Goal: Transaction & Acquisition: Purchase product/service

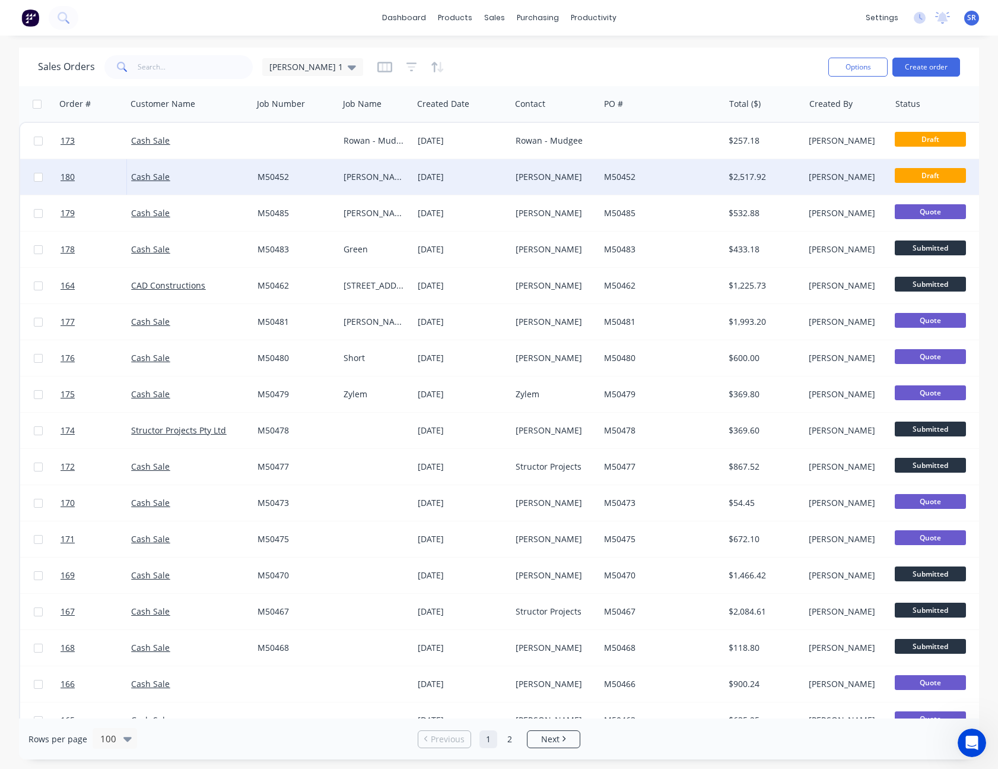
click at [418, 174] on div "[DATE]" at bounding box center [462, 177] width 88 height 12
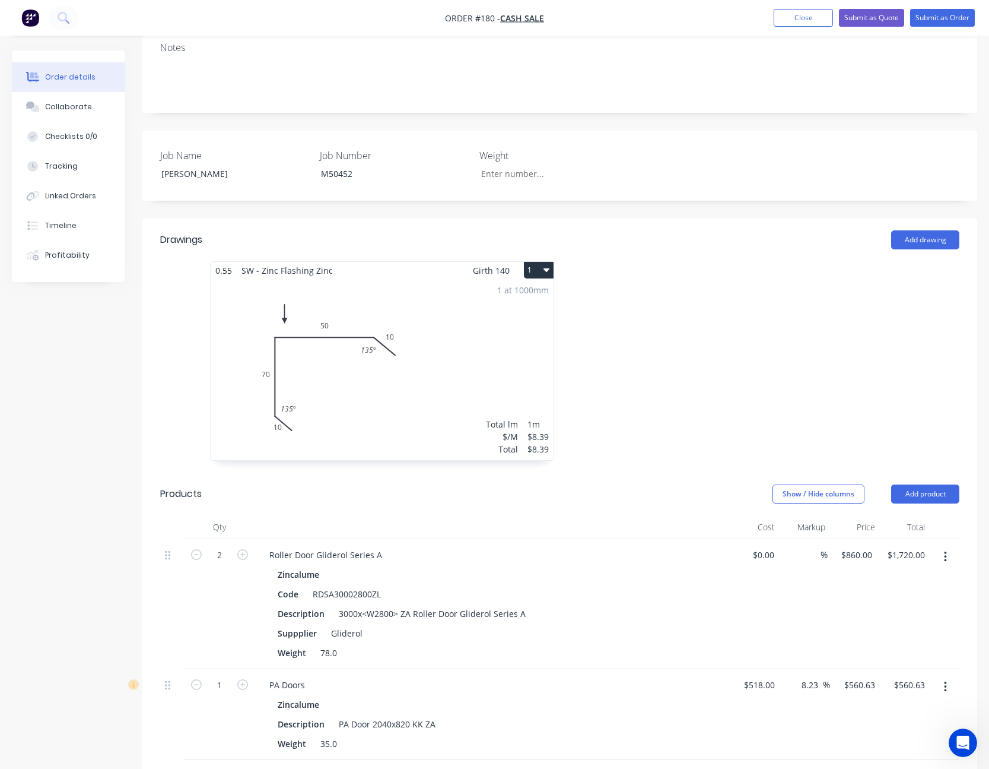
scroll to position [297, 0]
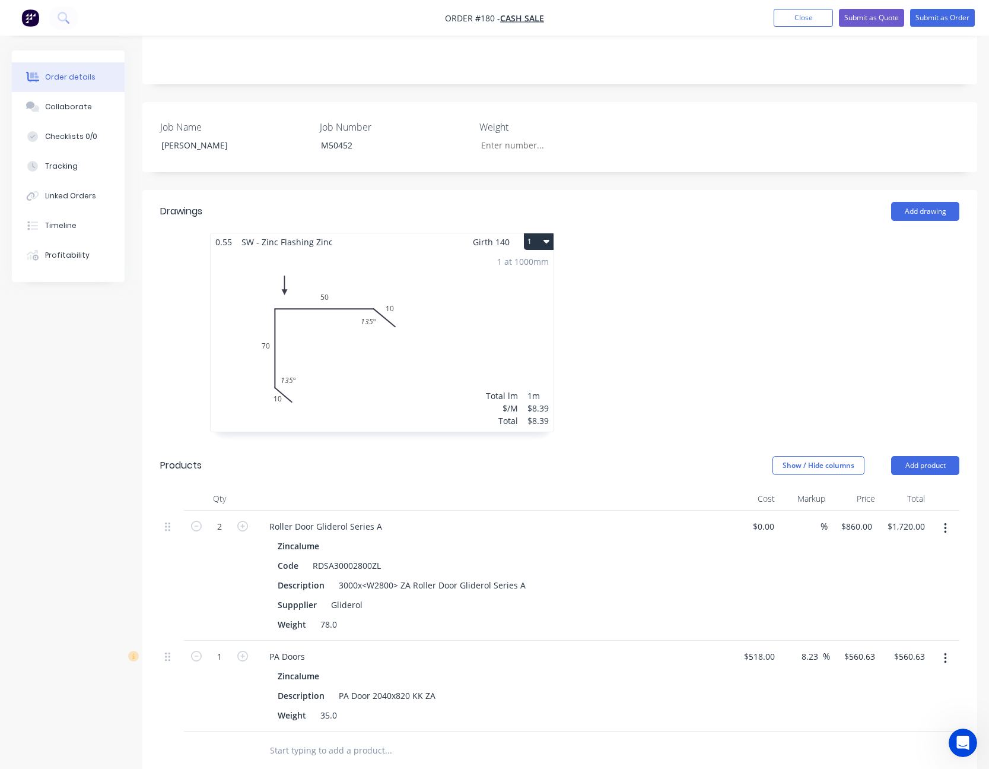
click at [818, 444] on header "Products Show / Hide columns Add product" at bounding box center [559, 465] width 835 height 43
click at [816, 456] on button "Show / Hide columns" at bounding box center [819, 465] width 92 height 19
click at [791, 435] on span at bounding box center [792, 438] width 10 height 10
click at [778, 433] on input "Cost" at bounding box center [778, 433] width 0 height 0
click at [791, 451] on span at bounding box center [792, 454] width 10 height 10
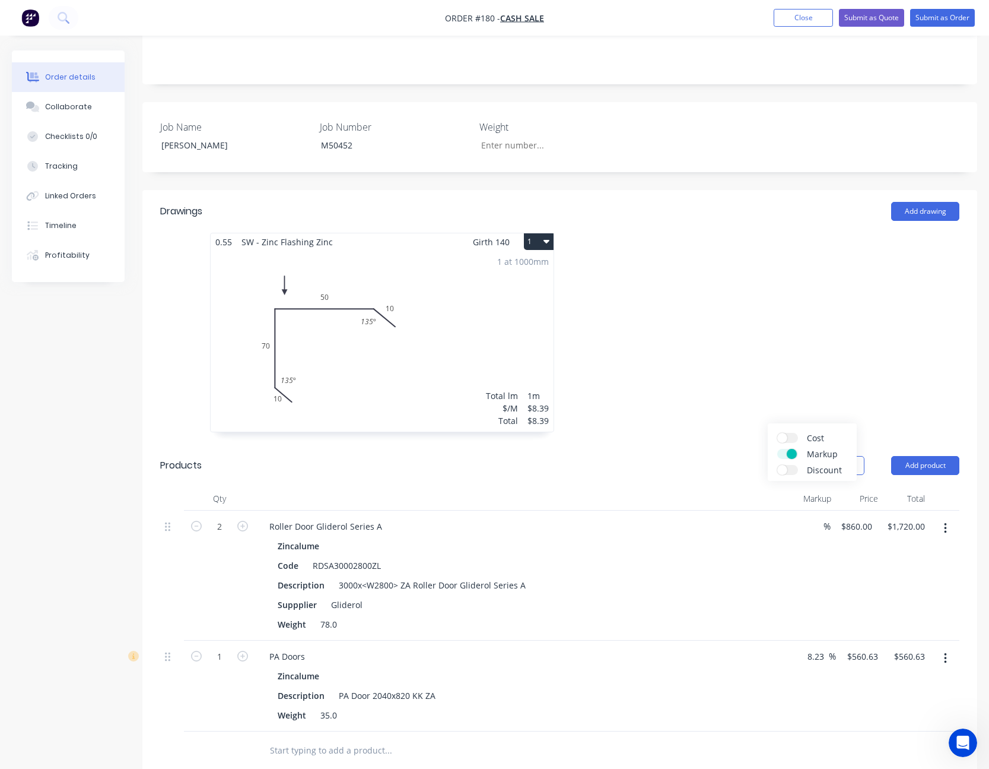
click at [778, 449] on input "Markup" at bounding box center [778, 449] width 0 height 0
click at [776, 375] on div at bounding box center [738, 338] width 356 height 211
click at [441, 256] on div "1 at 1000mm Total lm $/M Total 1m $8.39 $8.39" at bounding box center [382, 340] width 343 height 181
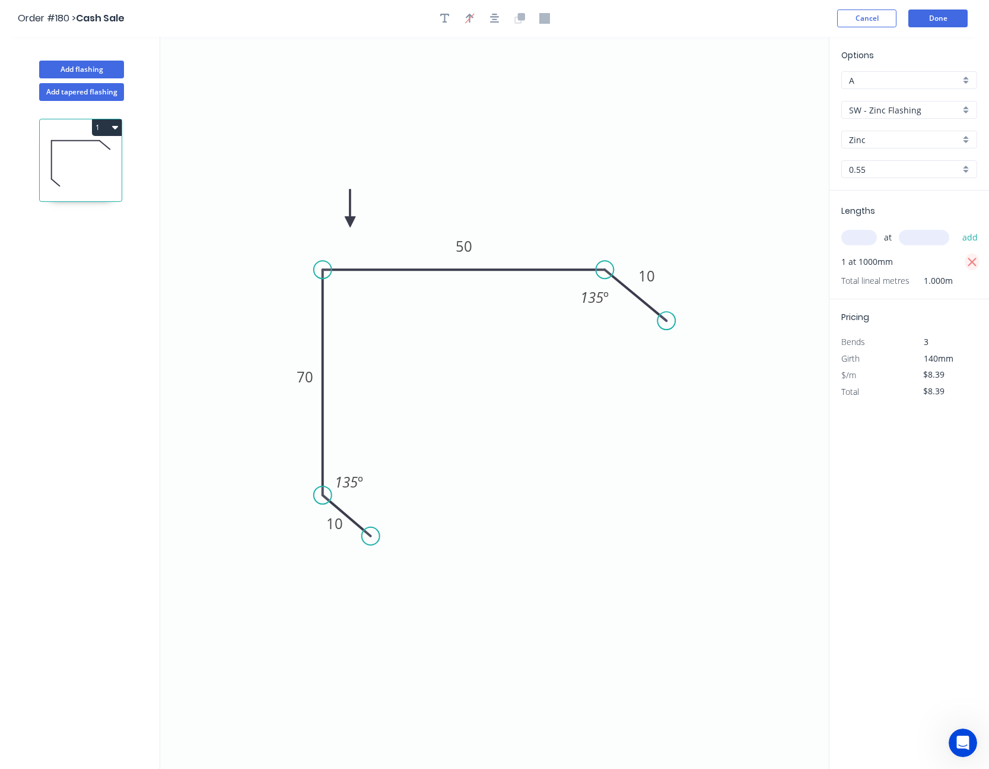
click at [974, 262] on icon "button" at bounding box center [972, 262] width 11 height 14
type input "$0.00"
click at [856, 17] on button "Cancel" at bounding box center [866, 18] width 59 height 18
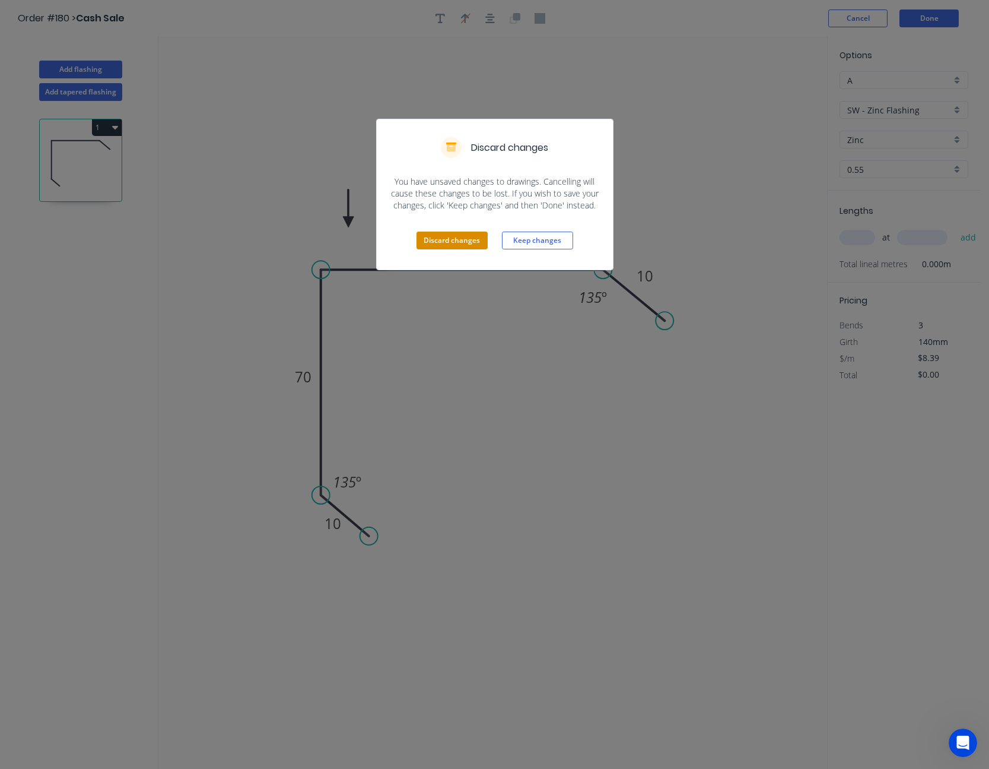
click at [450, 242] on button "Discard changes" at bounding box center [452, 240] width 71 height 18
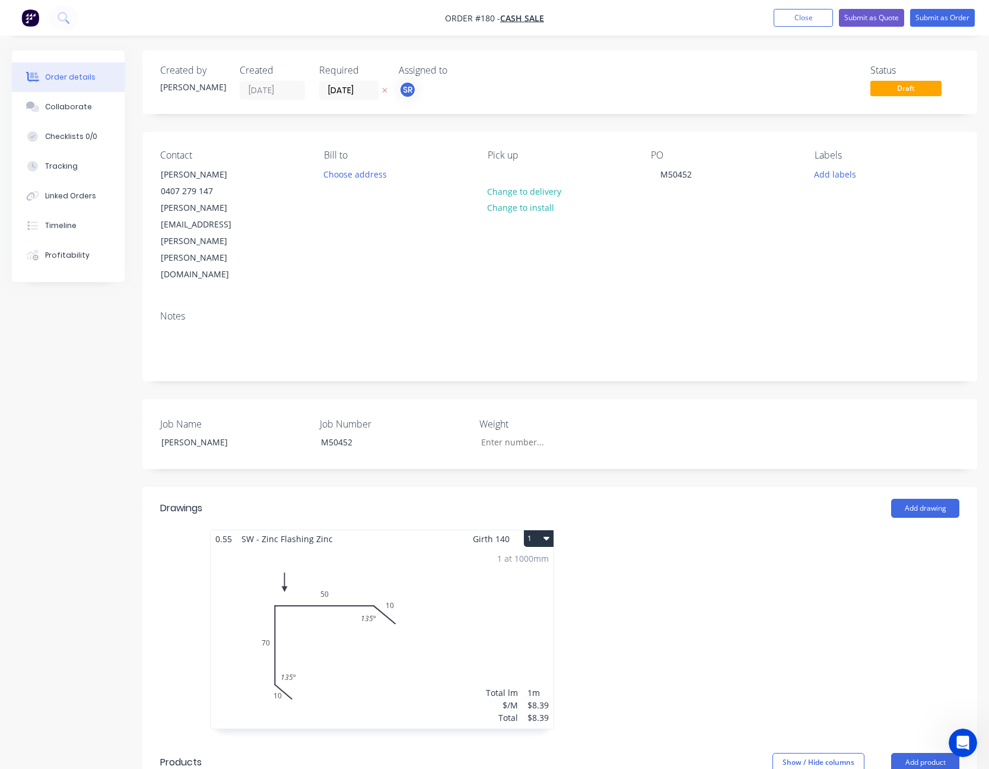
click at [549, 537] on icon "button" at bounding box center [547, 539] width 6 height 4
click at [497, 606] on div "Delete" at bounding box center [497, 614] width 91 height 17
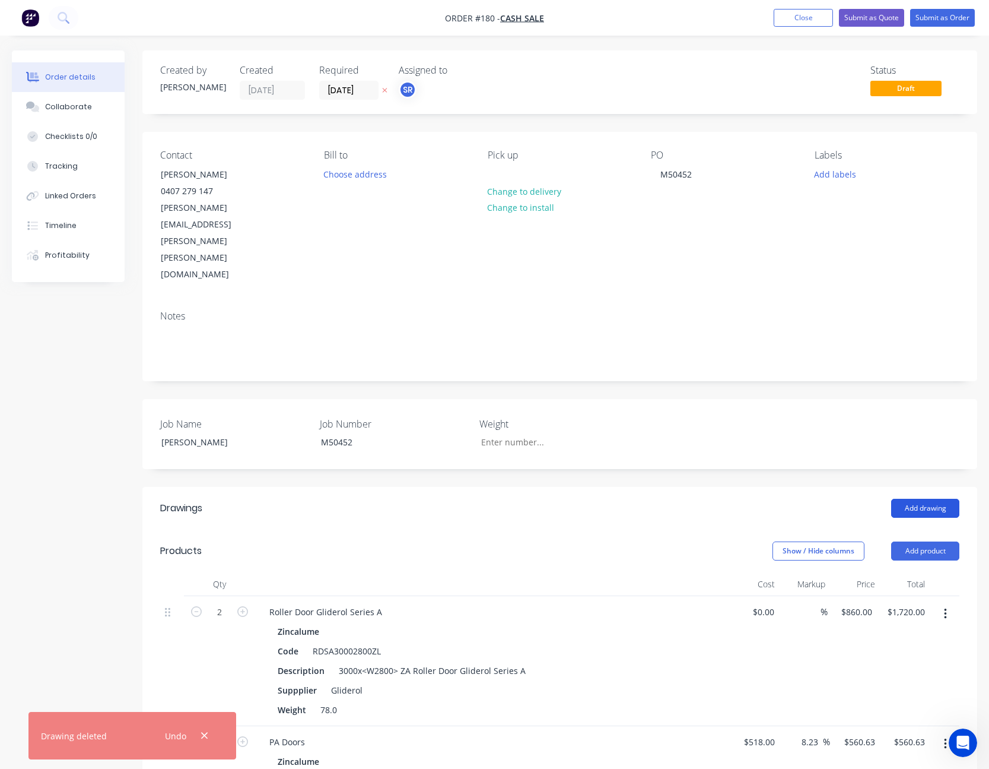
click at [923, 499] on button "Add drawing" at bounding box center [925, 508] width 68 height 19
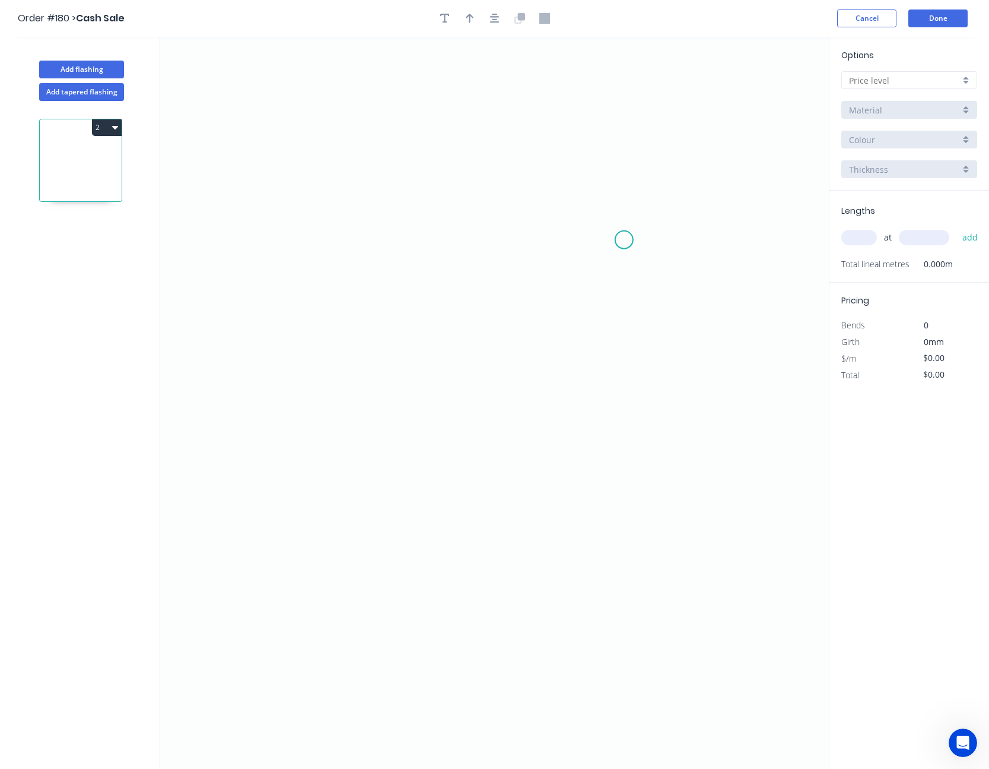
click at [624, 240] on icon "0" at bounding box center [494, 403] width 669 height 732
click at [573, 198] on icon "0" at bounding box center [494, 403] width 669 height 732
click at [339, 202] on icon "0 ?" at bounding box center [494, 403] width 669 height 732
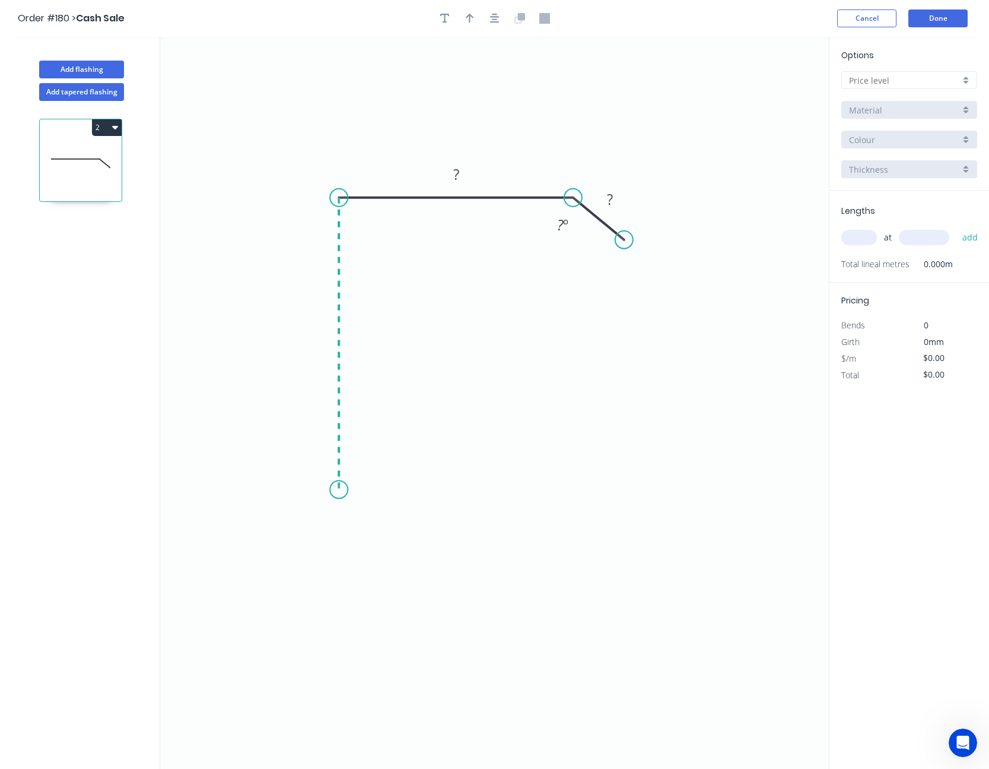
click at [358, 490] on icon "0 ? ? ? º" at bounding box center [494, 403] width 669 height 732
click at [366, 519] on icon "0 ? ? ? ? º" at bounding box center [494, 403] width 669 height 732
click at [366, 519] on circle at bounding box center [366, 517] width 18 height 18
click at [335, 513] on rect at bounding box center [340, 511] width 24 height 17
click at [910, 84] on input "text" at bounding box center [904, 80] width 111 height 12
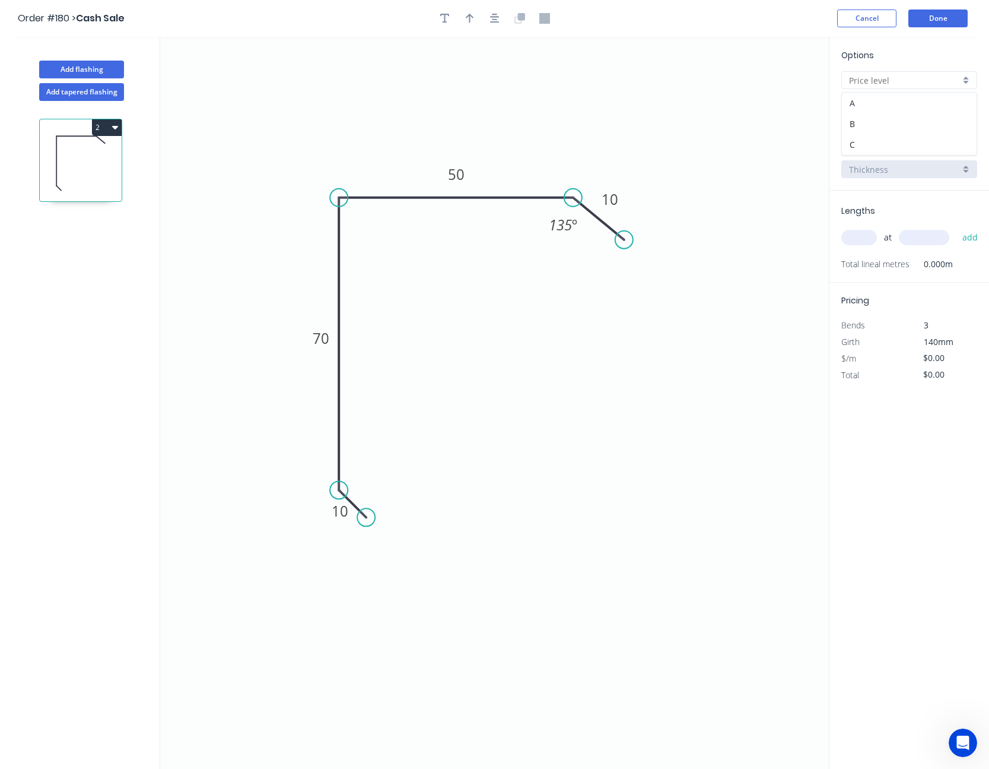
click at [909, 93] on div "A" at bounding box center [909, 103] width 135 height 21
type input "A"
type input "$8.18"
click at [908, 109] on input "BHP - Colour Flashing (M)" at bounding box center [904, 110] width 111 height 12
click at [902, 188] on div "SW - Zinc Flashing" at bounding box center [909, 195] width 135 height 21
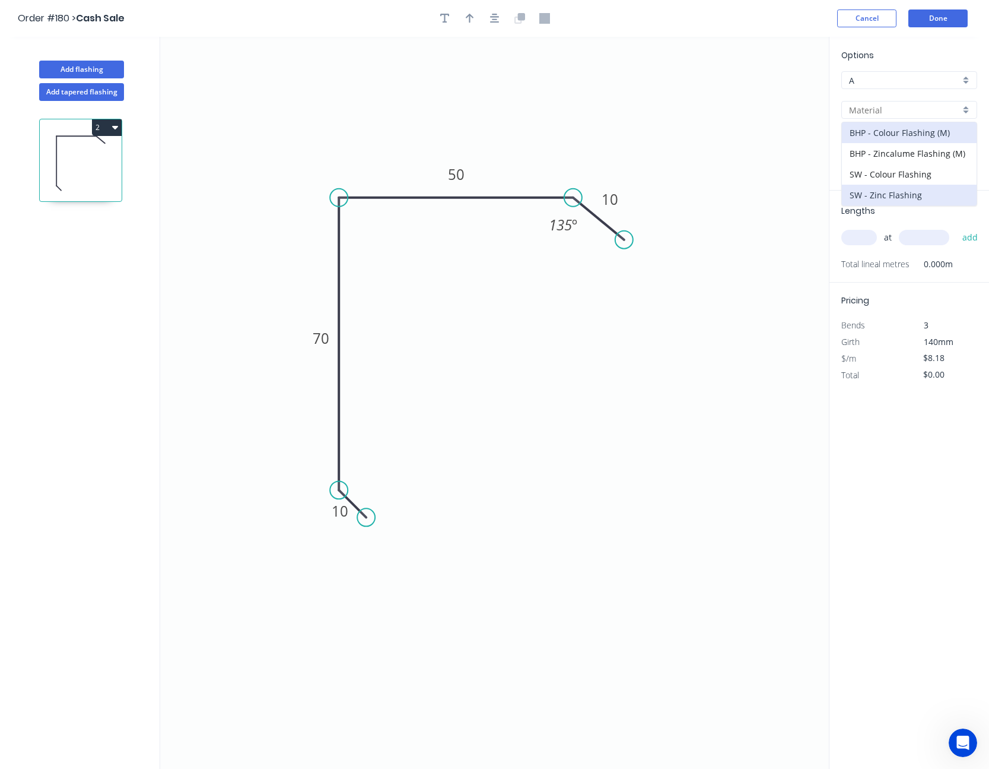
type input "SW - Zinc Flashing"
type input "Zinc"
type input "$8.39"
click at [866, 237] on input "text" at bounding box center [860, 237] width 36 height 15
type input "1"
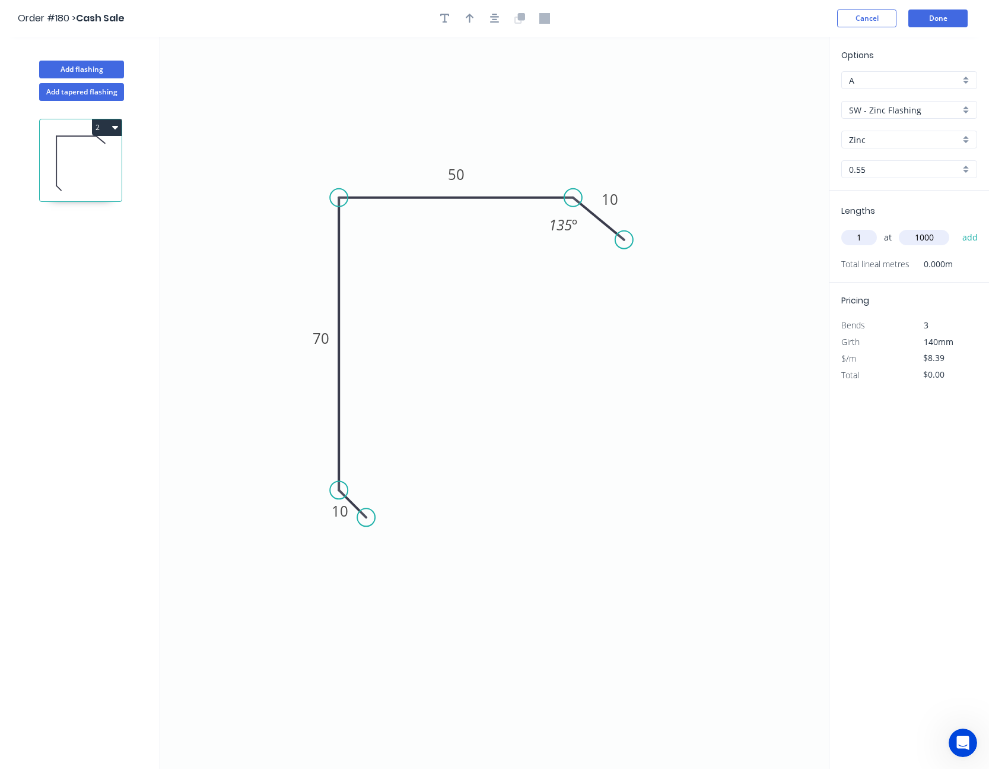
type input "1000"
click at [957, 227] on button "add" at bounding box center [971, 237] width 28 height 20
type input "$8.39"
click at [472, 15] on icon "button" at bounding box center [470, 18] width 8 height 11
drag, startPoint x: 769, startPoint y: 96, endPoint x: 379, endPoint y: 141, distance: 392.6
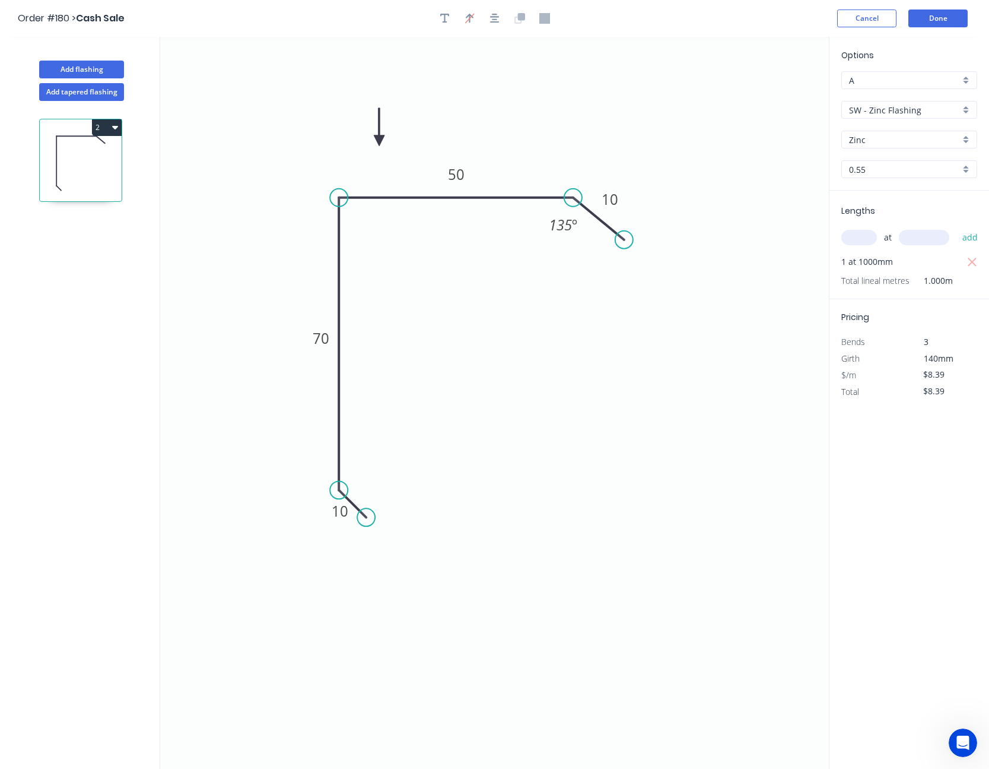
click at [379, 141] on icon at bounding box center [379, 127] width 11 height 38
click at [379, 141] on icon at bounding box center [389, 131] width 34 height 34
click at [379, 141] on icon at bounding box center [389, 150] width 34 height 34
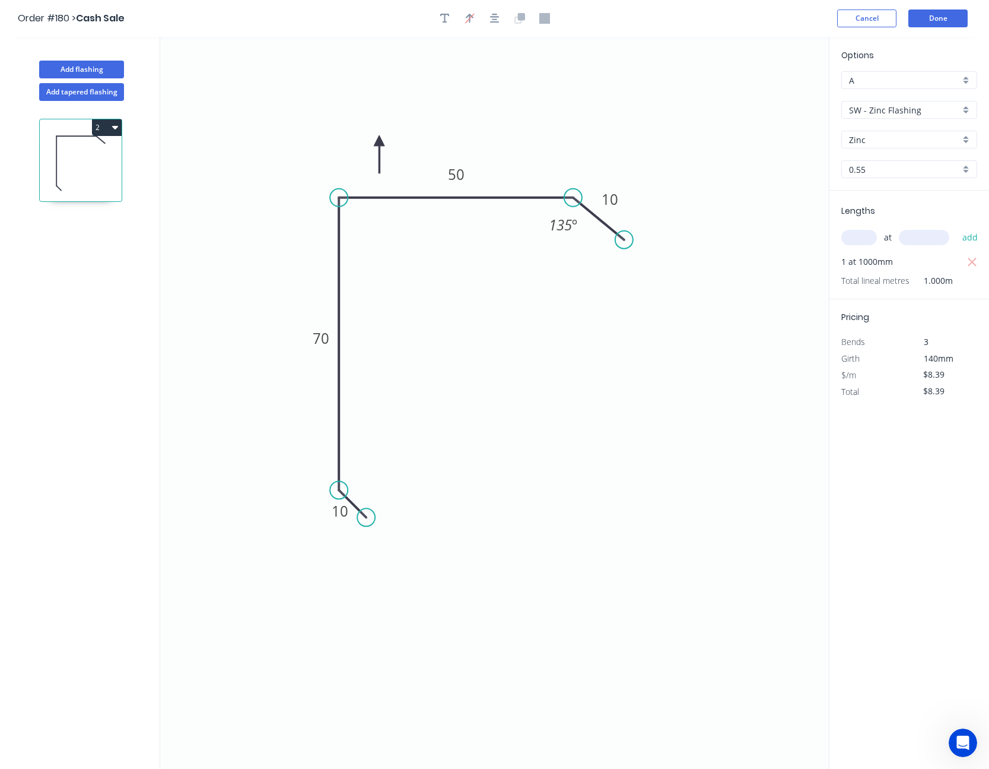
click at [379, 141] on icon at bounding box center [379, 154] width 11 height 38
click at [379, 141] on icon at bounding box center [370, 150] width 34 height 34
click at [379, 141] on icon at bounding box center [366, 140] width 38 height 11
drag, startPoint x: 379, startPoint y: 141, endPoint x: 298, endPoint y: 211, distance: 107.7
click at [296, 211] on icon at bounding box center [285, 200] width 34 height 34
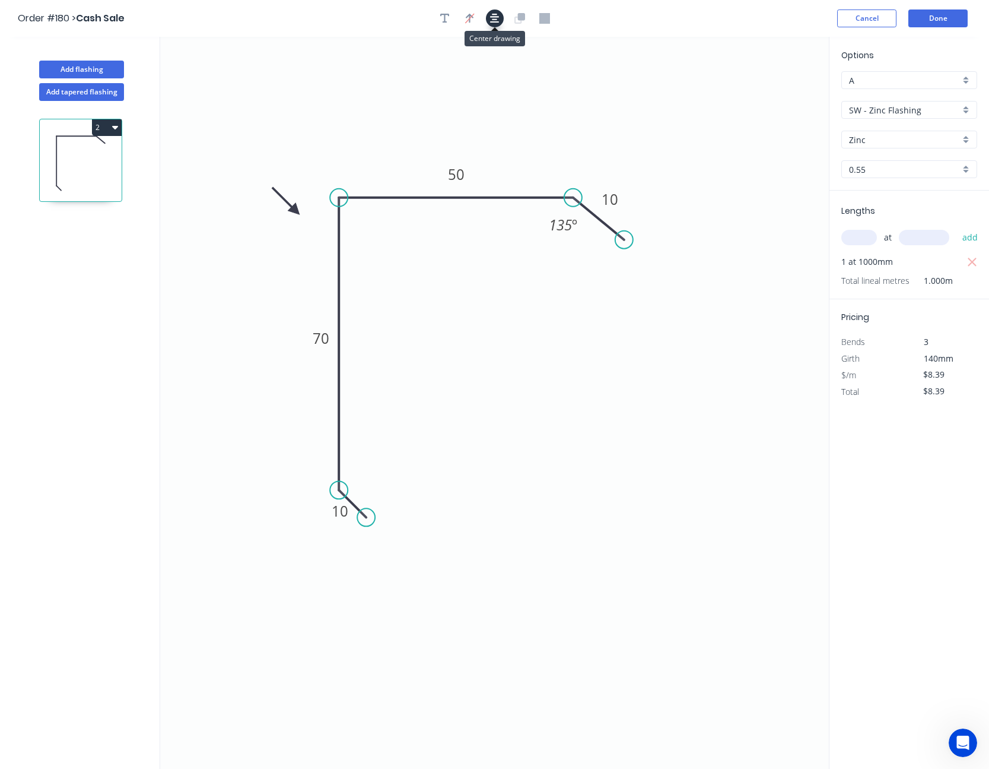
click at [492, 19] on icon "button" at bounding box center [494, 18] width 9 height 11
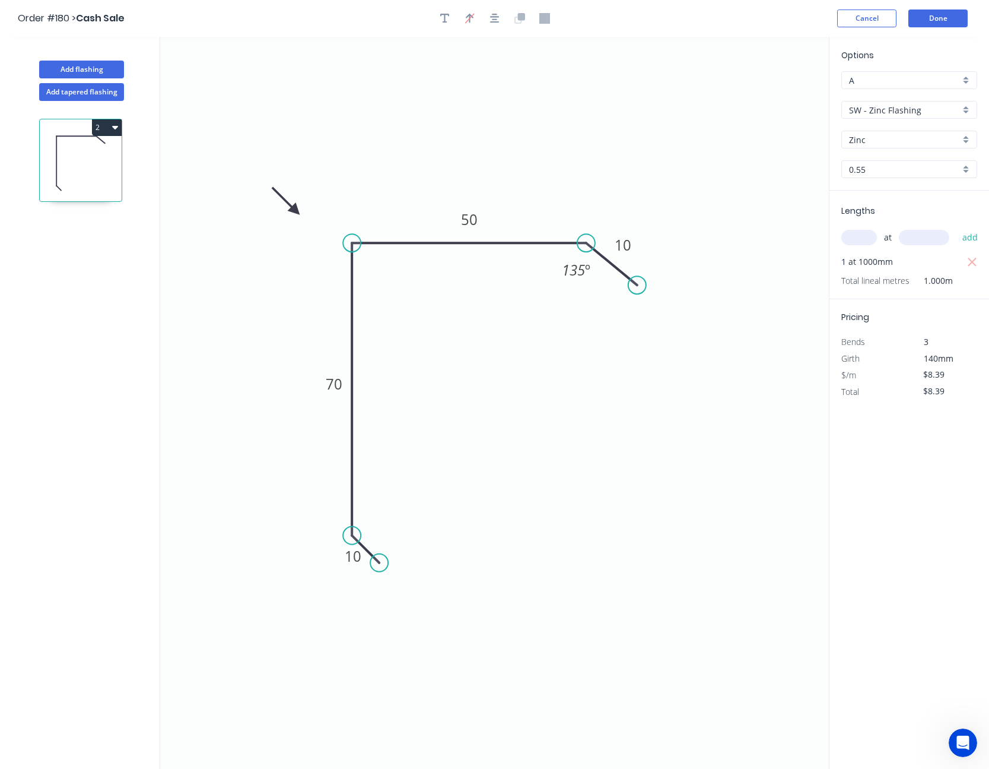
drag, startPoint x: 289, startPoint y: 208, endPoint x: 299, endPoint y: 218, distance: 13.4
click at [299, 218] on icon "0 10 70 50 10 135 º" at bounding box center [494, 403] width 669 height 732
drag, startPoint x: 291, startPoint y: 208, endPoint x: 312, endPoint y: 234, distance: 33.8
click at [312, 234] on icon at bounding box center [302, 225] width 34 height 34
click at [943, 22] on button "Done" at bounding box center [938, 18] width 59 height 18
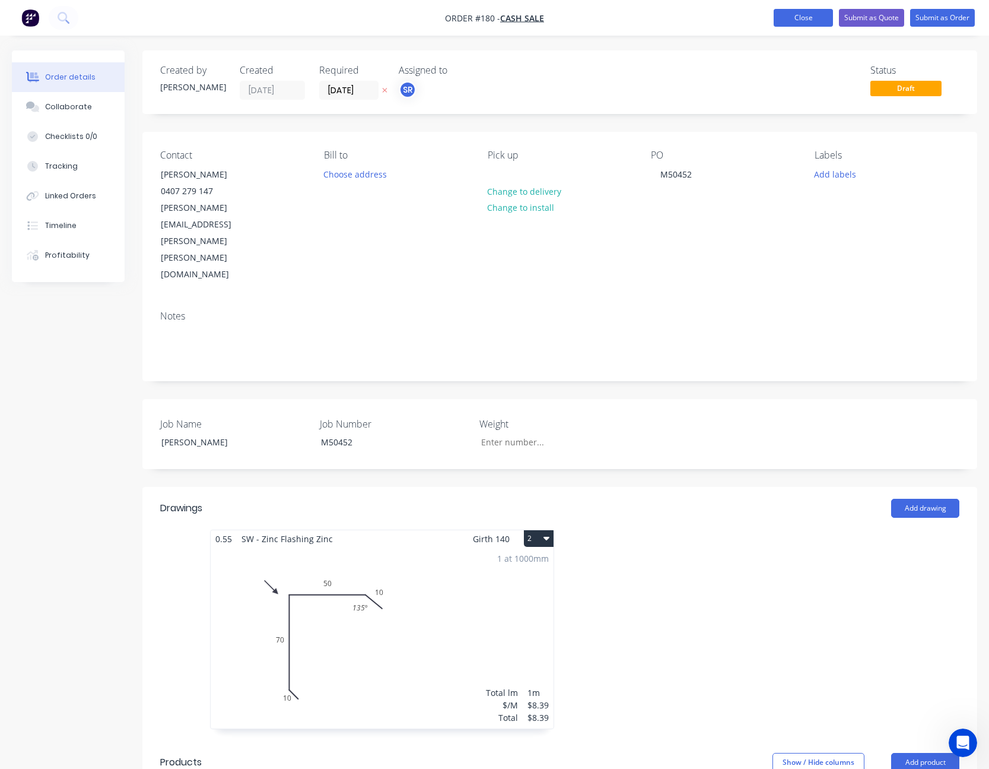
click at [806, 18] on button "Close" at bounding box center [803, 18] width 59 height 18
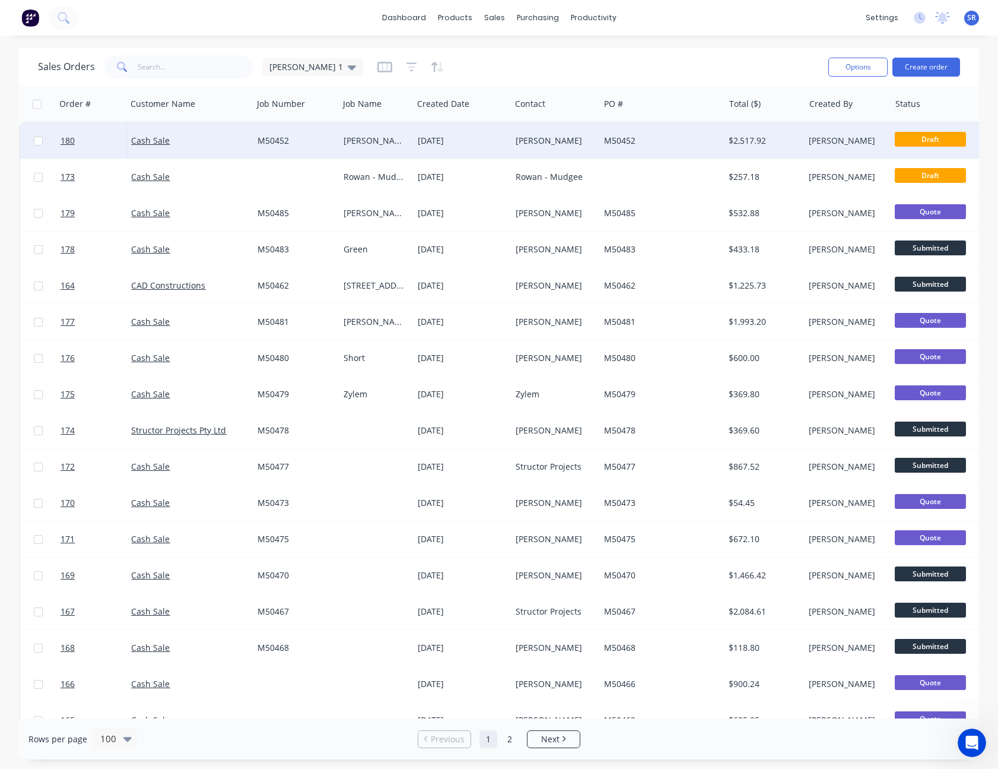
click at [477, 141] on div "[DATE]" at bounding box center [462, 141] width 88 height 12
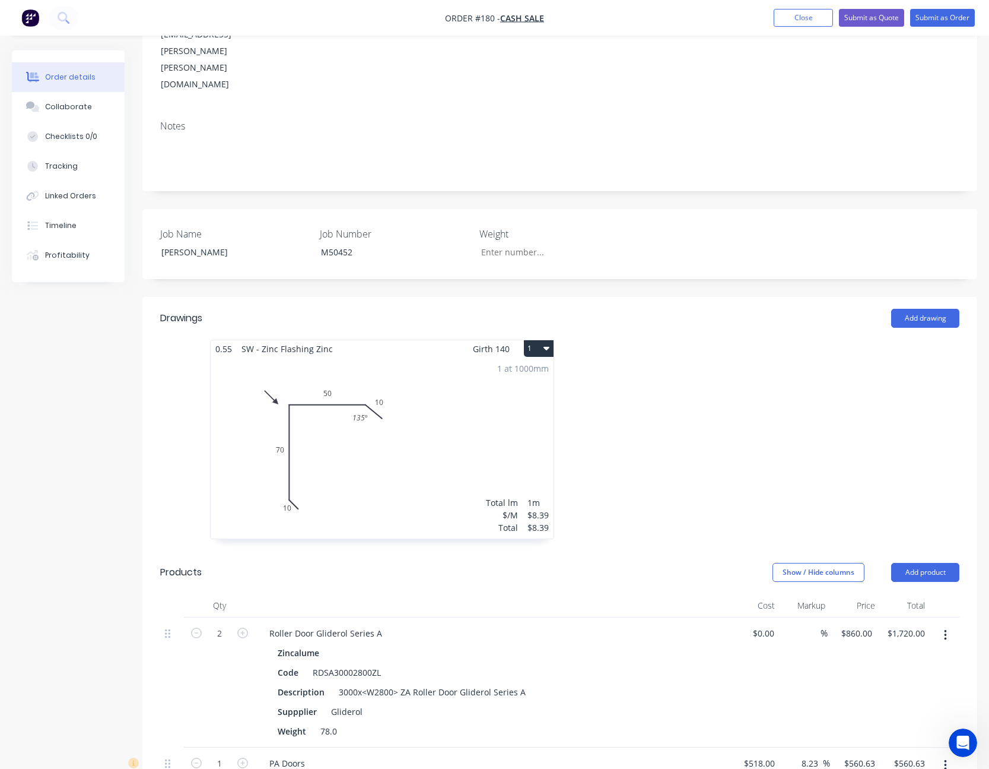
scroll to position [297, 0]
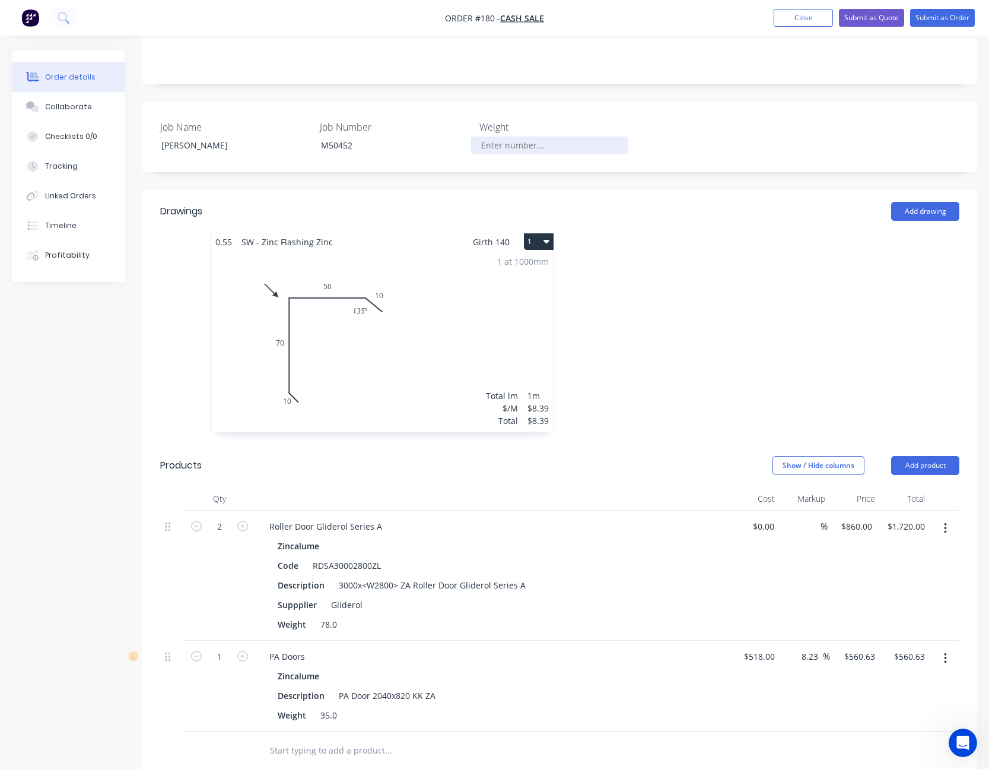
click at [518, 137] on input "Job Name" at bounding box center [549, 146] width 157 height 18
type input "191"
click at [811, 102] on div "Job Name [PERSON_NAME] Job Number M50452 Weight 191" at bounding box center [559, 137] width 835 height 70
click at [799, 15] on button "Close" at bounding box center [803, 18] width 59 height 18
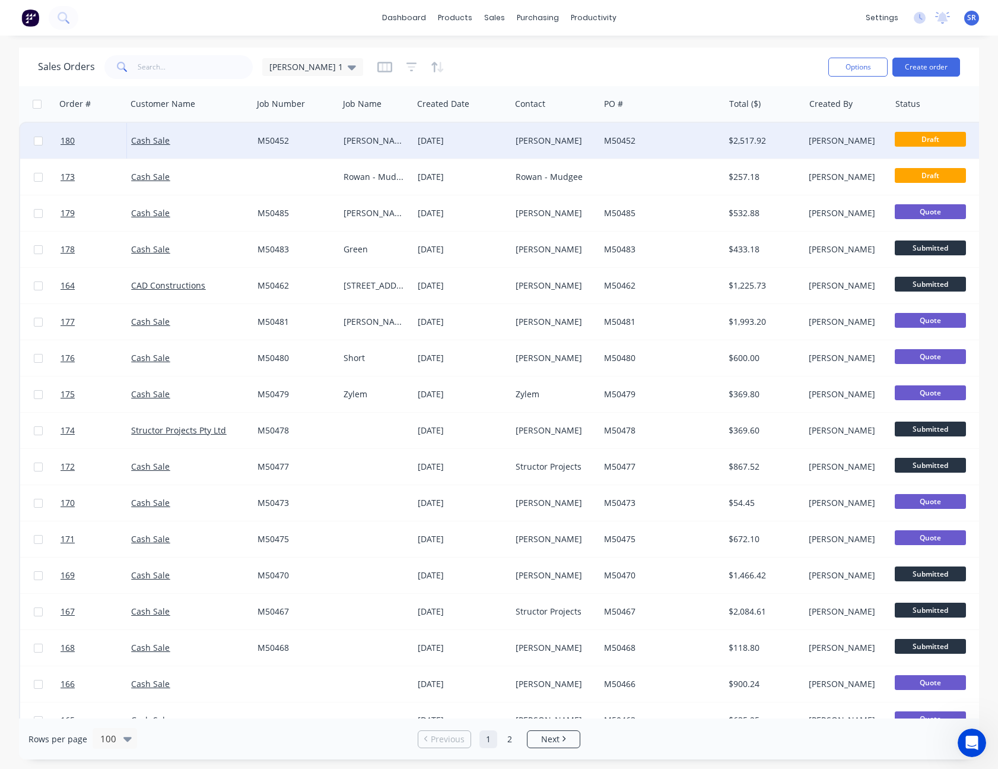
click at [619, 142] on div "M50452" at bounding box center [658, 141] width 109 height 12
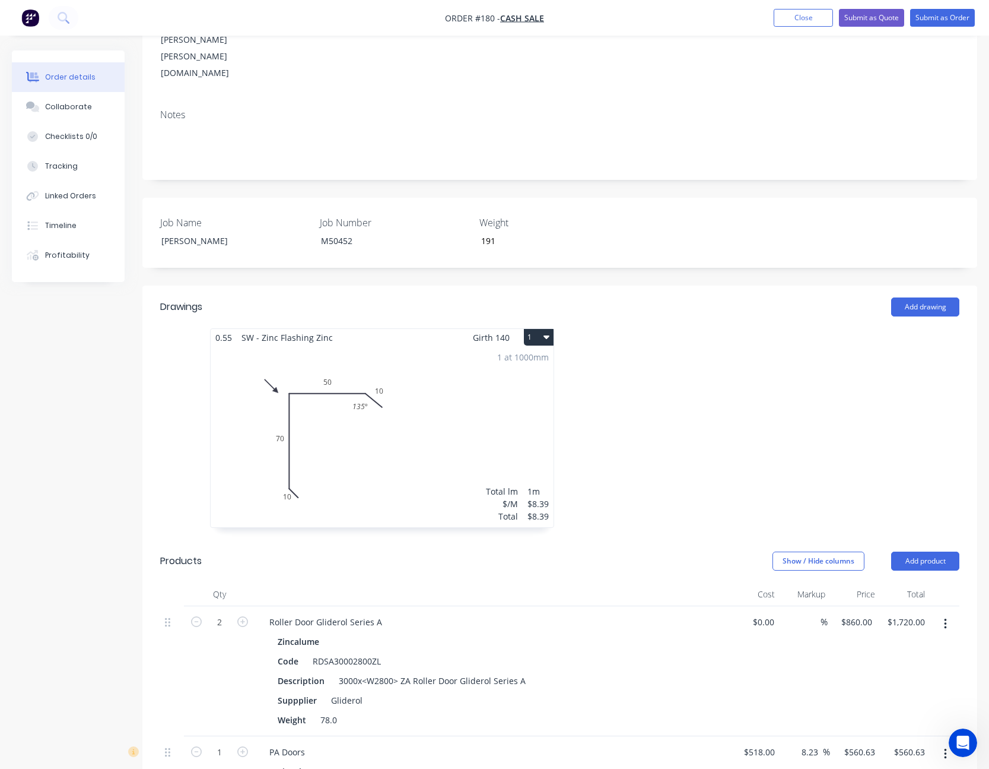
scroll to position [297, 0]
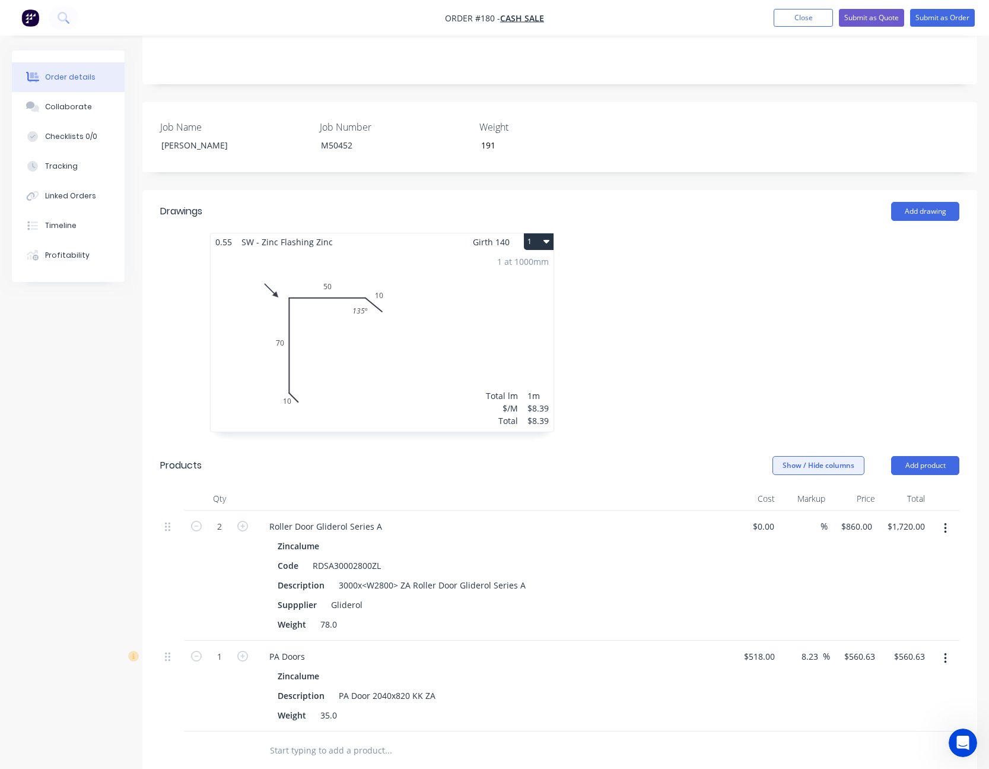
click at [816, 456] on button "Show / Hide columns" at bounding box center [819, 465] width 92 height 19
click at [786, 443] on div "Cost Markup Discount" at bounding box center [812, 452] width 89 height 58
click at [790, 437] on span at bounding box center [792, 438] width 10 height 10
click at [778, 433] on input "Cost" at bounding box center [778, 433] width 0 height 0
click at [793, 451] on span at bounding box center [792, 454] width 10 height 10
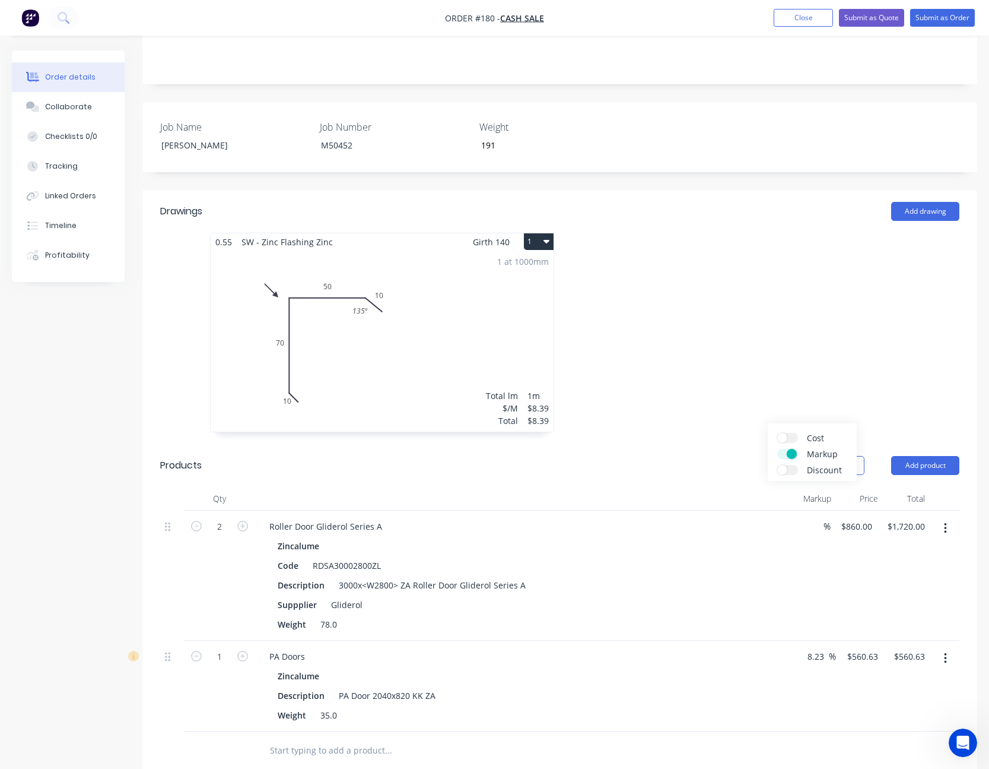
click at [778, 449] on input "Markup" at bounding box center [778, 449] width 0 height 0
click at [726, 444] on header "Products Show / Hide columns Add product" at bounding box center [559, 465] width 835 height 43
click at [813, 14] on button "Close" at bounding box center [803, 18] width 59 height 18
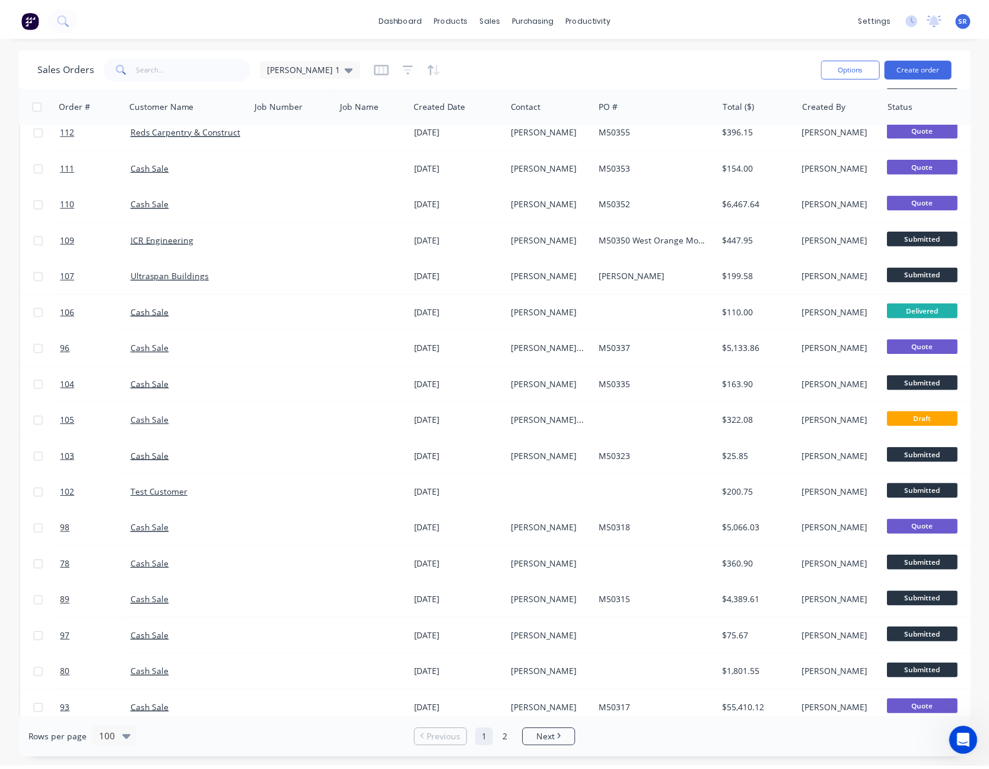
scroll to position [2374, 0]
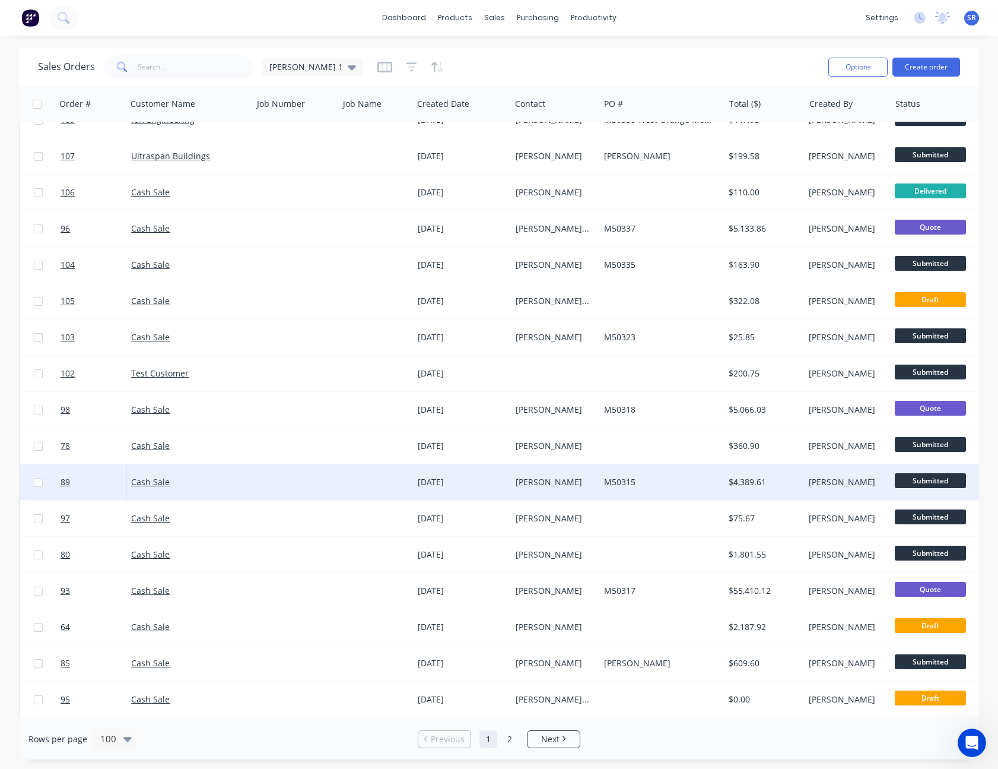
click at [686, 487] on div "M50315" at bounding box center [658, 482] width 109 height 12
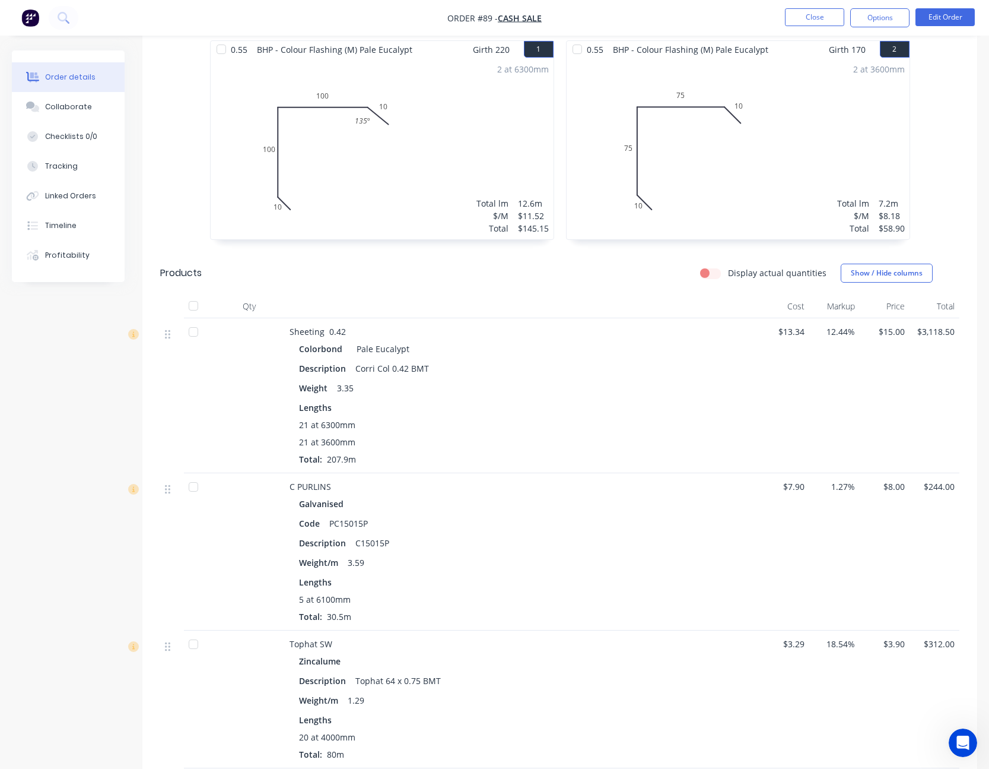
scroll to position [653, 0]
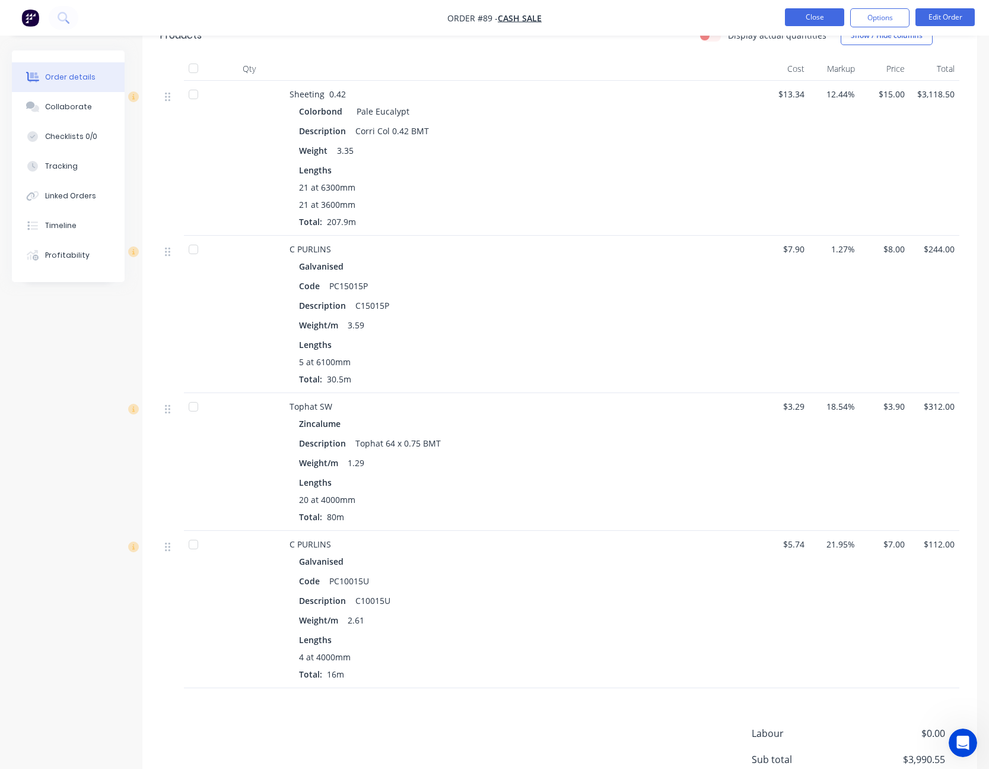
click at [824, 15] on button "Close" at bounding box center [814, 17] width 59 height 18
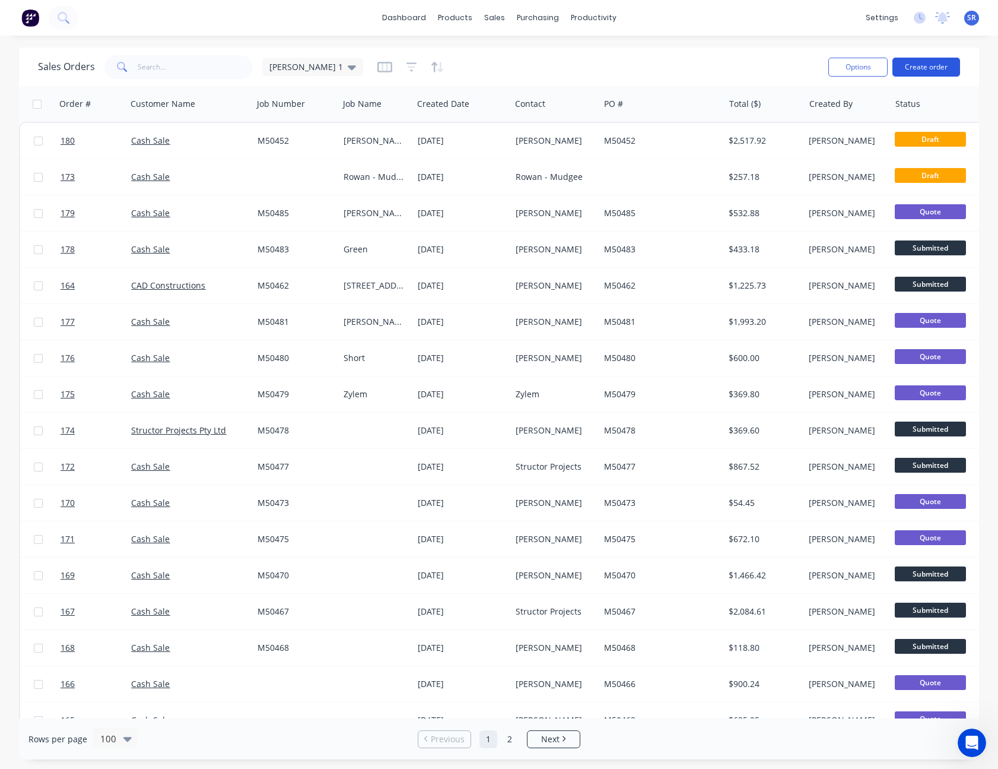
click at [932, 66] on button "Create order" at bounding box center [927, 67] width 68 height 19
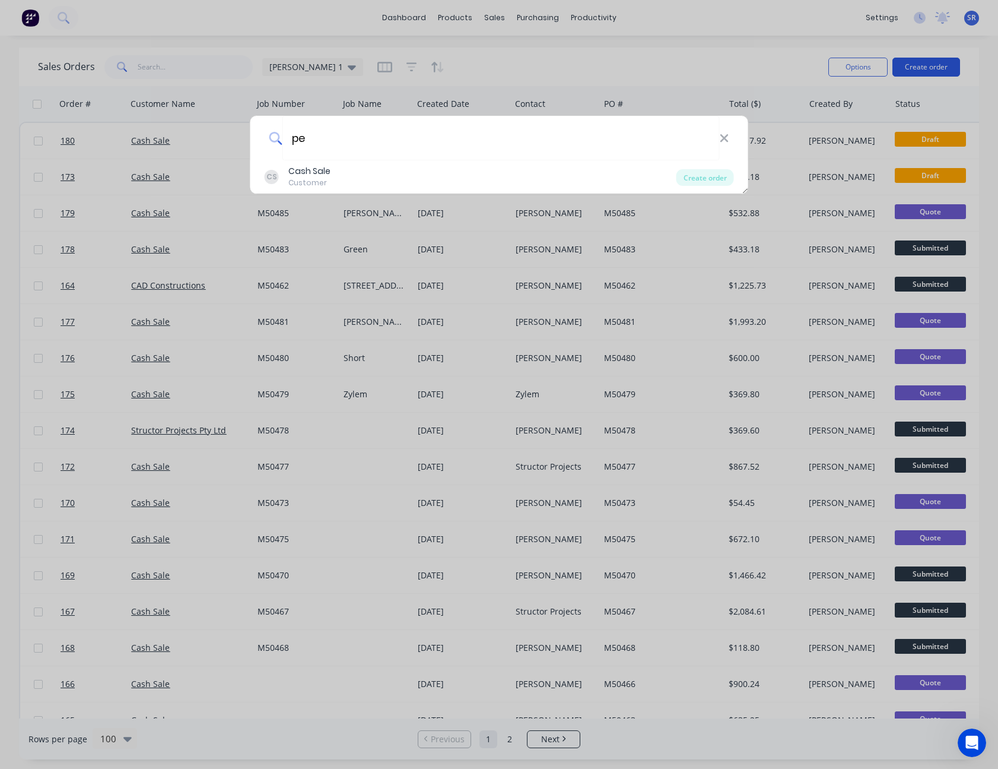
type input "p"
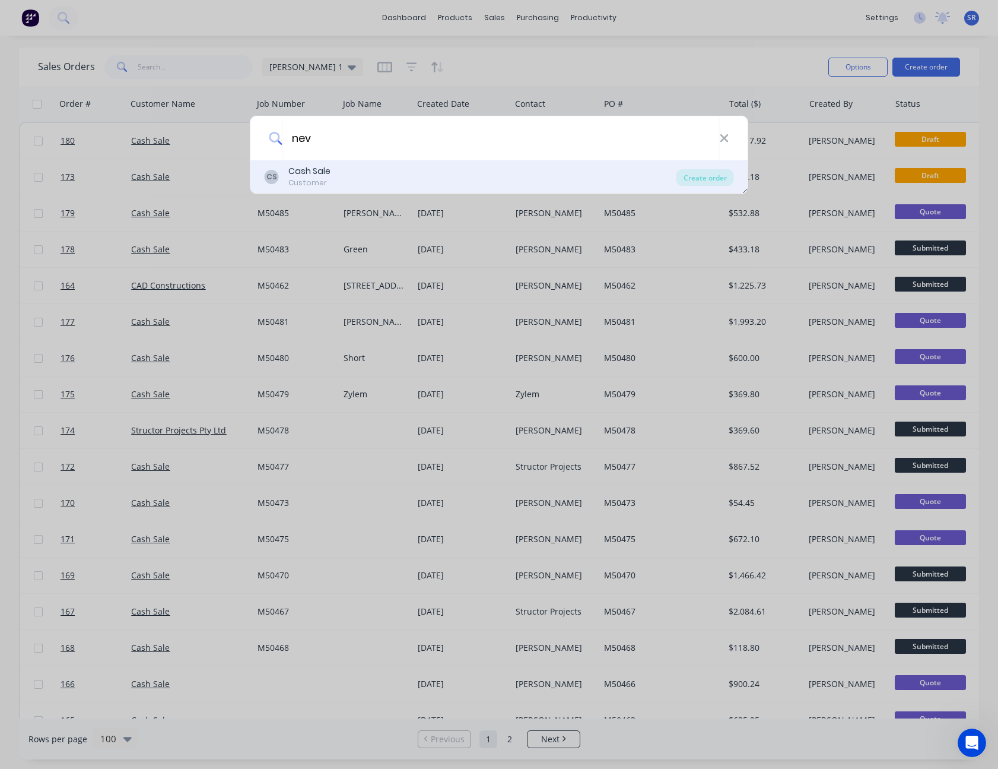
type input "nev"
click at [329, 170] on div "CS Cash Sale Customer" at bounding box center [471, 176] width 412 height 23
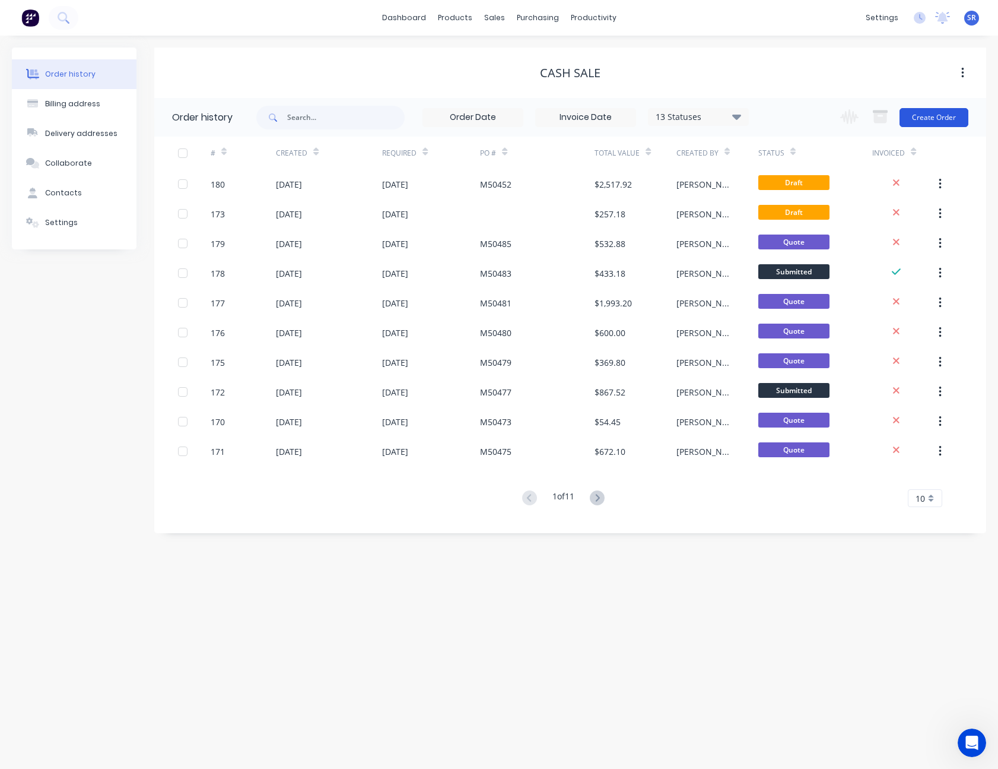
click at [929, 122] on button "Create Order" at bounding box center [934, 117] width 69 height 19
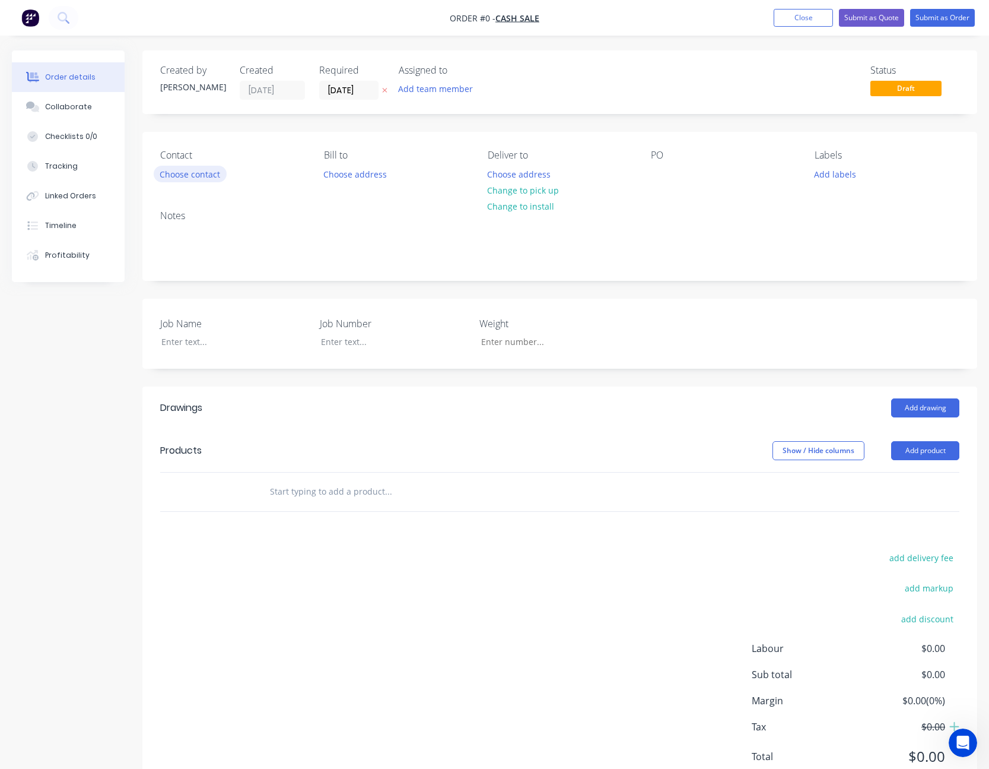
click at [210, 175] on button "Choose contact" at bounding box center [190, 174] width 73 height 16
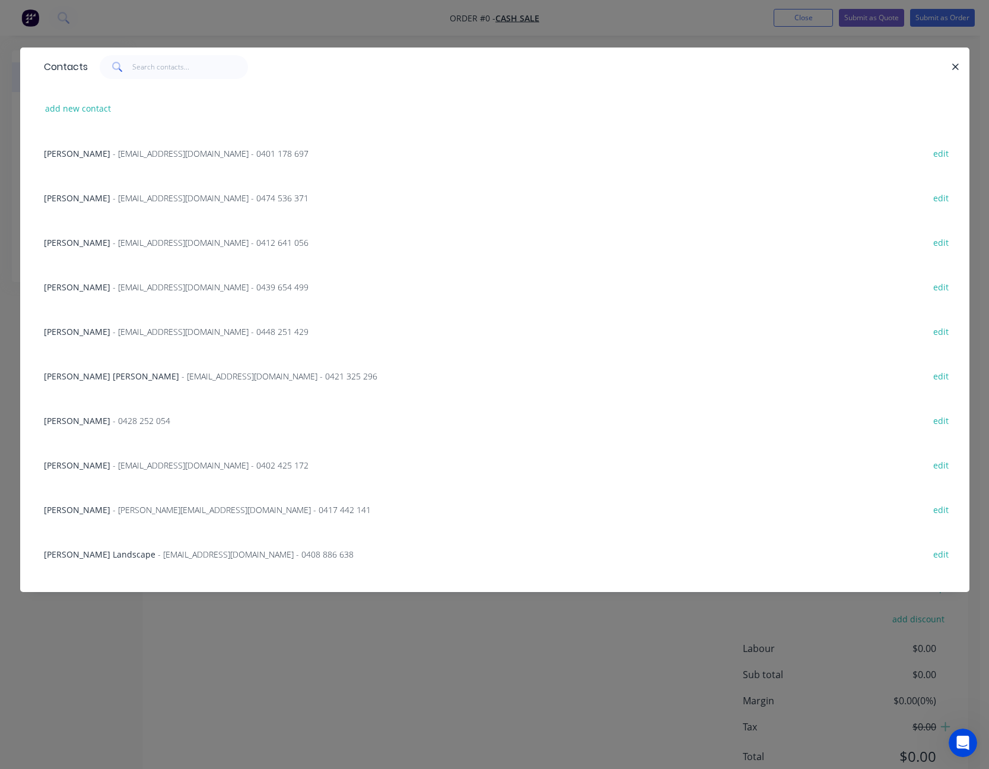
click at [155, 289] on span "- [EMAIL_ADDRESS][DOMAIN_NAME] - 0439 654 499" at bounding box center [211, 286] width 196 height 11
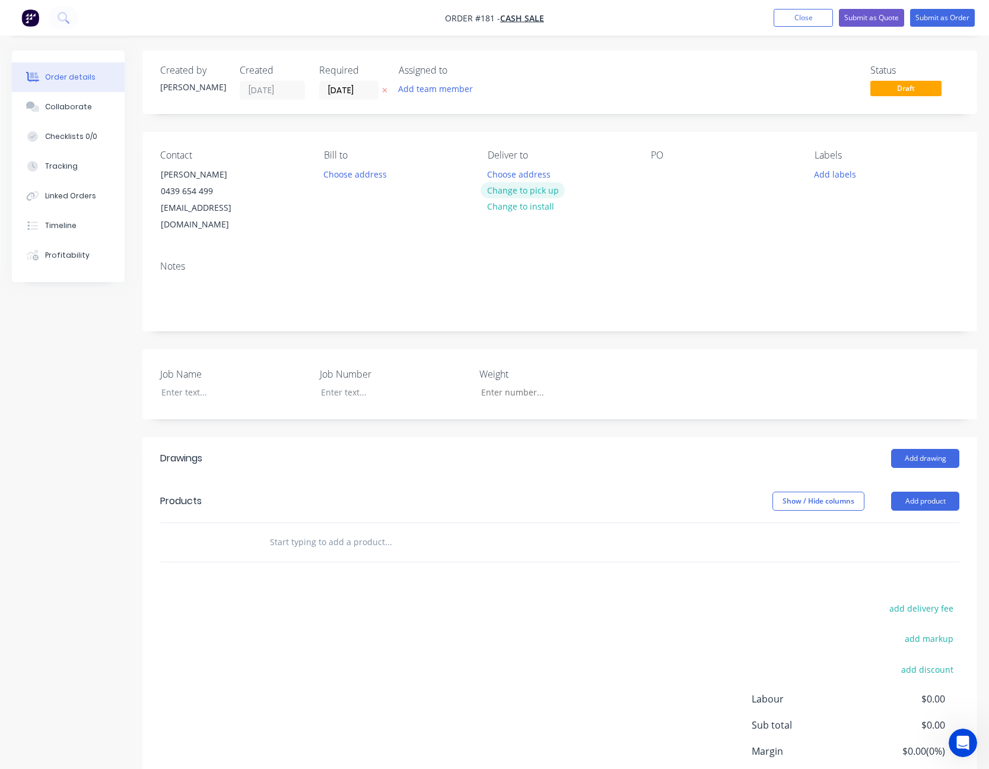
click at [545, 189] on button "Change to pick up" at bounding box center [523, 190] width 84 height 16
click at [657, 173] on div at bounding box center [660, 174] width 19 height 17
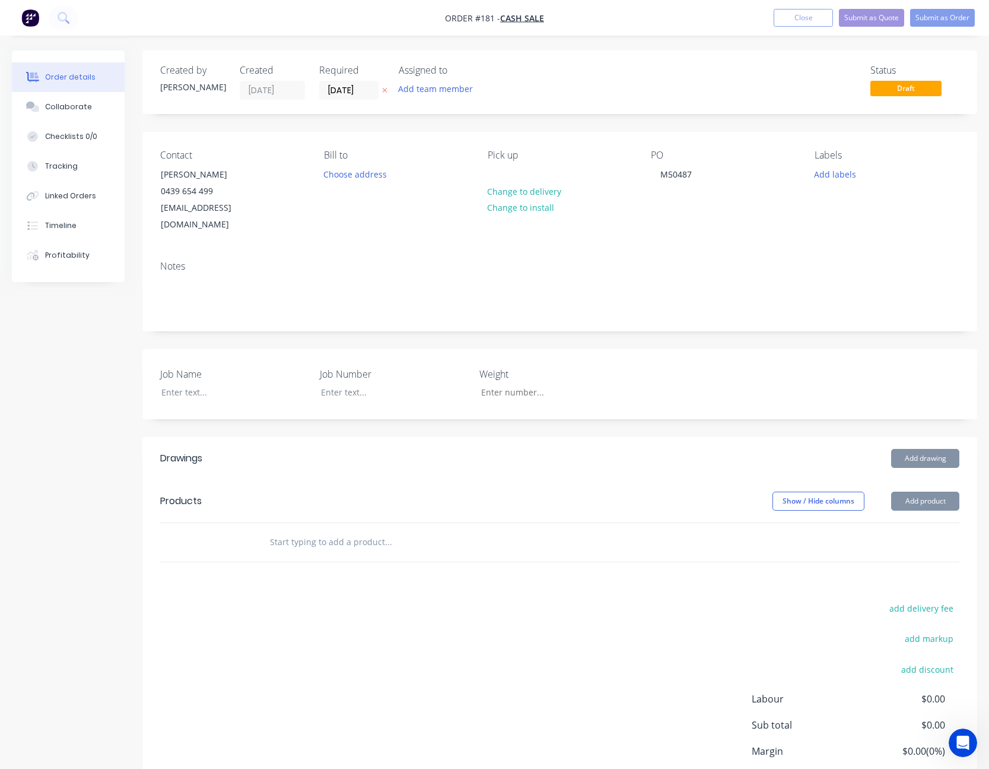
click at [659, 200] on div "PO M50487" at bounding box center [723, 192] width 145 height 84
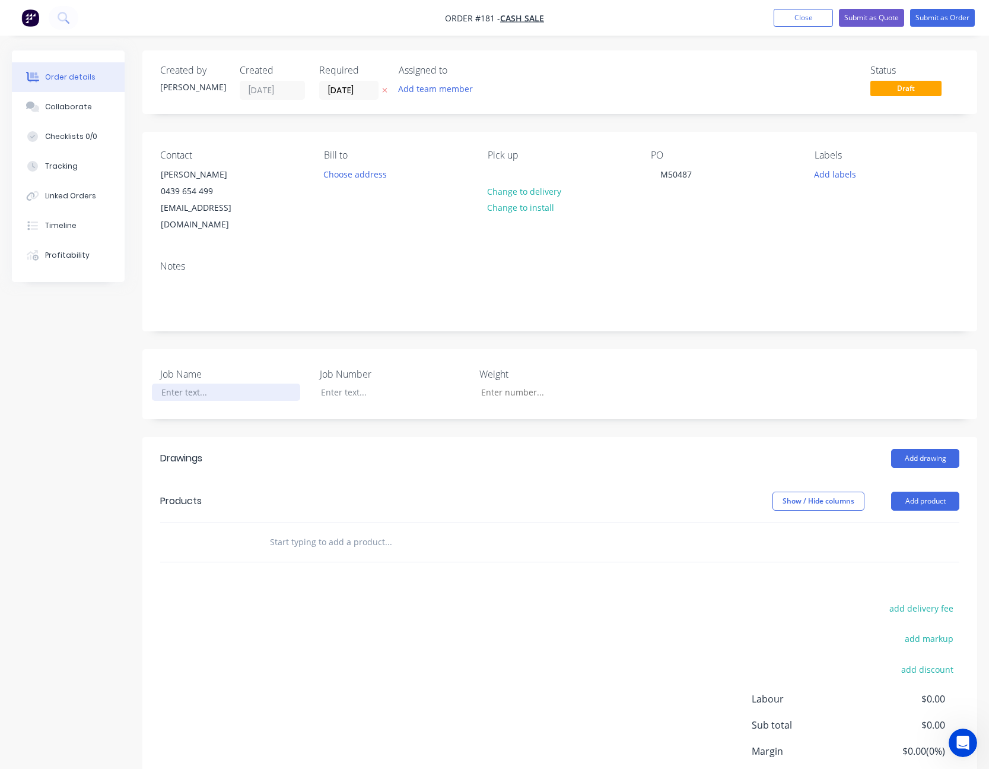
click at [199, 383] on div at bounding box center [226, 391] width 148 height 17
click at [871, 328] on div "Created by [PERSON_NAME] Created [DATE] Required [DATE] Assigned to Add team me…" at bounding box center [559, 448] width 835 height 797
click at [928, 491] on button "Add product" at bounding box center [925, 500] width 68 height 19
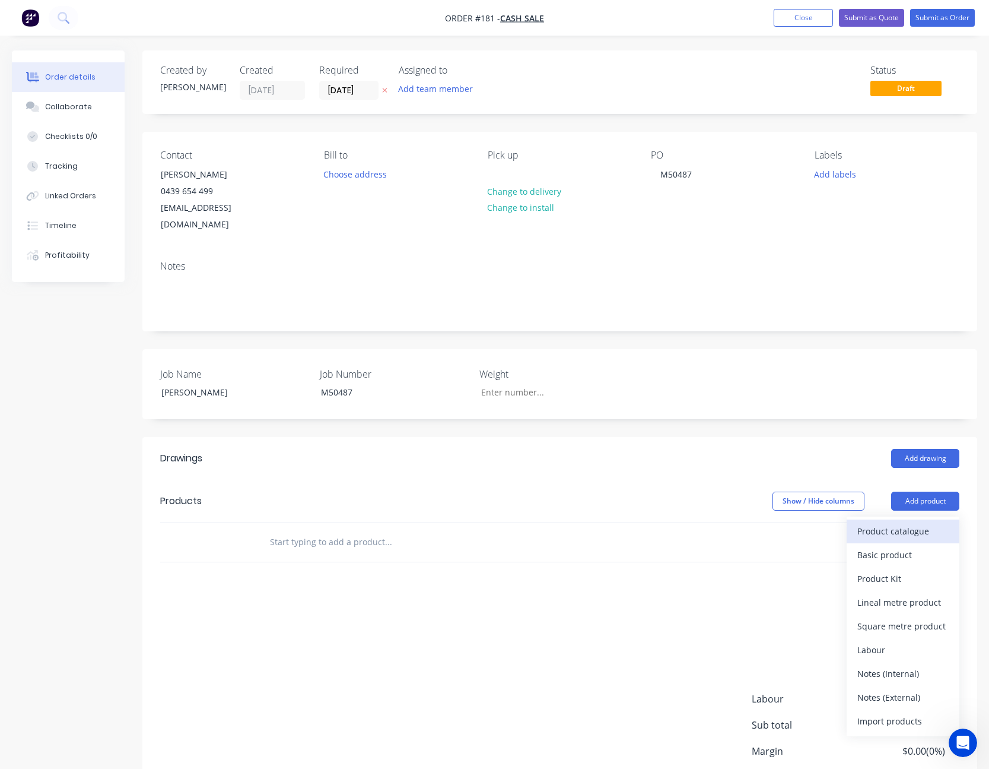
click at [913, 523] on div "Product catalogue" at bounding box center [903, 530] width 91 height 17
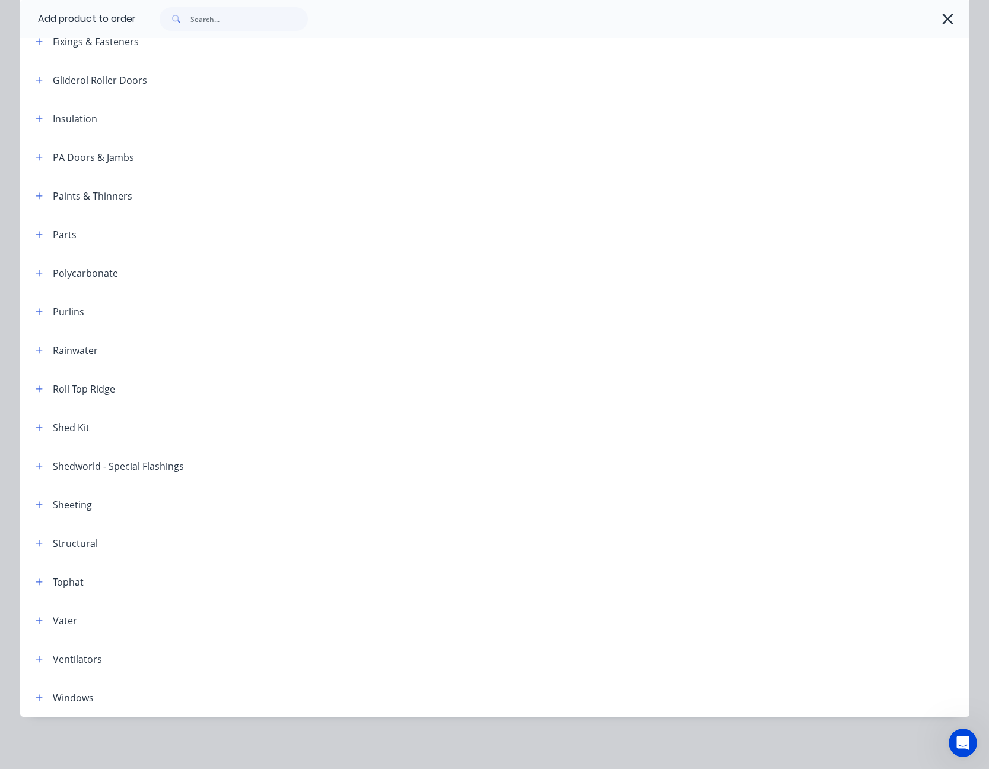
scroll to position [96, 0]
click at [36, 582] on icon "button" at bounding box center [39, 581] width 7 height 7
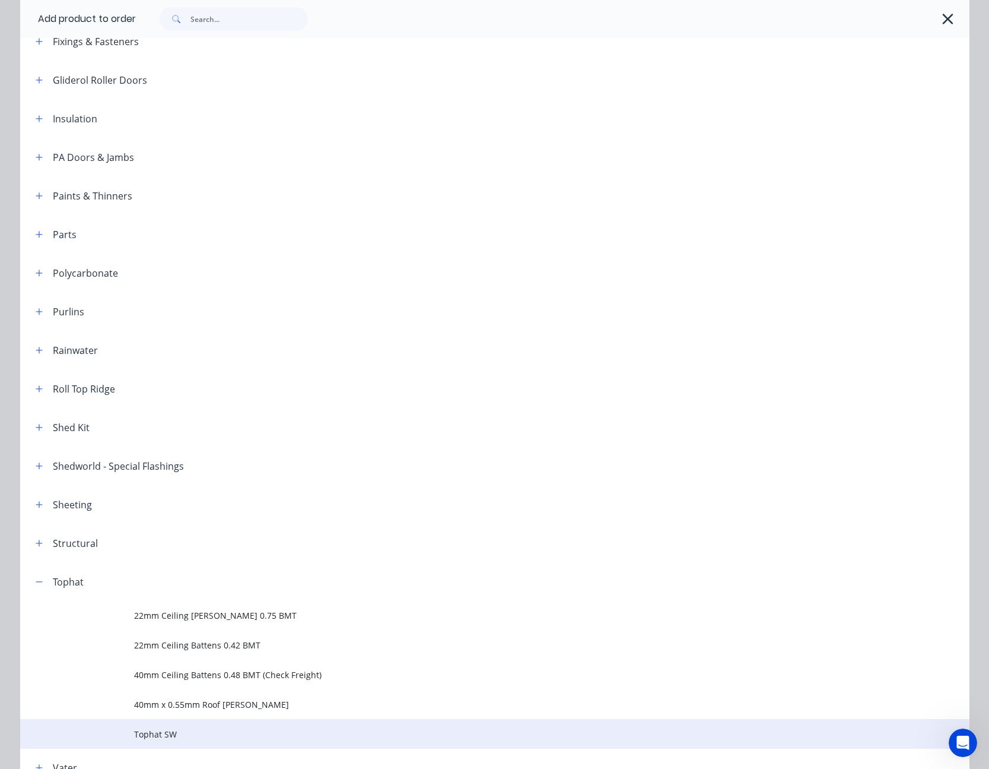
click at [162, 729] on span "Tophat SW" at bounding box center [468, 734] width 668 height 12
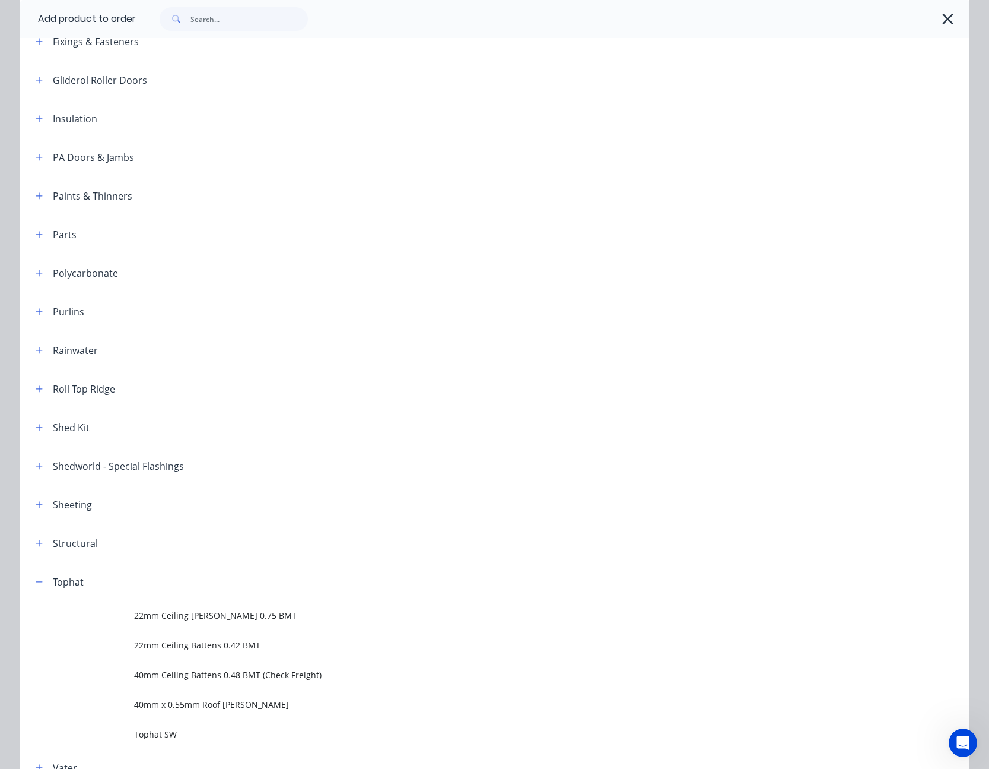
scroll to position [0, 0]
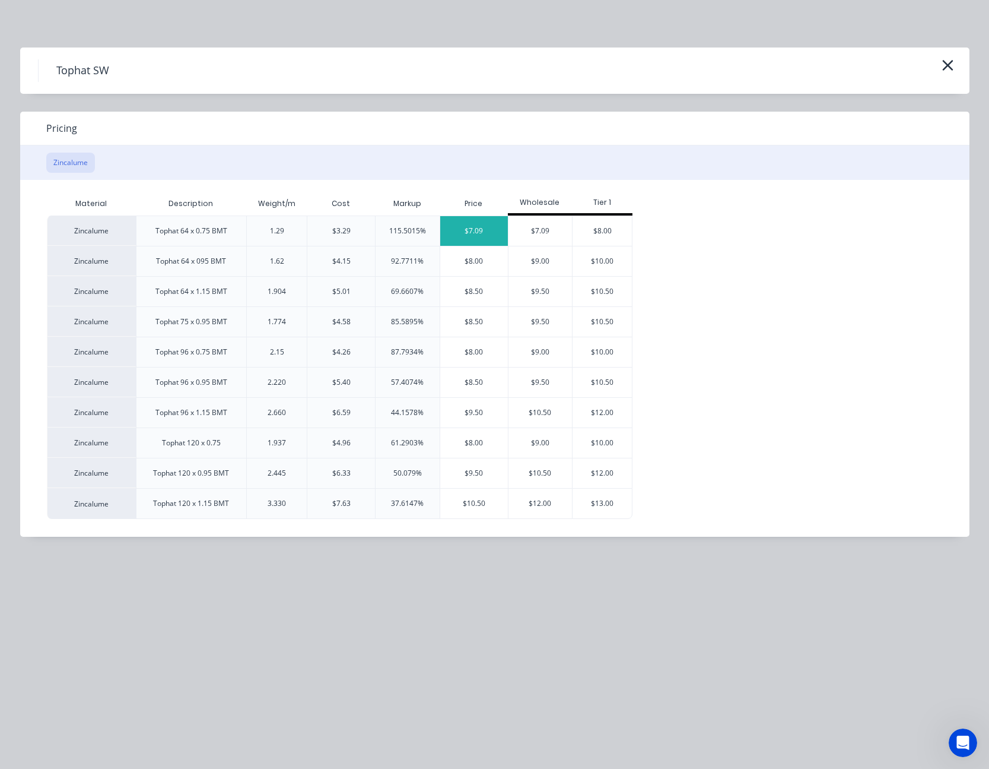
click at [484, 224] on div "$7.09" at bounding box center [474, 231] width 68 height 30
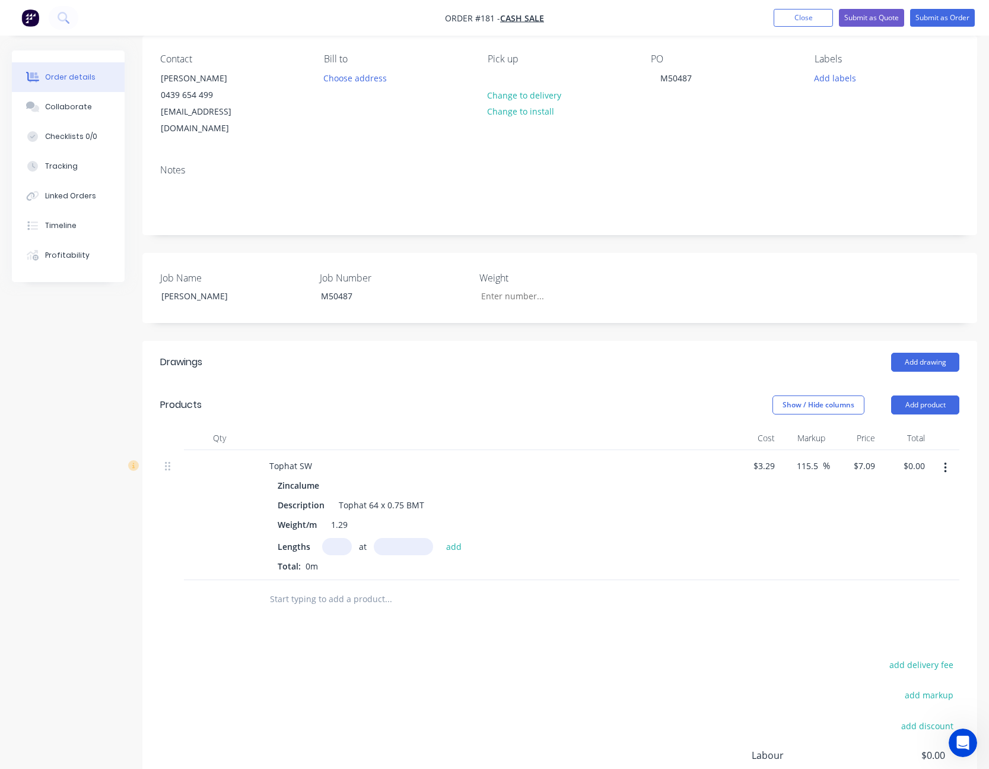
click at [328, 538] on input "text" at bounding box center [337, 546] width 30 height 17
type input "12"
type input "4000"
click at [440, 538] on button "add" at bounding box center [454, 546] width 28 height 16
type input "$340.32"
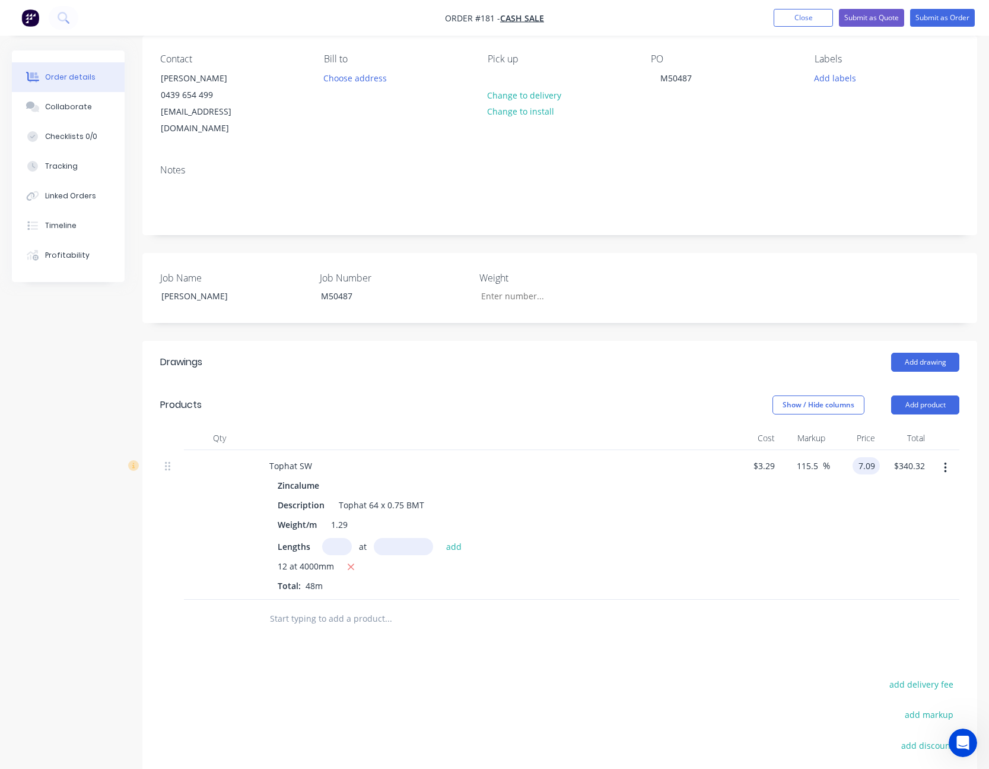
click at [860, 457] on input "7.09" at bounding box center [869, 465] width 23 height 17
type input "3.90"
type input "18.54"
type input "$3.90"
type input "$187.20"
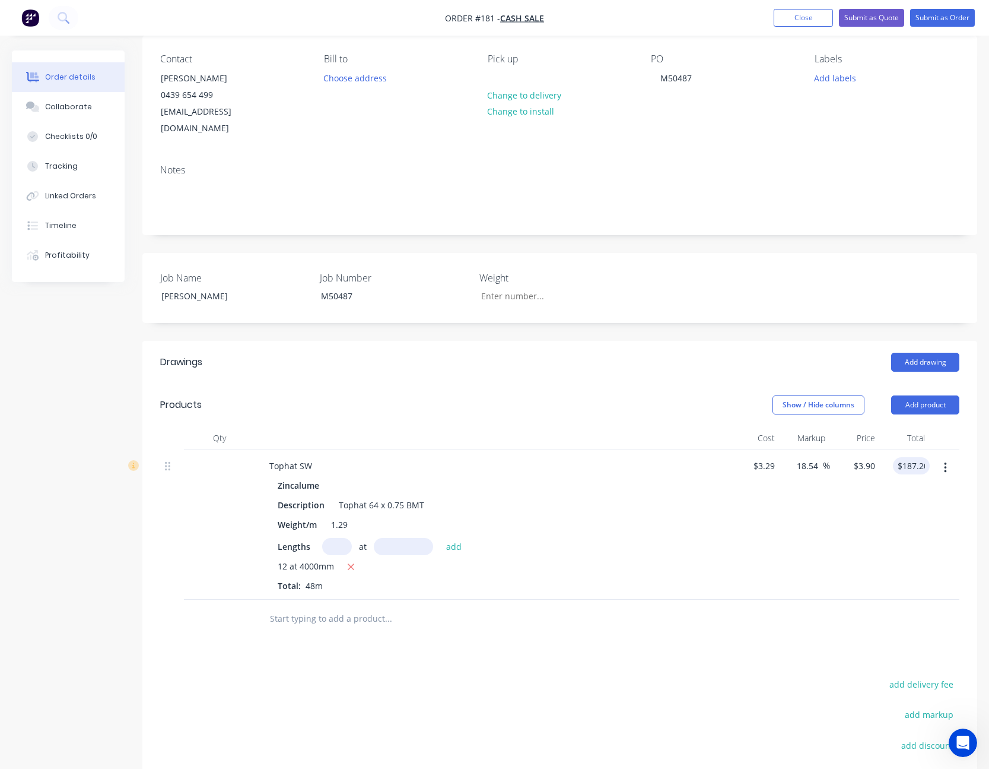
click at [828, 513] on div "18.54 18.54 %" at bounding box center [805, 525] width 50 height 150
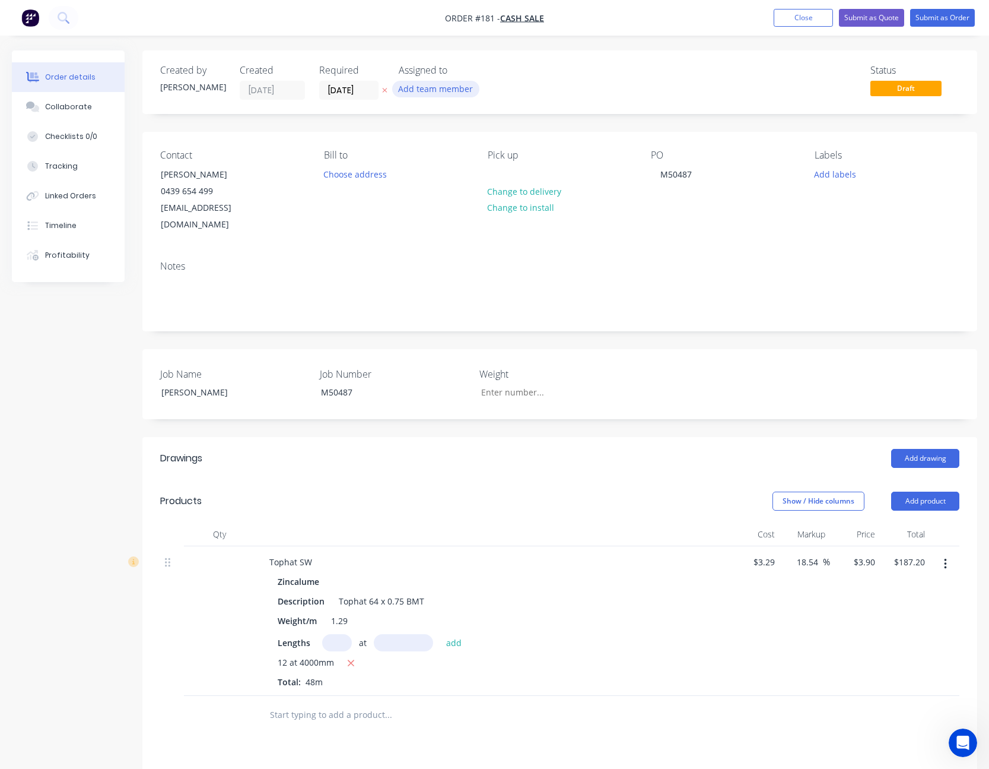
click at [450, 90] on button "Add team member" at bounding box center [435, 89] width 87 height 16
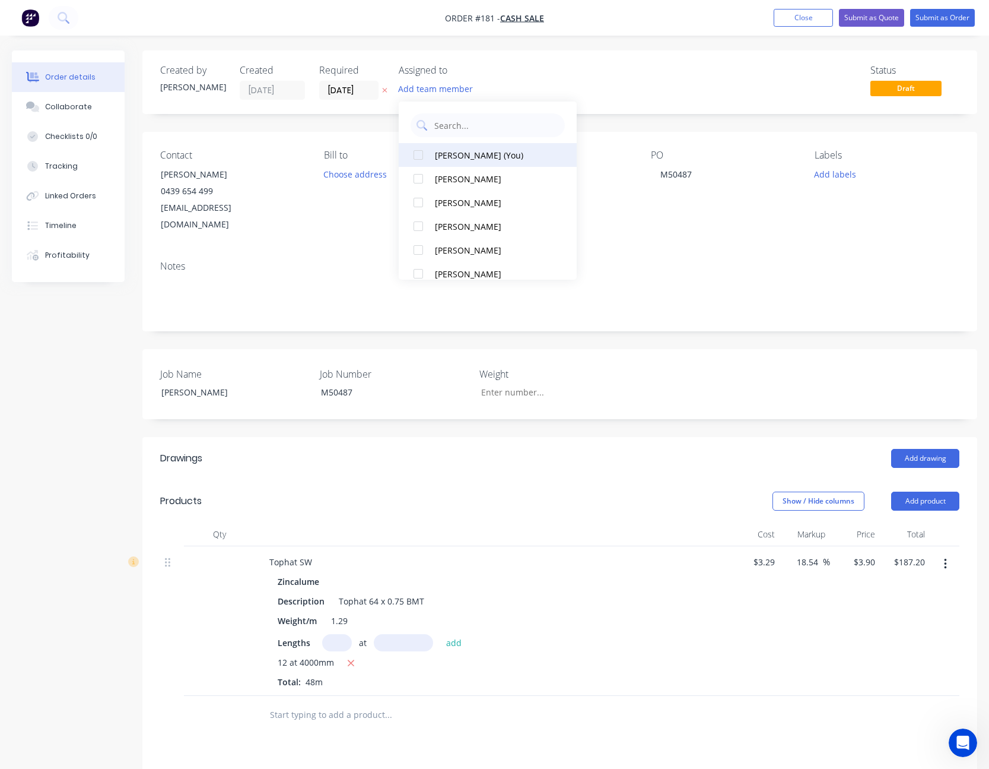
click at [469, 157] on div "[PERSON_NAME] (You)" at bounding box center [494, 155] width 119 height 12
click at [704, 77] on div "Status Draft" at bounding box center [739, 82] width 442 height 35
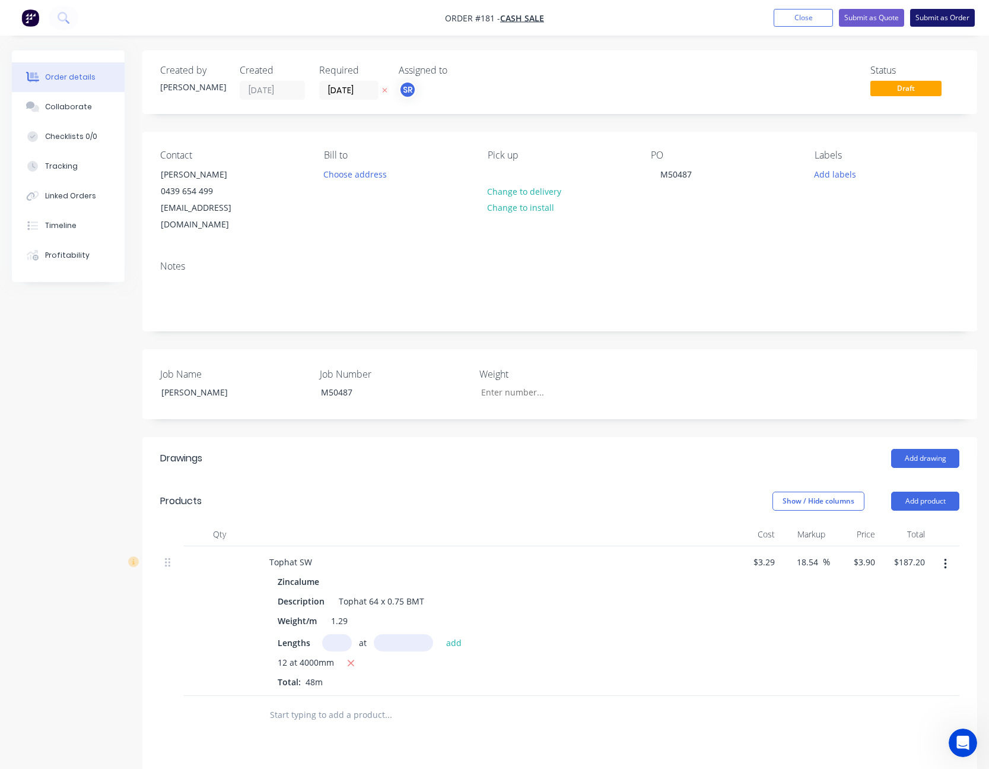
click at [939, 19] on button "Submit as Order" at bounding box center [942, 18] width 65 height 18
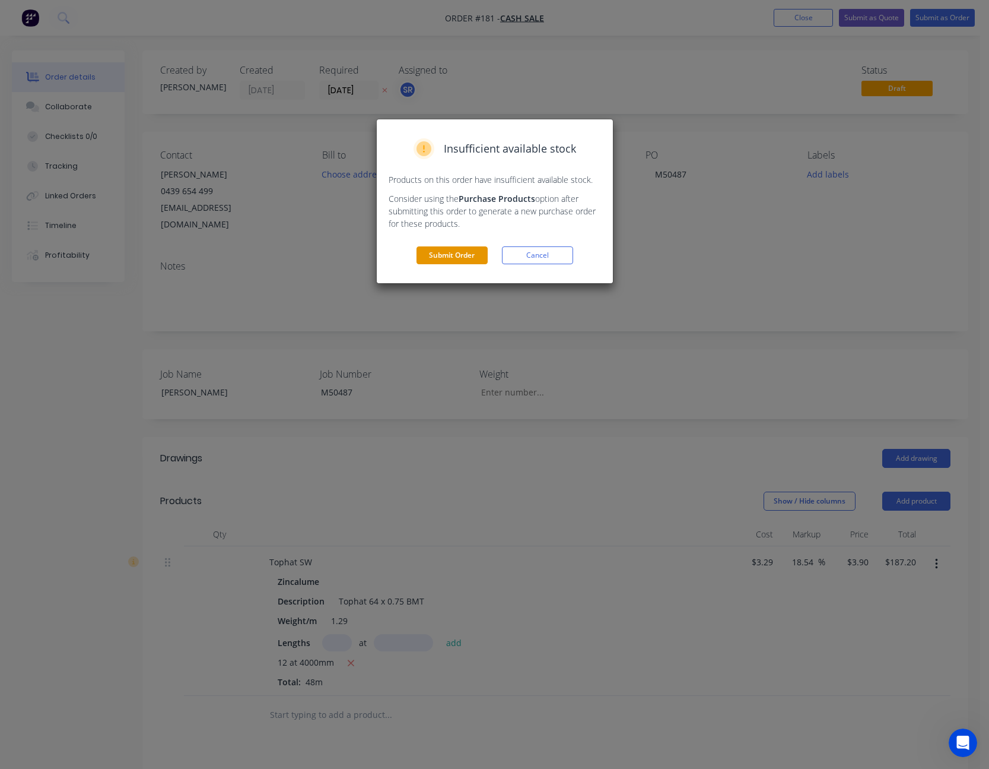
click at [463, 255] on button "Submit Order" at bounding box center [452, 255] width 71 height 18
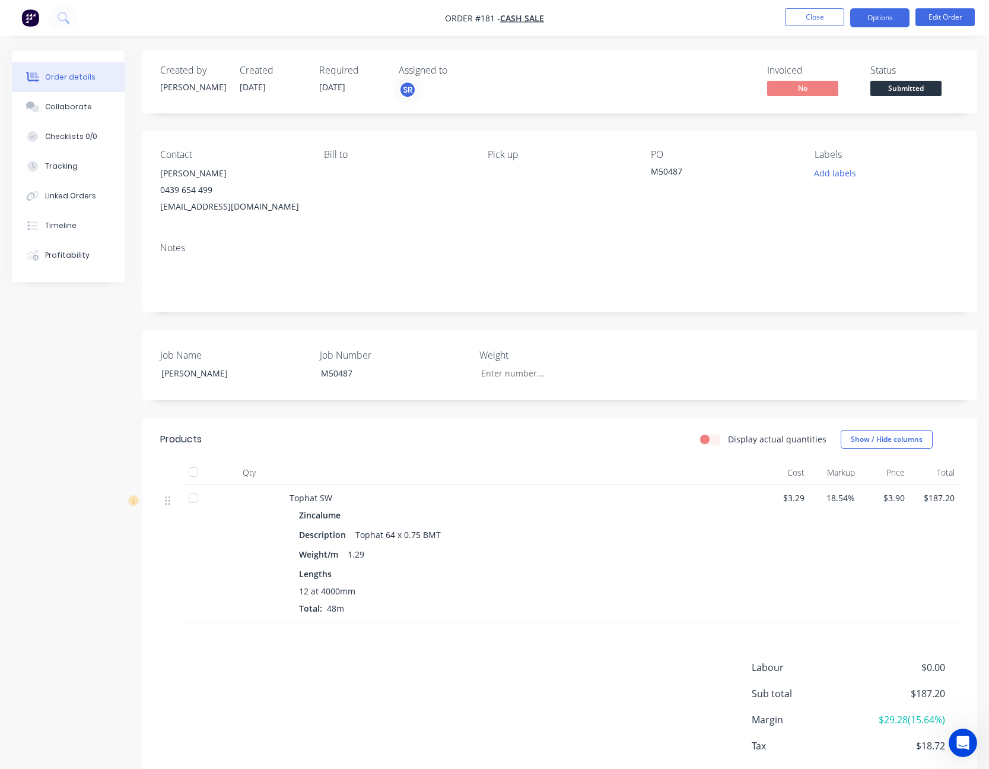
click at [878, 19] on button "Options" at bounding box center [880, 17] width 59 height 19
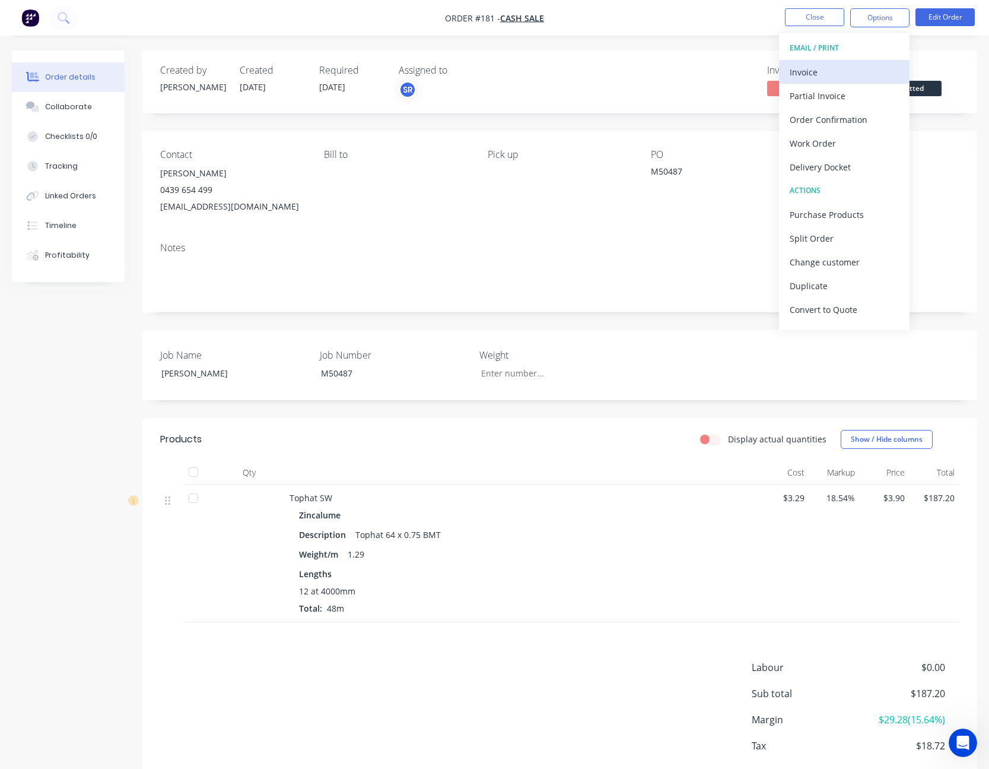
click at [836, 72] on div "Invoice" at bounding box center [844, 72] width 109 height 17
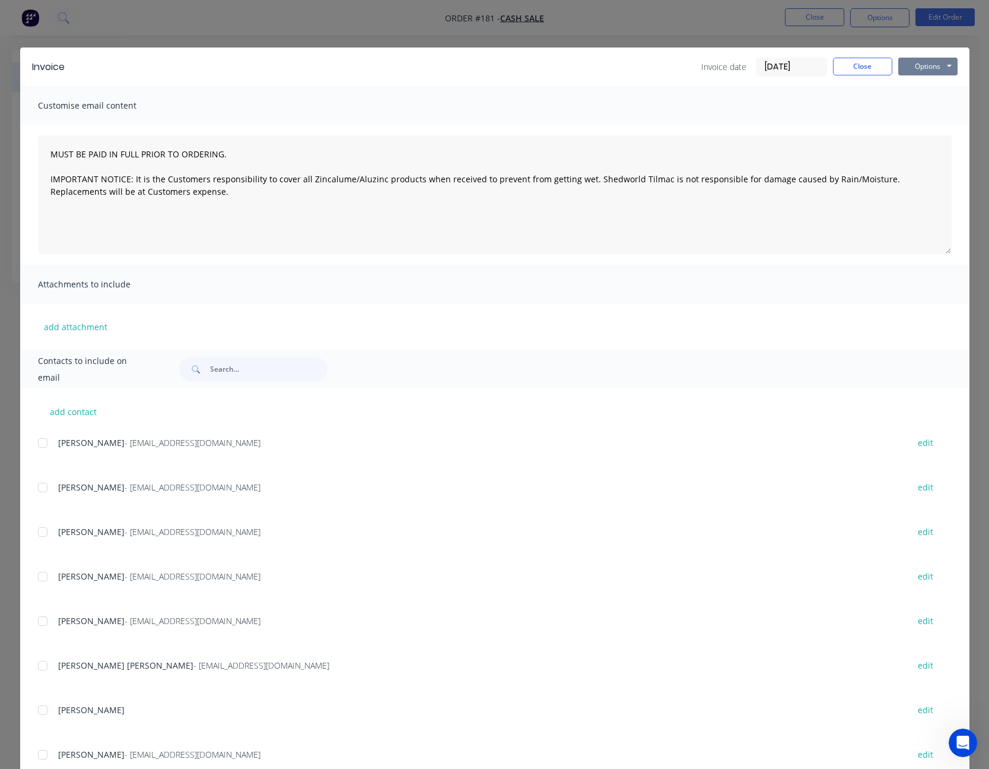
click at [925, 69] on button "Options" at bounding box center [928, 67] width 59 height 18
click at [929, 100] on button "Print" at bounding box center [937, 107] width 76 height 20
click at [858, 72] on button "Close" at bounding box center [862, 67] width 59 height 18
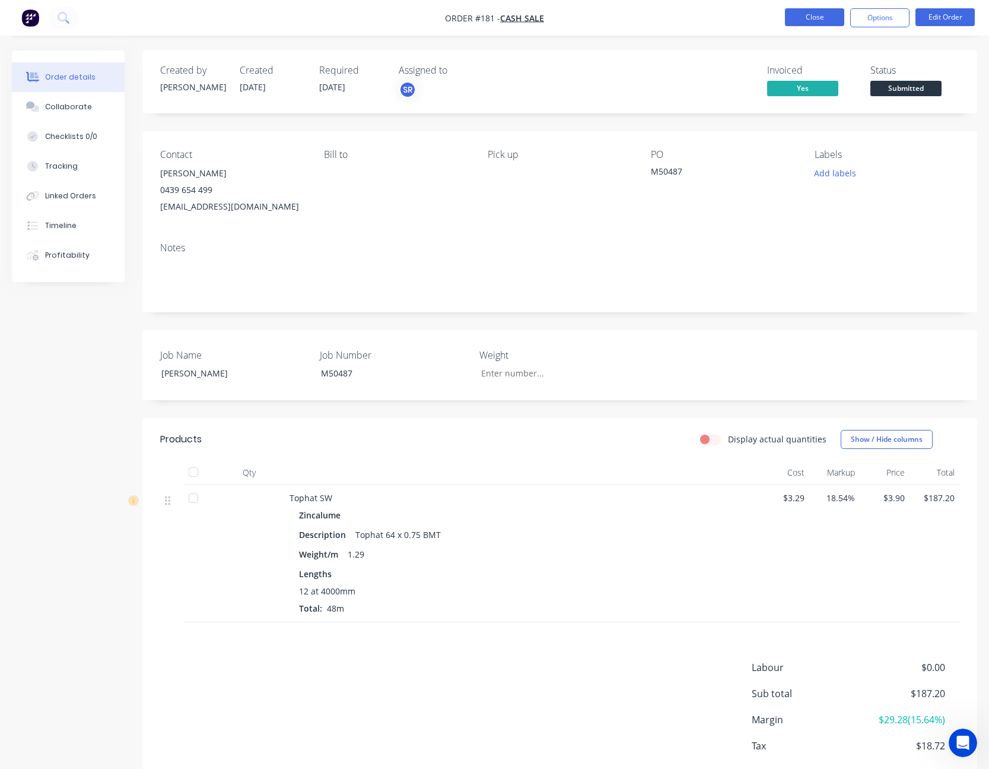
click at [818, 24] on button "Close" at bounding box center [814, 17] width 59 height 18
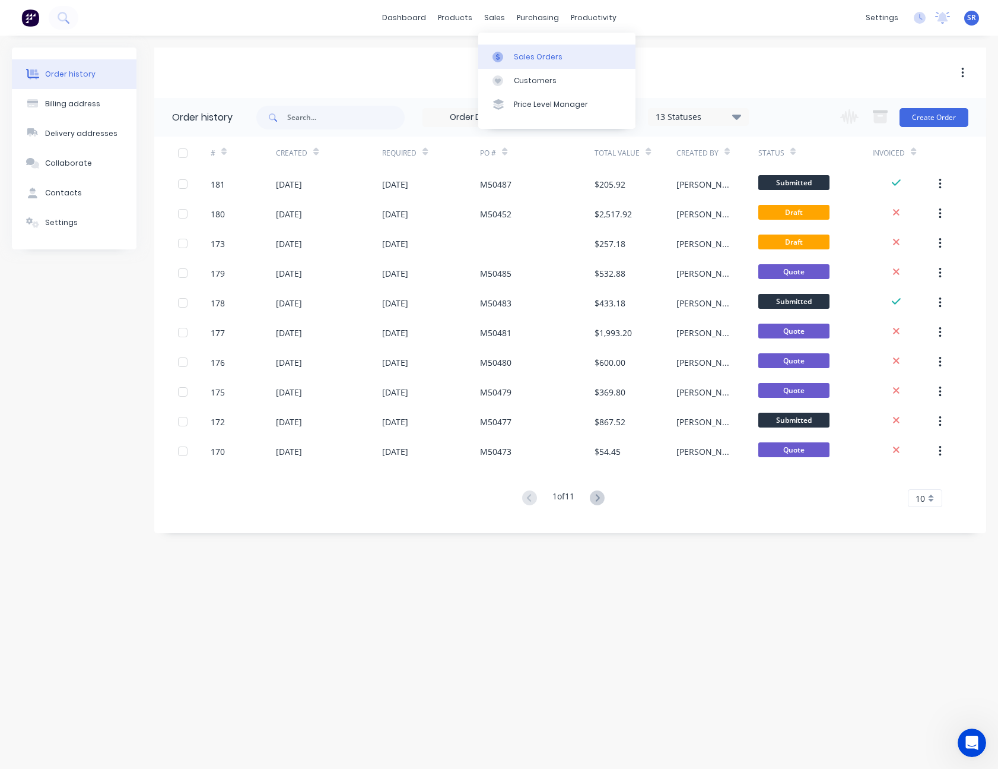
click at [516, 57] on div "Sales Orders" at bounding box center [538, 57] width 49 height 11
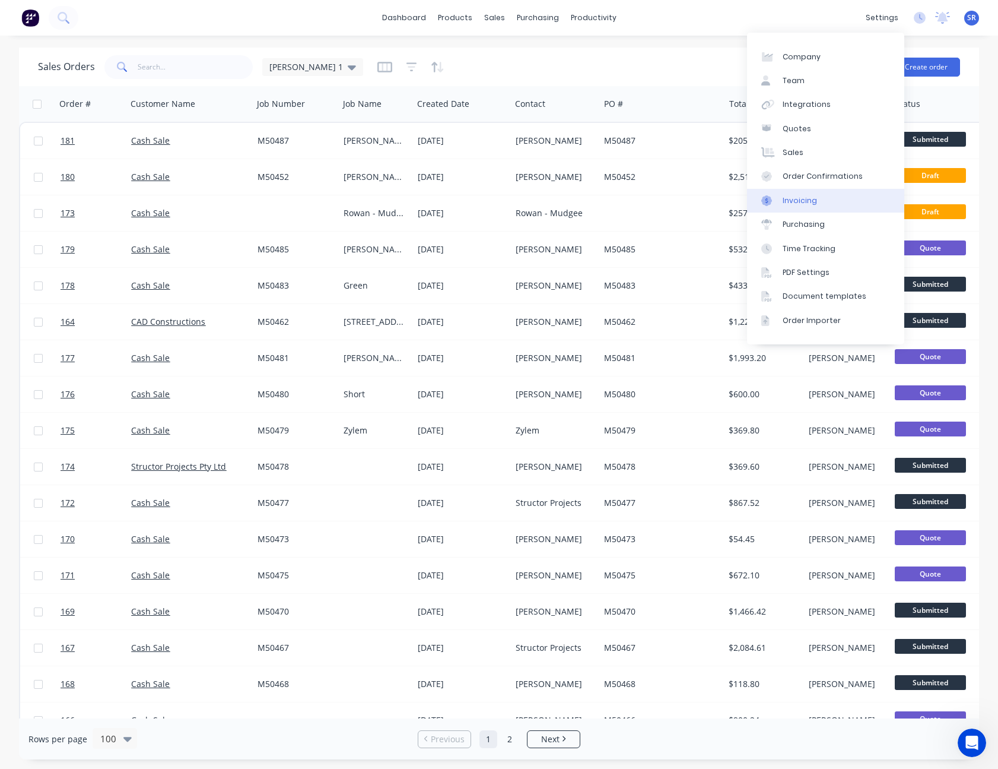
click at [818, 201] on link "Invoicing" at bounding box center [825, 201] width 157 height 24
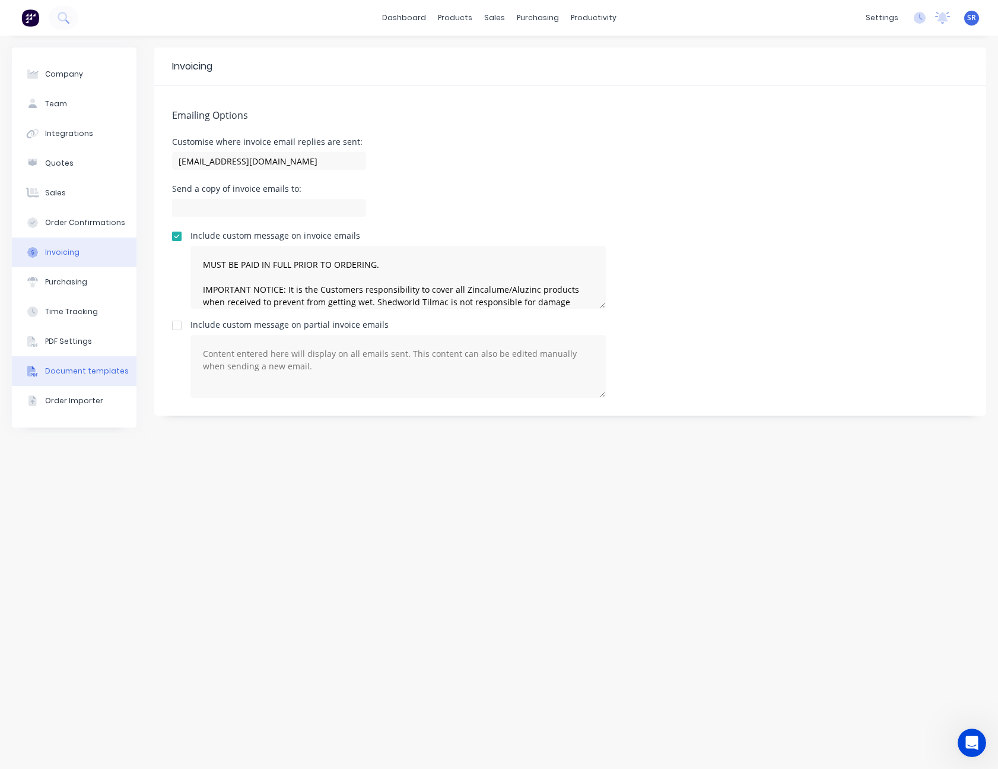
click at [105, 372] on div "Document templates" at bounding box center [87, 371] width 84 height 11
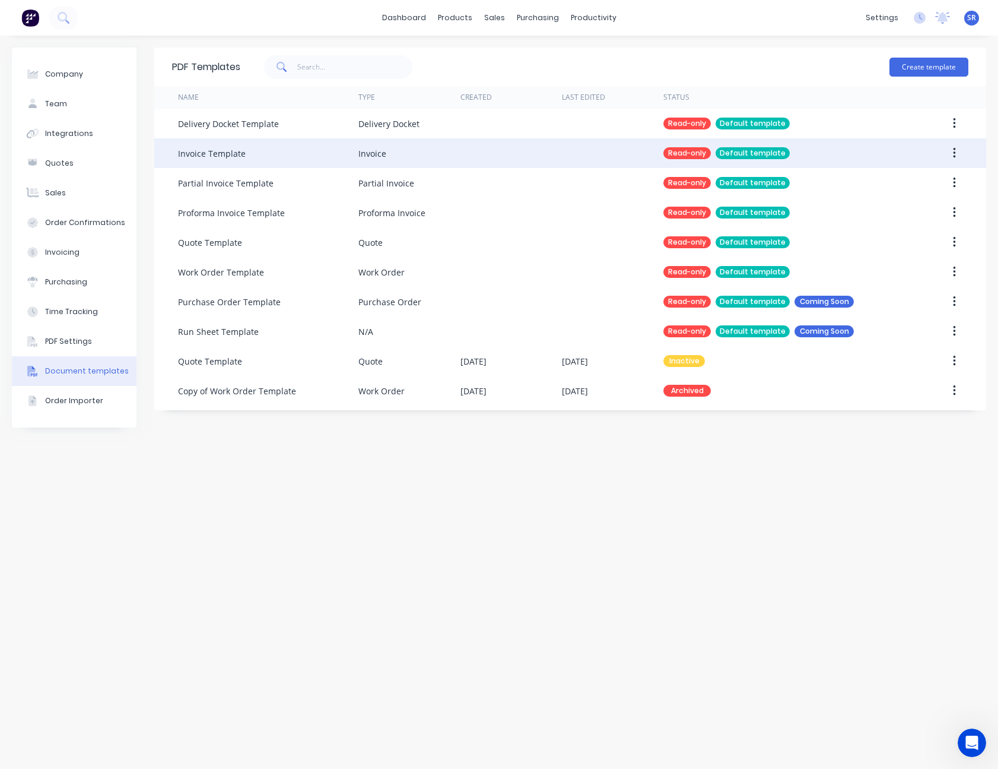
click at [221, 148] on div "Invoice Template" at bounding box center [212, 153] width 68 height 12
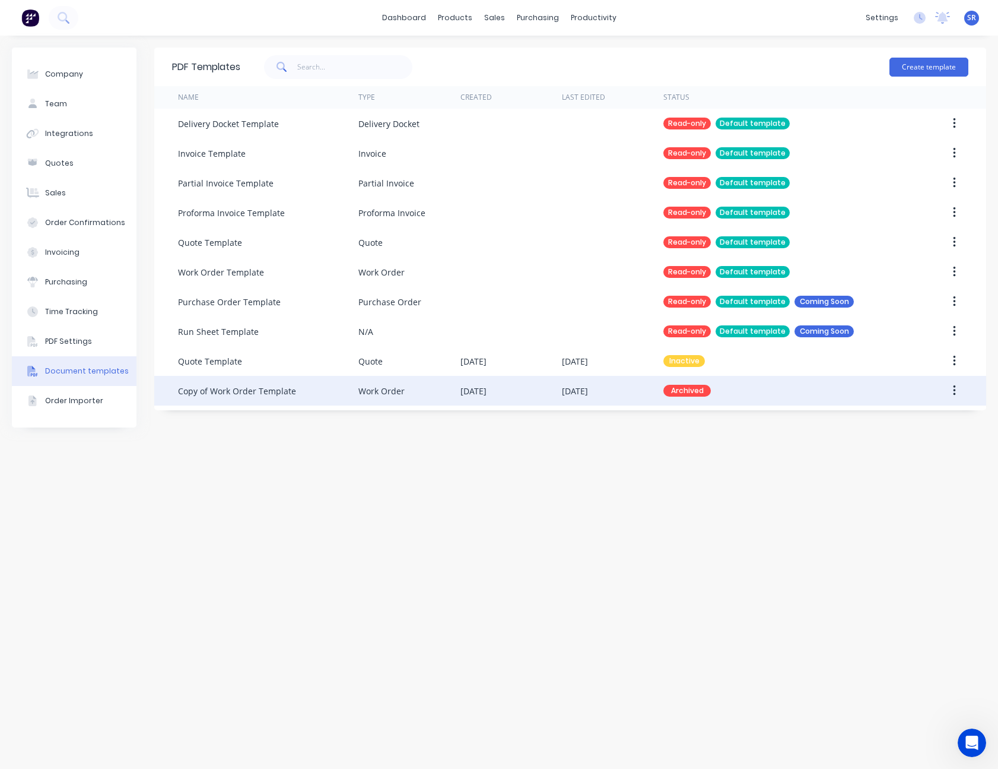
click at [951, 391] on button "button" at bounding box center [955, 390] width 28 height 21
click at [957, 389] on button "button" at bounding box center [955, 390] width 28 height 21
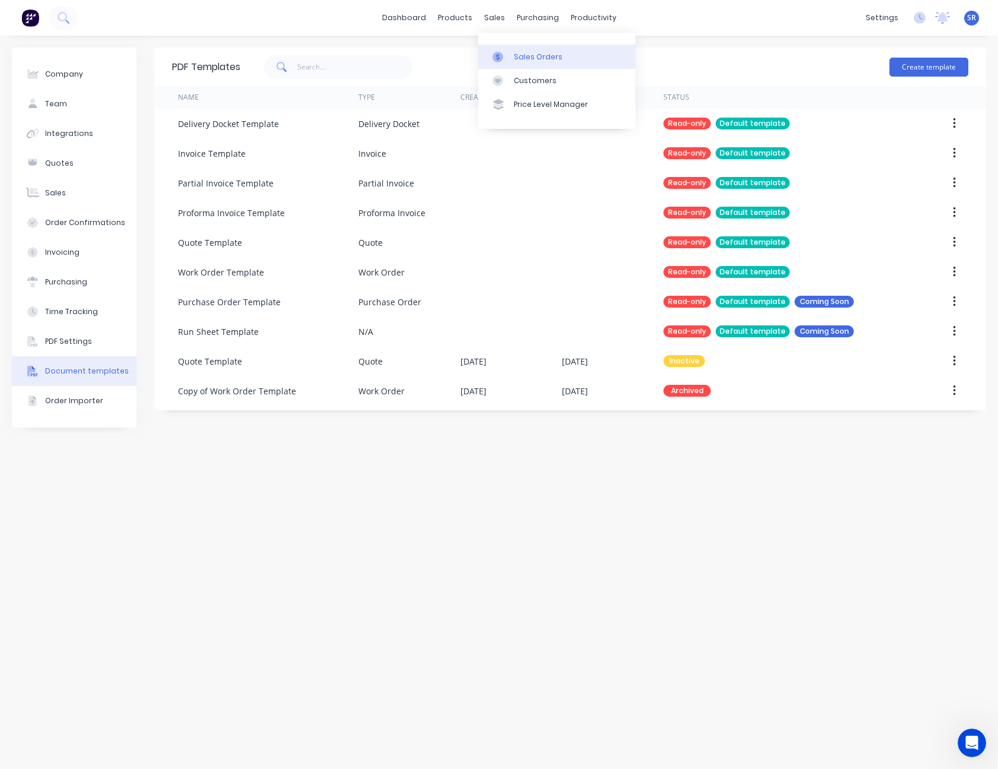
click at [525, 59] on div "Sales Orders" at bounding box center [538, 57] width 49 height 11
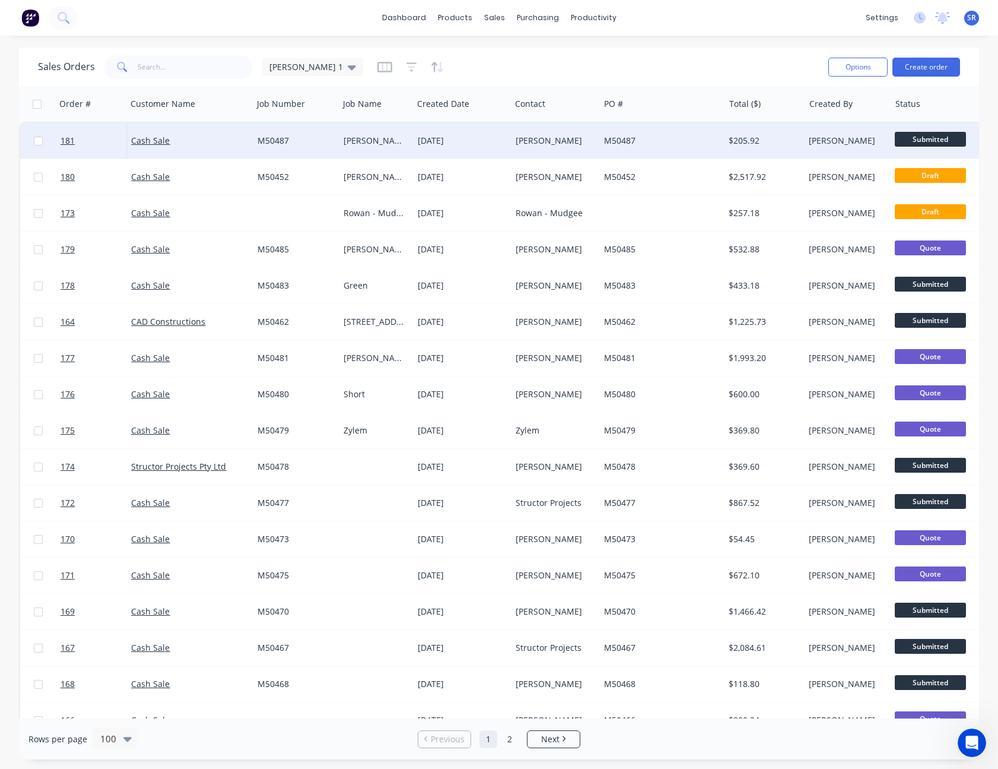
click at [501, 138] on div "[DATE]" at bounding box center [462, 141] width 88 height 12
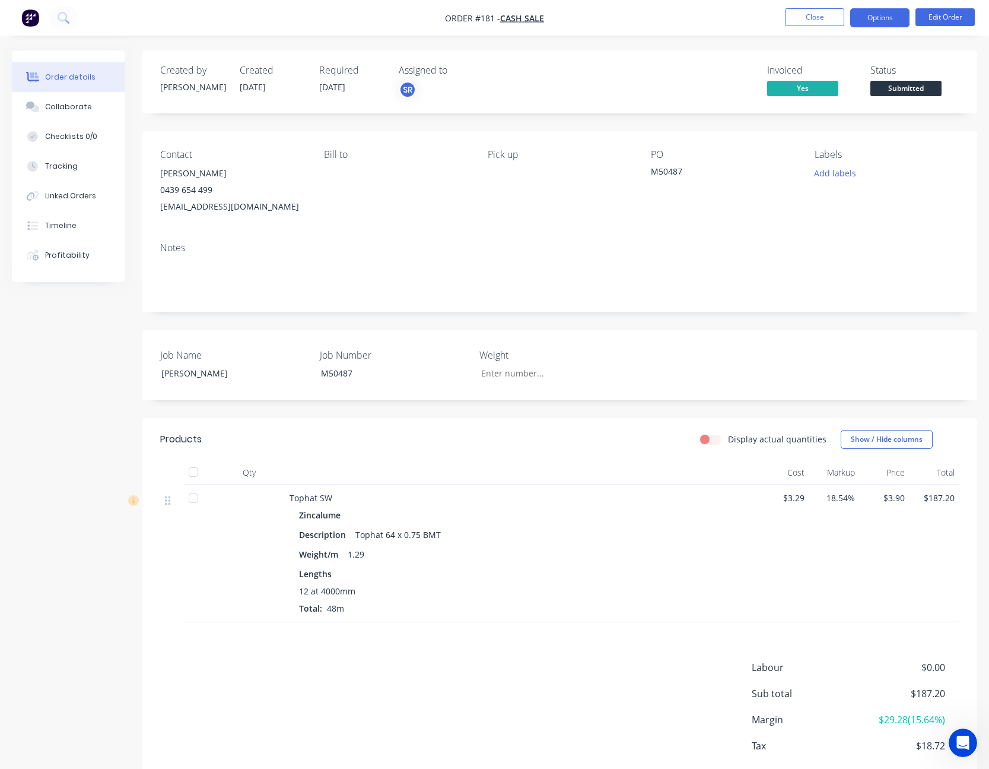
click at [882, 19] on button "Options" at bounding box center [880, 17] width 59 height 19
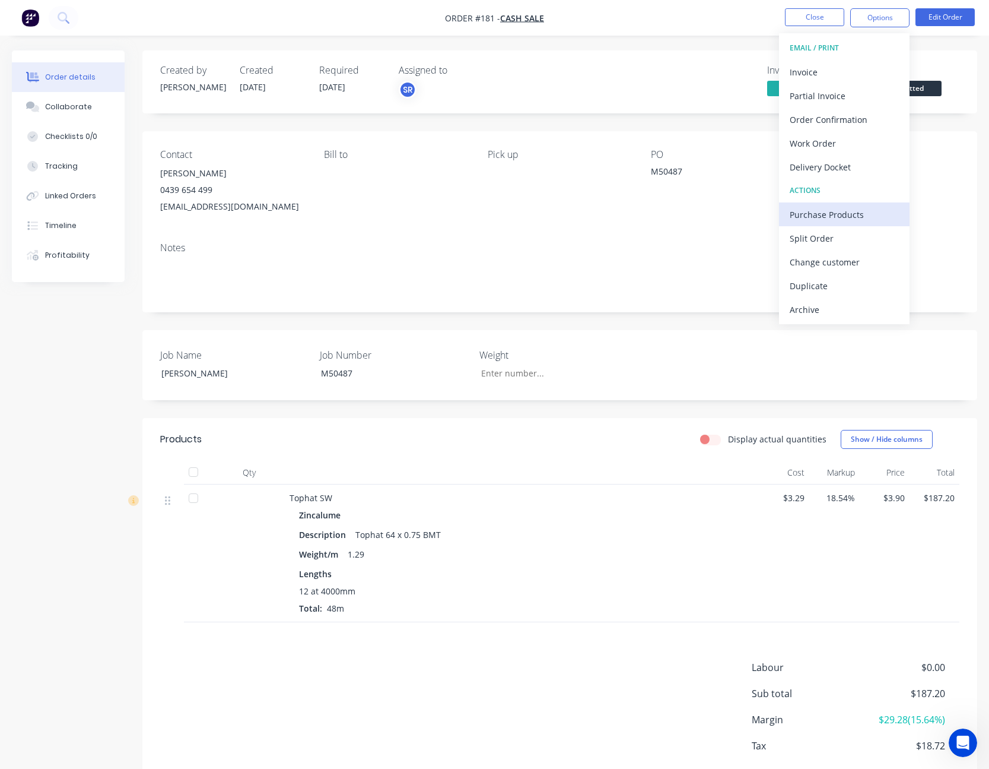
click at [843, 212] on div "Purchase Products" at bounding box center [844, 214] width 109 height 17
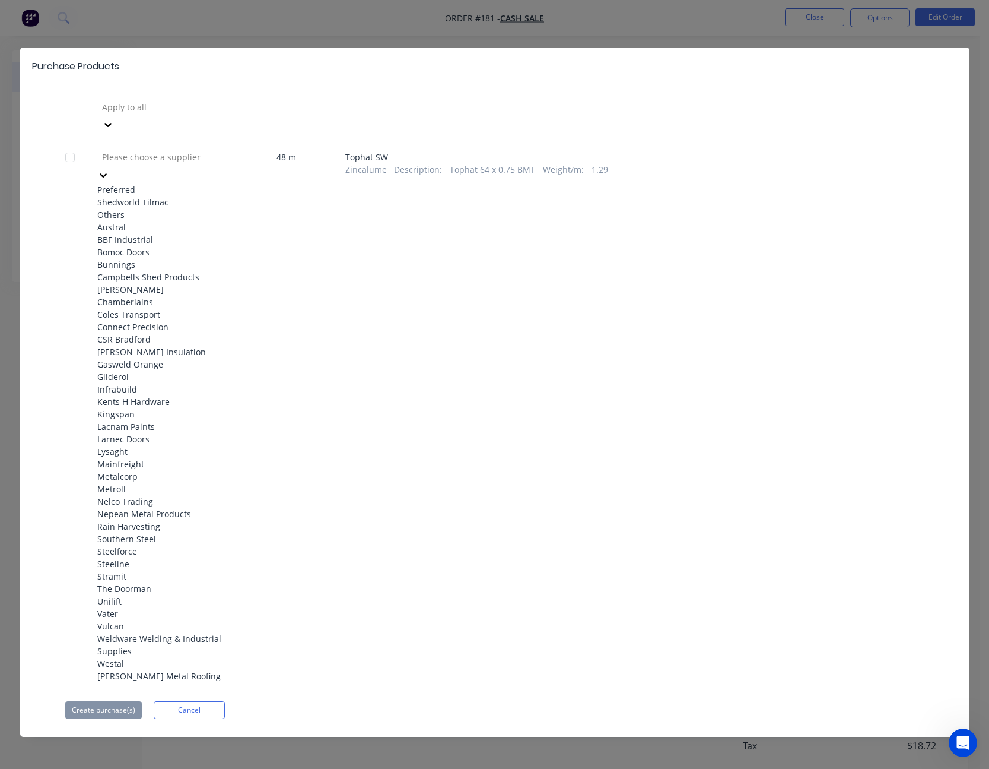
click at [109, 169] on icon at bounding box center [103, 175] width 12 height 12
click at [204, 196] on div "Shedworld Tilmac" at bounding box center [162, 202] width 131 height 12
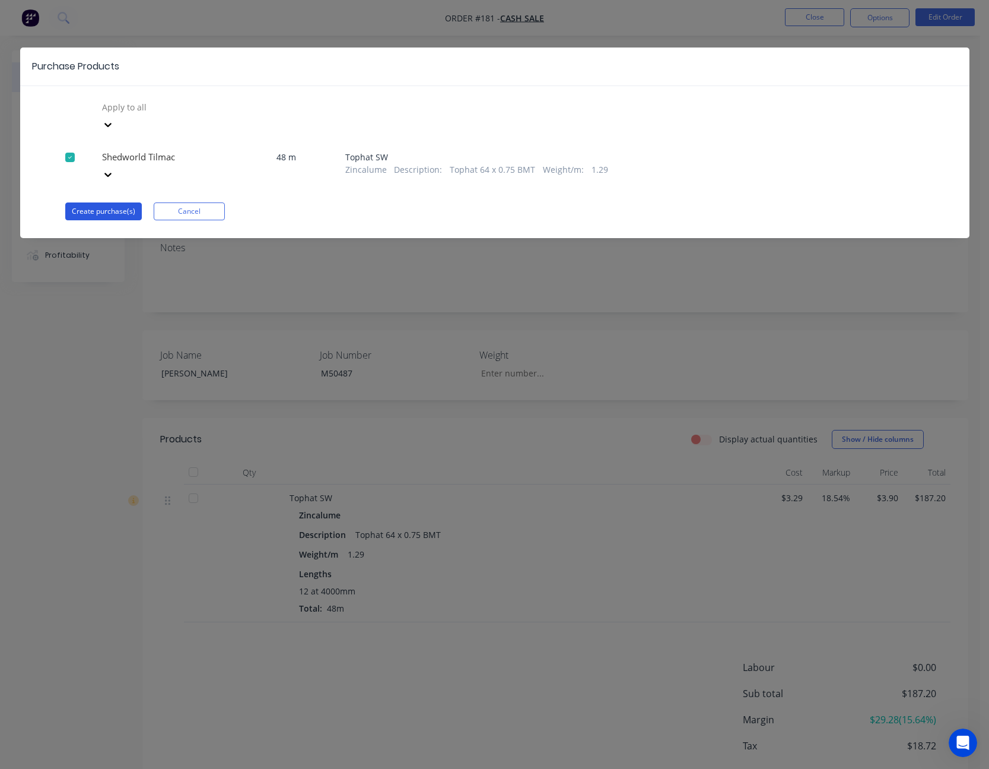
click at [119, 202] on button "Create purchase(s)" at bounding box center [103, 211] width 77 height 18
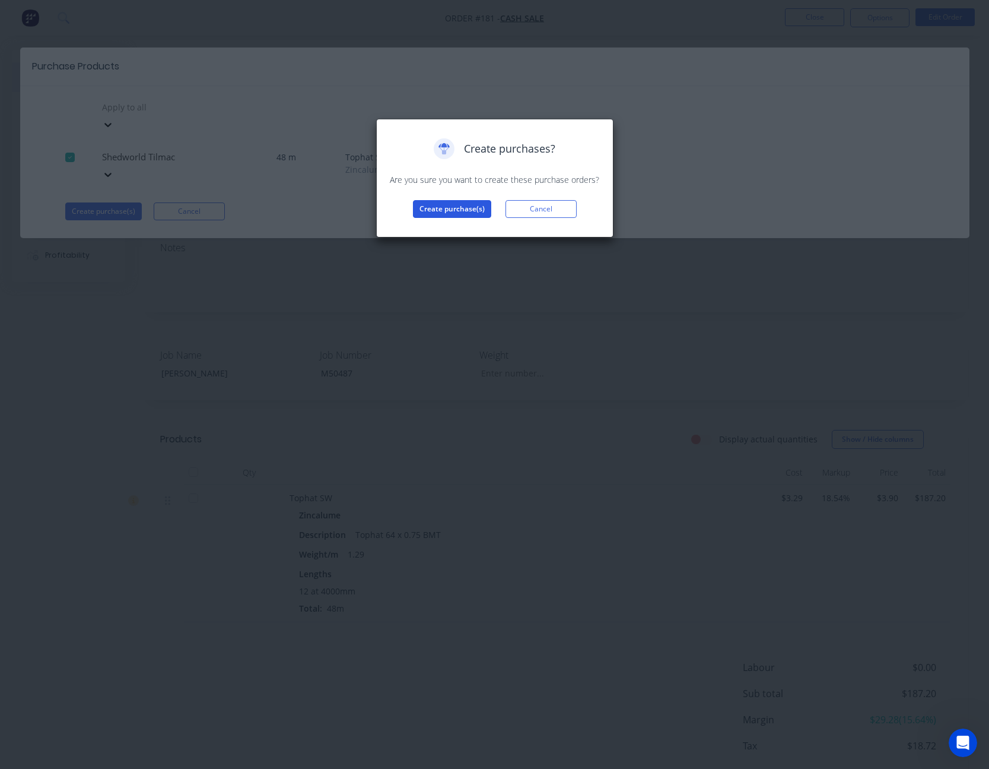
click at [467, 207] on button "Create purchase(s)" at bounding box center [452, 209] width 78 height 18
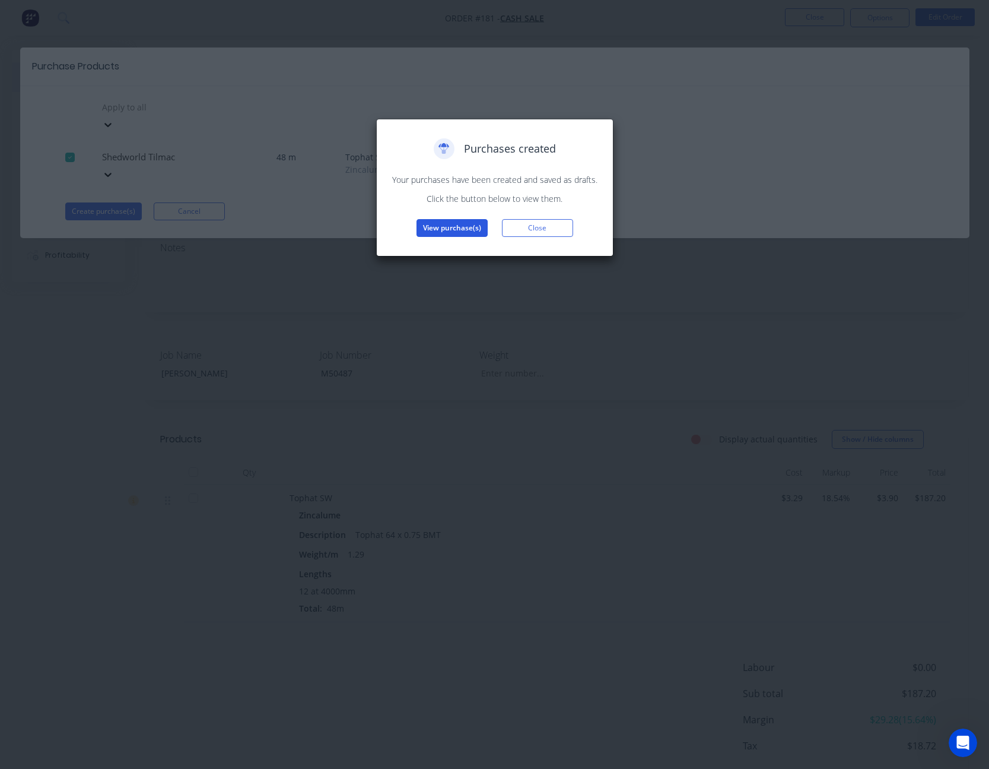
click at [458, 226] on button "View purchase(s)" at bounding box center [452, 228] width 71 height 18
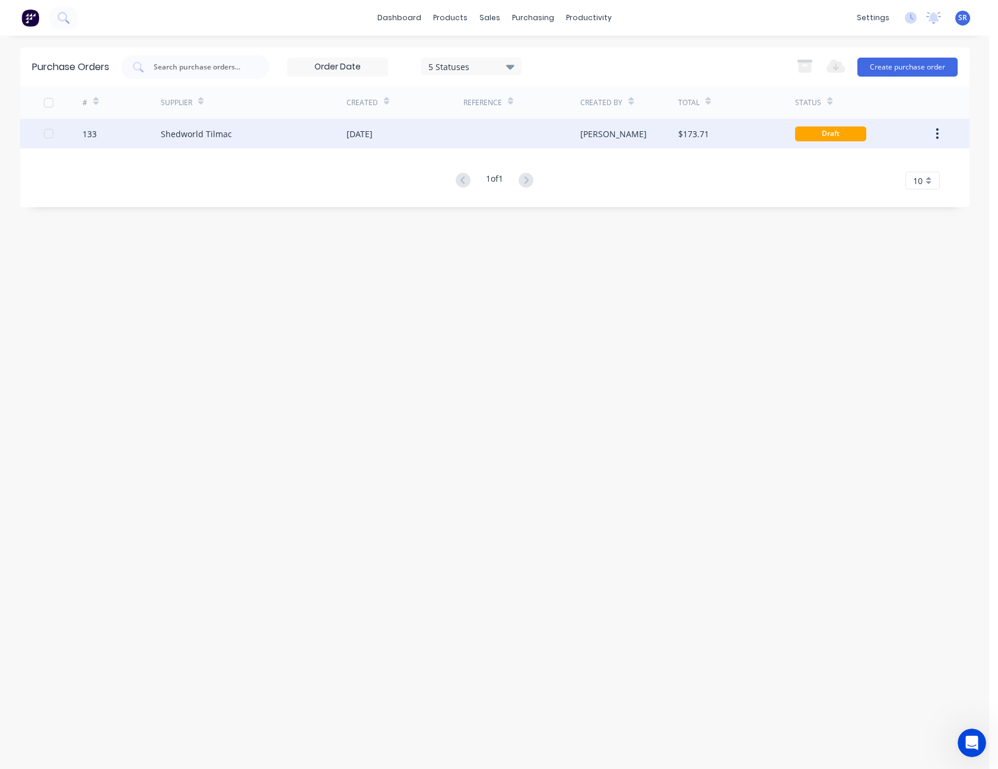
click at [694, 138] on div "$173.71" at bounding box center [693, 134] width 31 height 12
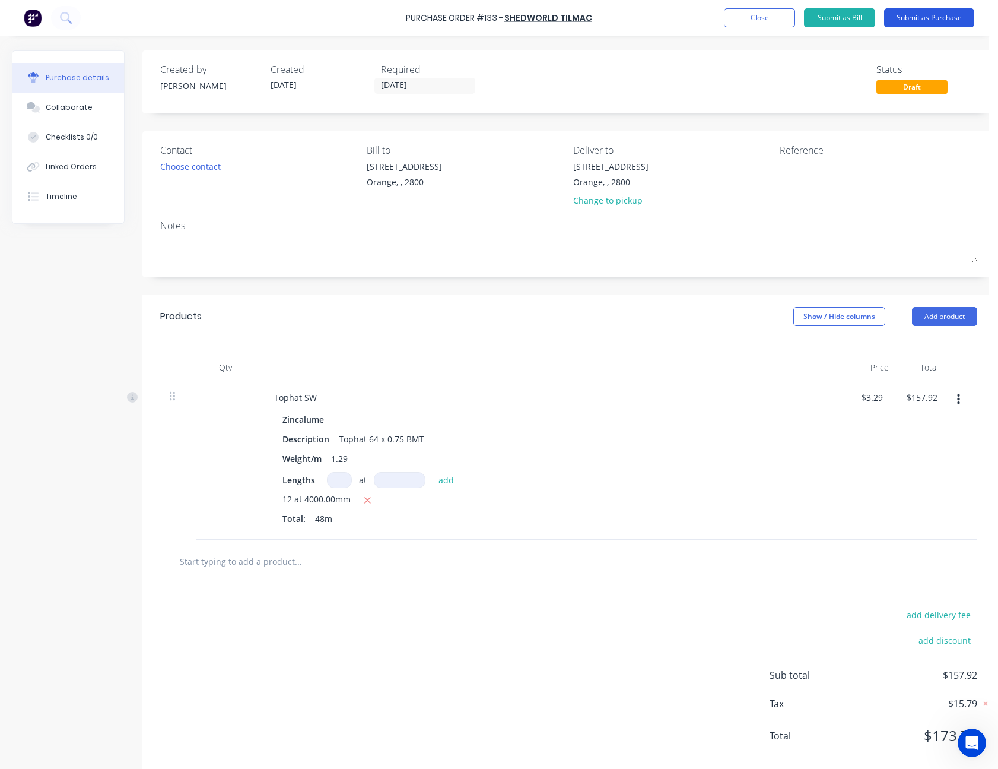
click at [922, 14] on button "Submit as Purchase" at bounding box center [929, 17] width 90 height 19
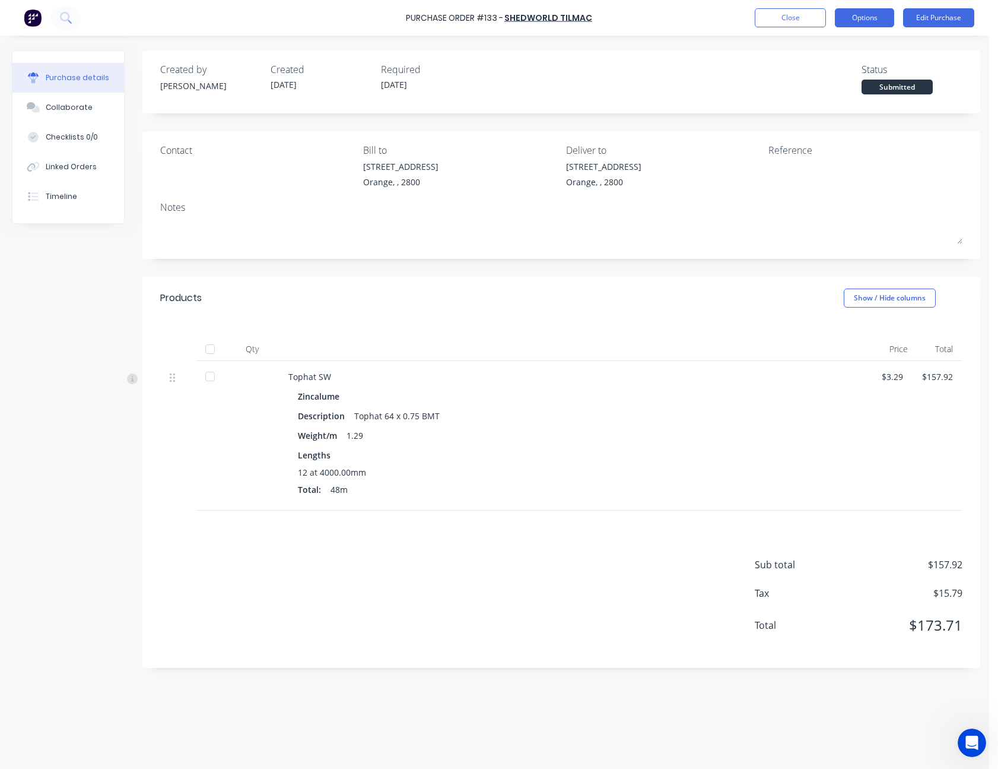
click at [873, 21] on button "Options" at bounding box center [864, 17] width 59 height 19
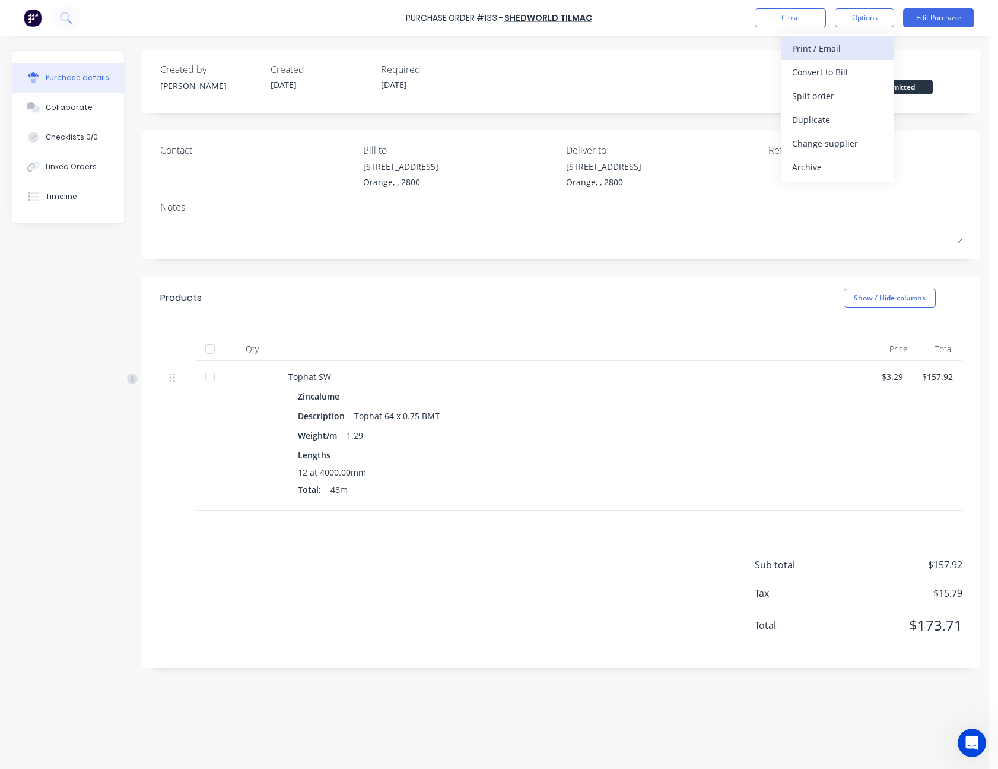
click at [856, 47] on div "Print / Email" at bounding box center [837, 48] width 91 height 17
click at [846, 97] on div "Without pricing" at bounding box center [837, 95] width 91 height 17
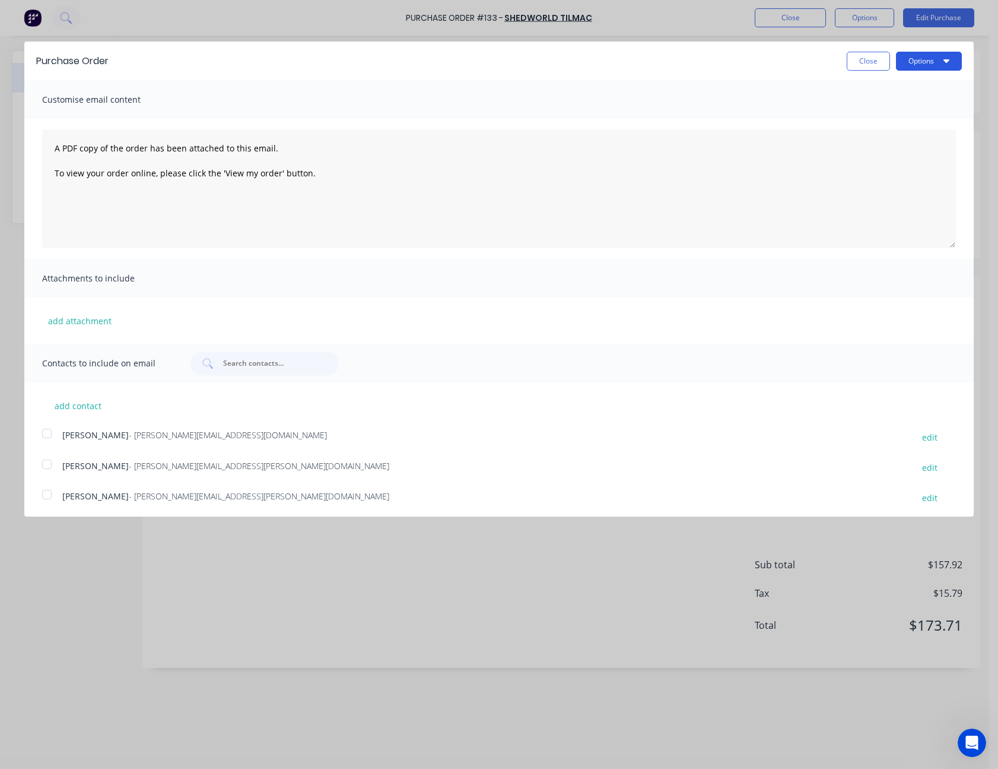
click at [904, 59] on button "Options" at bounding box center [929, 61] width 66 height 19
click at [902, 91] on div "Print" at bounding box center [905, 91] width 91 height 17
click at [848, 59] on button "Close" at bounding box center [868, 61] width 43 height 19
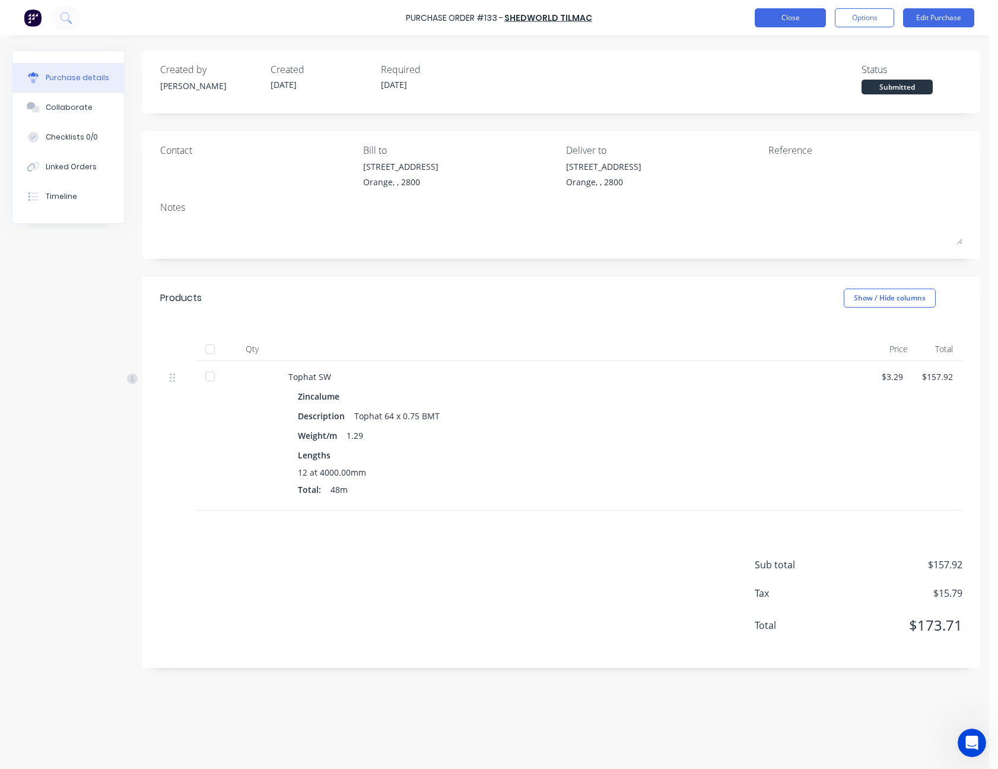
click at [799, 17] on button "Close" at bounding box center [790, 17] width 71 height 19
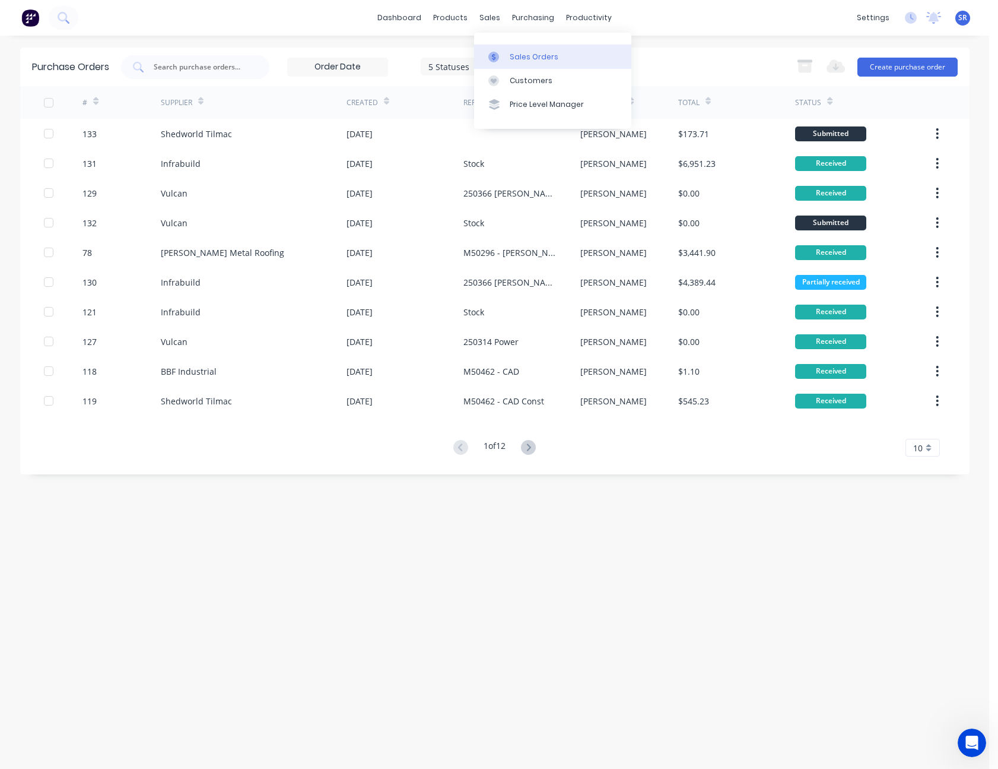
click at [519, 60] on div "Sales Orders" at bounding box center [534, 57] width 49 height 11
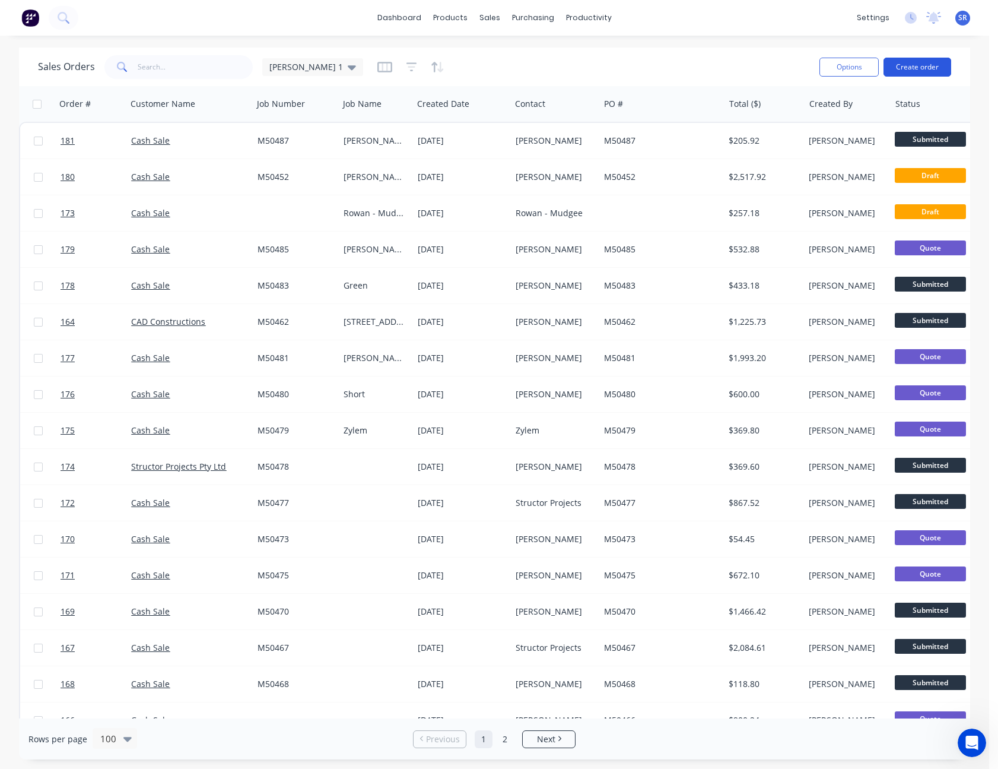
click at [928, 69] on button "Create order" at bounding box center [918, 67] width 68 height 19
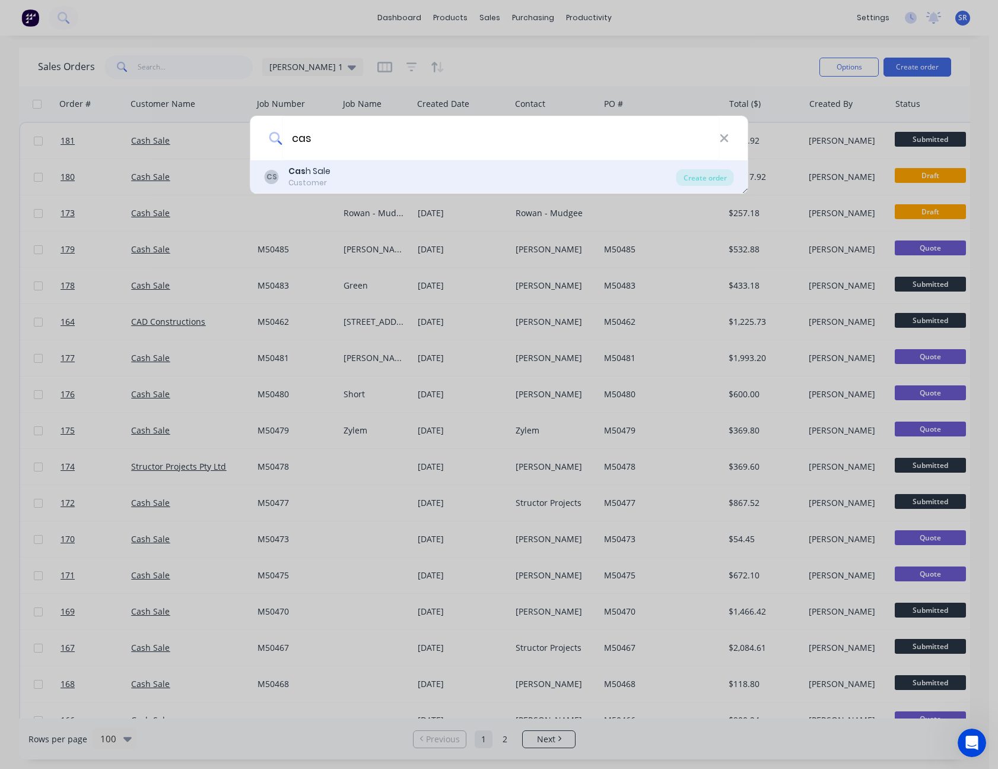
type input "cas"
click at [340, 172] on div "CS Cas h Sale Customer" at bounding box center [471, 176] width 412 height 23
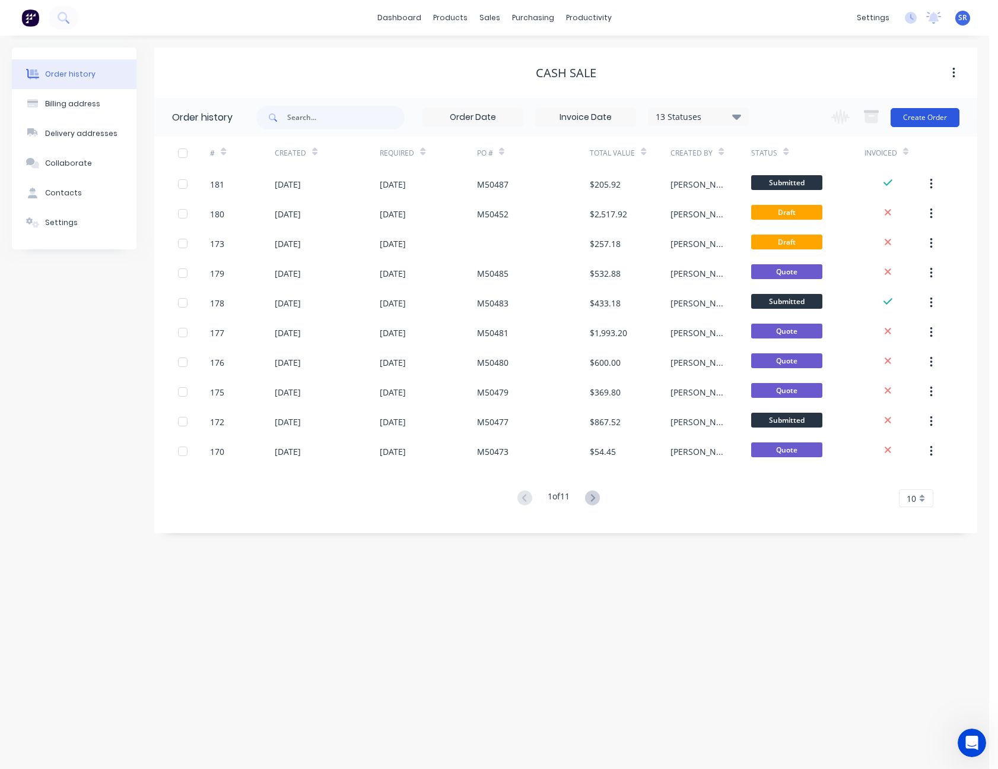
click at [937, 119] on button "Create Order" at bounding box center [925, 117] width 69 height 19
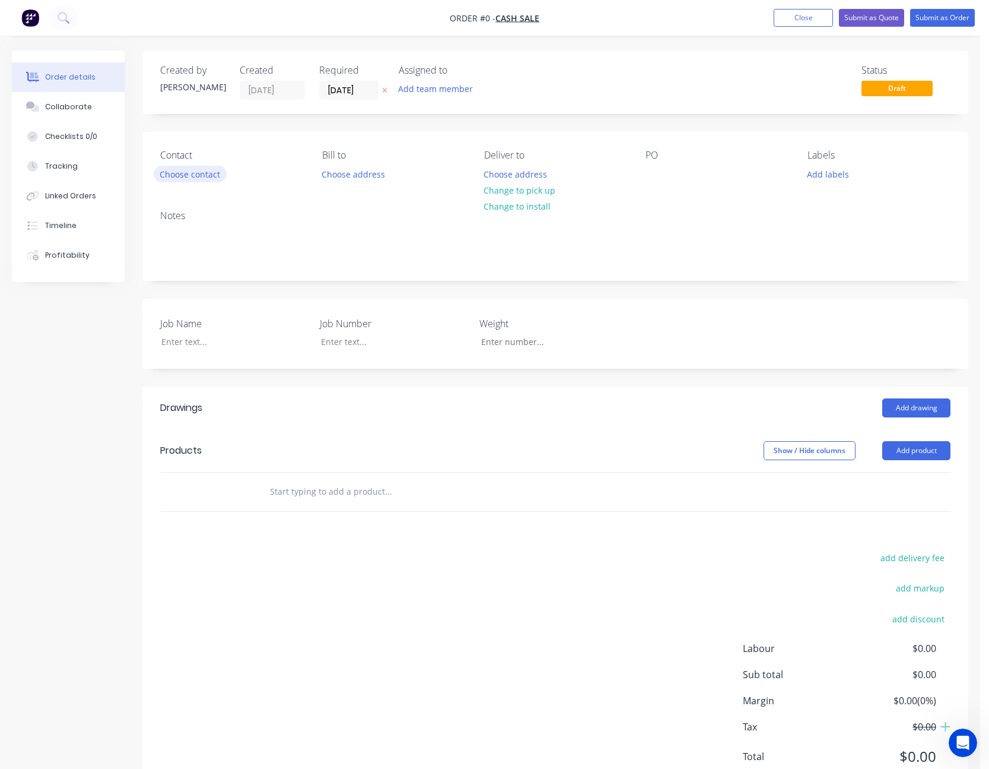
click at [191, 172] on button "Choose contact" at bounding box center [190, 174] width 73 height 16
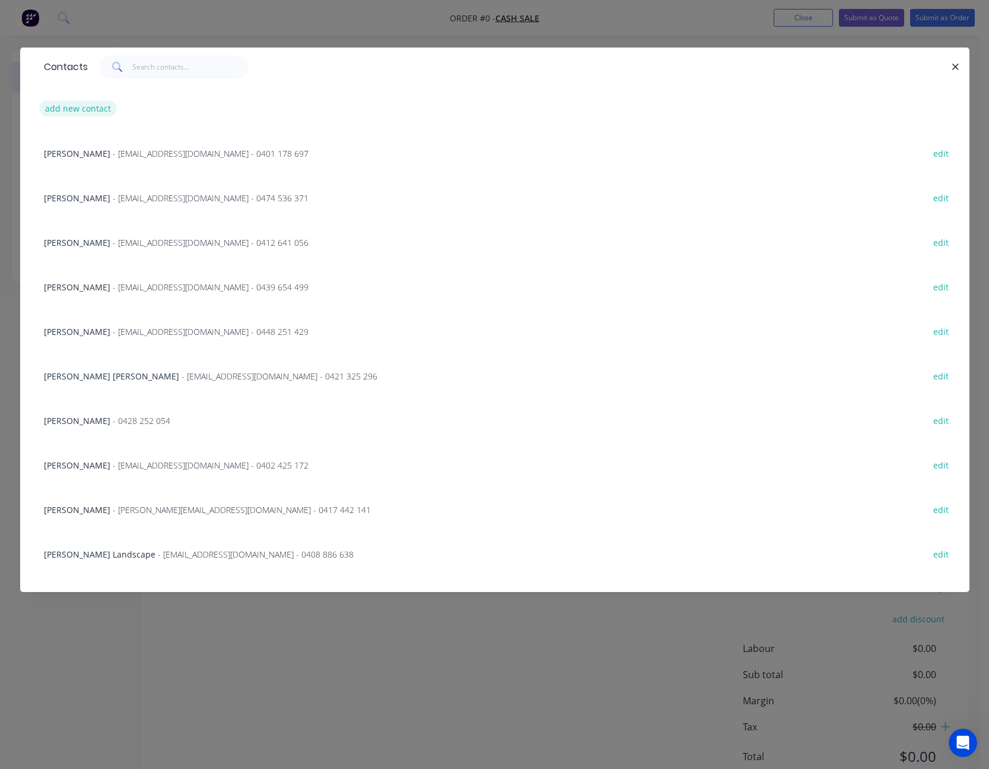
click at [91, 109] on button "add new contact" at bounding box center [78, 108] width 78 height 16
select select "AU"
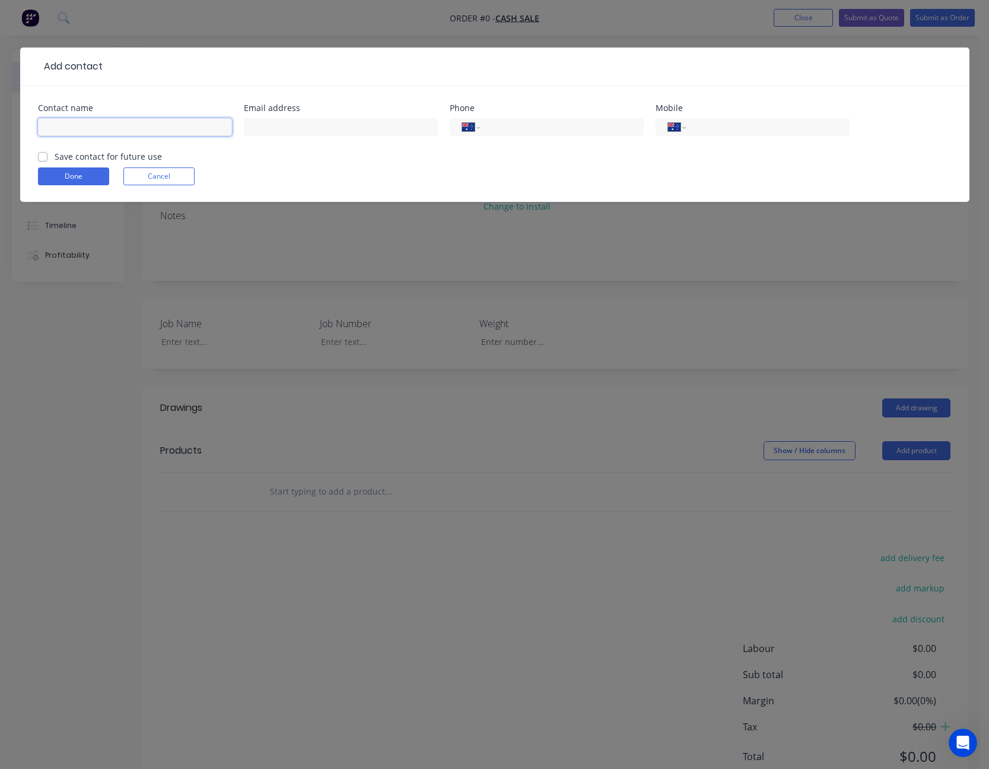
click at [89, 131] on input "text" at bounding box center [135, 127] width 194 height 18
type input "[PERSON_NAME]"
click at [91, 170] on button "Done" at bounding box center [73, 176] width 71 height 18
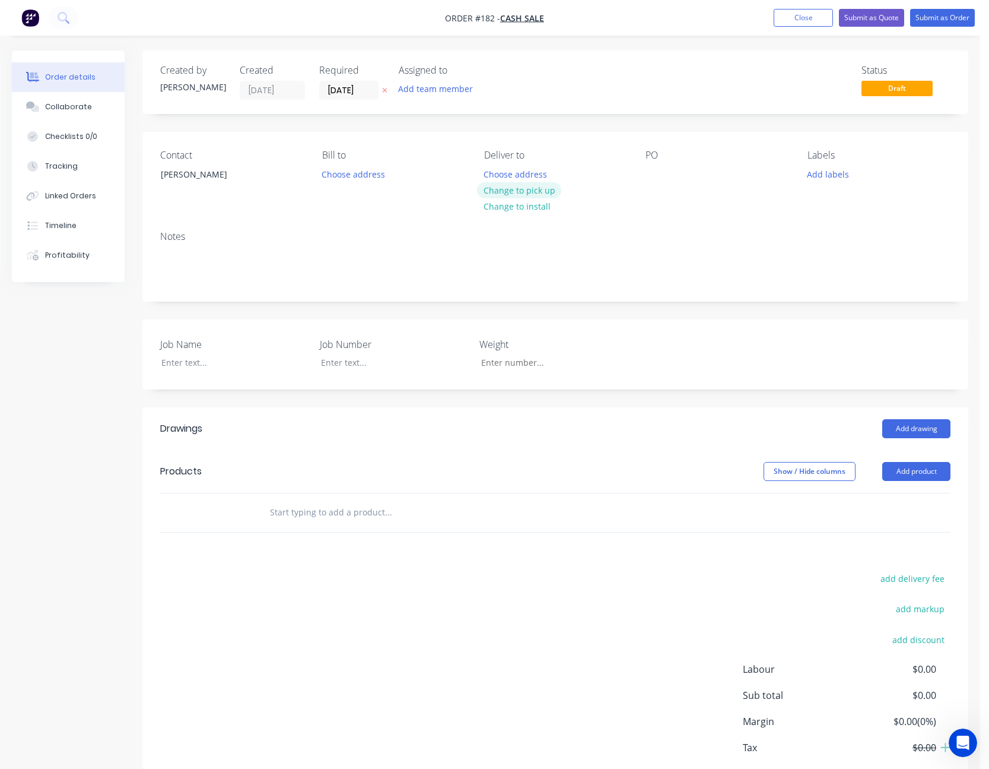
click at [548, 192] on button "Change to pick up" at bounding box center [519, 190] width 84 height 16
click at [658, 177] on div at bounding box center [655, 174] width 19 height 17
click at [182, 363] on div at bounding box center [226, 362] width 148 height 17
click at [919, 472] on button "Add product" at bounding box center [917, 471] width 68 height 19
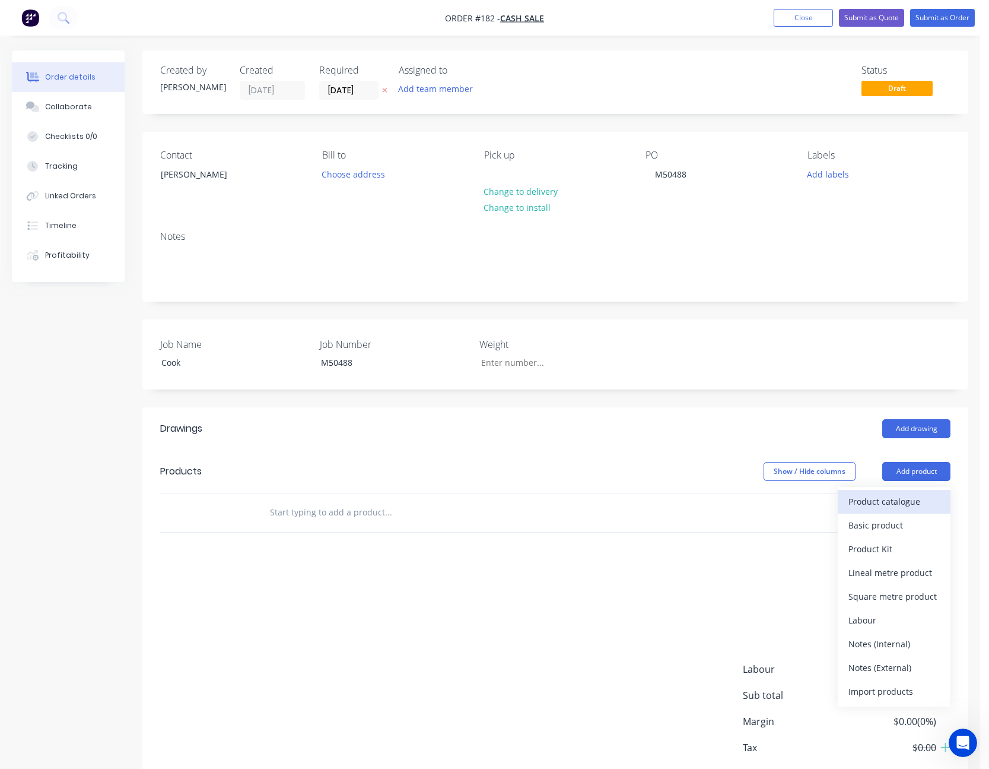
click at [910, 494] on div "Product catalogue" at bounding box center [894, 501] width 91 height 17
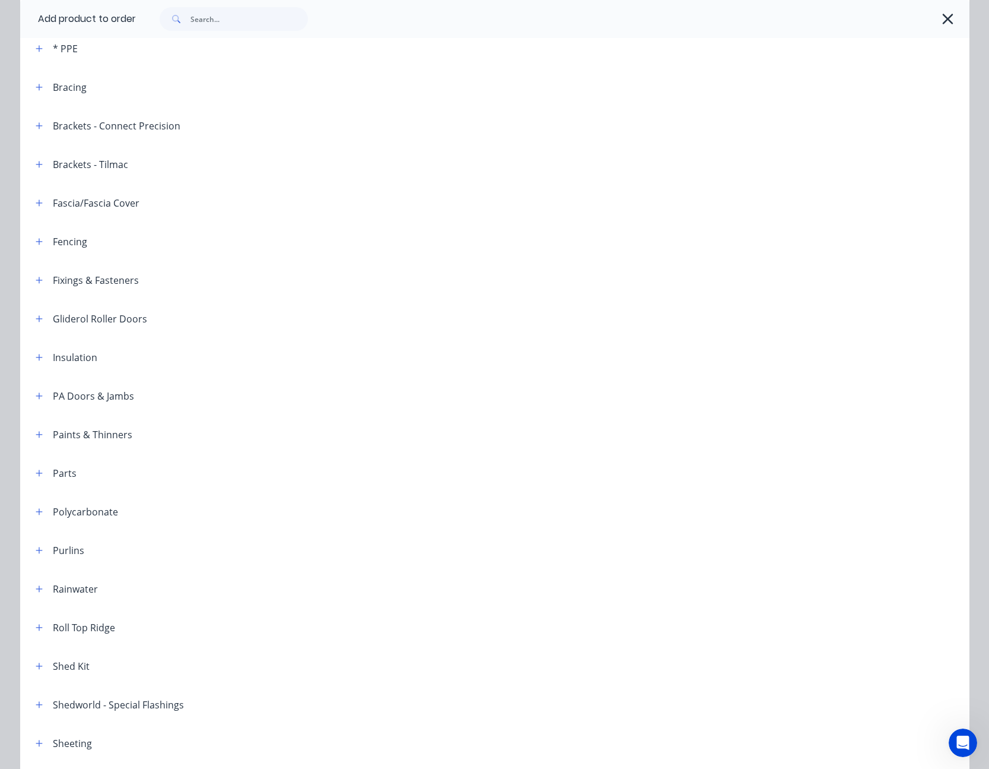
scroll to position [356, 0]
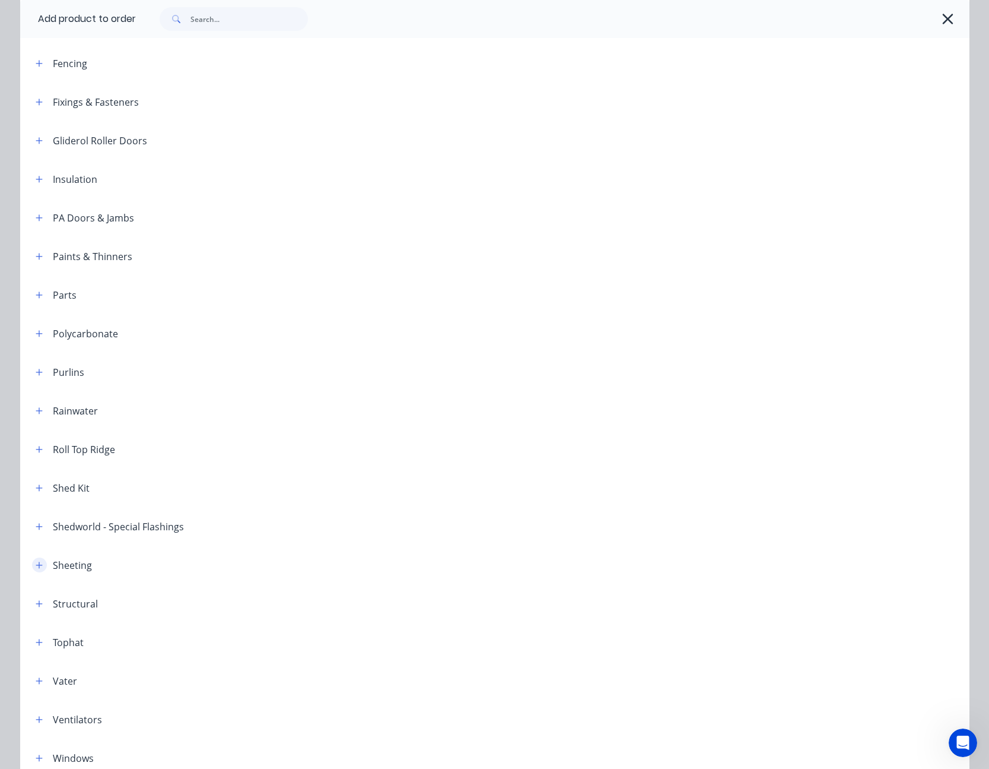
click at [37, 559] on button "button" at bounding box center [39, 564] width 15 height 15
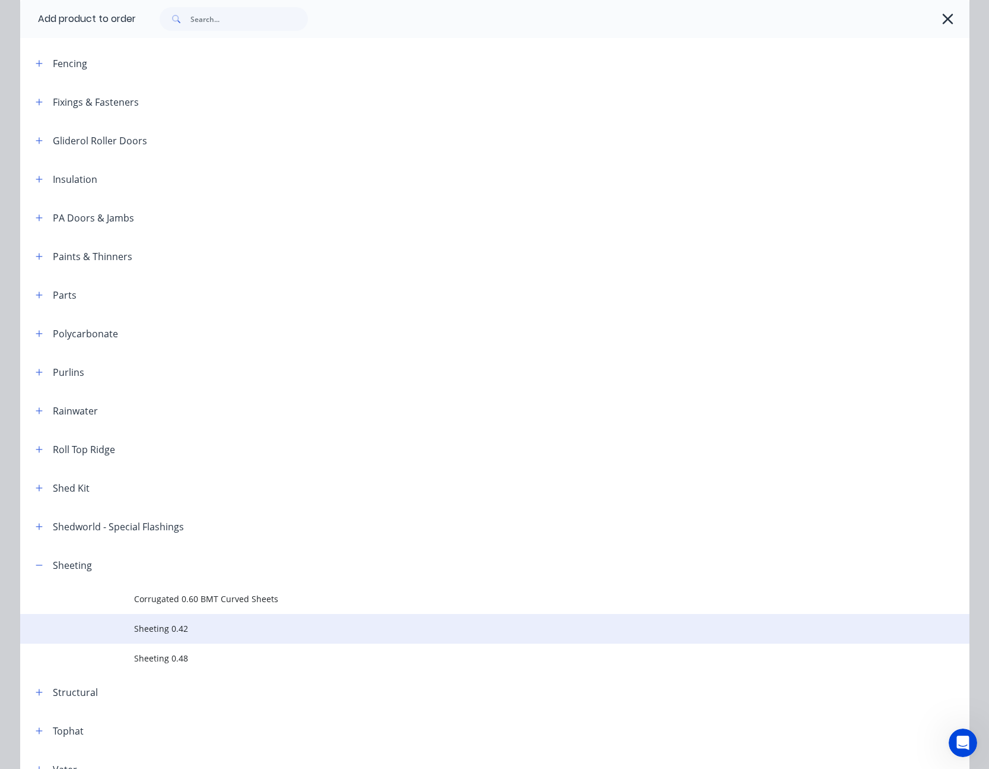
click at [156, 629] on span "Sheeting 0.42" at bounding box center [468, 628] width 668 height 12
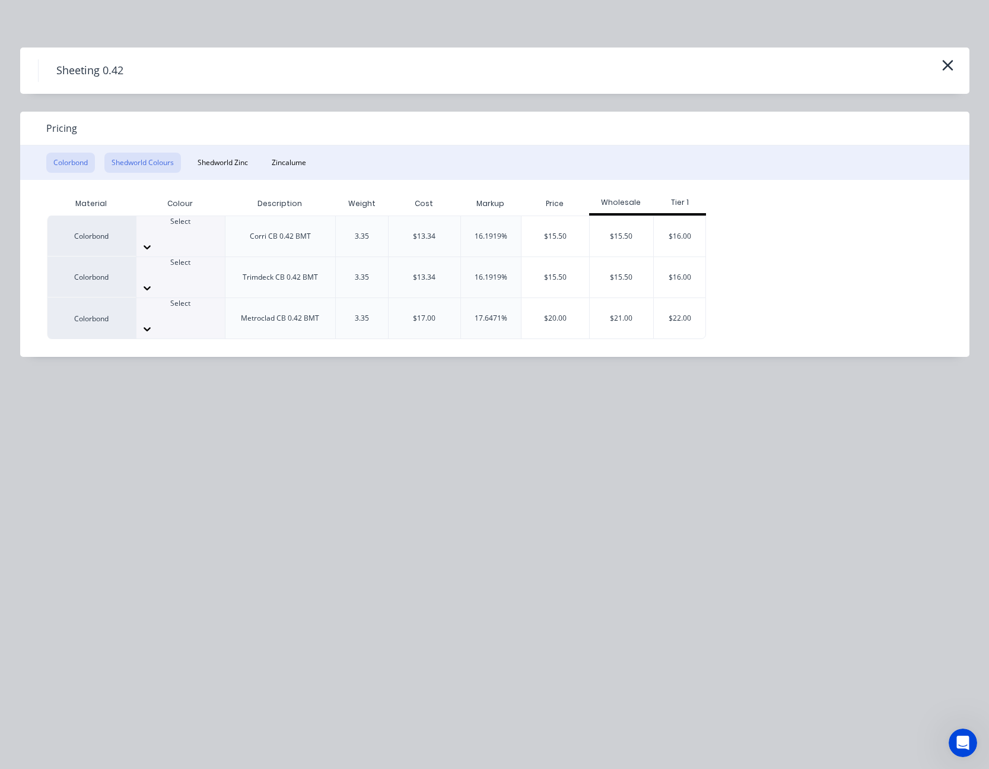
click at [157, 163] on button "Shedworld Colours" at bounding box center [142, 163] width 77 height 20
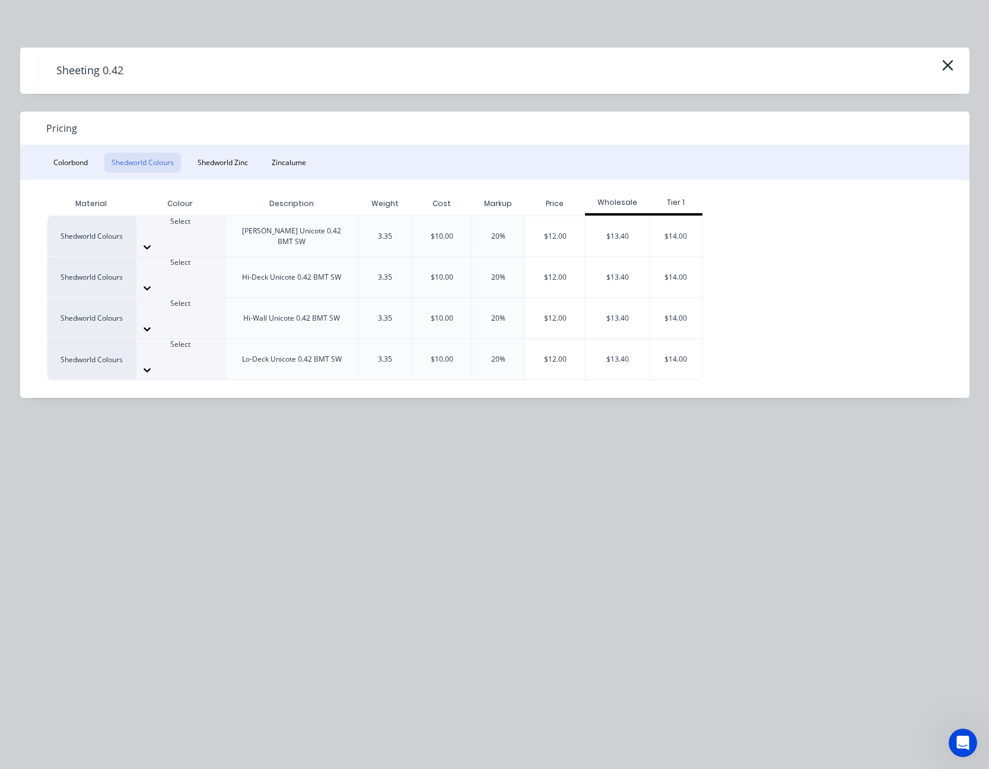
click at [153, 241] on icon at bounding box center [147, 247] width 12 height 12
click at [556, 227] on div "$12.00" at bounding box center [555, 236] width 60 height 40
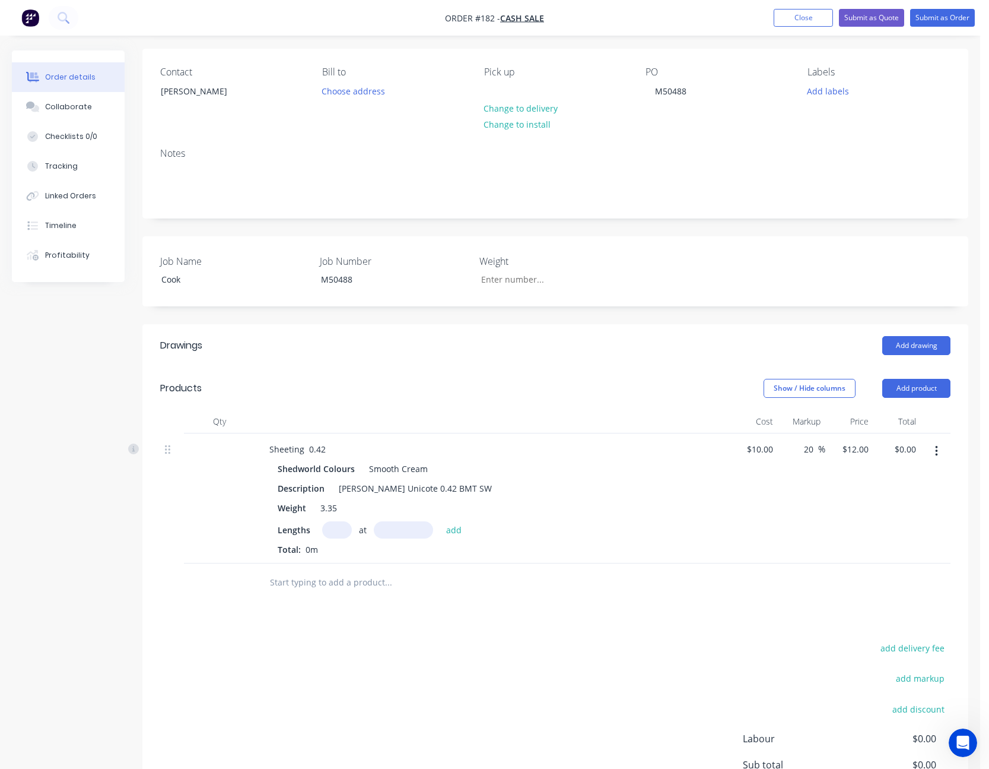
click at [339, 537] on input "text" at bounding box center [337, 529] width 30 height 17
type input "40"
type input "1040"
click at [440, 521] on button "add" at bounding box center [454, 529] width 28 height 16
type input "$499.20"
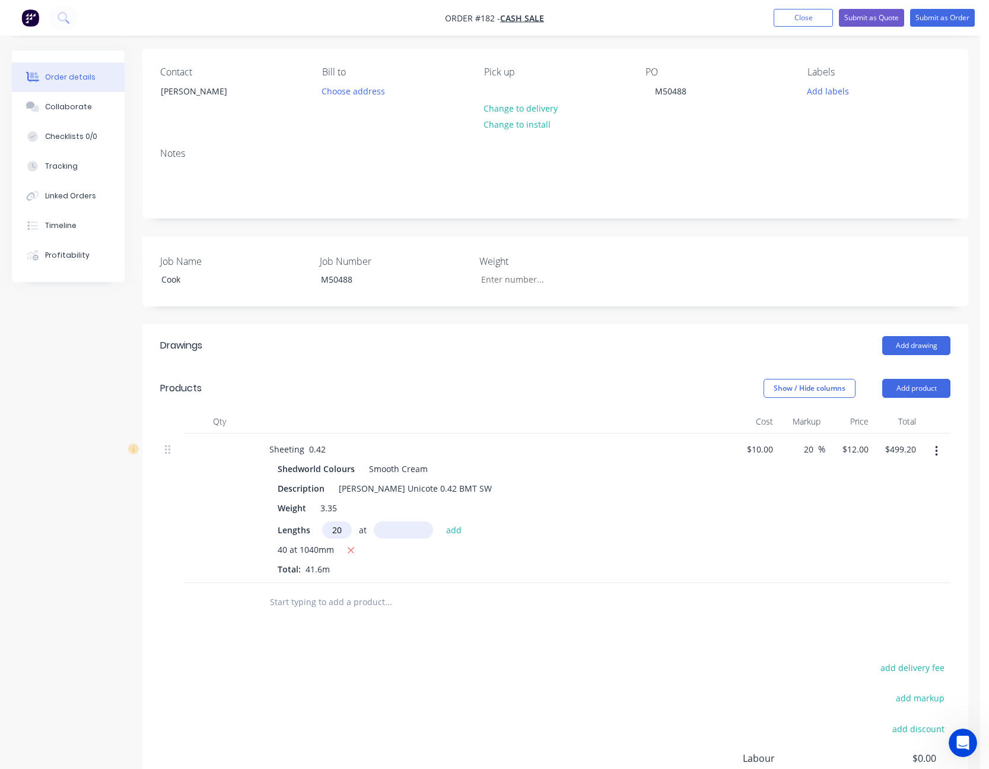
type input "20"
type input "1100"
click at [440, 521] on button "add" at bounding box center [454, 529] width 28 height 16
type input "$763.20"
click at [917, 383] on button "Add product" at bounding box center [917, 388] width 68 height 19
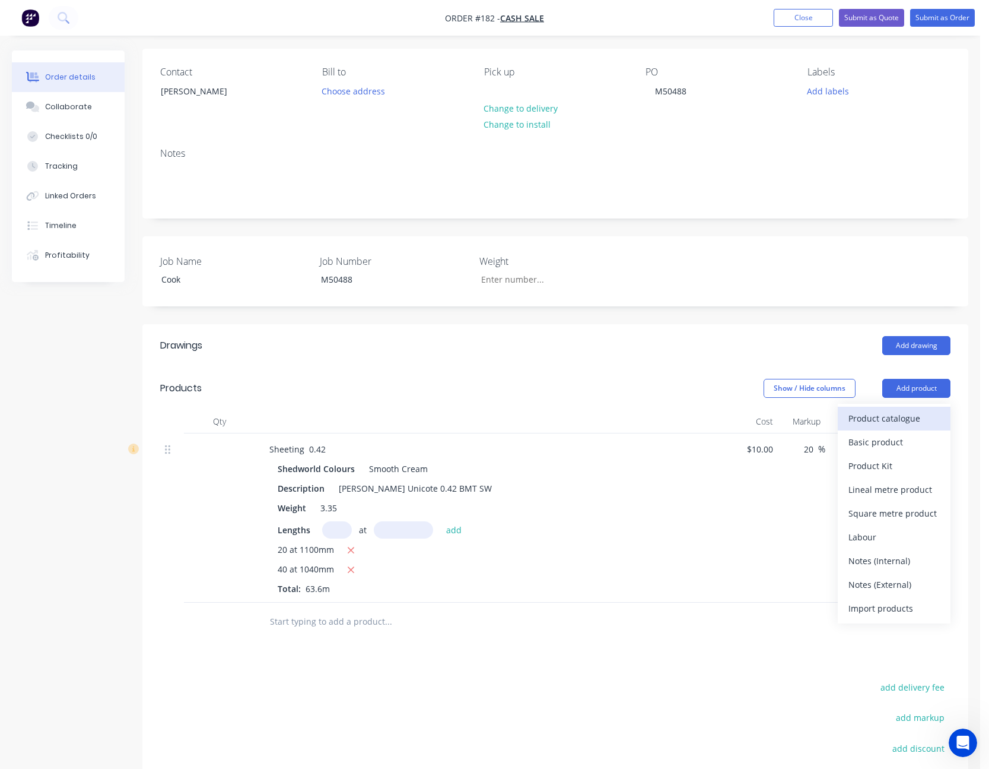
click at [915, 409] on button "Product catalogue" at bounding box center [894, 419] width 113 height 24
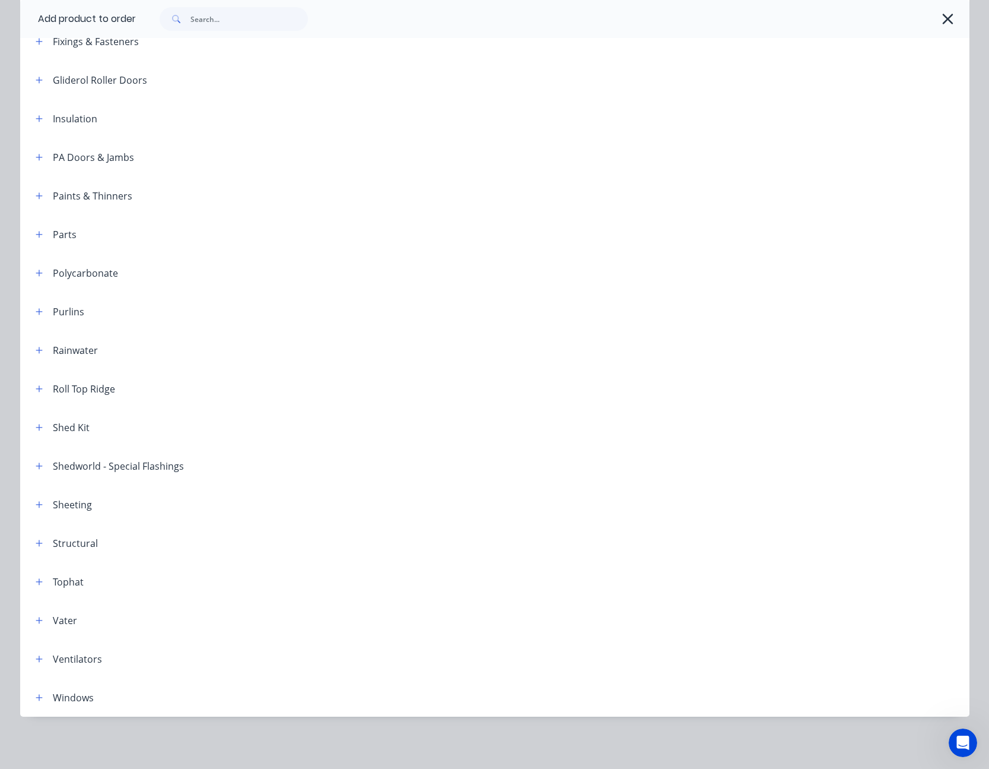
scroll to position [275, 0]
click at [36, 505] on icon "button" at bounding box center [39, 504] width 7 height 8
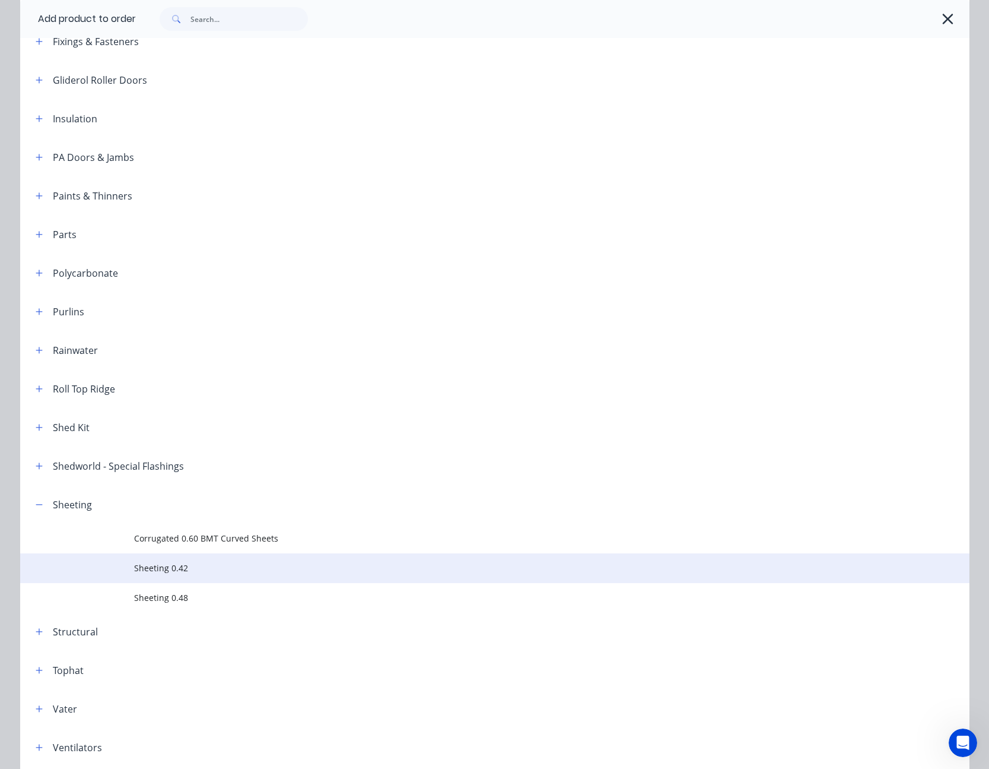
click at [163, 571] on span "Sheeting 0.42" at bounding box center [468, 567] width 668 height 12
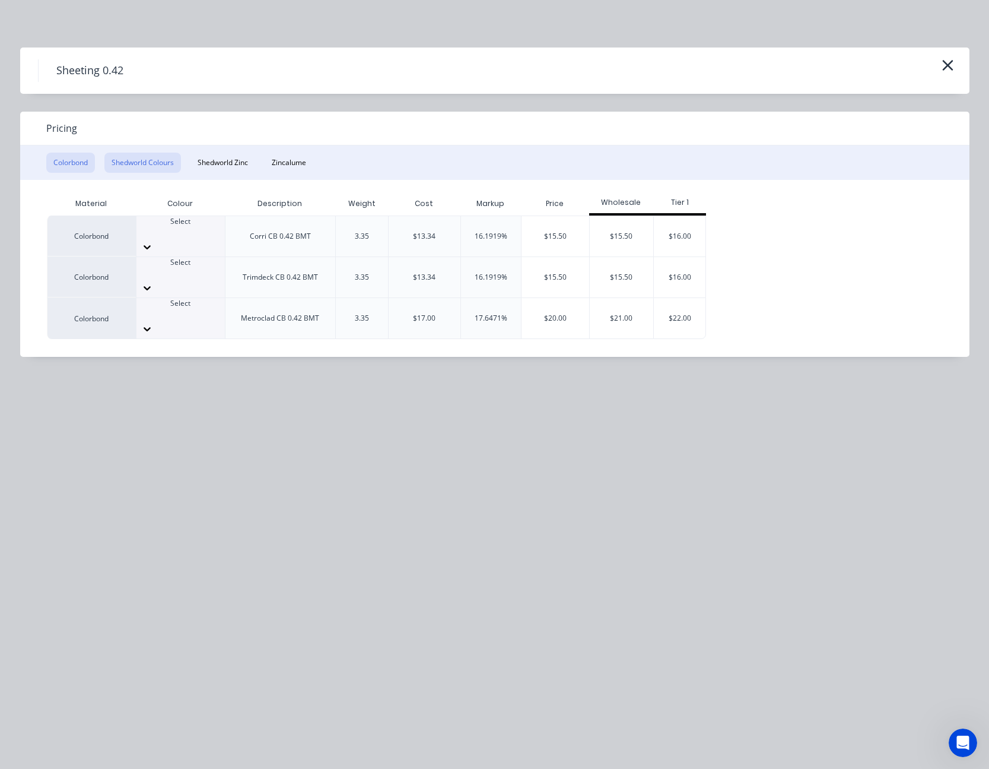
click at [152, 165] on button "Shedworld Colours" at bounding box center [142, 163] width 77 height 20
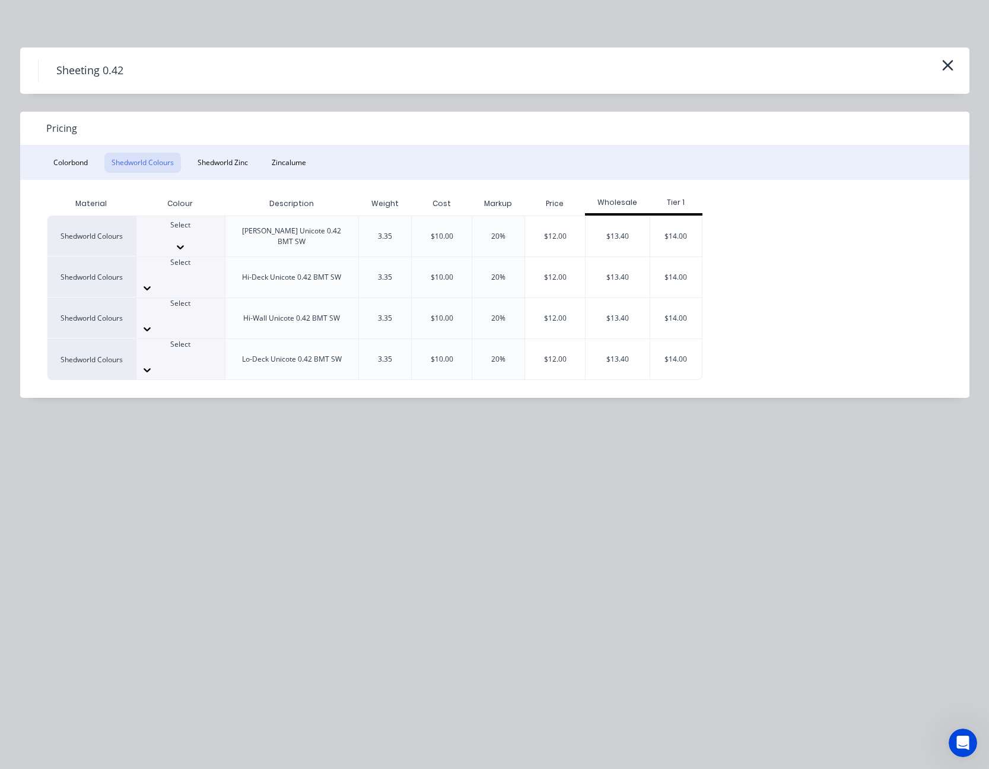
click at [186, 241] on icon at bounding box center [180, 247] width 12 height 12
click at [550, 237] on div "$12.00" at bounding box center [555, 236] width 60 height 40
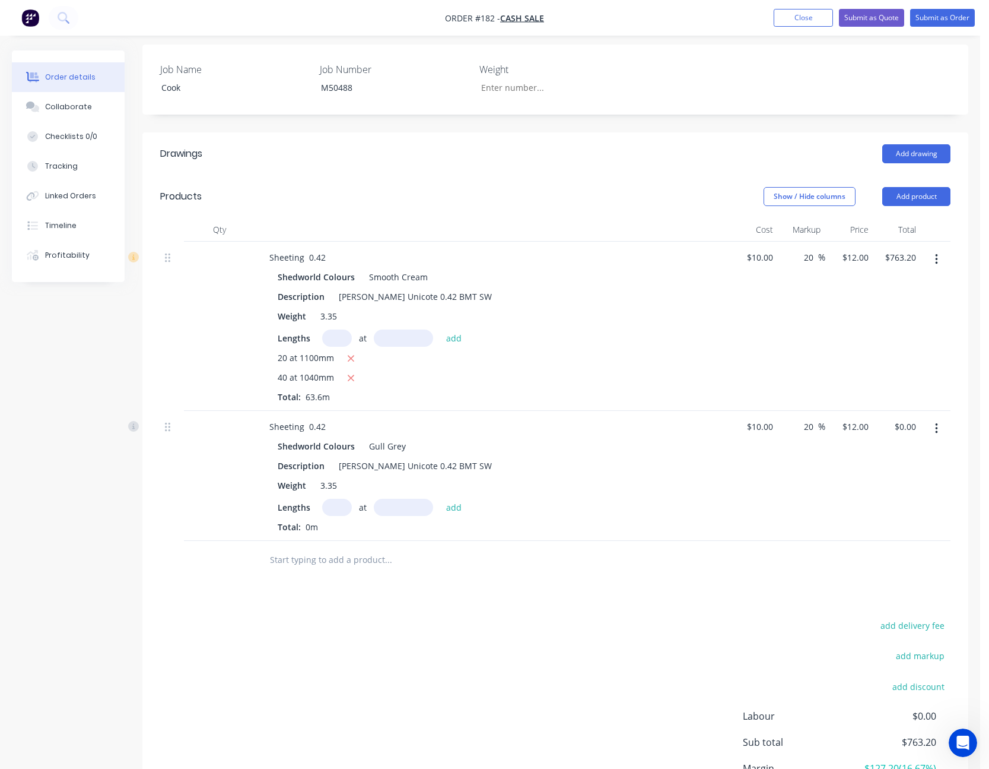
click at [344, 510] on input "text" at bounding box center [337, 507] width 30 height 17
type input "20"
type input "2400"
click at [440, 499] on button "add" at bounding box center [454, 507] width 28 height 16
type input "$576.00"
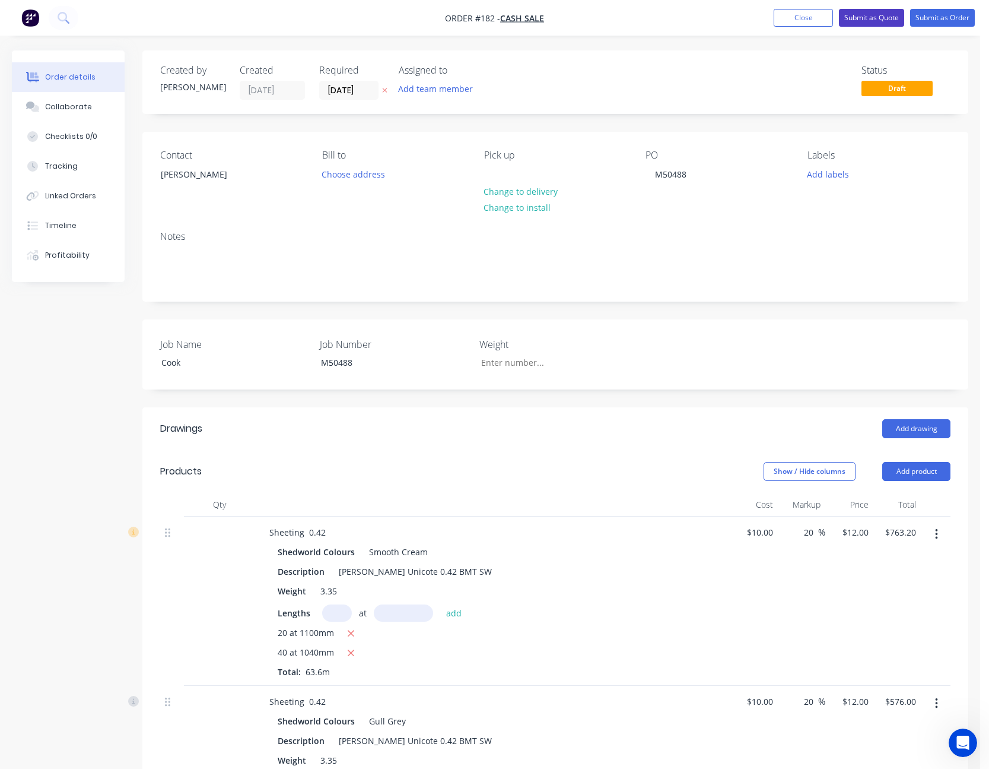
click at [874, 15] on button "Submit as Quote" at bounding box center [871, 18] width 65 height 18
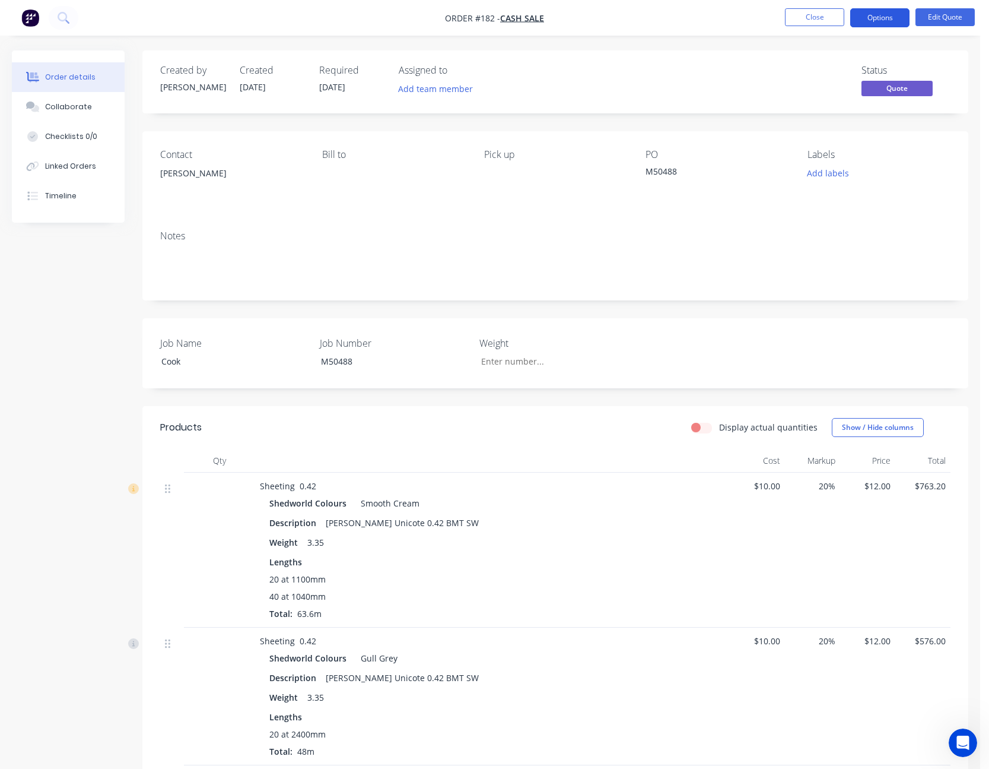
click at [878, 21] on button "Options" at bounding box center [880, 17] width 59 height 19
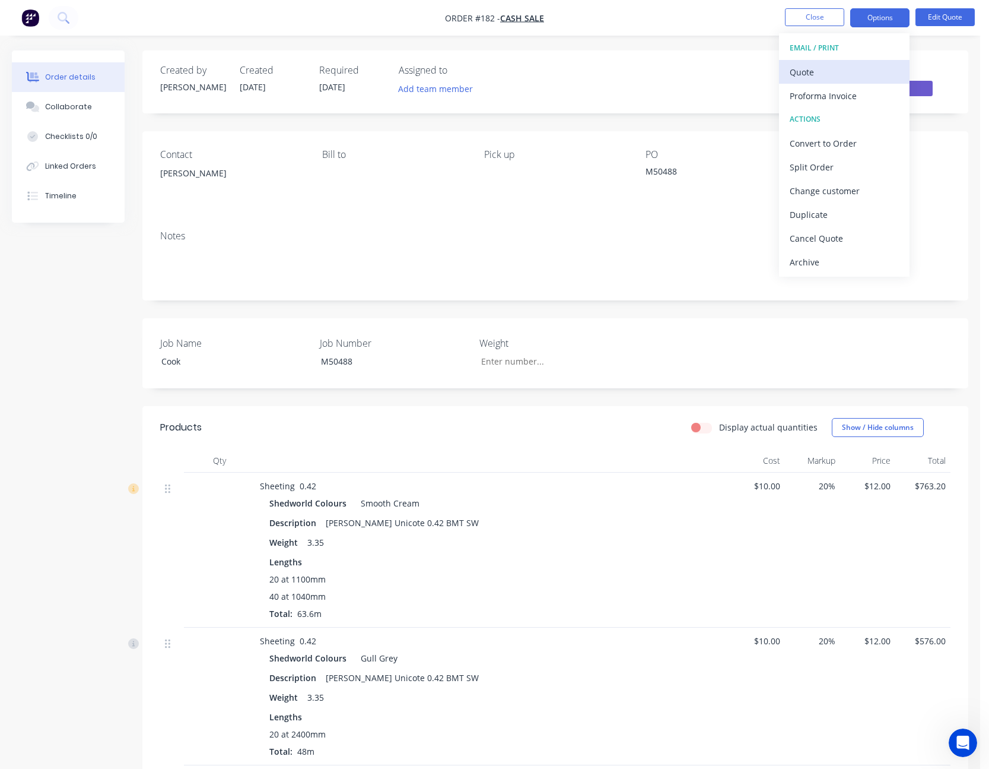
click at [856, 66] on div "Quote" at bounding box center [844, 72] width 109 height 17
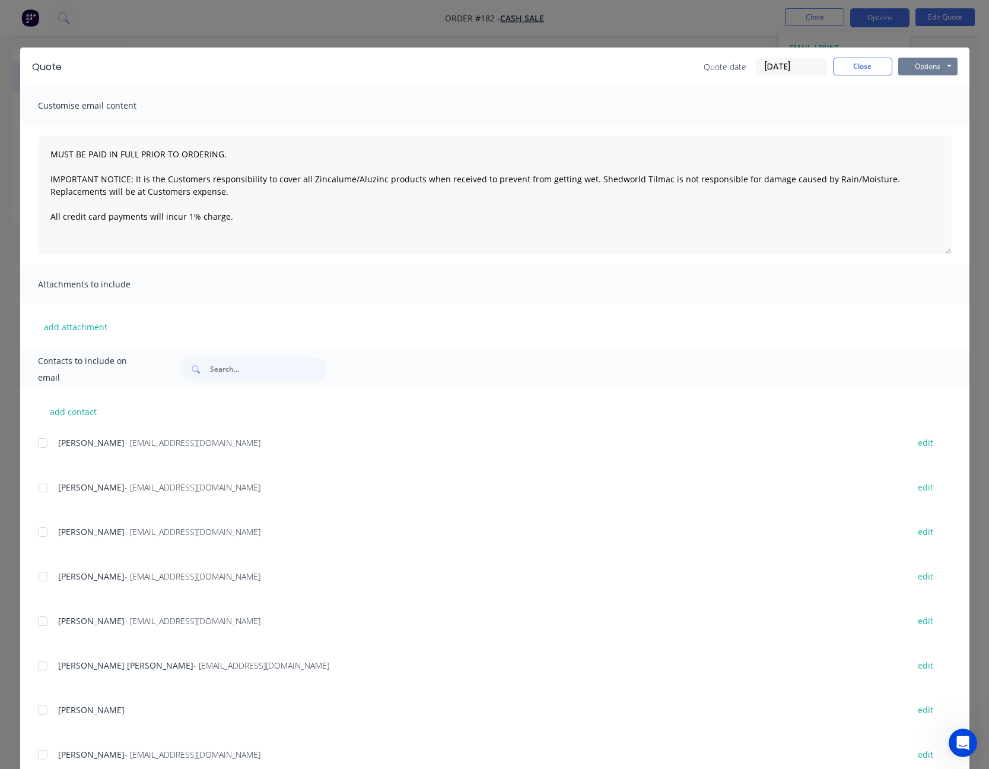
click at [908, 63] on button "Options" at bounding box center [928, 67] width 59 height 18
click at [926, 106] on button "Print" at bounding box center [937, 107] width 76 height 20
click at [865, 66] on button "Close" at bounding box center [862, 67] width 59 height 18
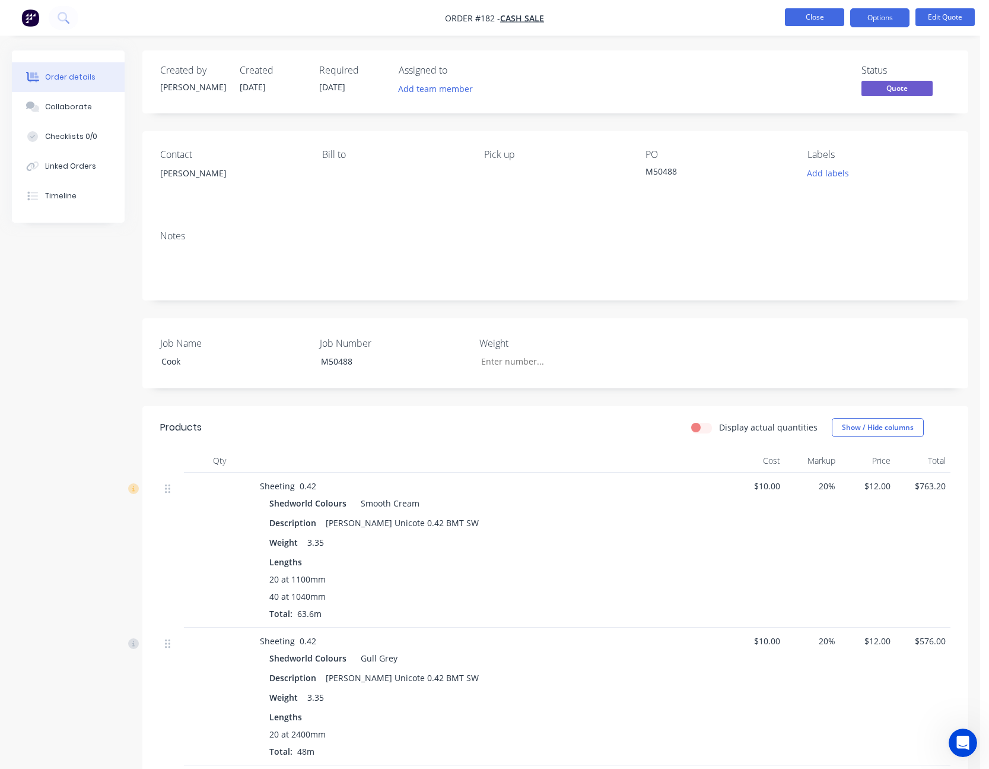
click at [810, 20] on button "Close" at bounding box center [814, 17] width 59 height 18
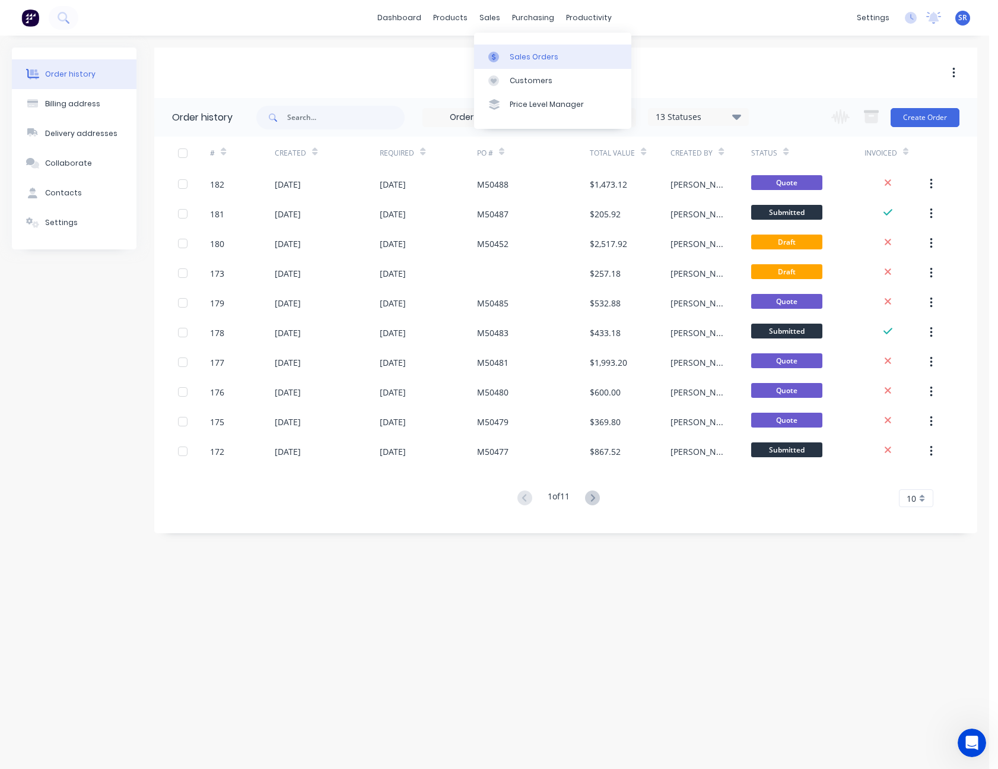
click at [508, 55] on link "Sales Orders" at bounding box center [552, 57] width 157 height 24
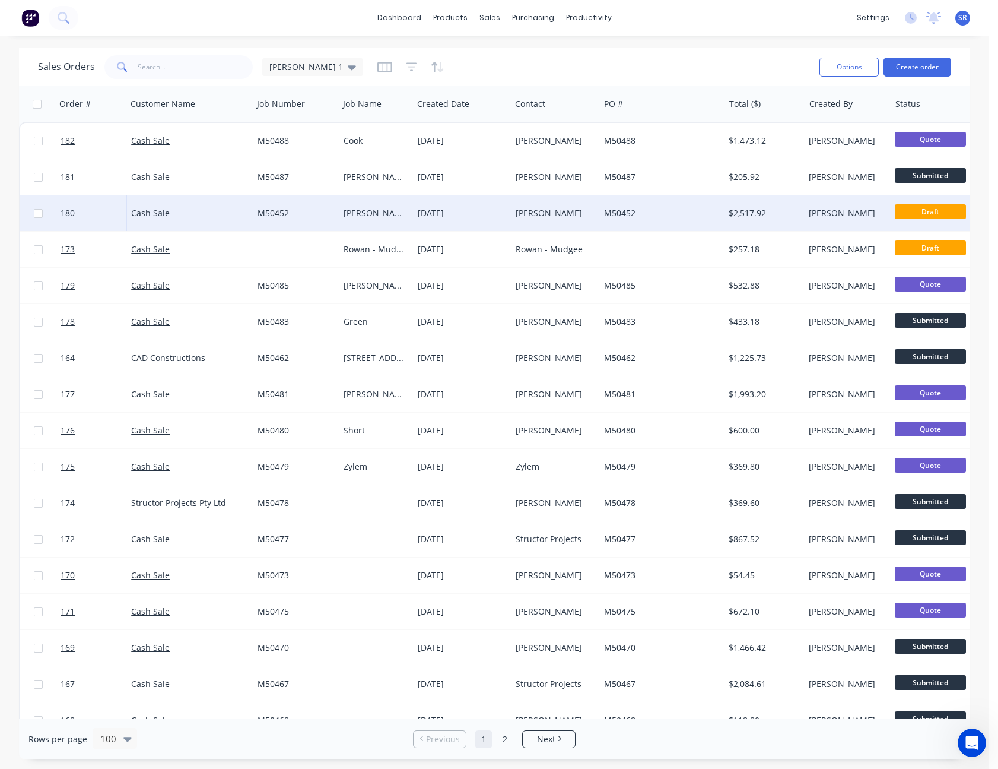
click at [576, 214] on div "[PERSON_NAME]" at bounding box center [553, 213] width 75 height 12
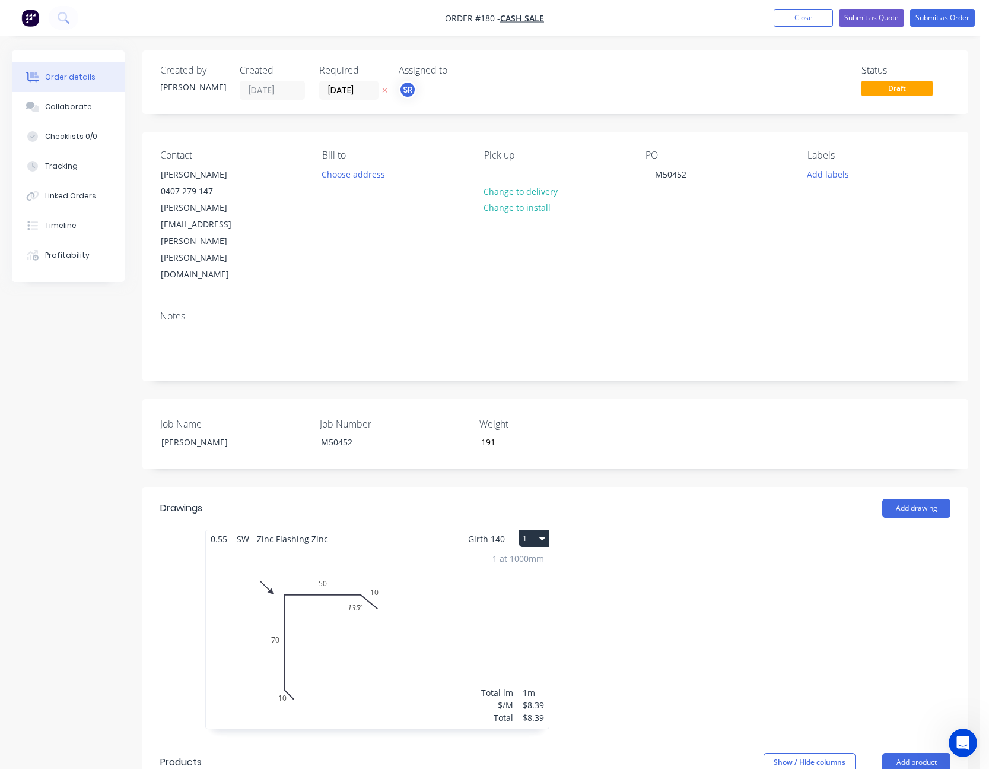
click at [444, 547] on div "1 at 1000mm Total lm $/M Total 1m $8.39 $8.39" at bounding box center [377, 637] width 343 height 181
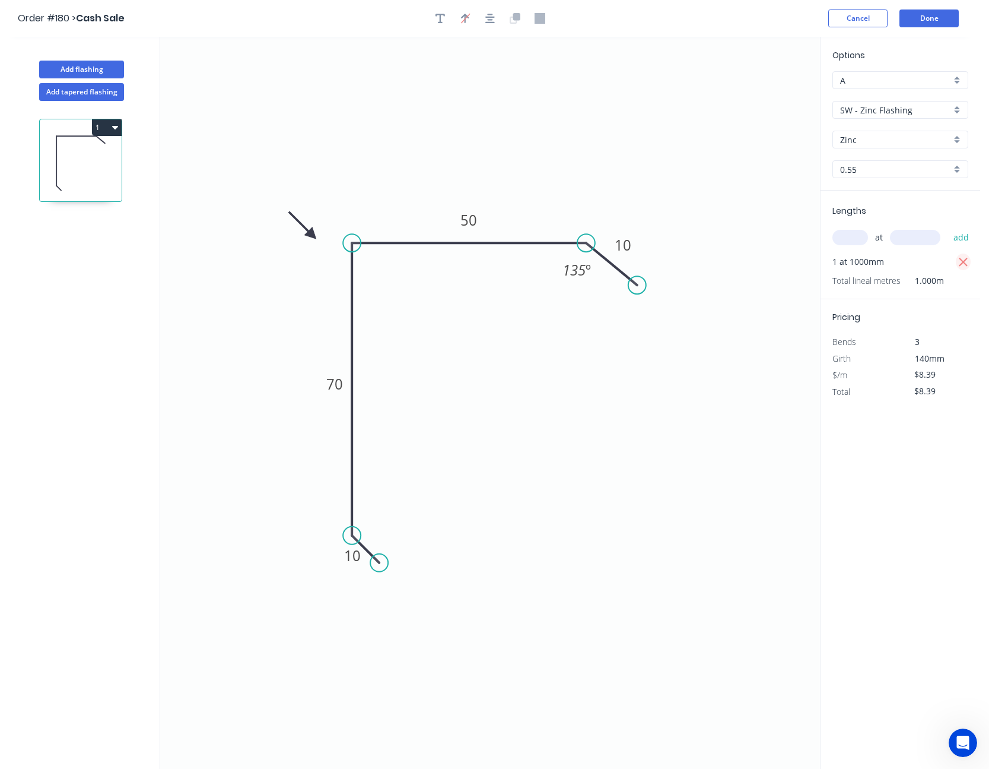
click at [960, 260] on icon "button" at bounding box center [964, 262] width 11 height 14
type input "$0.00"
click at [861, 239] on input "text" at bounding box center [851, 237] width 36 height 15
type input "6"
type input "3000"
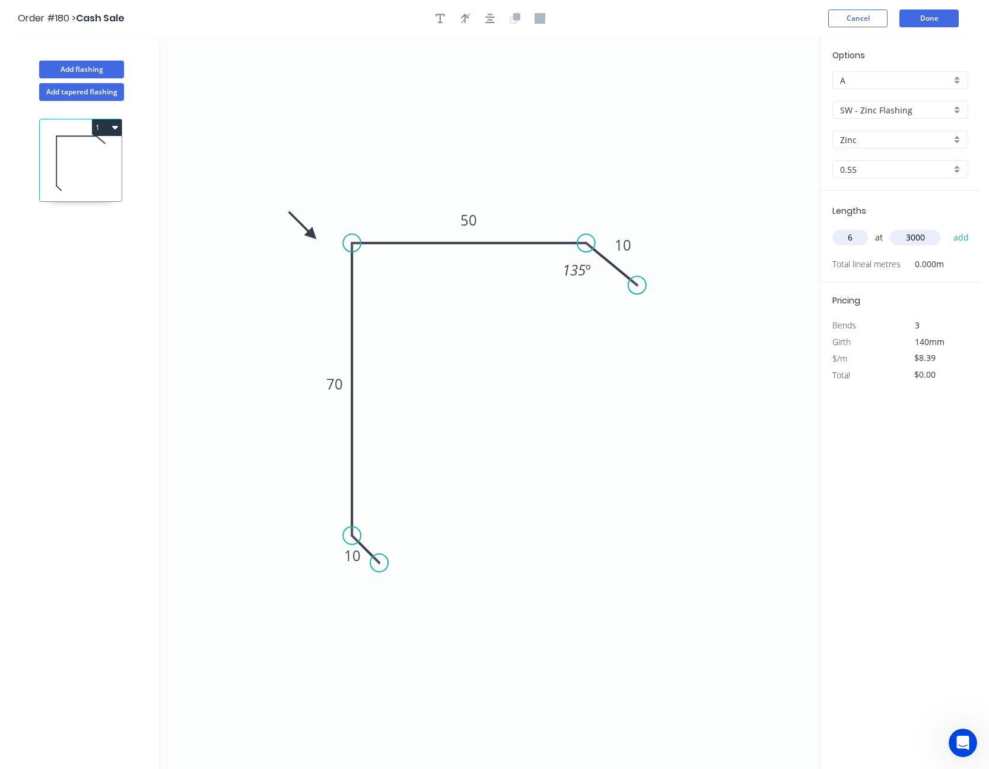
click at [948, 227] on button "add" at bounding box center [962, 237] width 28 height 20
type input "$151.02"
click at [927, 18] on button "Done" at bounding box center [929, 18] width 59 height 18
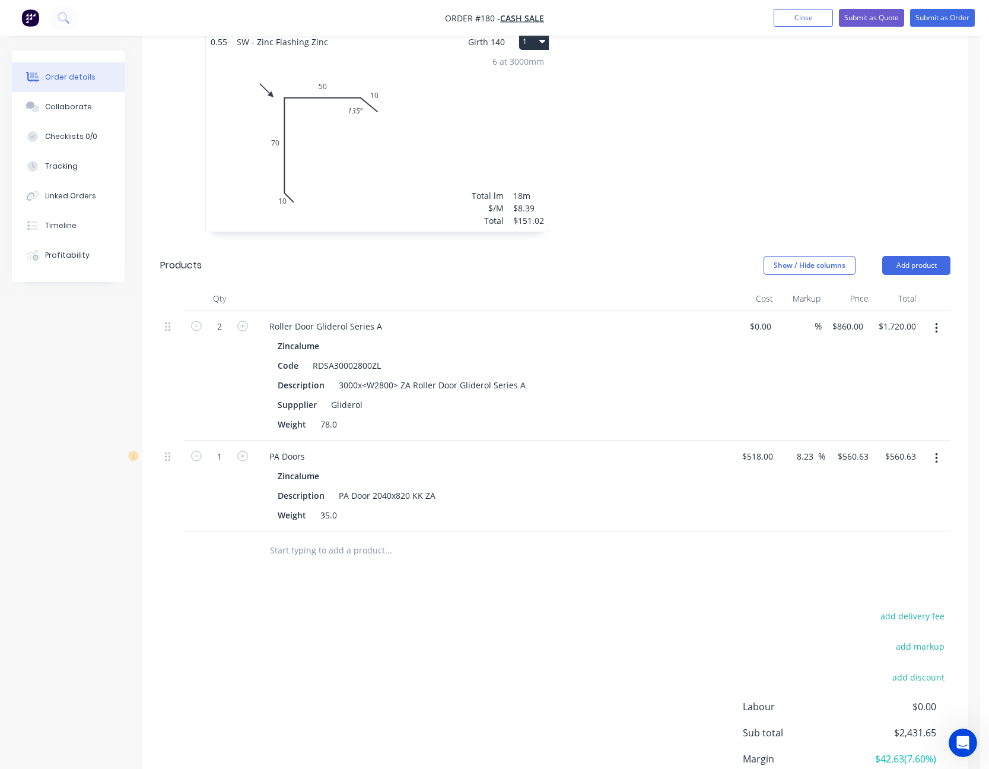
scroll to position [534, 0]
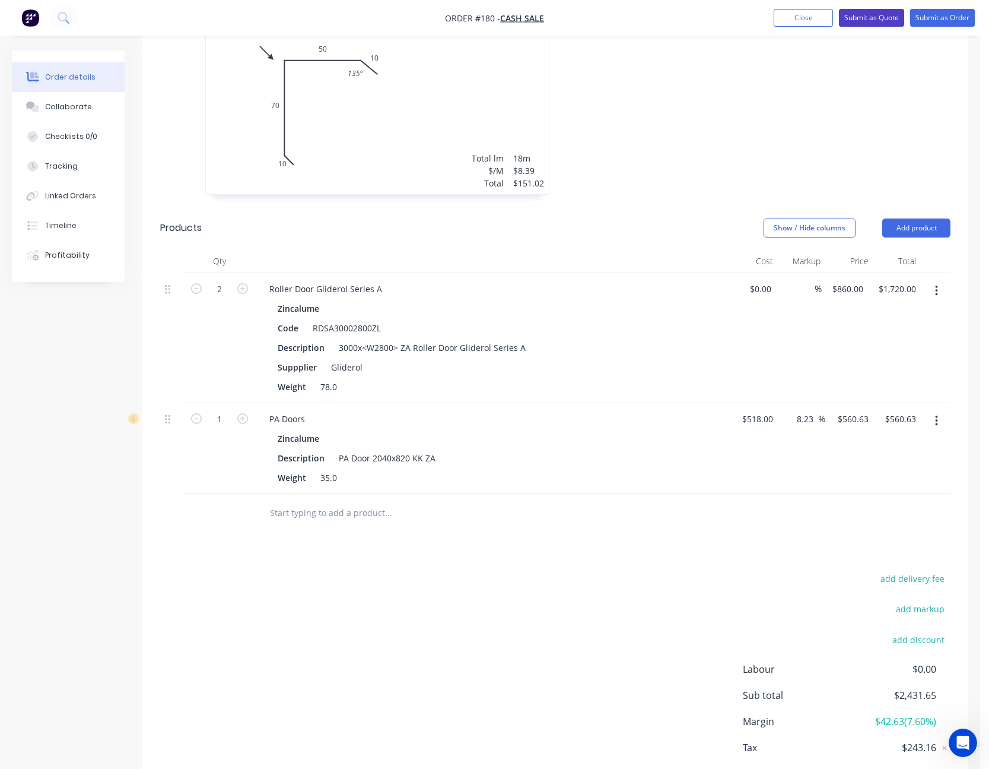
click at [887, 18] on button "Submit as Quote" at bounding box center [871, 18] width 65 height 18
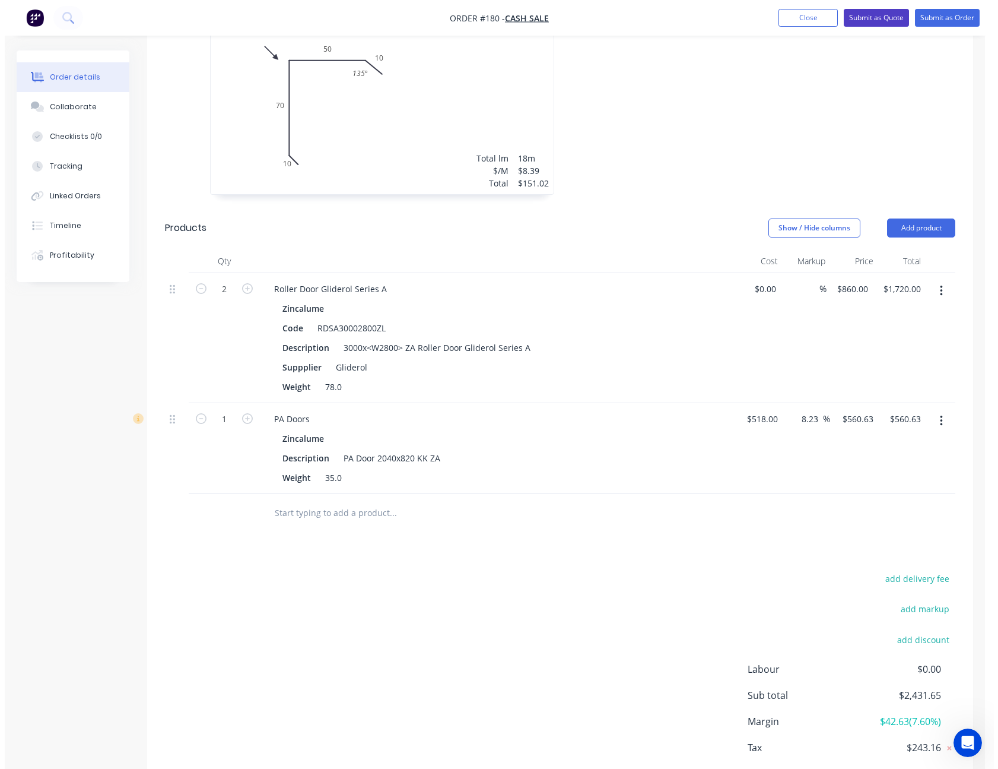
scroll to position [0, 0]
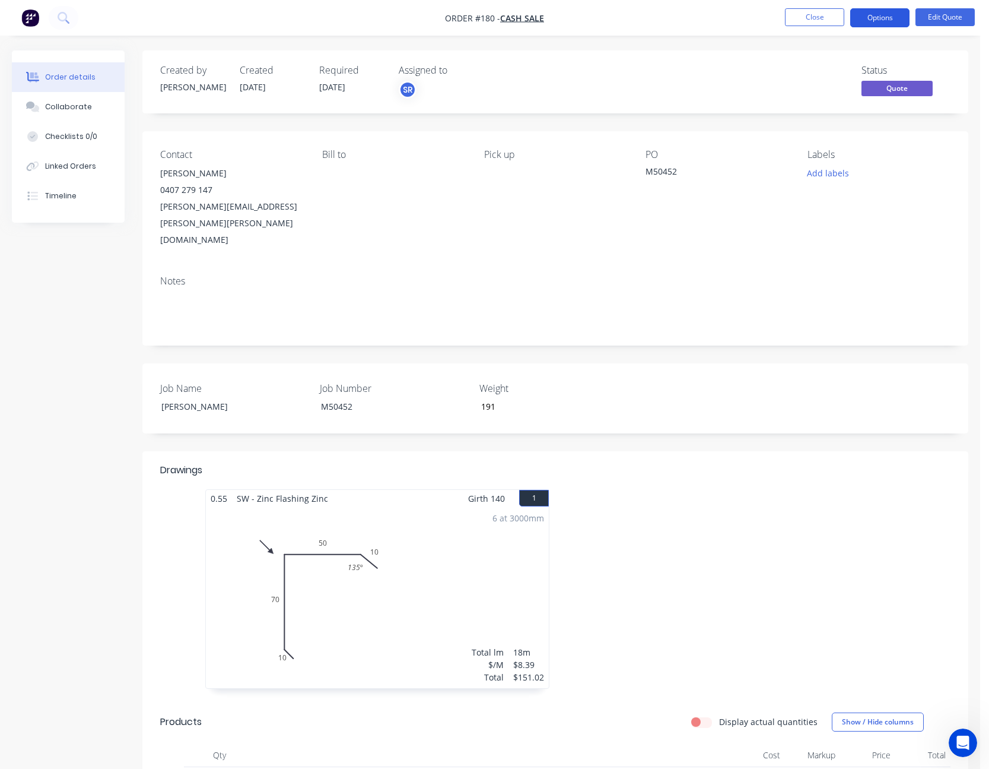
click at [874, 18] on button "Options" at bounding box center [880, 17] width 59 height 19
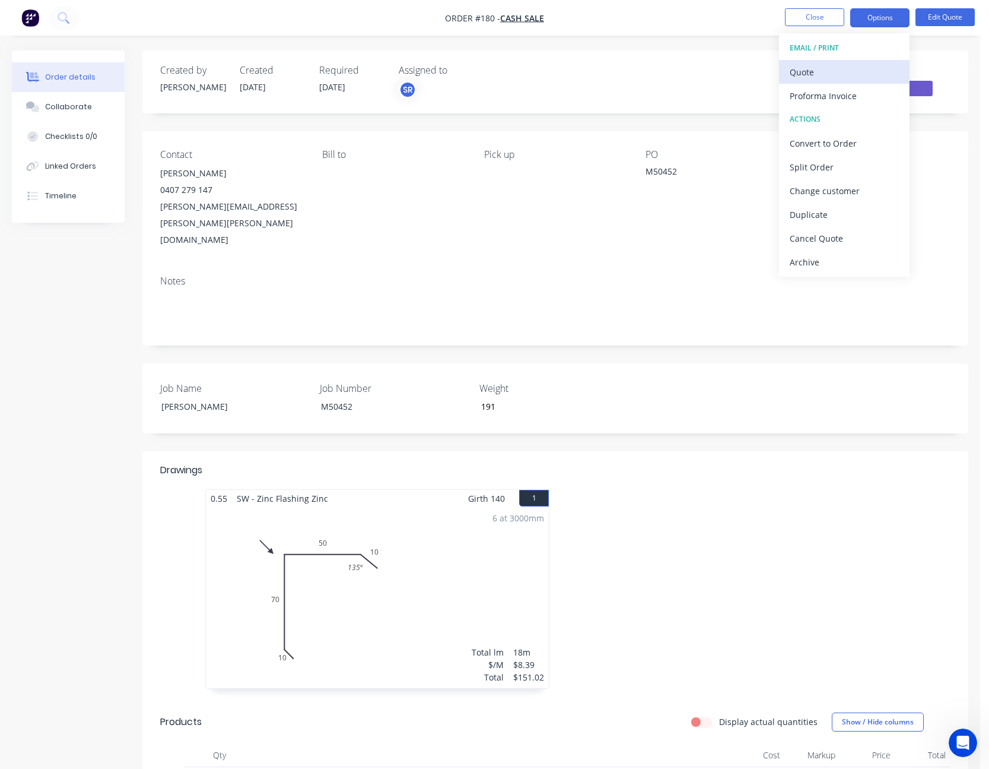
click at [865, 75] on div "Quote" at bounding box center [844, 72] width 109 height 17
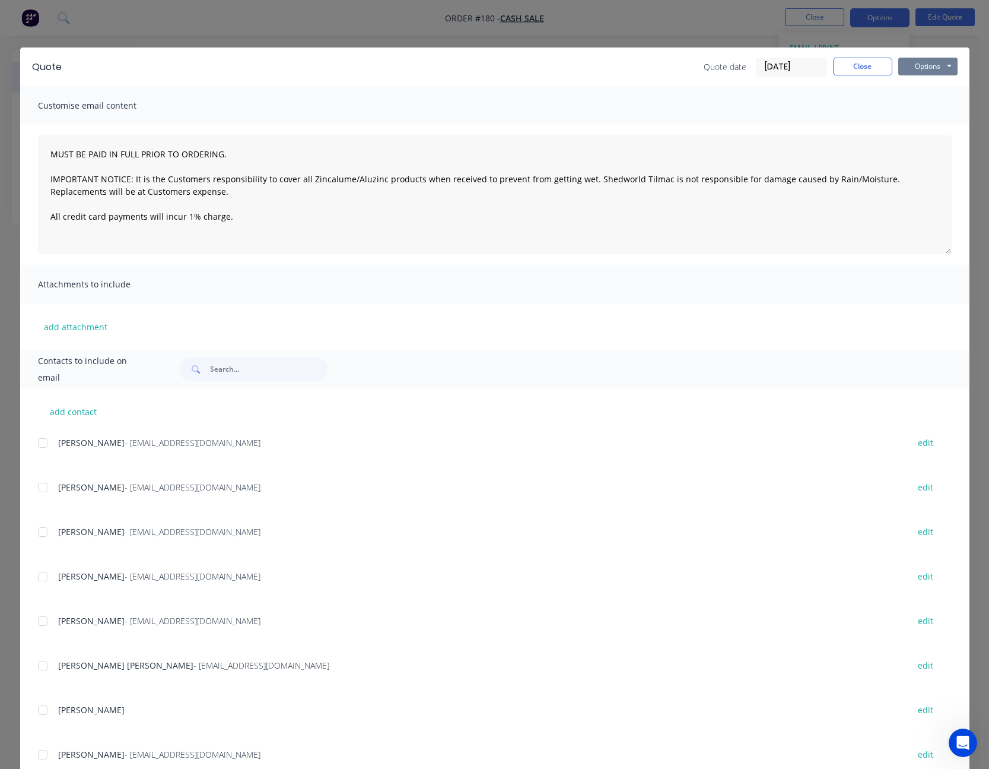
click at [924, 66] on button "Options" at bounding box center [928, 67] width 59 height 18
click at [921, 112] on button "Print" at bounding box center [937, 107] width 76 height 20
click at [858, 64] on button "Close" at bounding box center [862, 67] width 59 height 18
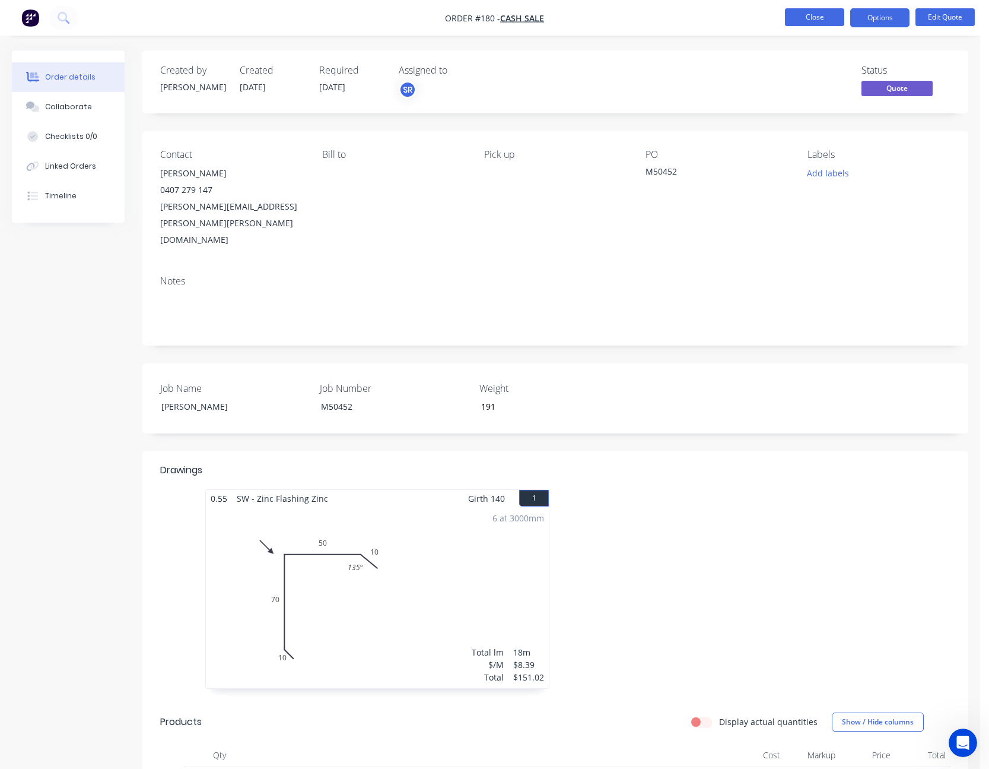
click at [821, 14] on button "Close" at bounding box center [814, 17] width 59 height 18
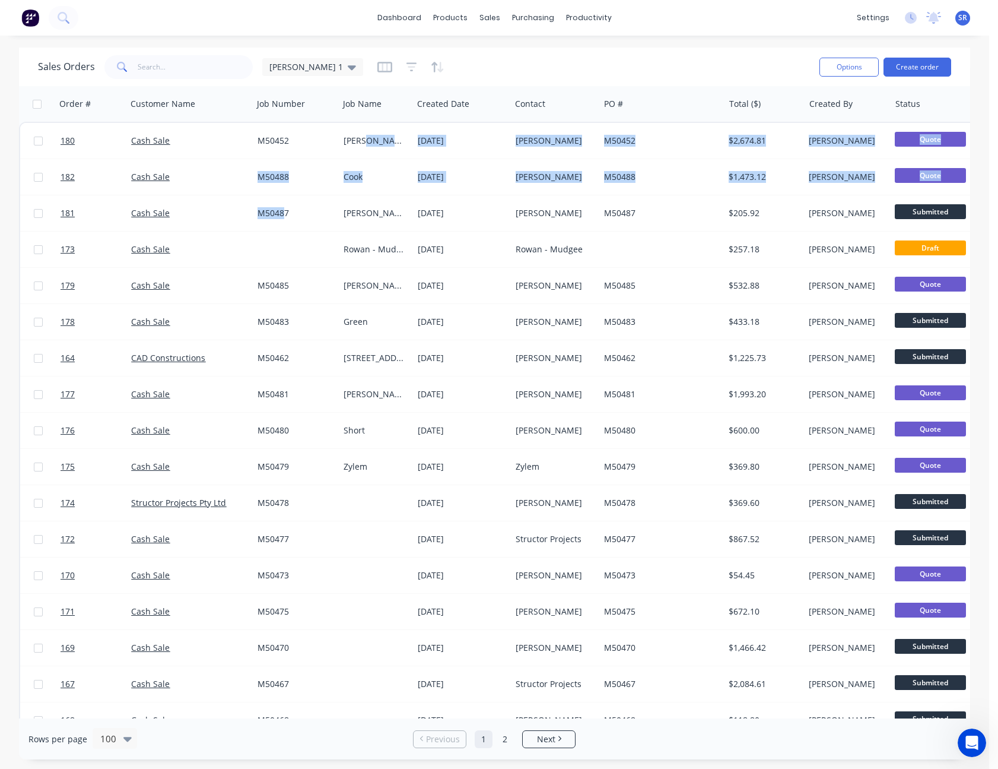
click at [588, 52] on div "Sales Orders [PERSON_NAME] 1" at bounding box center [424, 66] width 772 height 29
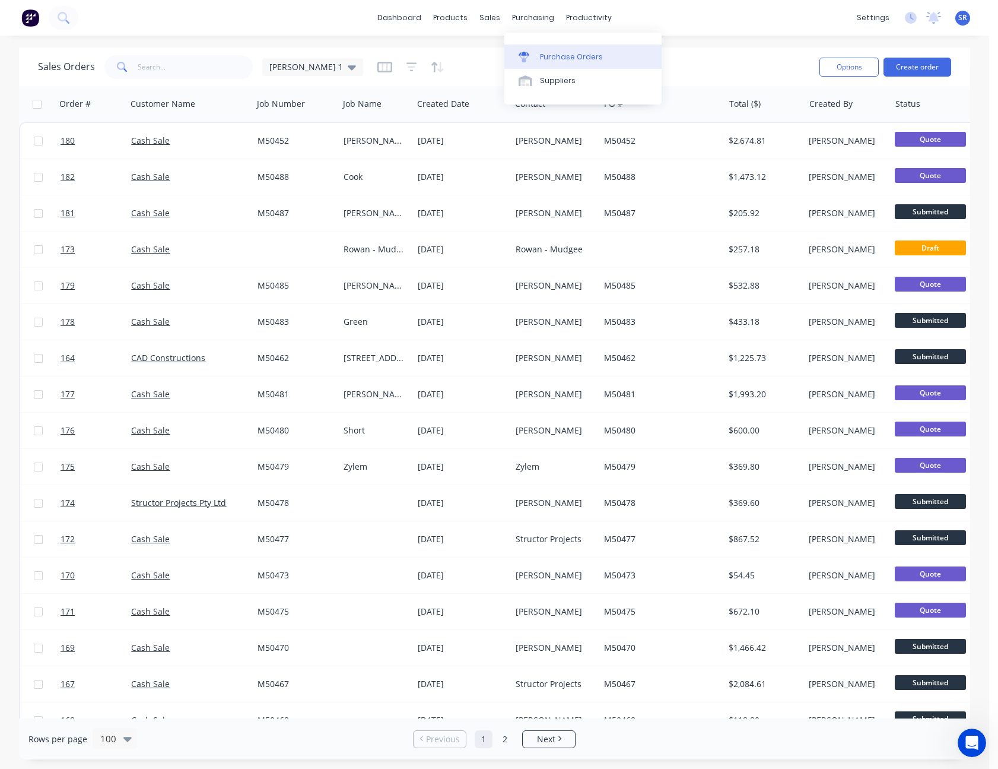
click at [551, 56] on div "Purchase Orders" at bounding box center [571, 57] width 63 height 11
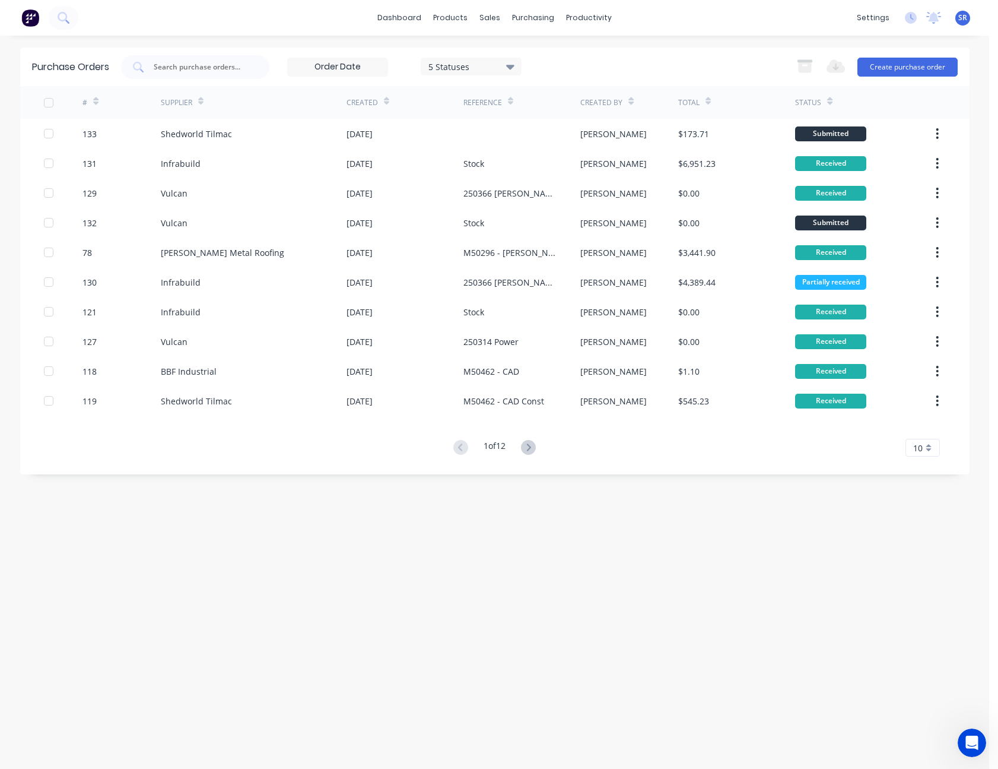
click at [929, 449] on div "10" at bounding box center [923, 448] width 34 height 18
click at [927, 587] on div "35" at bounding box center [922, 595] width 33 height 21
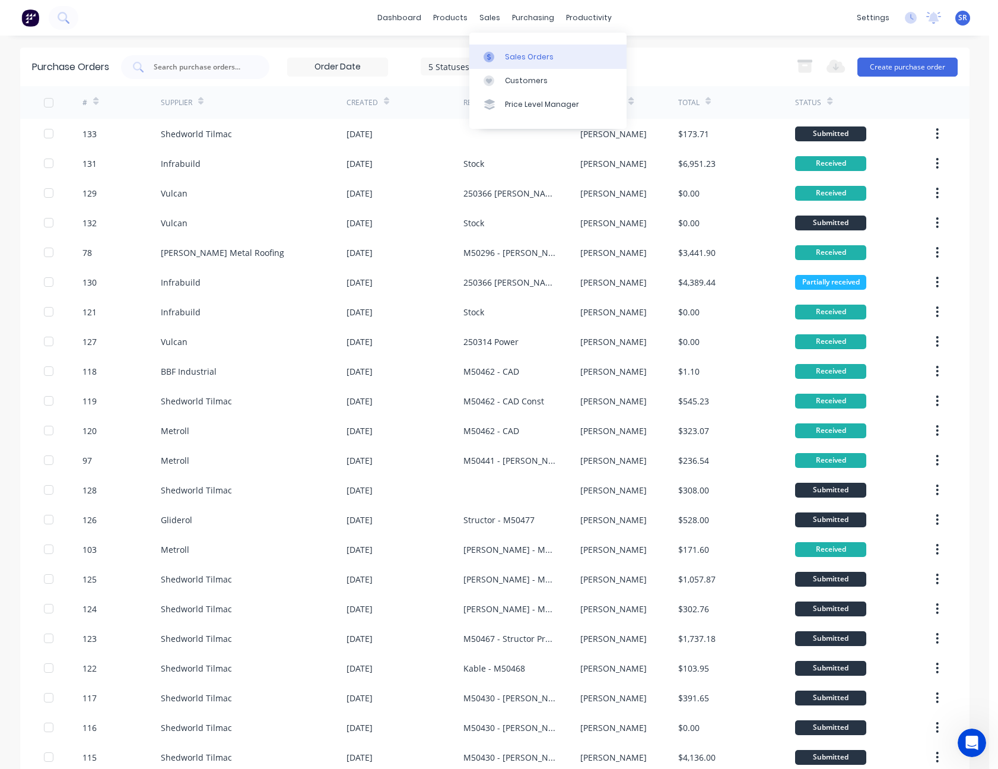
click at [506, 50] on link "Sales Orders" at bounding box center [547, 57] width 157 height 24
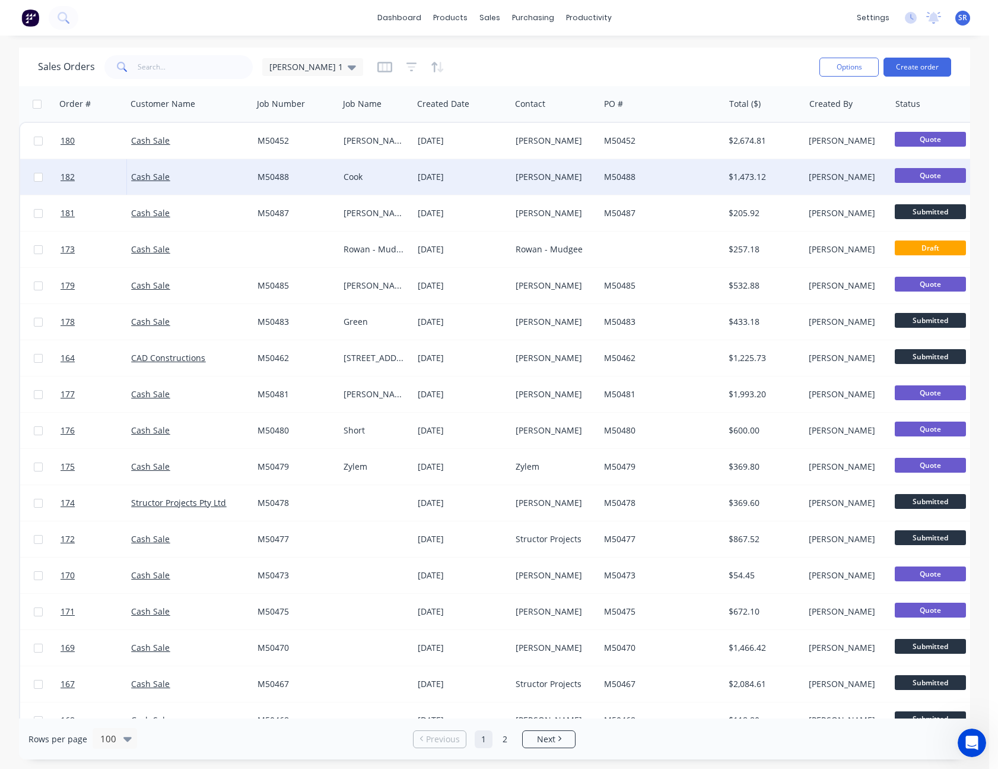
click at [462, 173] on div "[DATE]" at bounding box center [462, 177] width 88 height 12
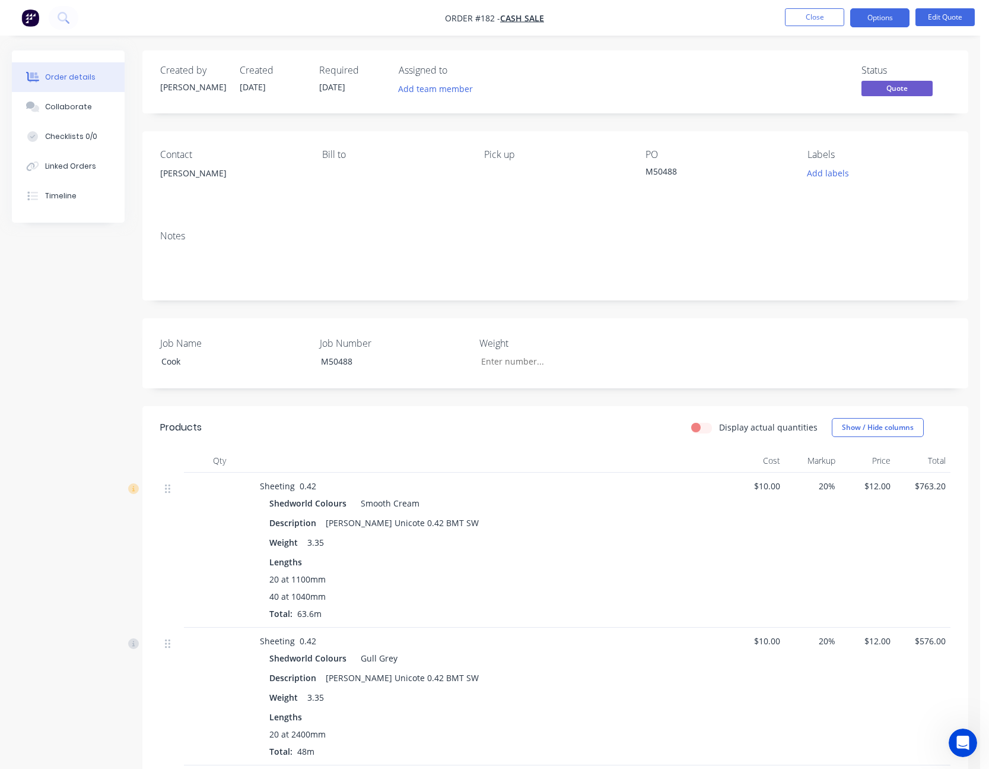
click at [211, 175] on div "[PERSON_NAME]" at bounding box center [231, 173] width 143 height 17
click at [196, 171] on div "[PERSON_NAME]" at bounding box center [231, 173] width 143 height 17
click at [954, 14] on button "Edit Quote" at bounding box center [945, 17] width 59 height 18
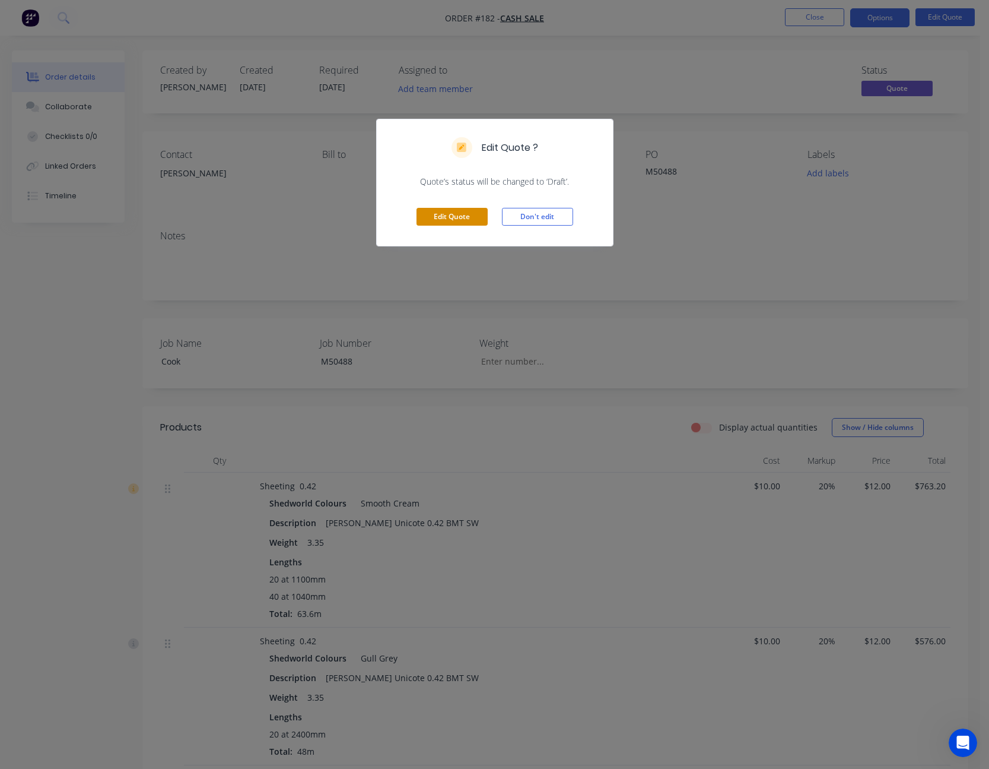
click at [460, 215] on button "Edit Quote" at bounding box center [452, 217] width 71 height 18
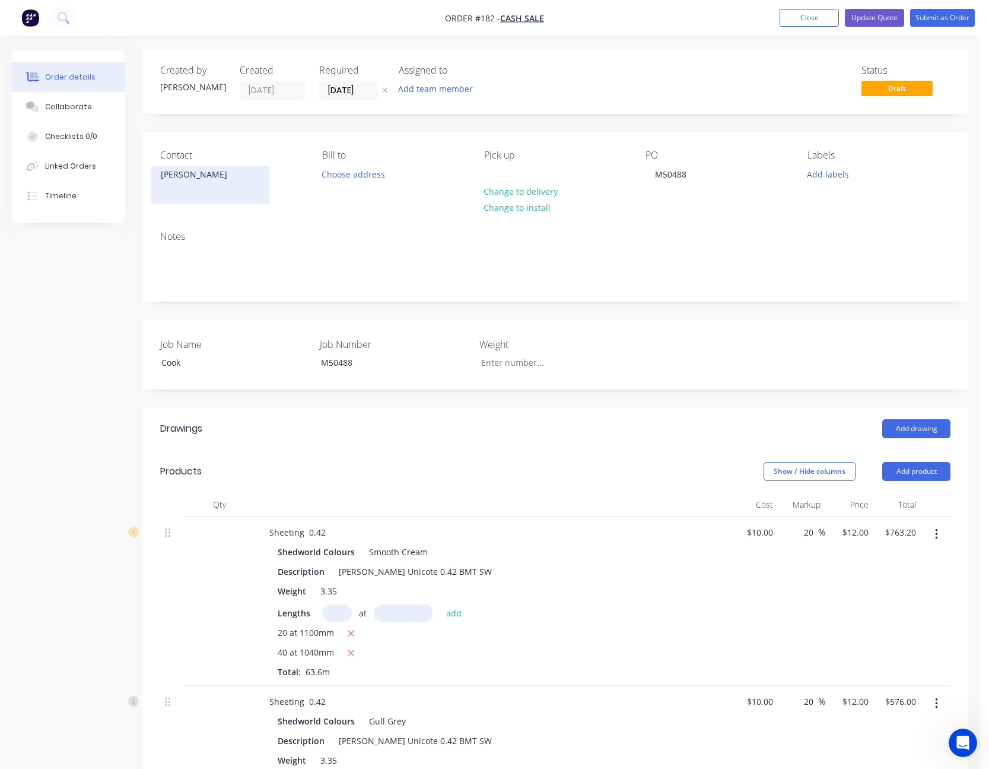
click at [209, 180] on div "[PERSON_NAME]" at bounding box center [210, 174] width 99 height 17
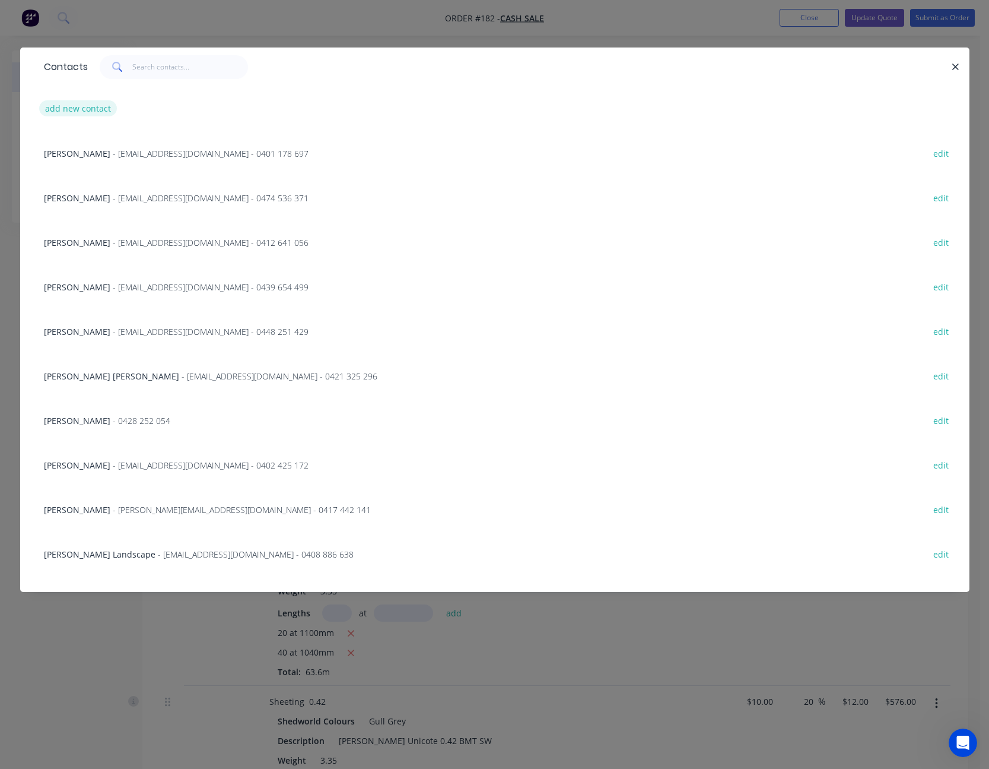
click at [54, 104] on button "add new contact" at bounding box center [78, 108] width 78 height 16
select select "AU"
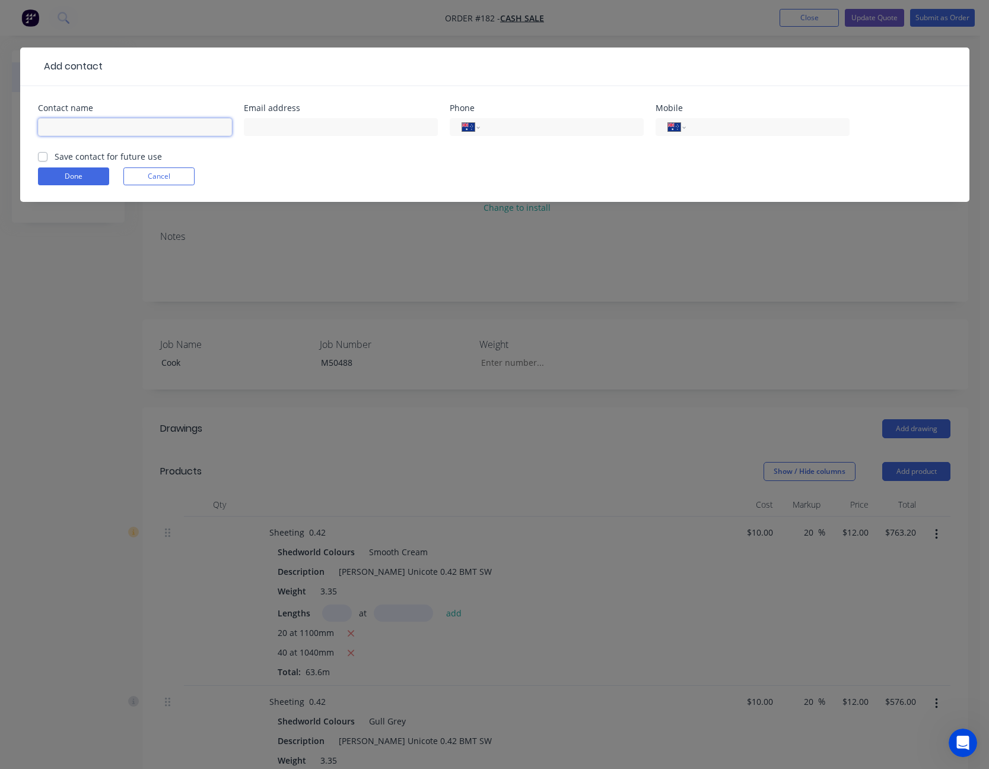
click at [107, 124] on input "text" at bounding box center [135, 127] width 194 height 18
type input "[PERSON_NAME]"
type input "[EMAIL_ADDRESS][DOMAIN_NAME]"
click at [756, 126] on input "tel" at bounding box center [765, 127] width 142 height 14
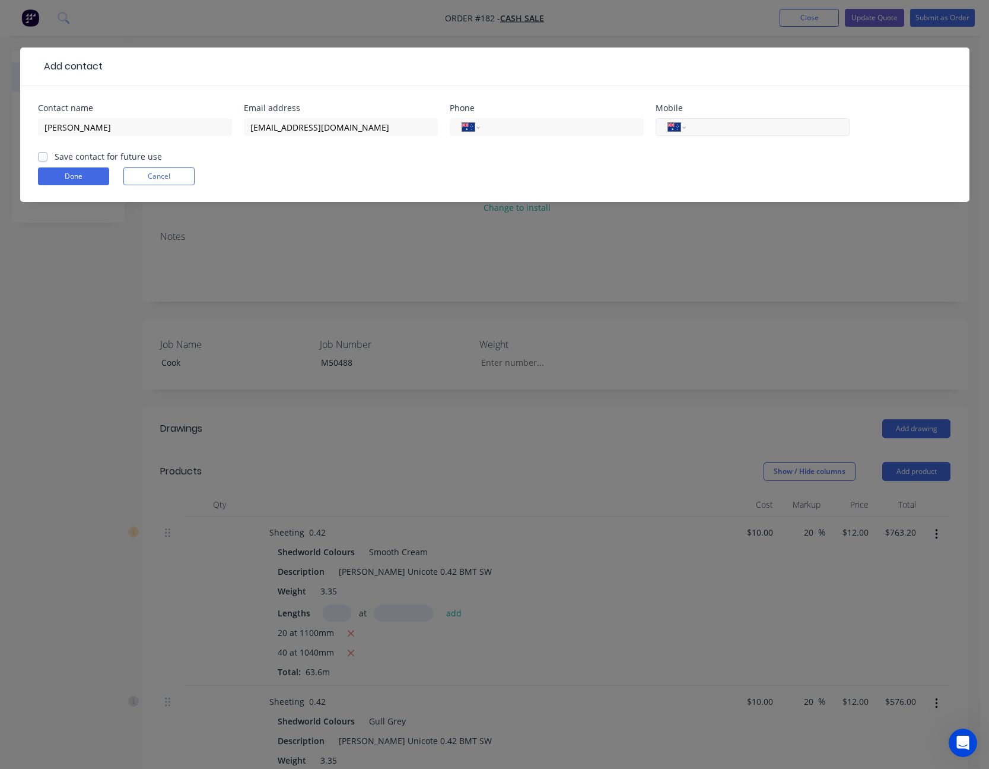
click at [756, 126] on input "tel" at bounding box center [765, 127] width 142 height 14
click at [738, 128] on input "tel" at bounding box center [765, 127] width 142 height 14
click at [592, 170] on div "Done Cancel" at bounding box center [495, 176] width 914 height 18
click at [742, 131] on input "tel" at bounding box center [765, 127] width 142 height 14
type input "0448 795 156"
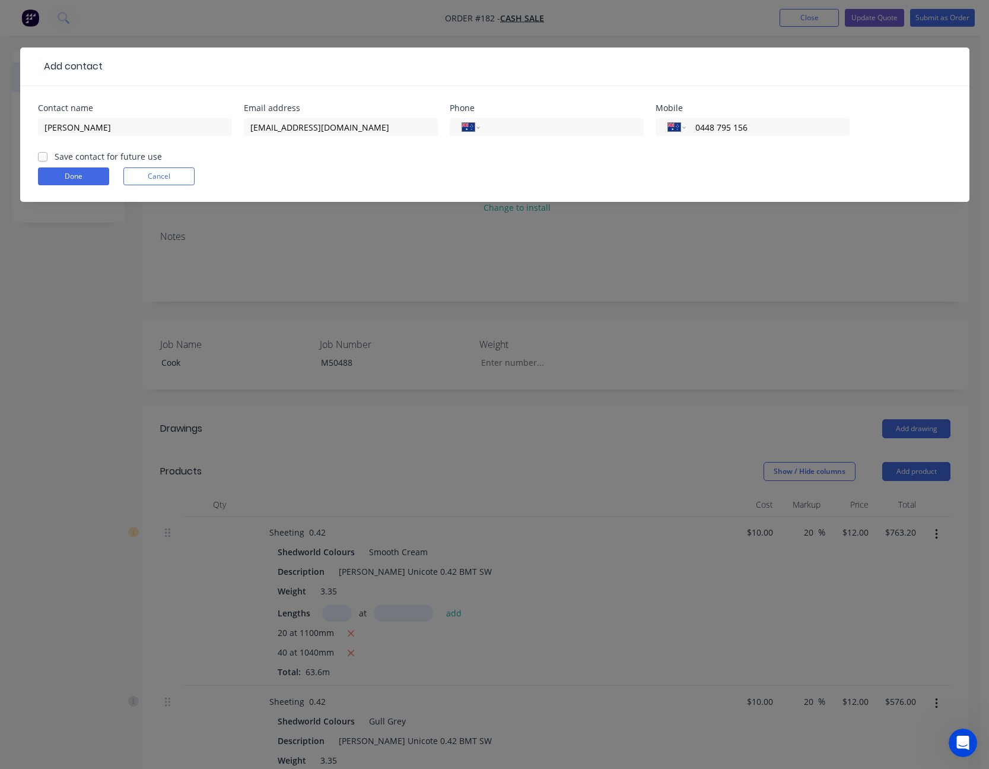
click at [55, 155] on label "Save contact for future use" at bounding box center [108, 156] width 107 height 12
click at [40, 155] on input "Save contact for future use" at bounding box center [42, 155] width 9 height 11
checkbox input "true"
click at [57, 170] on button "Done" at bounding box center [73, 176] width 71 height 18
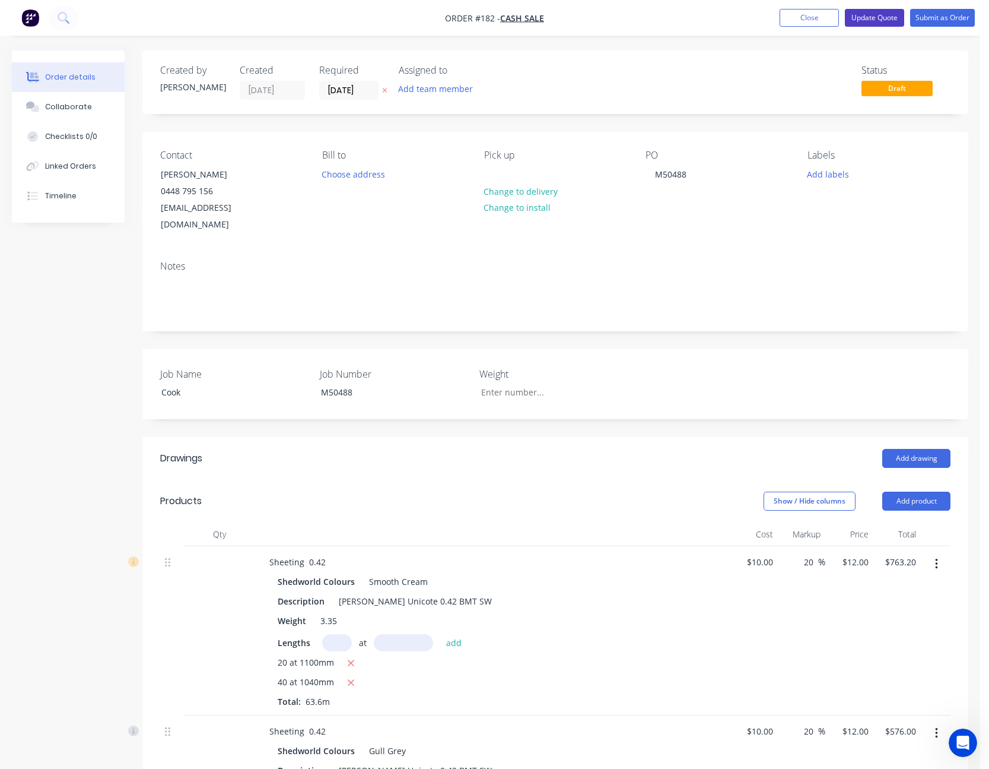
click at [878, 11] on button "Update Quote" at bounding box center [874, 18] width 59 height 18
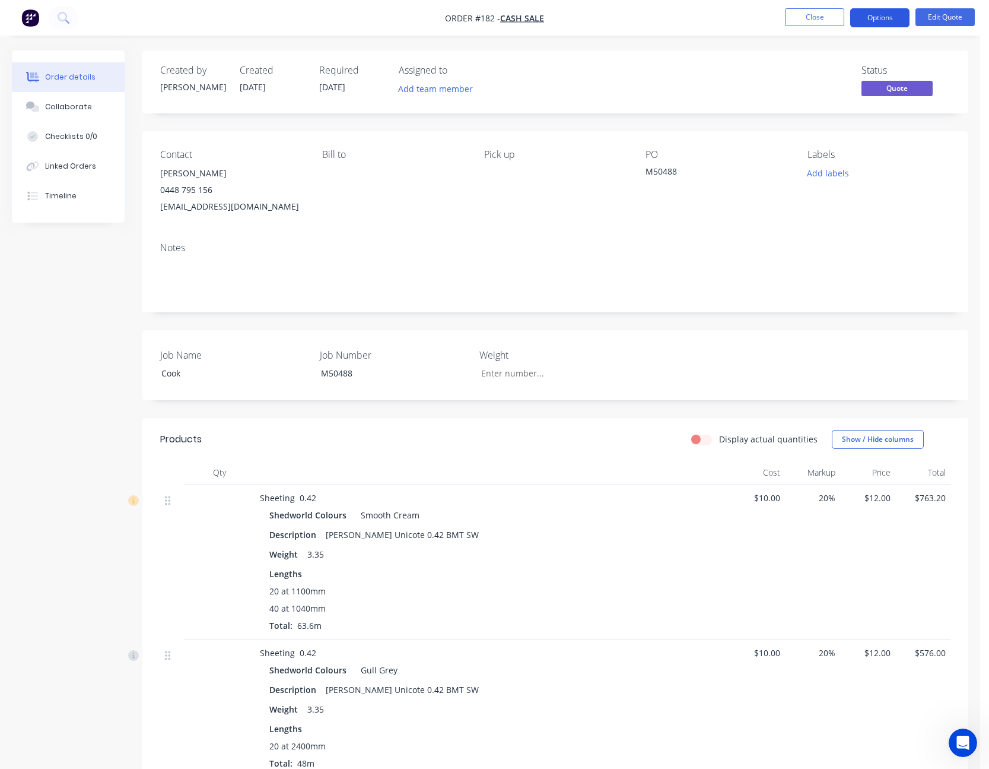
click at [893, 15] on button "Options" at bounding box center [880, 17] width 59 height 19
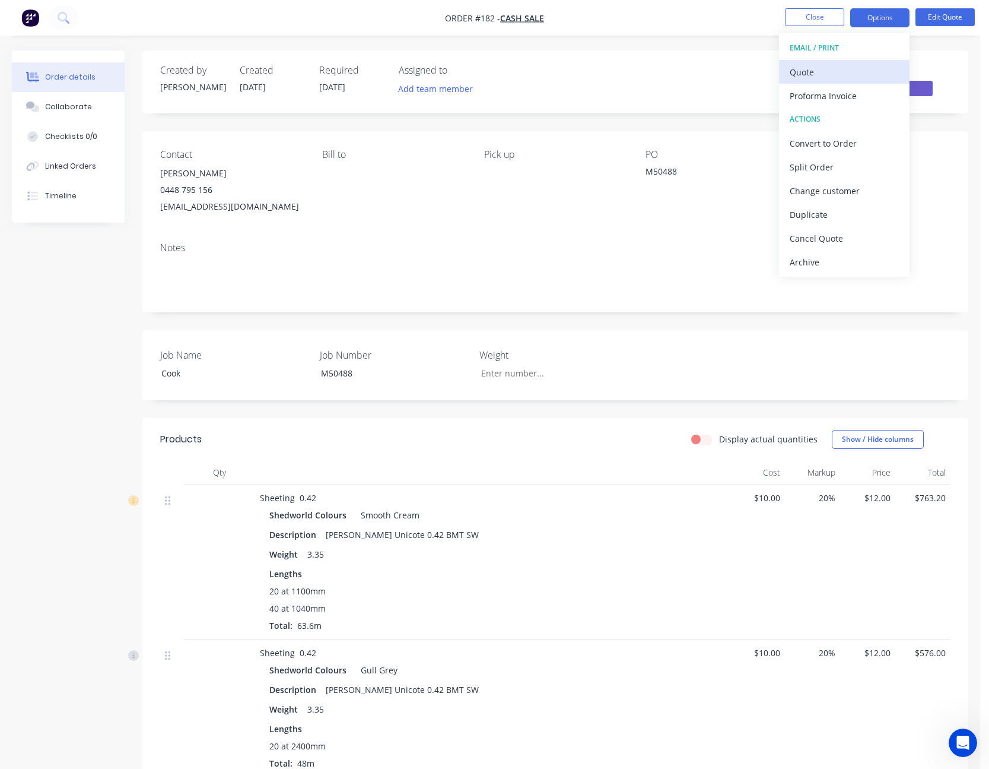
click at [861, 65] on div "Quote" at bounding box center [844, 72] width 109 height 17
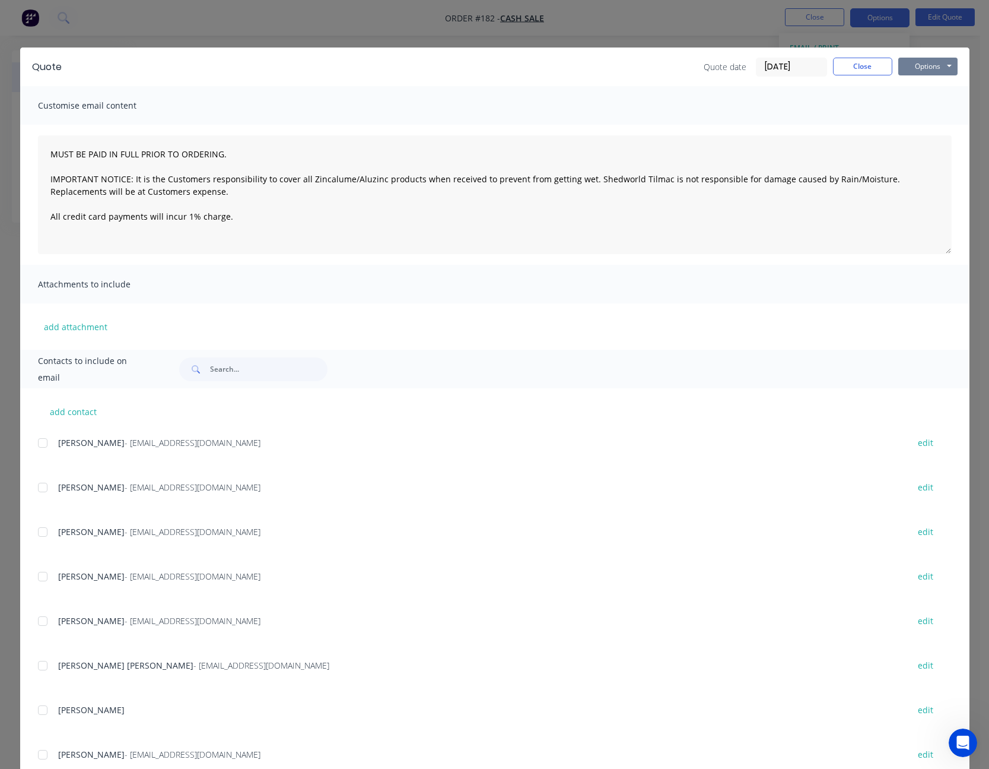
click at [944, 64] on button "Options" at bounding box center [928, 67] width 59 height 18
click at [919, 104] on button "Print" at bounding box center [937, 107] width 76 height 20
click at [852, 65] on button "Close" at bounding box center [862, 67] width 59 height 18
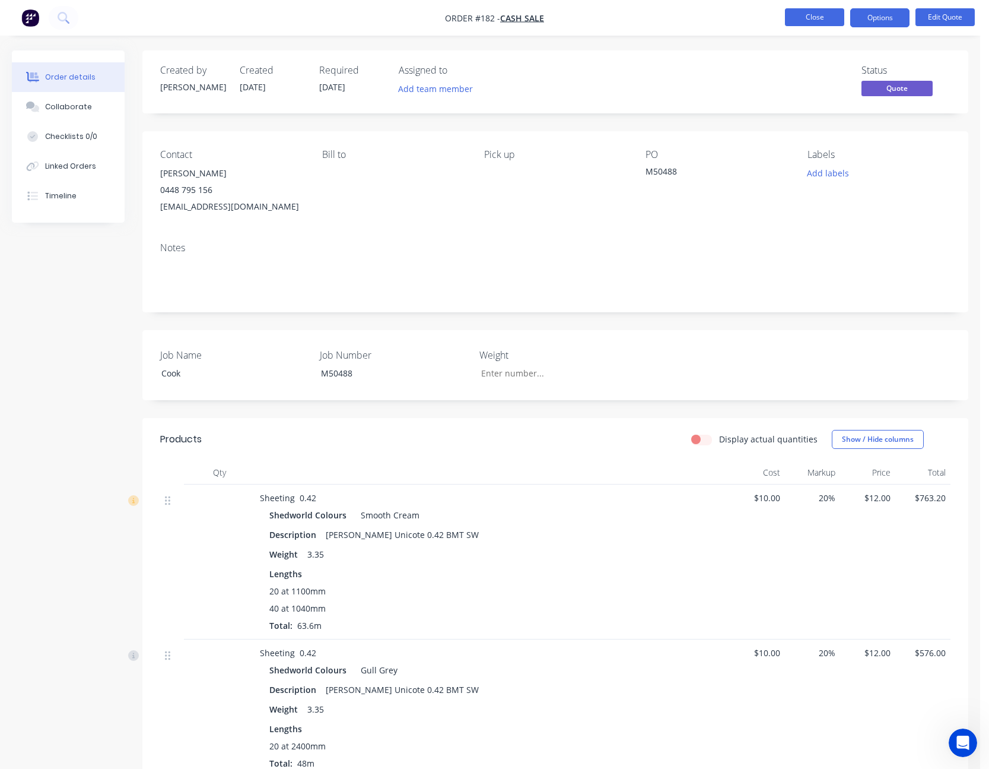
click at [825, 14] on button "Close" at bounding box center [814, 17] width 59 height 18
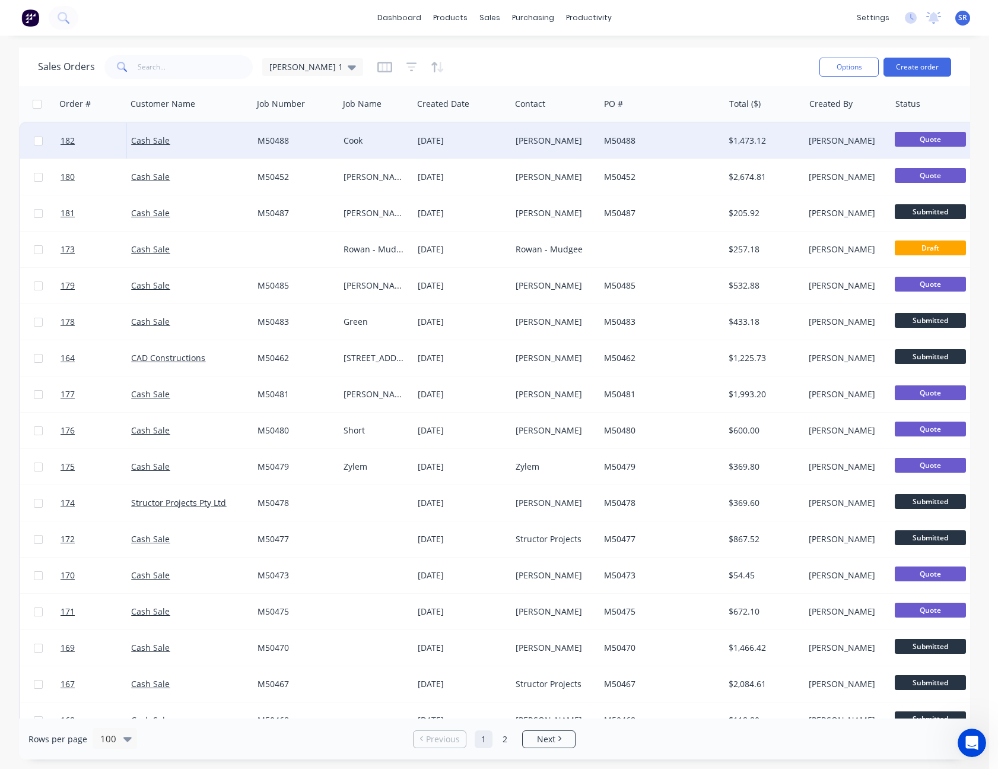
click at [475, 144] on div "[DATE]" at bounding box center [462, 141] width 88 height 12
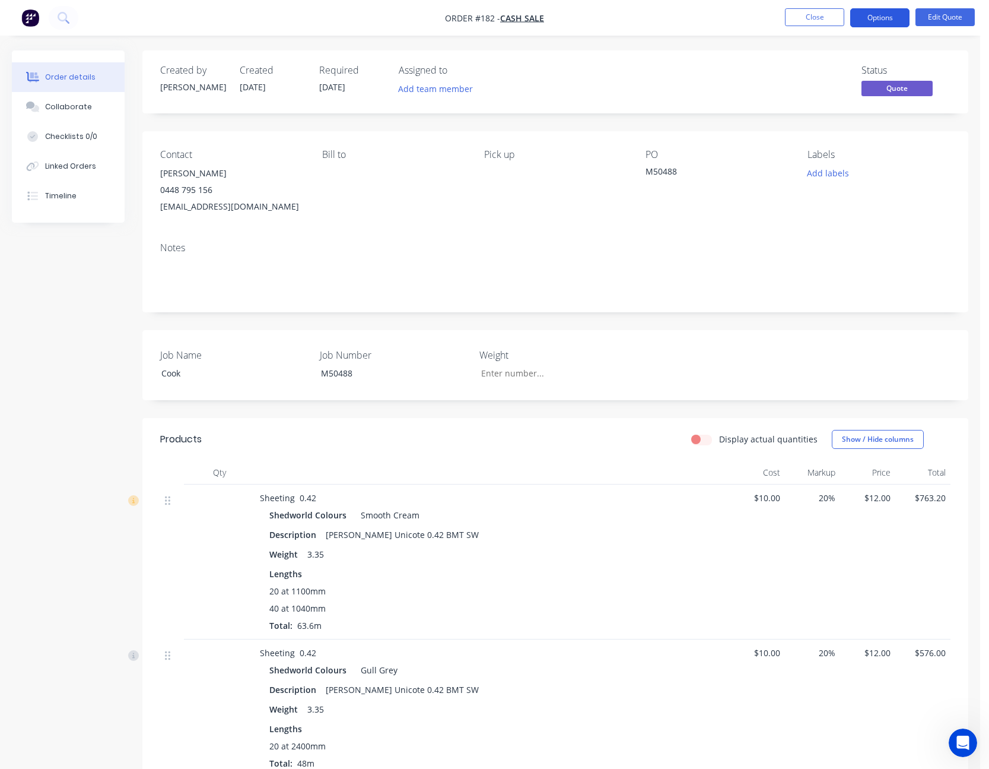
click at [886, 23] on button "Options" at bounding box center [880, 17] width 59 height 19
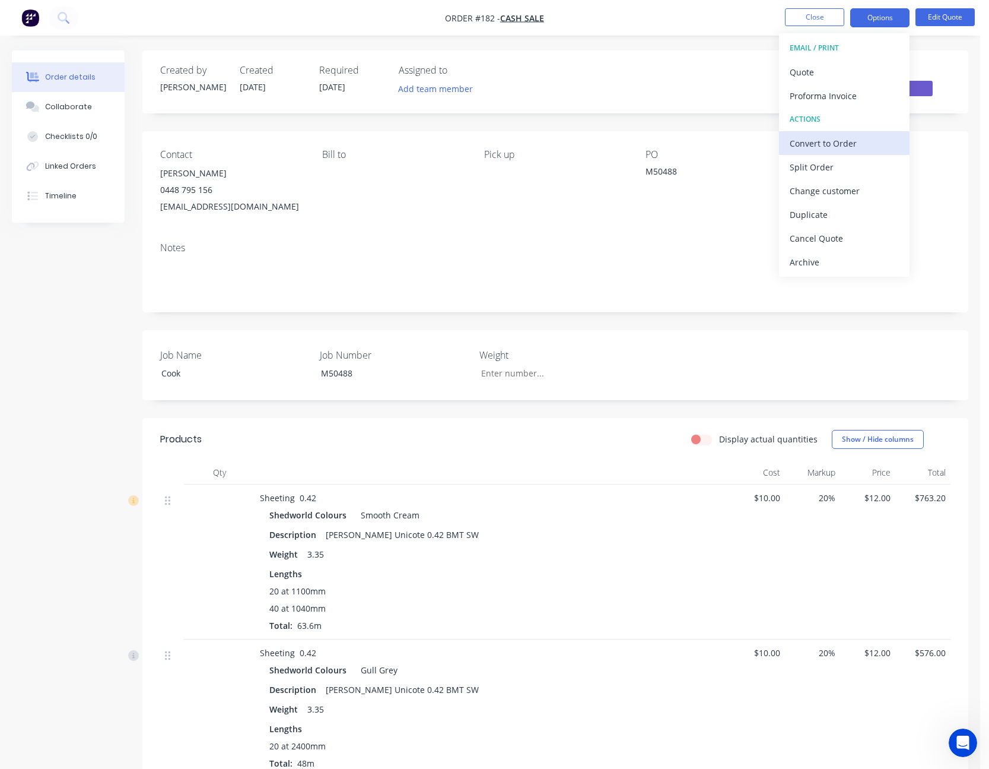
click at [842, 138] on div "Convert to Order" at bounding box center [844, 143] width 109 height 17
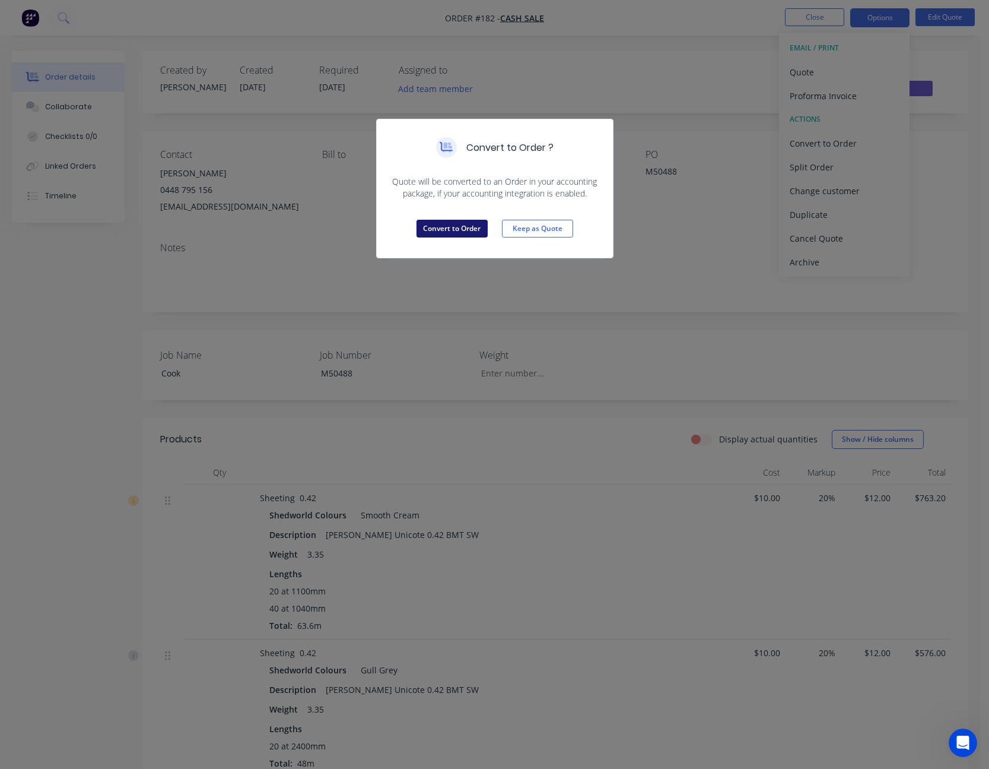
click at [433, 236] on button "Convert to Order" at bounding box center [452, 229] width 71 height 18
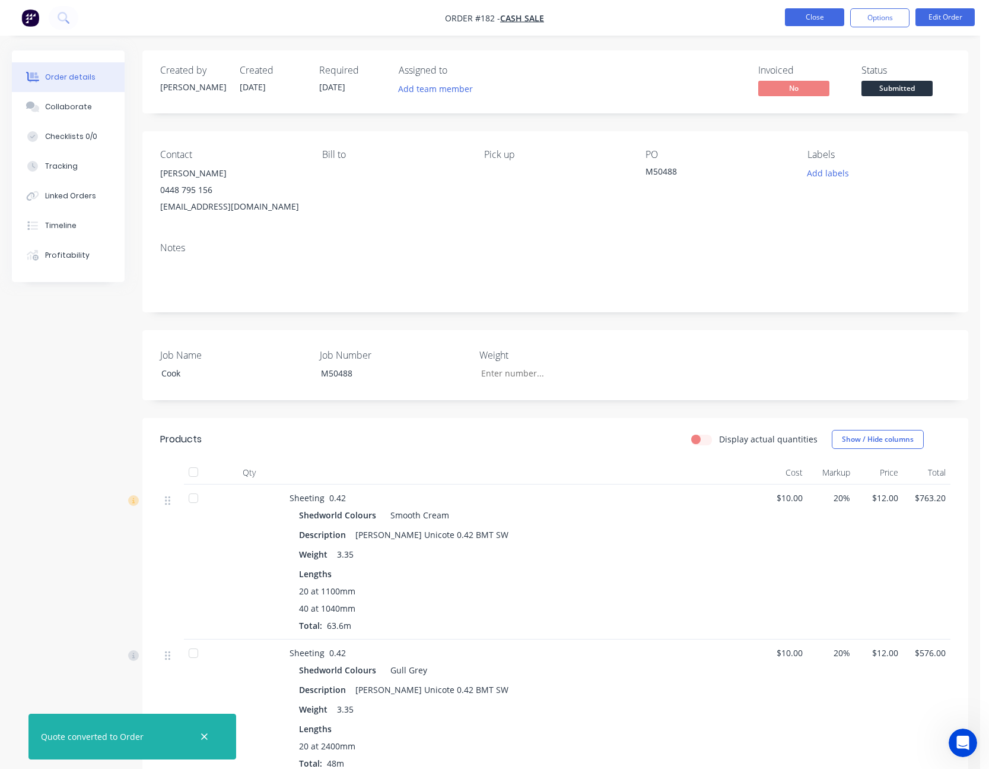
click at [807, 21] on button "Close" at bounding box center [814, 17] width 59 height 18
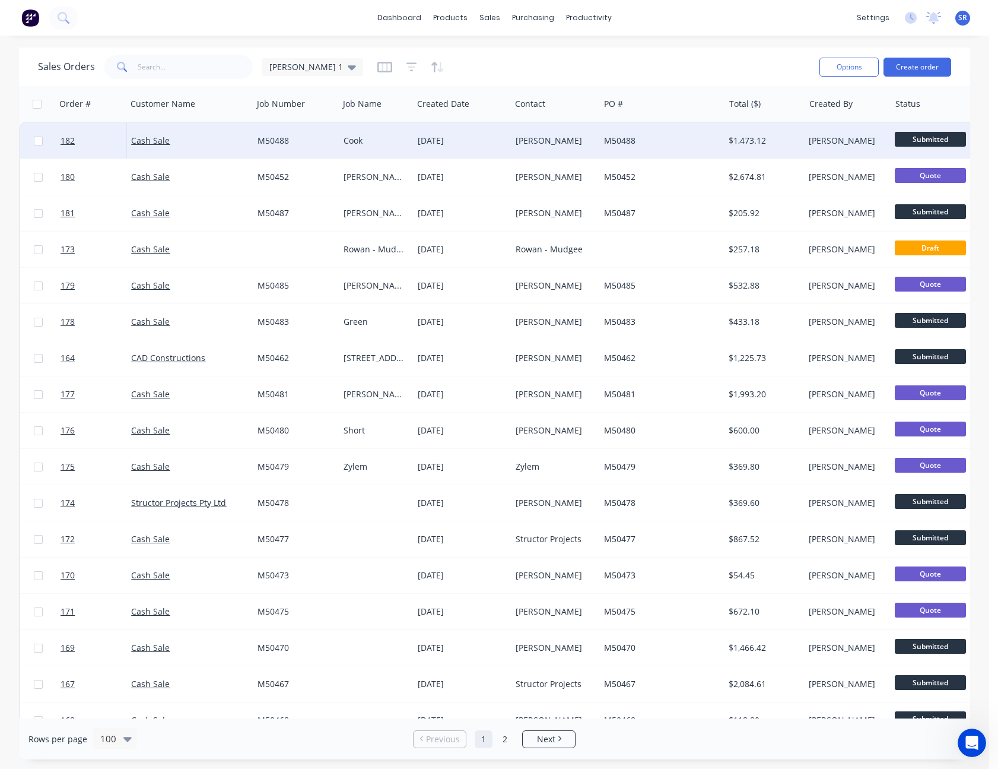
click at [601, 139] on div "M50488" at bounding box center [661, 141] width 125 height 36
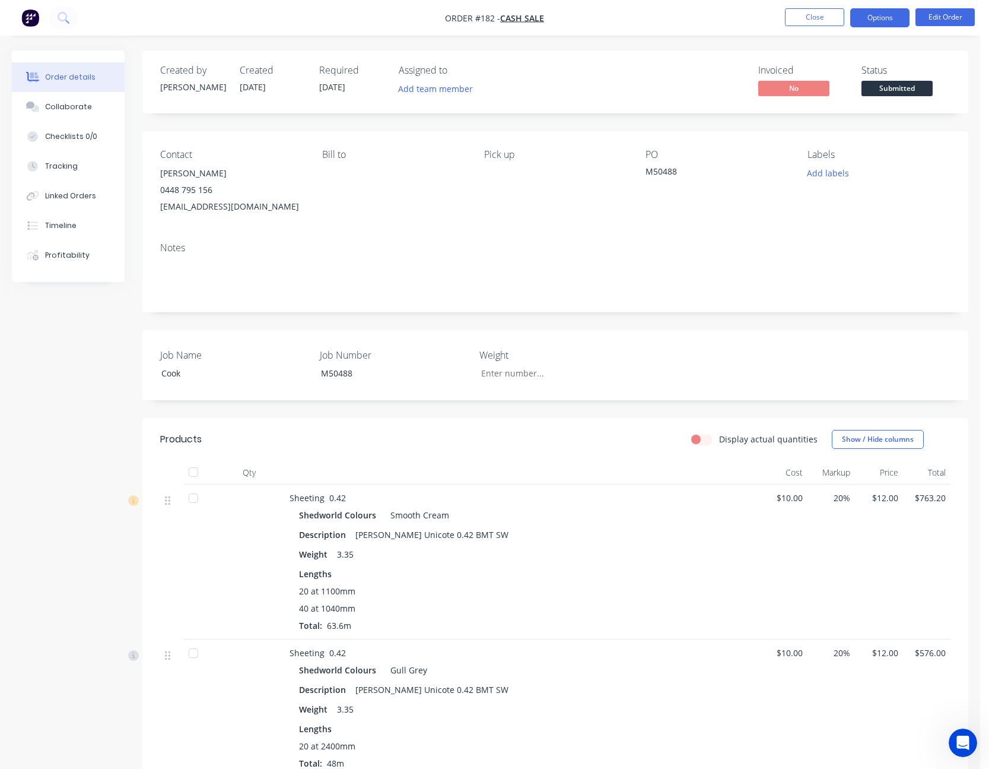
click at [889, 20] on button "Options" at bounding box center [880, 17] width 59 height 19
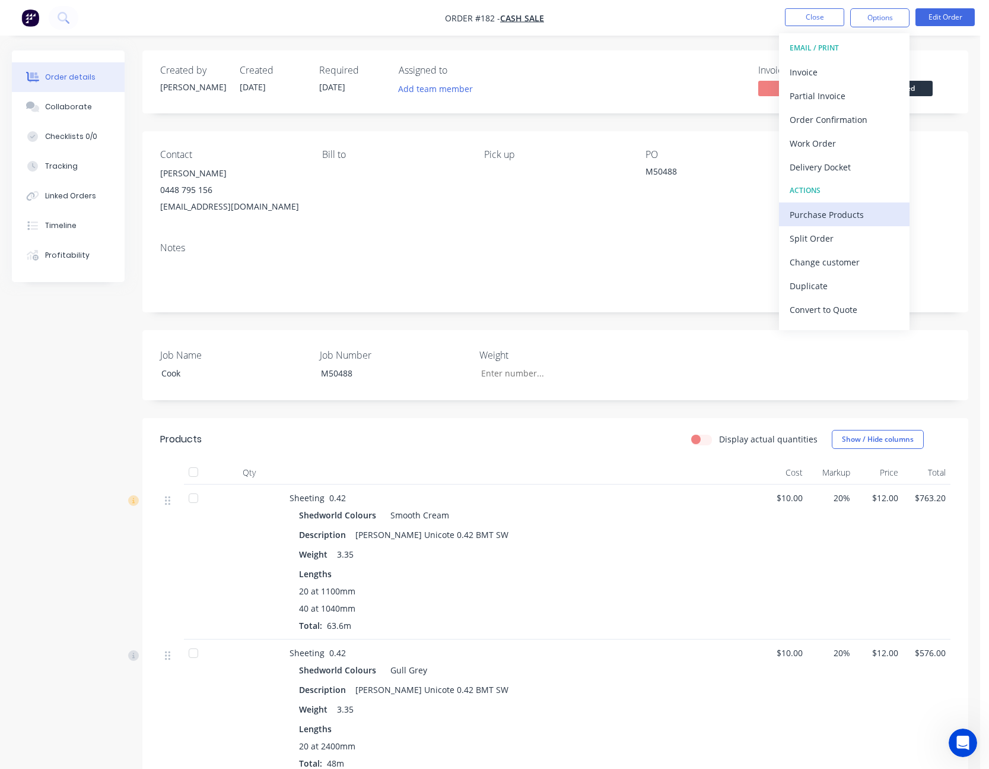
click at [859, 217] on div "Purchase Products" at bounding box center [844, 214] width 109 height 17
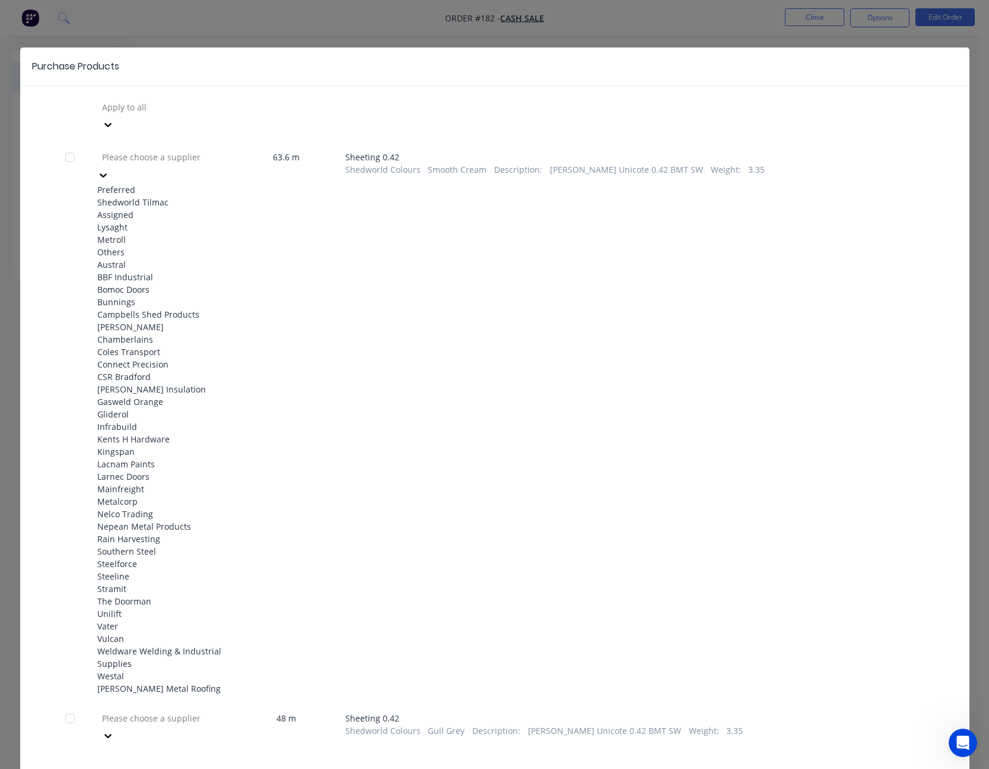
click at [109, 169] on icon at bounding box center [103, 175] width 12 height 12
click at [205, 196] on div "Shedworld Tilmac" at bounding box center [162, 202] width 131 height 12
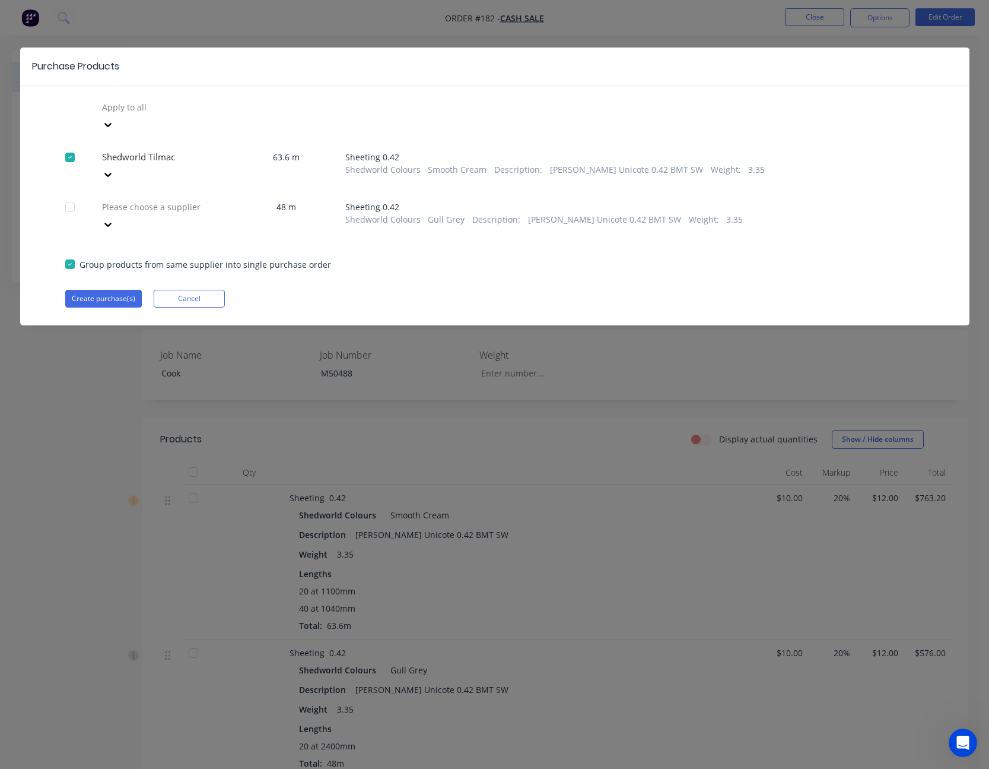
click at [114, 131] on icon at bounding box center [108, 125] width 12 height 12
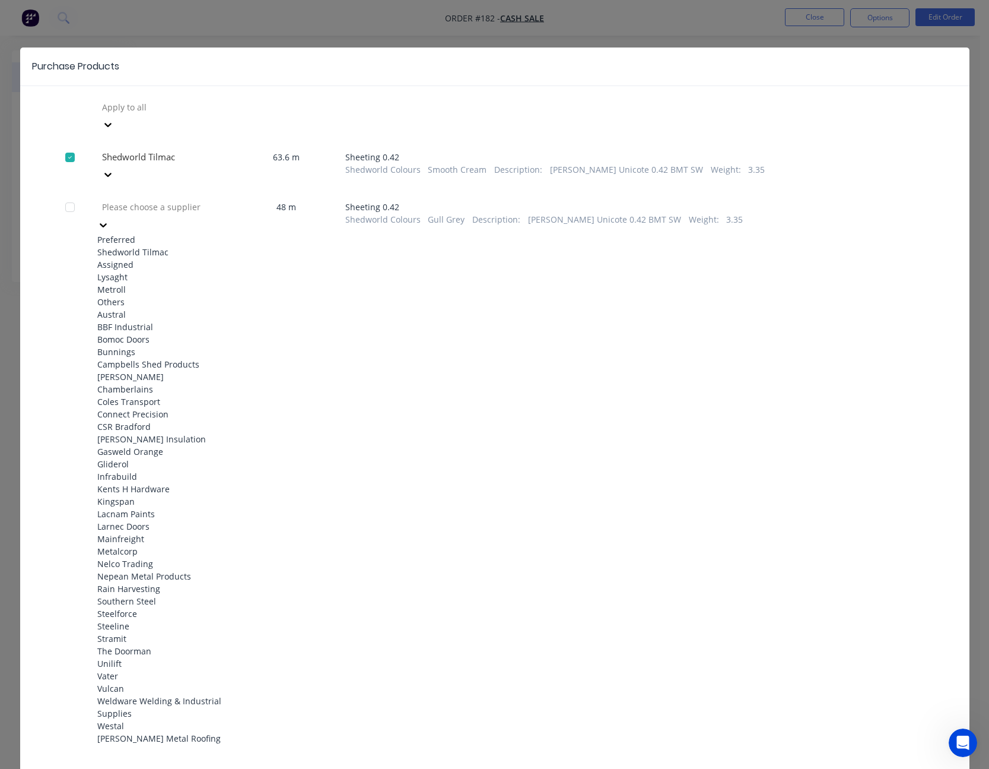
click at [202, 246] on div "Shedworld Tilmac" at bounding box center [162, 252] width 131 height 12
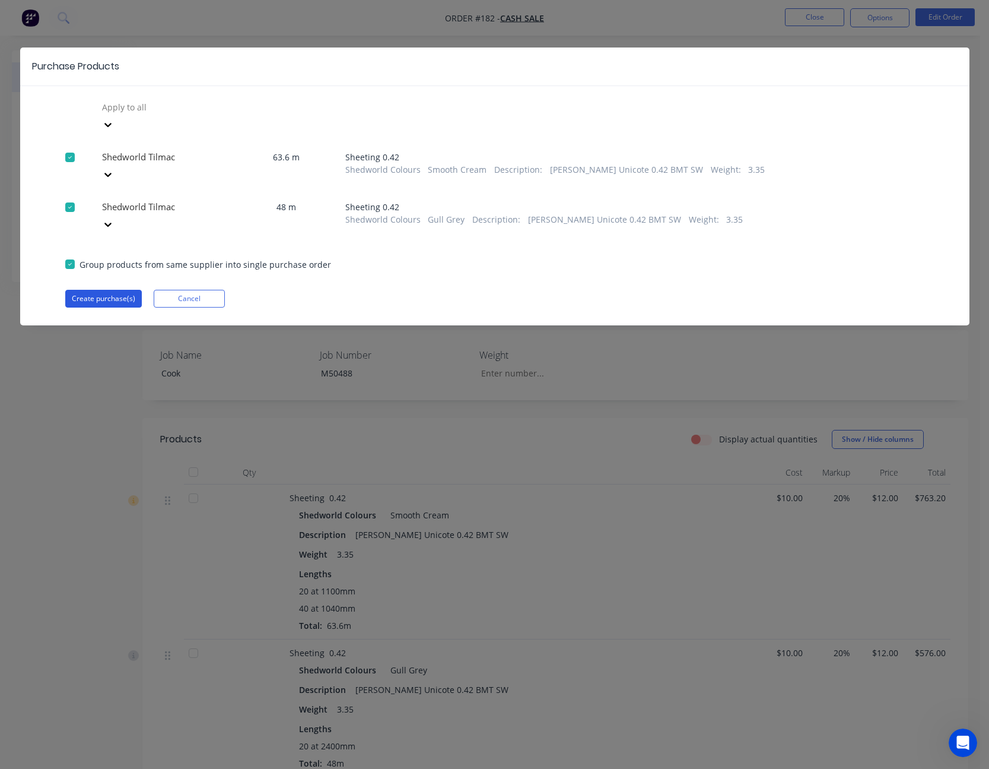
click at [105, 290] on button "Create purchase(s)" at bounding box center [103, 299] width 77 height 18
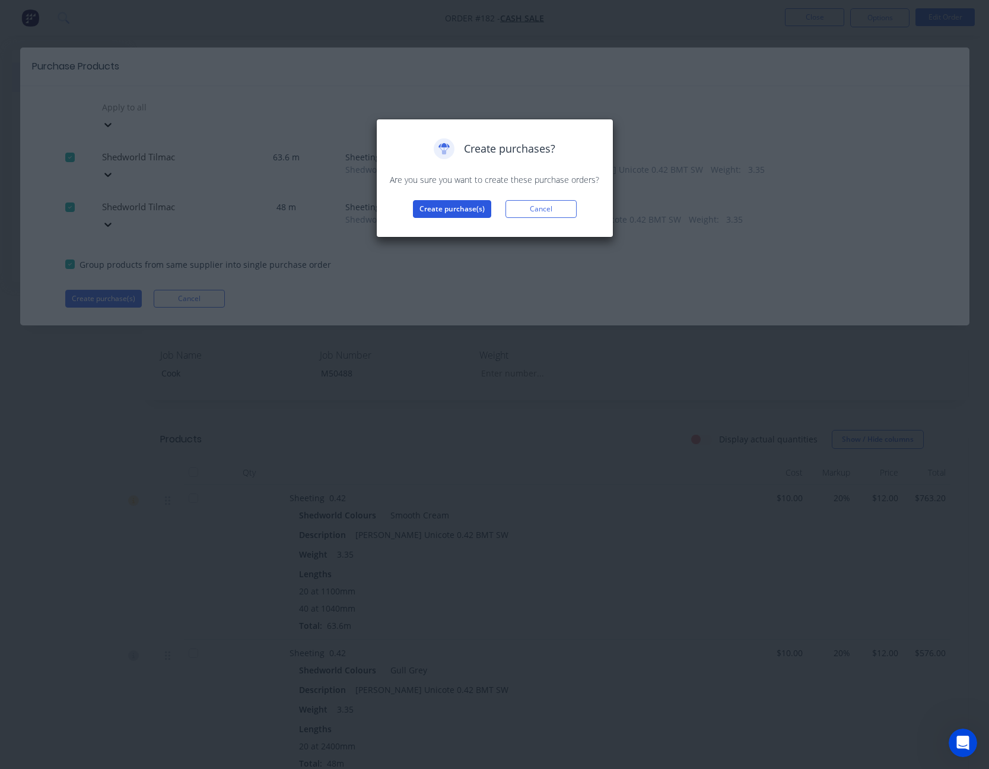
click at [446, 212] on button "Create purchase(s)" at bounding box center [452, 209] width 78 height 18
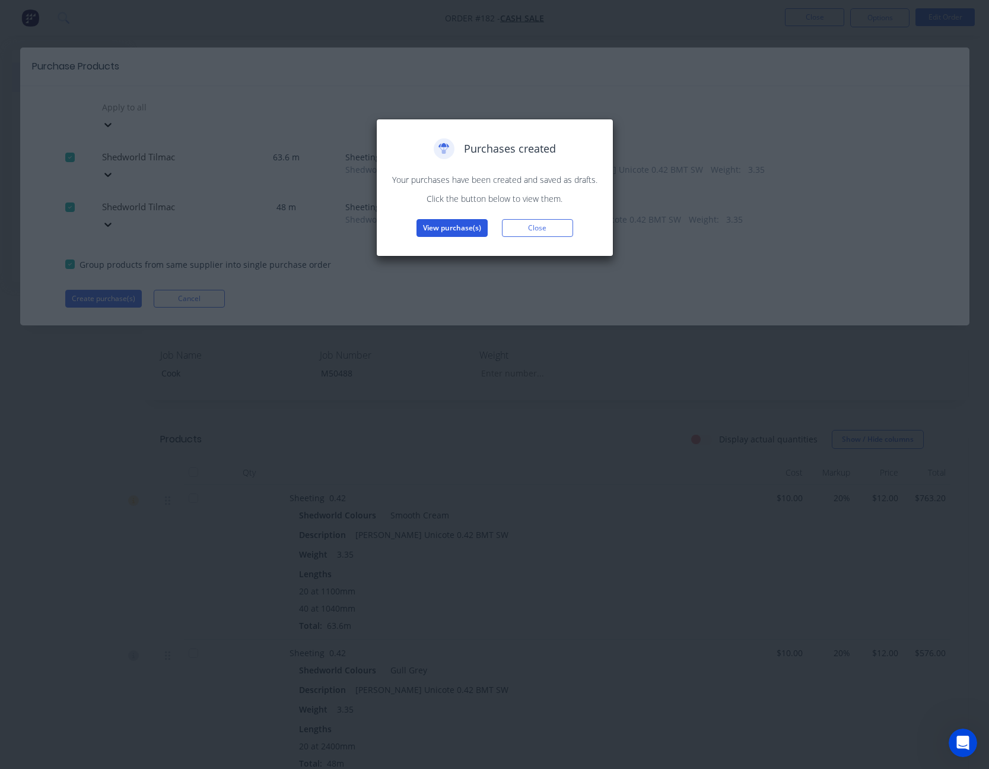
click at [454, 230] on button "View purchase(s)" at bounding box center [452, 228] width 71 height 18
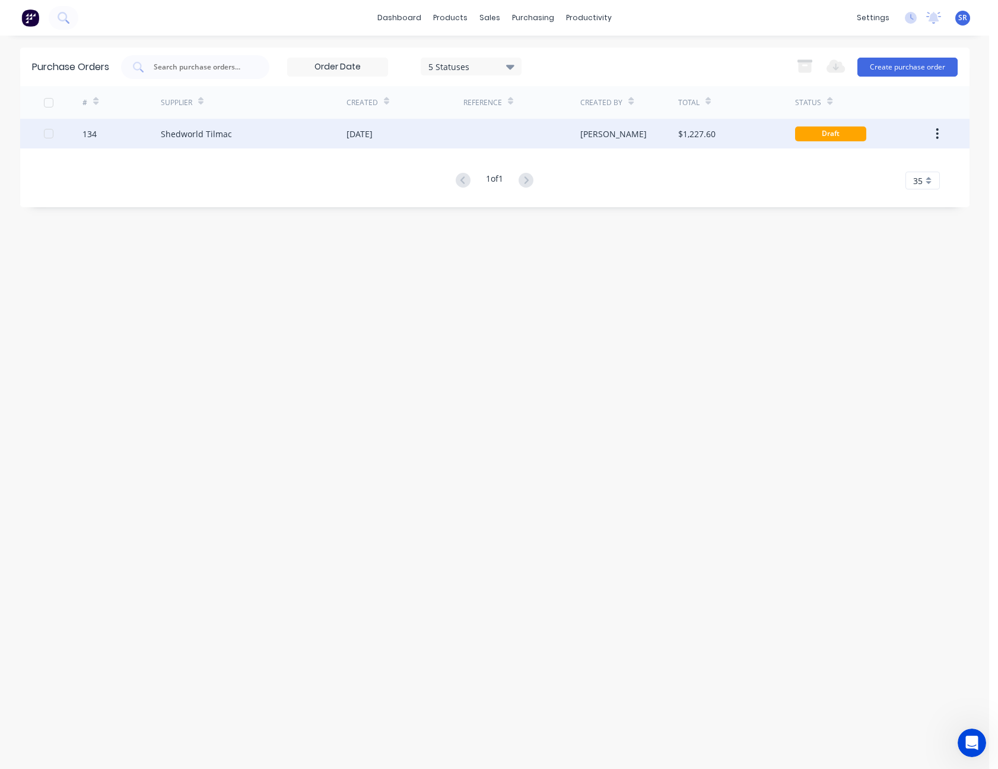
click at [559, 130] on div at bounding box center [522, 134] width 117 height 30
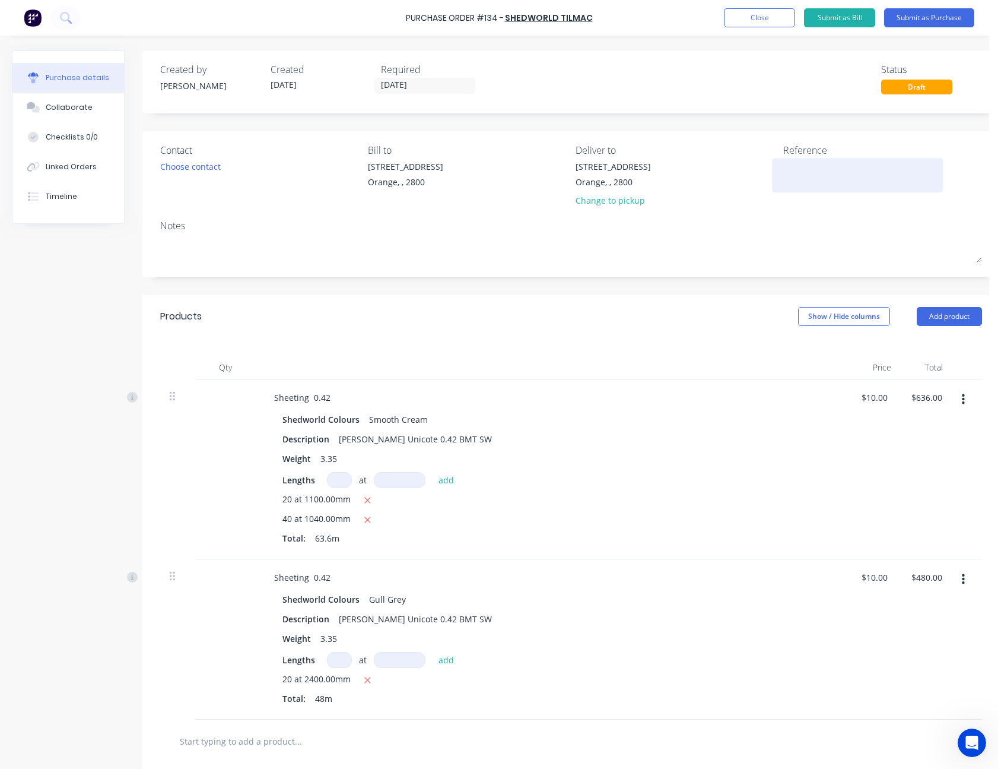
click at [805, 167] on textarea at bounding box center [857, 173] width 148 height 27
type textarea "M50488"
click at [784, 166] on textarea "M50488" at bounding box center [857, 173] width 148 height 27
type textarea "x"
type textarea "CM50488"
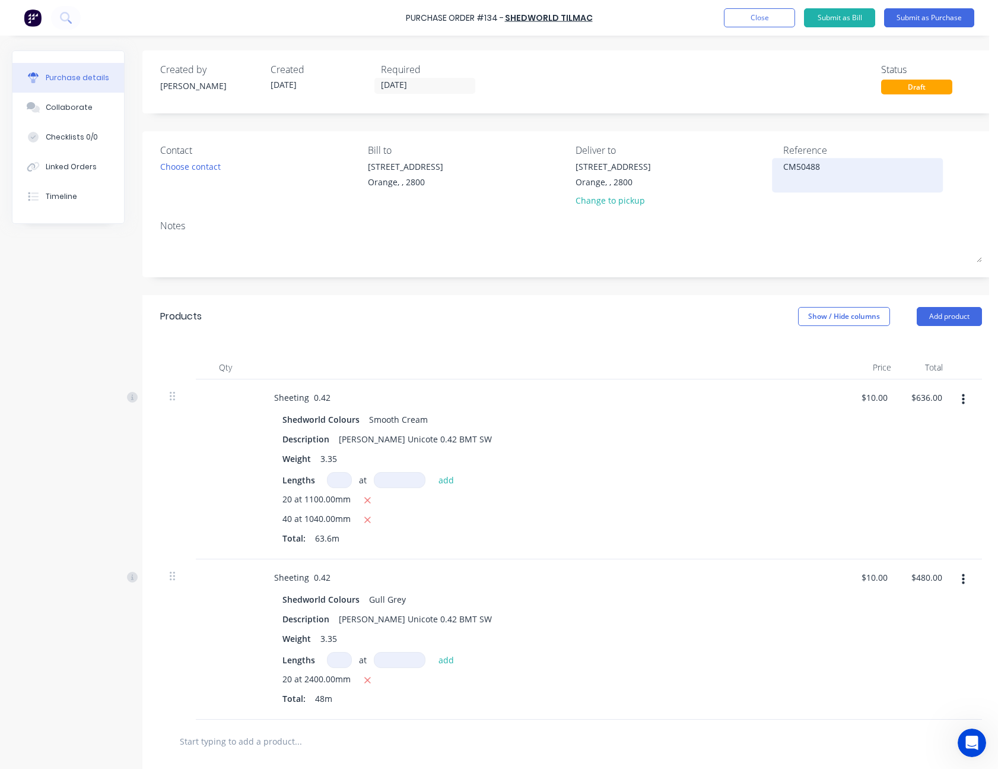
type textarea "x"
type textarea "CoM50488"
type textarea "x"
type textarea "CooM50488"
type textarea "x"
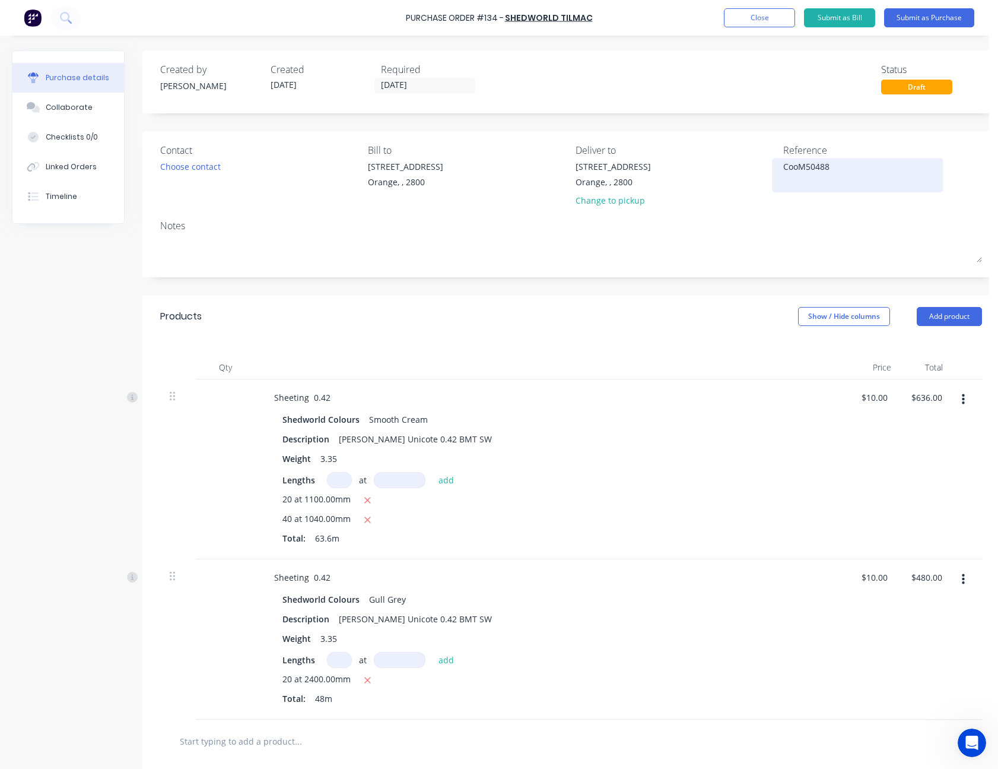
type textarea "CookM50488"
type textarea "x"
type textarea "Cook M50488"
type textarea "x"
type textarea "Cook -M50488"
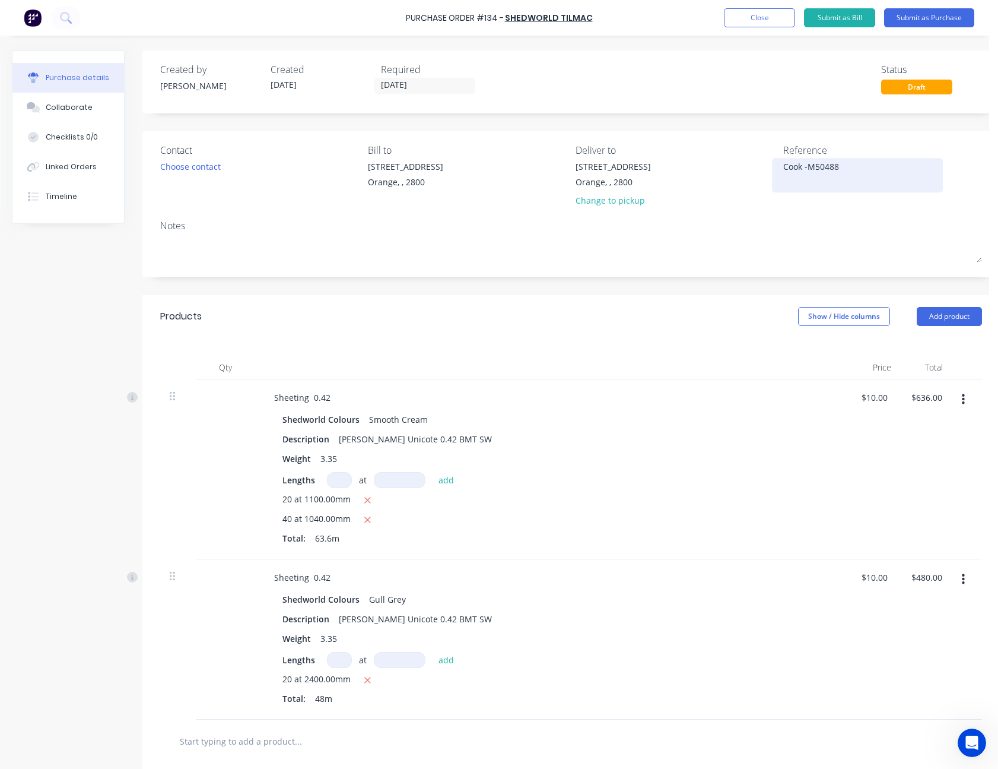
type textarea "x"
type textarea "Cook - M50488"
type textarea "x"
type textarea "Cook - M50488"
click at [915, 17] on button "Submit as Purchase" at bounding box center [929, 17] width 90 height 19
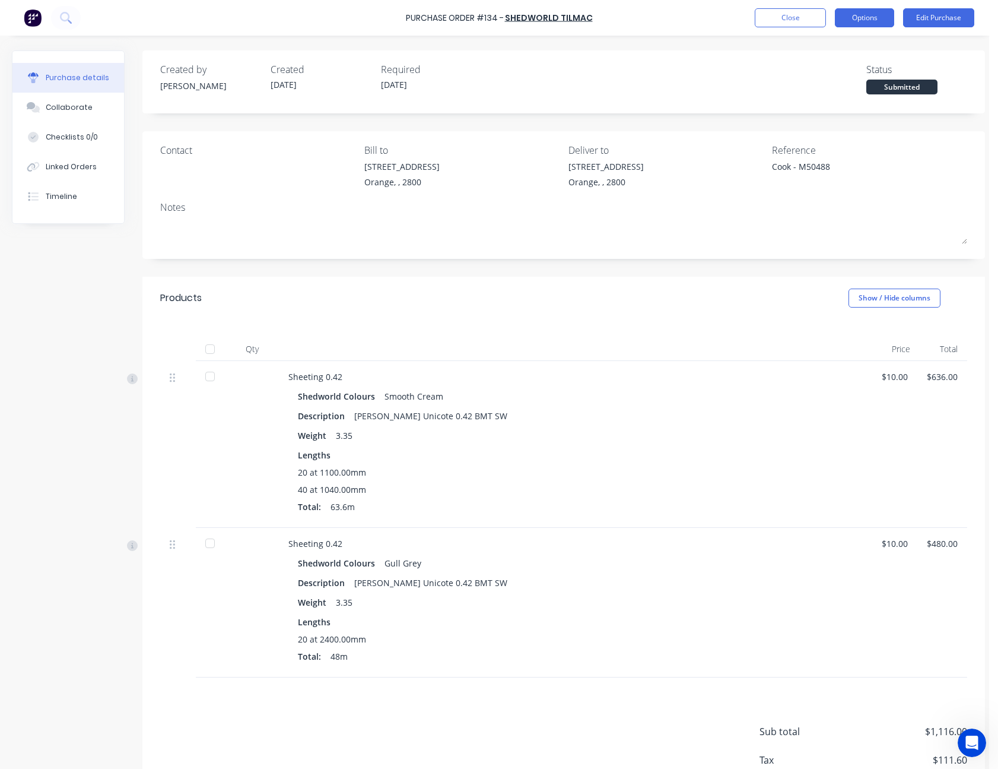
click at [876, 18] on button "Options" at bounding box center [864, 17] width 59 height 19
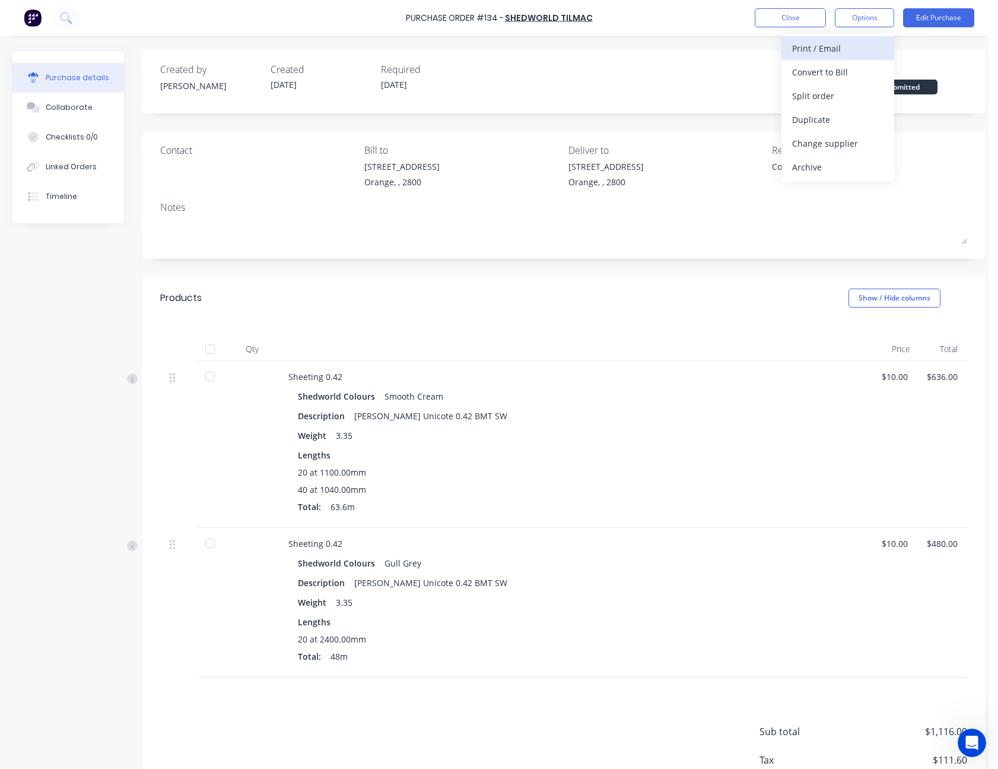
click at [864, 46] on div "Print / Email" at bounding box center [837, 48] width 91 height 17
click at [857, 91] on div "Without pricing" at bounding box center [837, 95] width 91 height 17
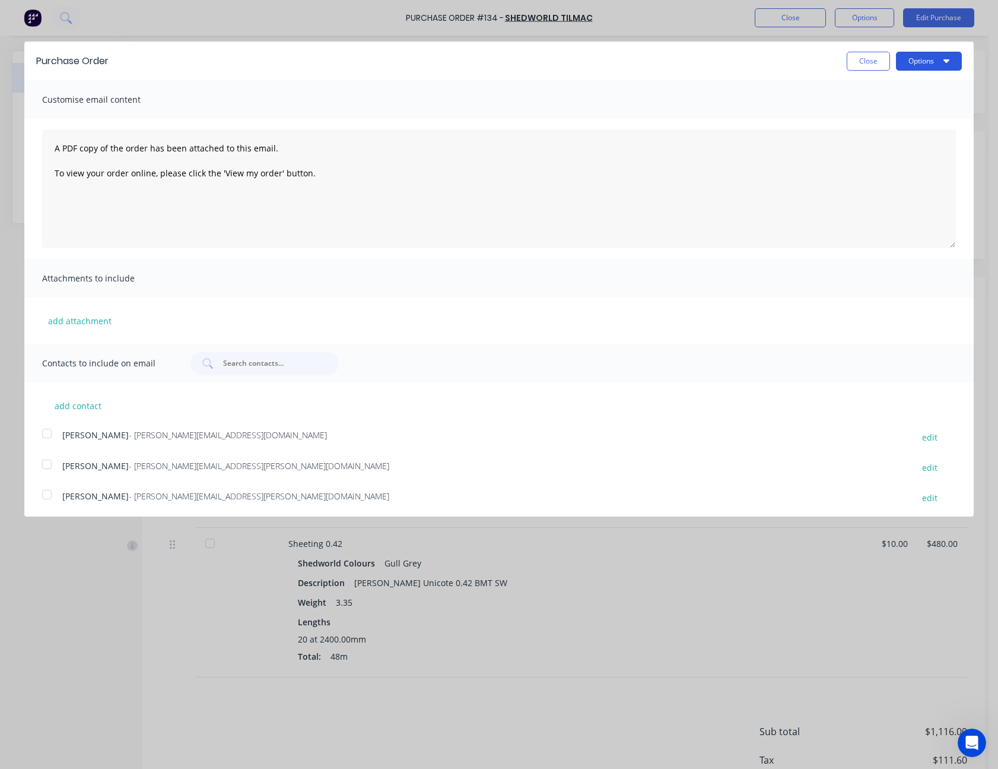
click at [909, 53] on button "Options" at bounding box center [929, 61] width 66 height 19
click at [900, 87] on div "Print" at bounding box center [905, 91] width 91 height 17
click at [854, 59] on button "Close" at bounding box center [868, 61] width 43 height 19
type textarea "x"
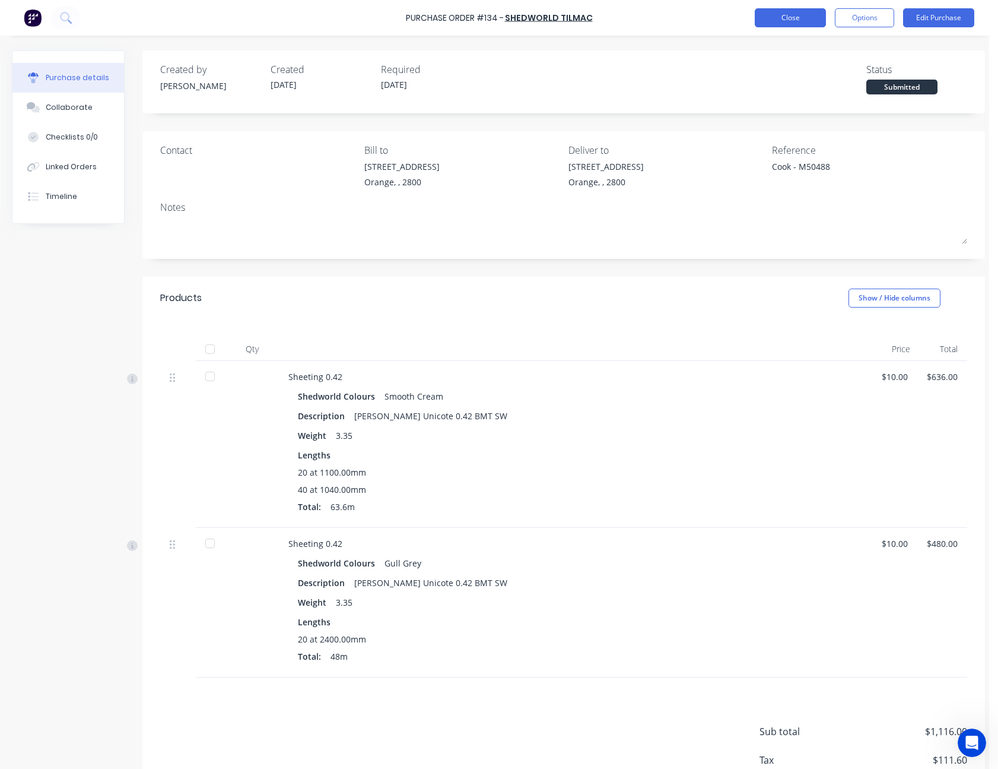
click at [788, 14] on button "Close" at bounding box center [790, 17] width 71 height 19
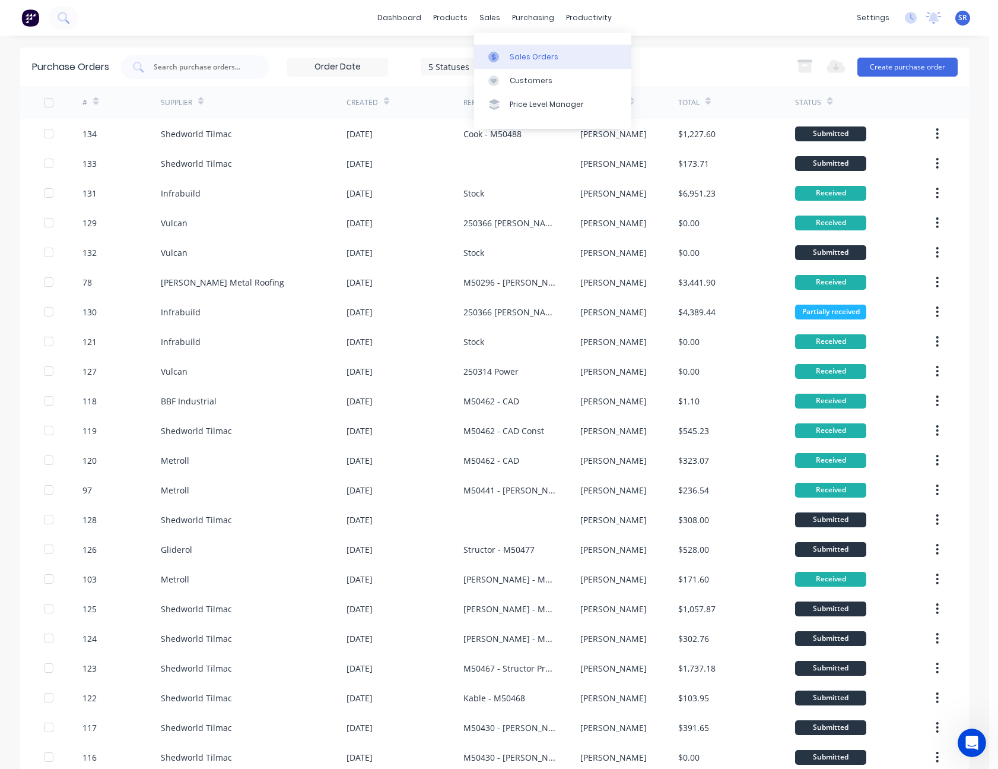
click at [505, 50] on link "Sales Orders" at bounding box center [552, 57] width 157 height 24
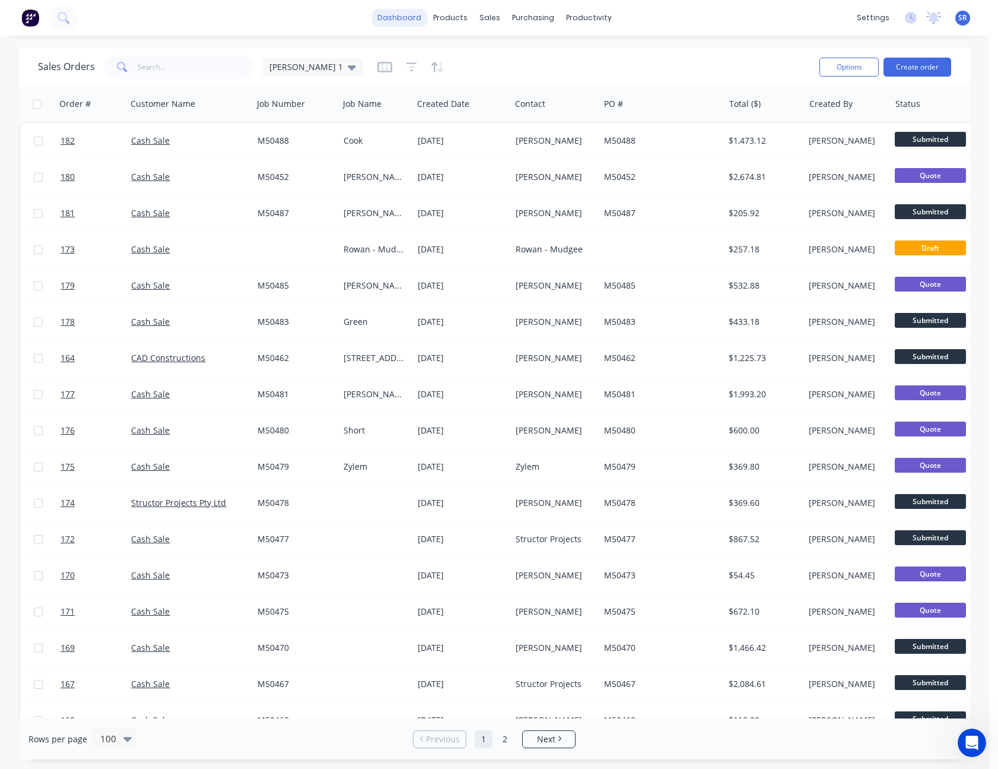
click at [407, 15] on link "dashboard" at bounding box center [400, 18] width 56 height 18
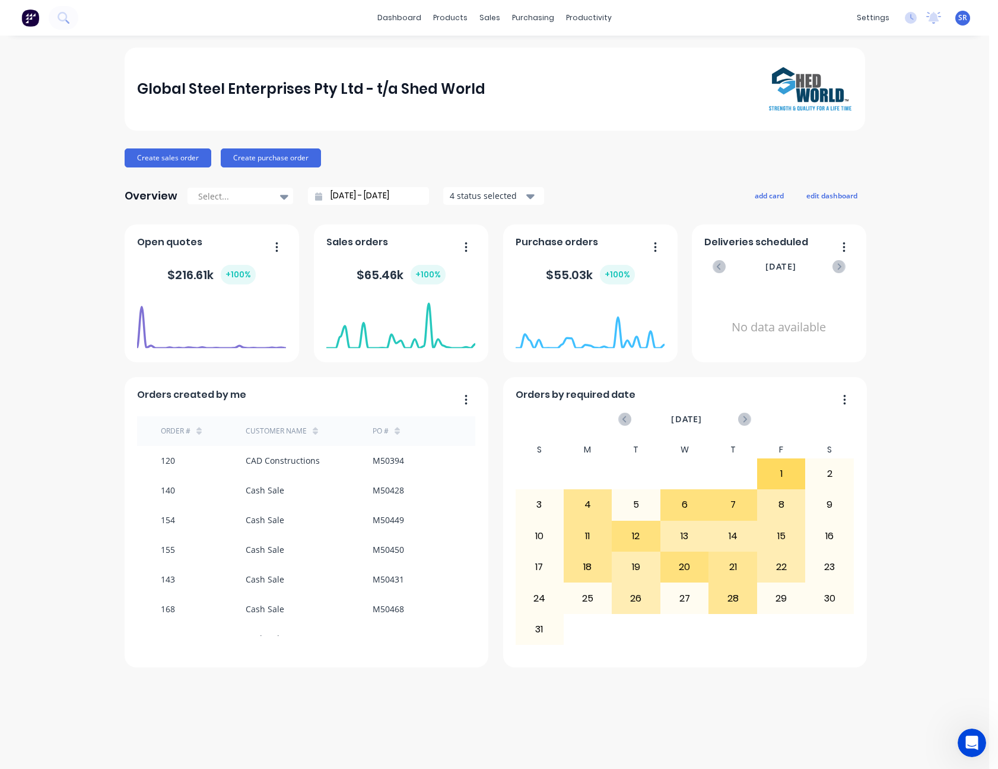
click at [465, 400] on icon "button" at bounding box center [466, 398] width 2 height 9
click at [383, 394] on div "Orders created by me" at bounding box center [306, 397] width 338 height 17
drag, startPoint x: 383, startPoint y: 394, endPoint x: 356, endPoint y: 401, distance: 28.9
click at [356, 401] on div "Orders created by me" at bounding box center [306, 397] width 338 height 17
click at [822, 198] on button "edit dashboard" at bounding box center [832, 195] width 66 height 15
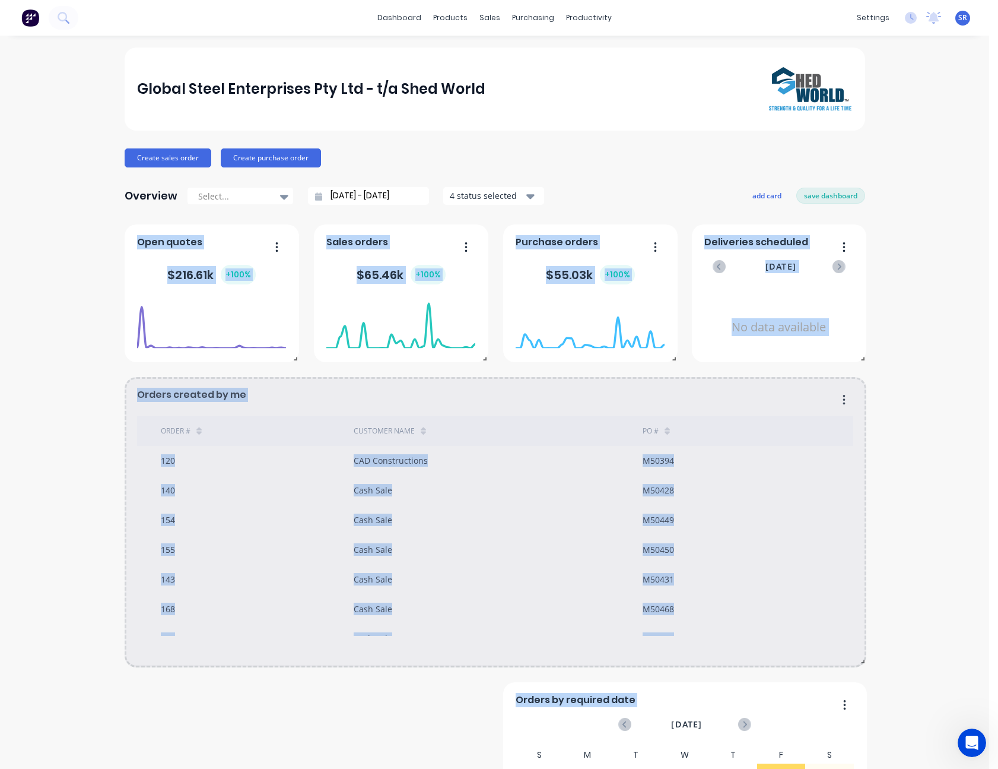
drag, startPoint x: 486, startPoint y: 665, endPoint x: 877, endPoint y: 663, distance: 391.1
click at [877, 663] on div "Global Steel Enterprises Pty Ltd - t/a Shed World Create sales order Create pur…" at bounding box center [494, 509] width 989 height 925
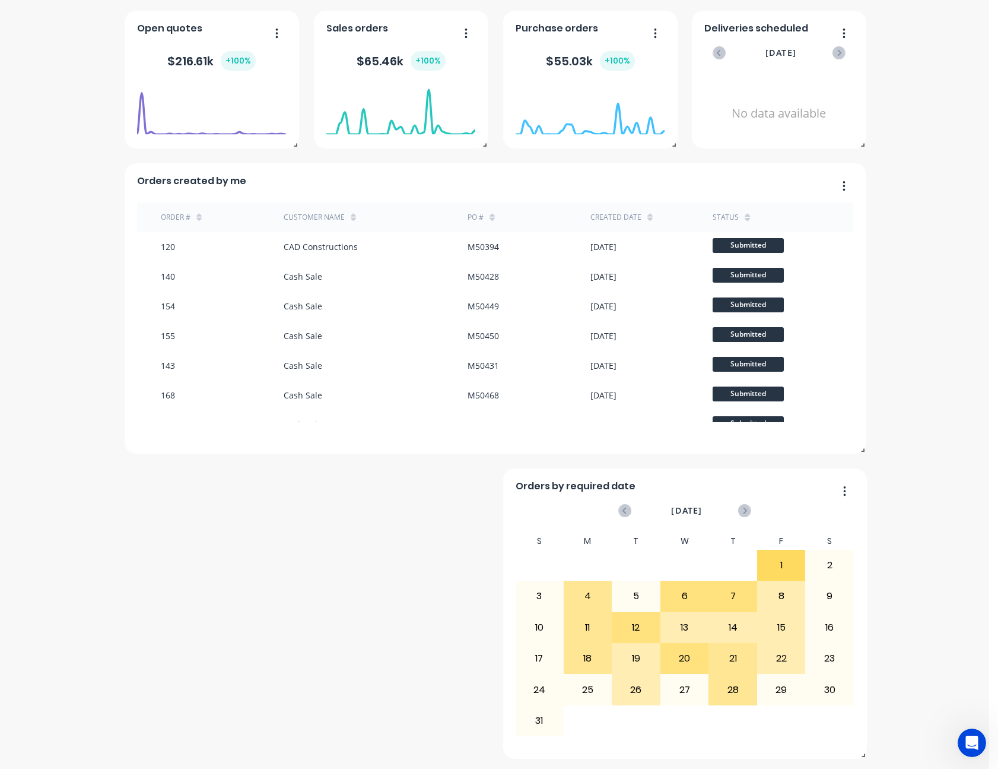
scroll to position [215, 0]
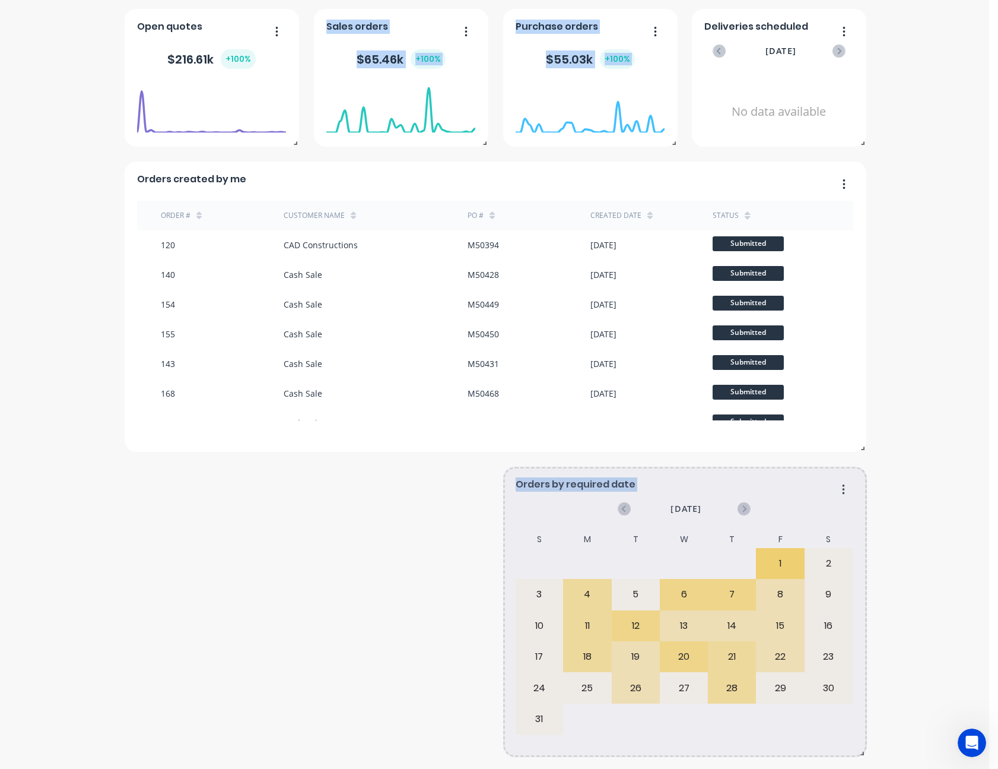
drag, startPoint x: 864, startPoint y: 753, endPoint x: 959, endPoint y: 775, distance: 97.5
click at [959, 768] on html "dashboard products sales purchasing productivity dashboard products Product Cat…" at bounding box center [499, 384] width 998 height 769
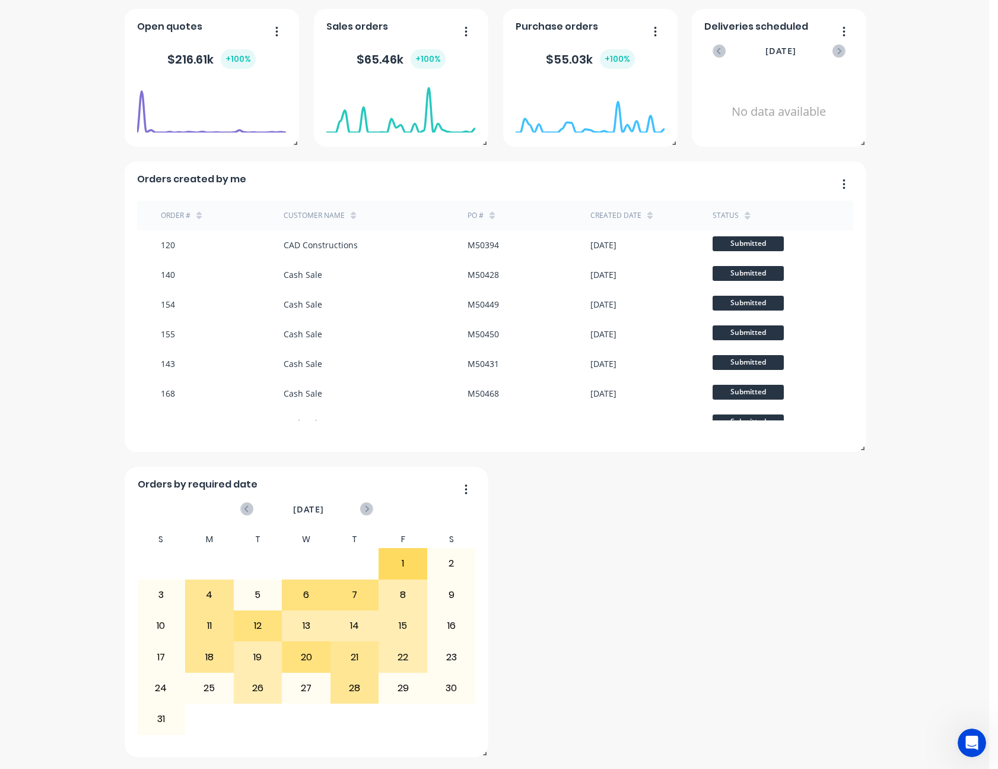
drag, startPoint x: 718, startPoint y: 472, endPoint x: 318, endPoint y: 488, distance: 400.4
click at [318, 488] on div "Orders by required date [DATE] S M T W T F S 29 30 1 2 3 4 5 6 7 8 9 10 11 12 1…" at bounding box center [307, 612] width 364 height 290
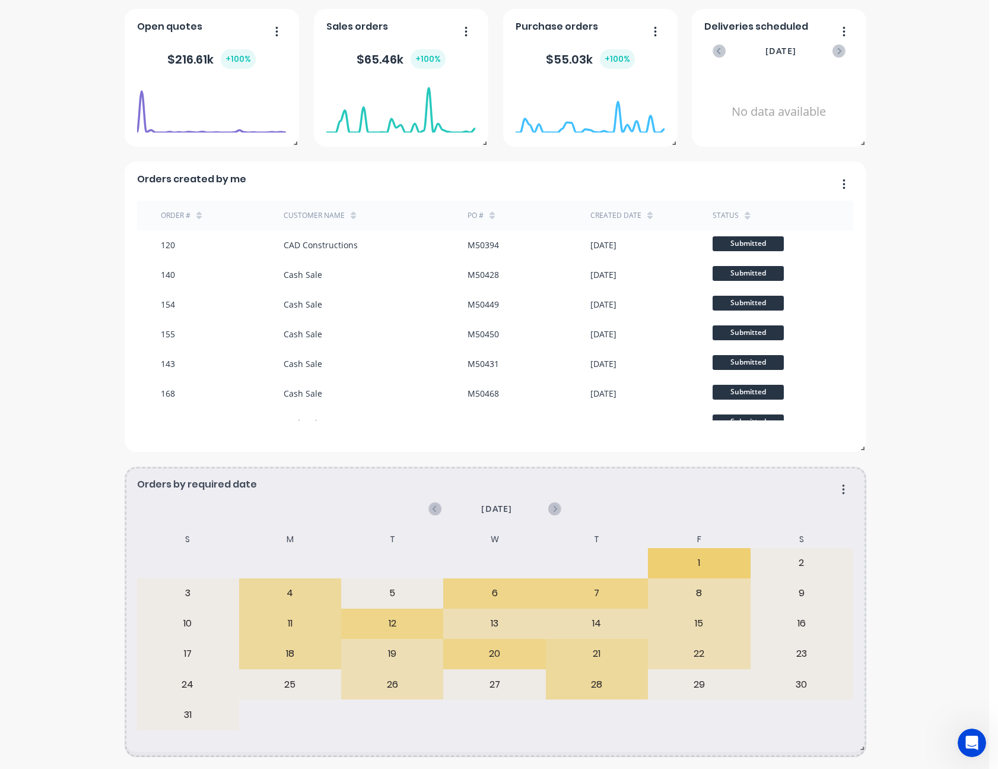
drag, startPoint x: 483, startPoint y: 753, endPoint x: 861, endPoint y: 747, distance: 377.5
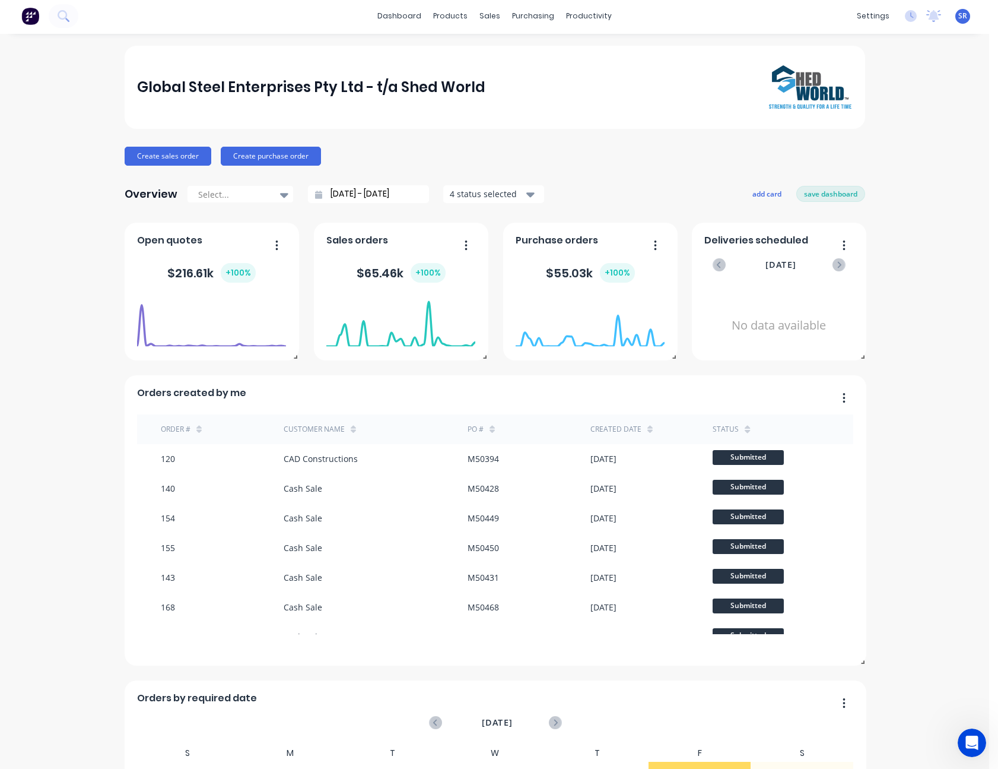
scroll to position [0, 0]
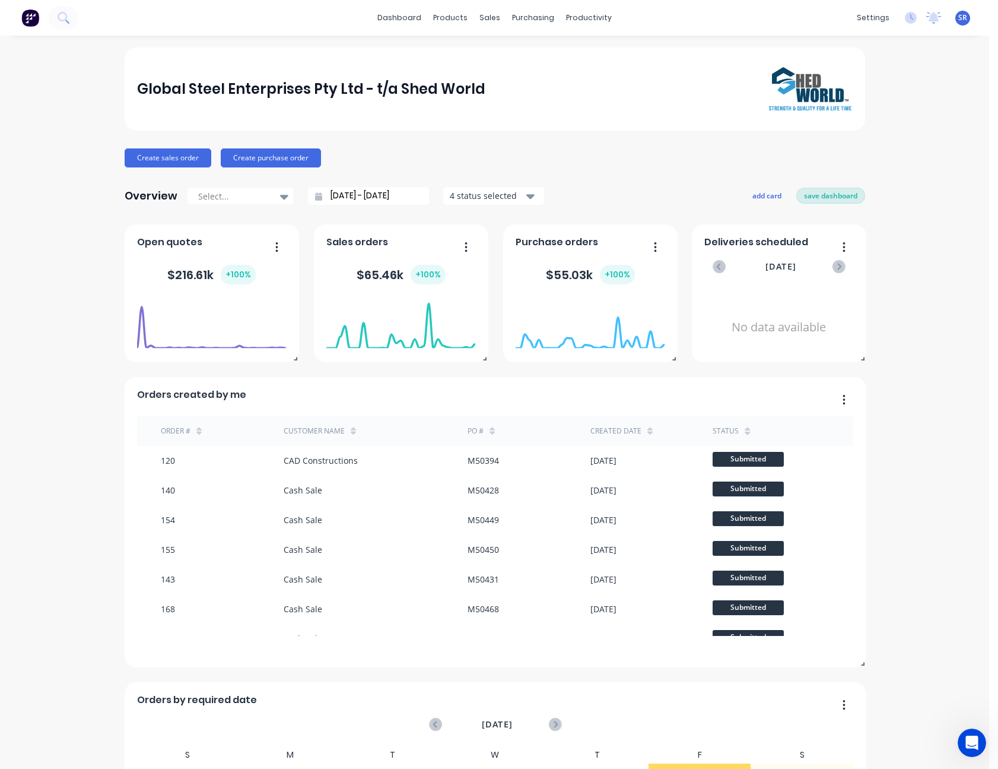
click at [832, 198] on button "save dashboard" at bounding box center [831, 195] width 69 height 15
click at [648, 431] on icon at bounding box center [650, 430] width 5 height 9
click at [648, 429] on icon at bounding box center [650, 430] width 5 height 9
click at [648, 432] on icon at bounding box center [650, 433] width 5 height 4
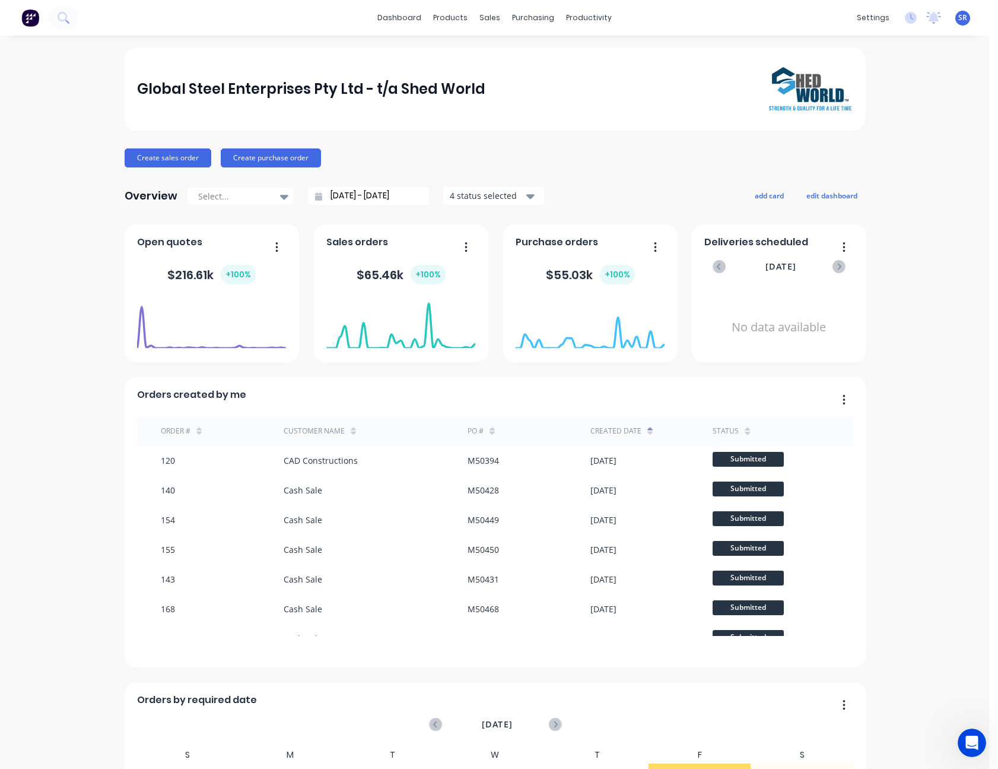
click at [648, 434] on icon at bounding box center [650, 430] width 5 height 9
click at [490, 431] on icon at bounding box center [492, 433] width 5 height 4
click at [490, 429] on icon at bounding box center [492, 430] width 5 height 9
click at [518, 49] on link "Sales Orders" at bounding box center [547, 57] width 157 height 24
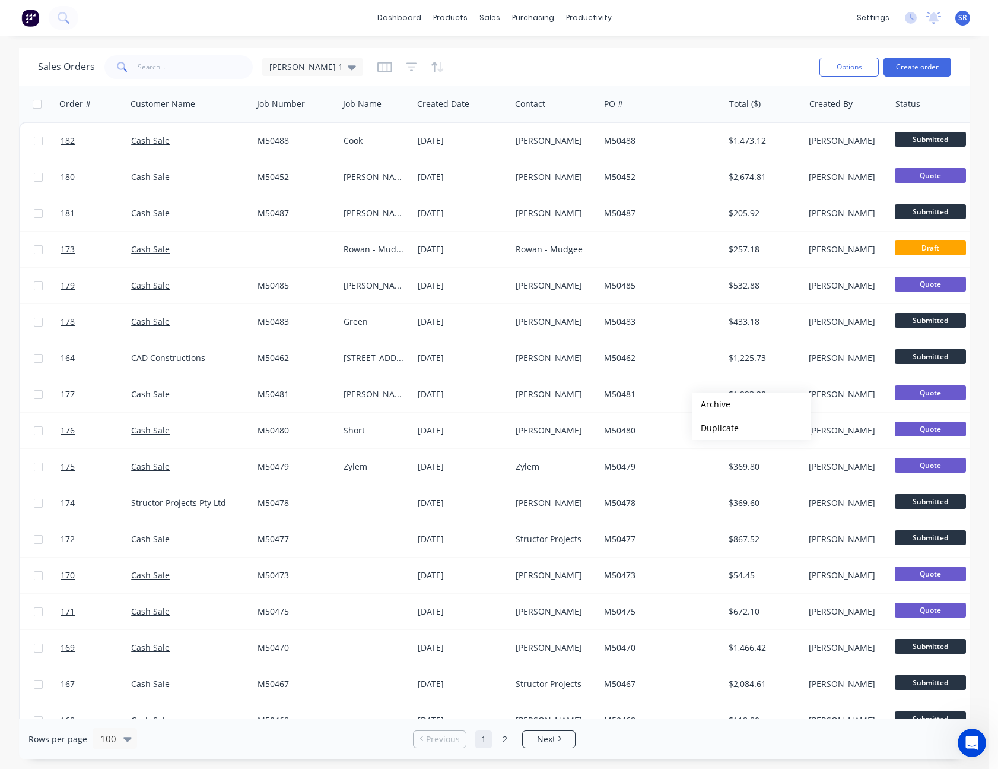
click at [701, 40] on div "dashboard products sales purchasing productivity dashboard products Product Cat…" at bounding box center [494, 384] width 989 height 769
click at [595, 52] on div "Workflow" at bounding box center [610, 57] width 36 height 11
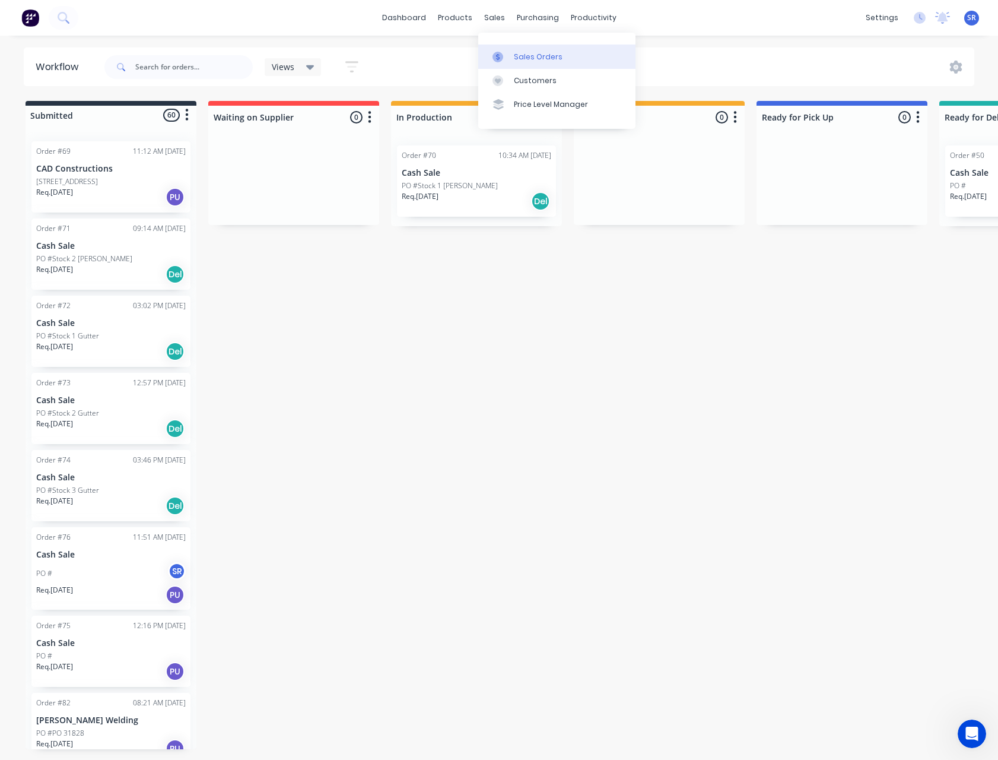
click at [521, 45] on link "Sales Orders" at bounding box center [556, 57] width 157 height 24
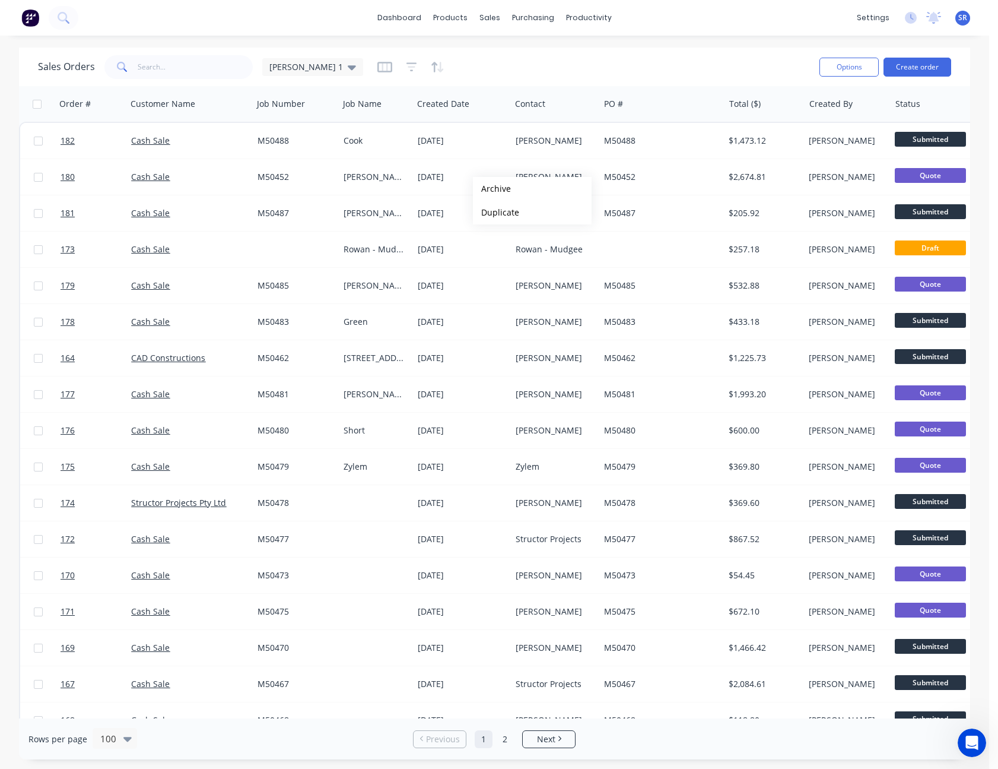
click at [605, 63] on div "Sales Orders [PERSON_NAME] 1" at bounding box center [424, 66] width 772 height 29
click at [562, 59] on div "Purchase Orders Suppliers" at bounding box center [583, 69] width 157 height 72
click at [562, 59] on div "Purchase Orders" at bounding box center [571, 57] width 63 height 11
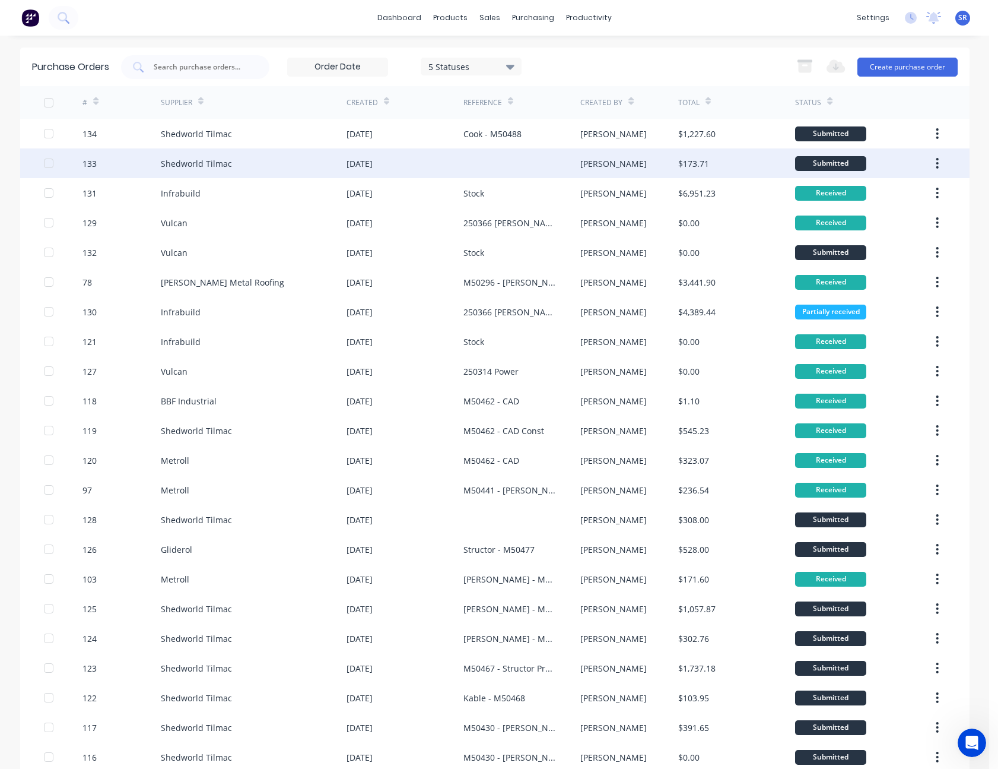
click at [657, 164] on div "[PERSON_NAME]" at bounding box center [629, 163] width 98 height 30
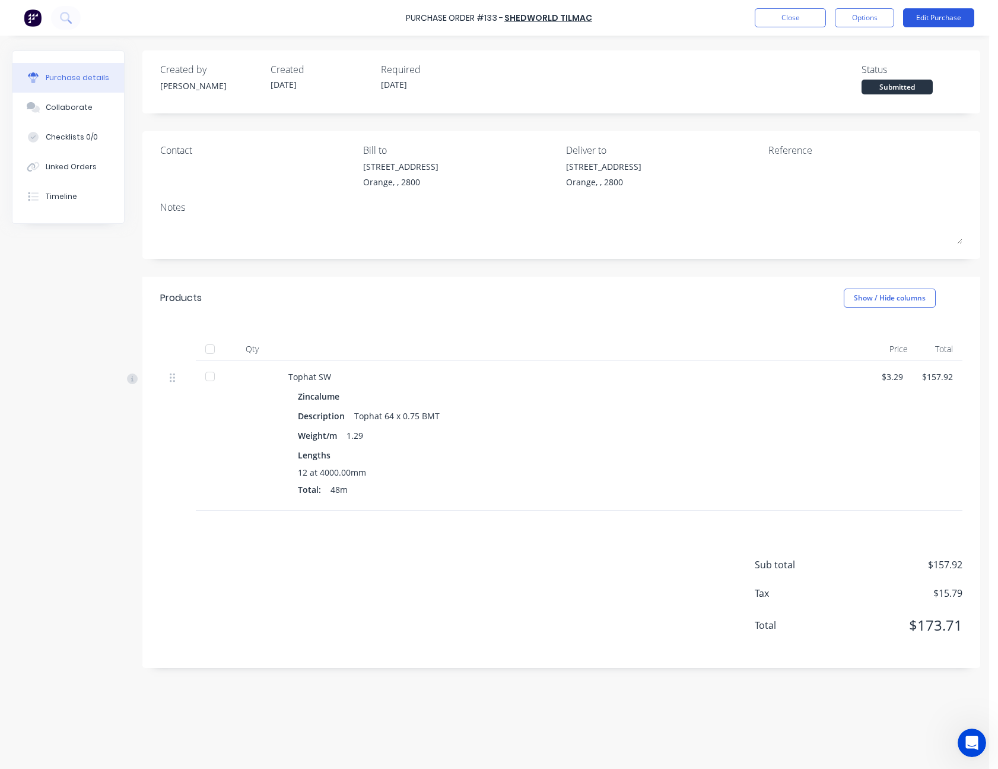
click at [941, 15] on button "Edit Purchase" at bounding box center [938, 17] width 71 height 19
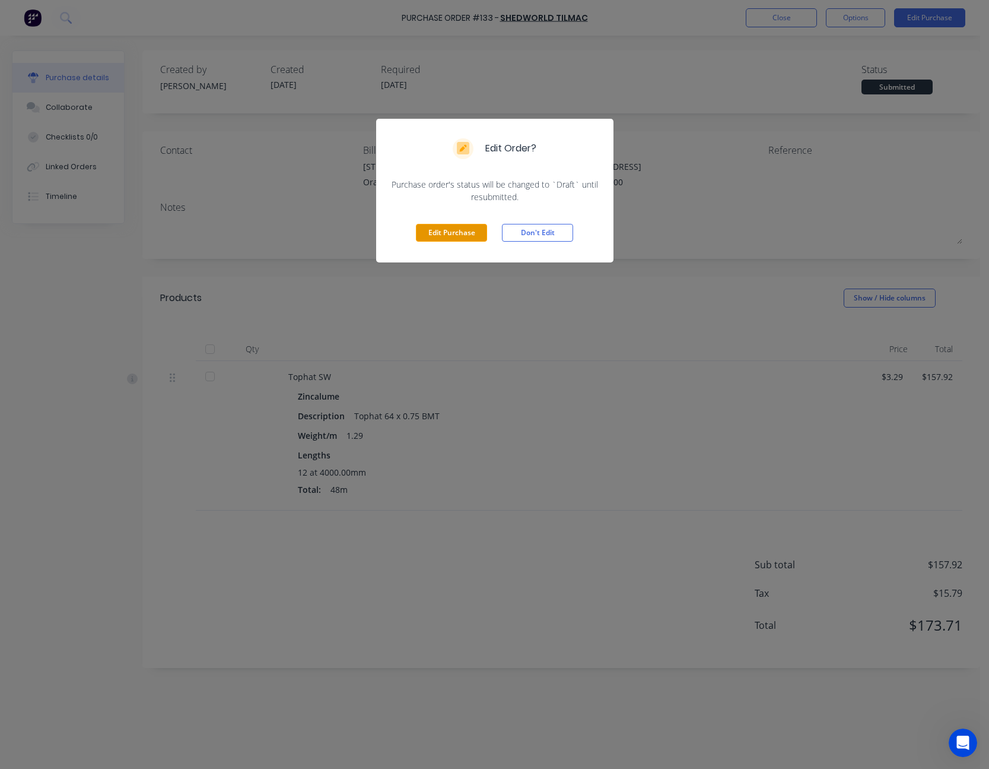
click at [475, 234] on button "Edit Purchase" at bounding box center [451, 233] width 71 height 18
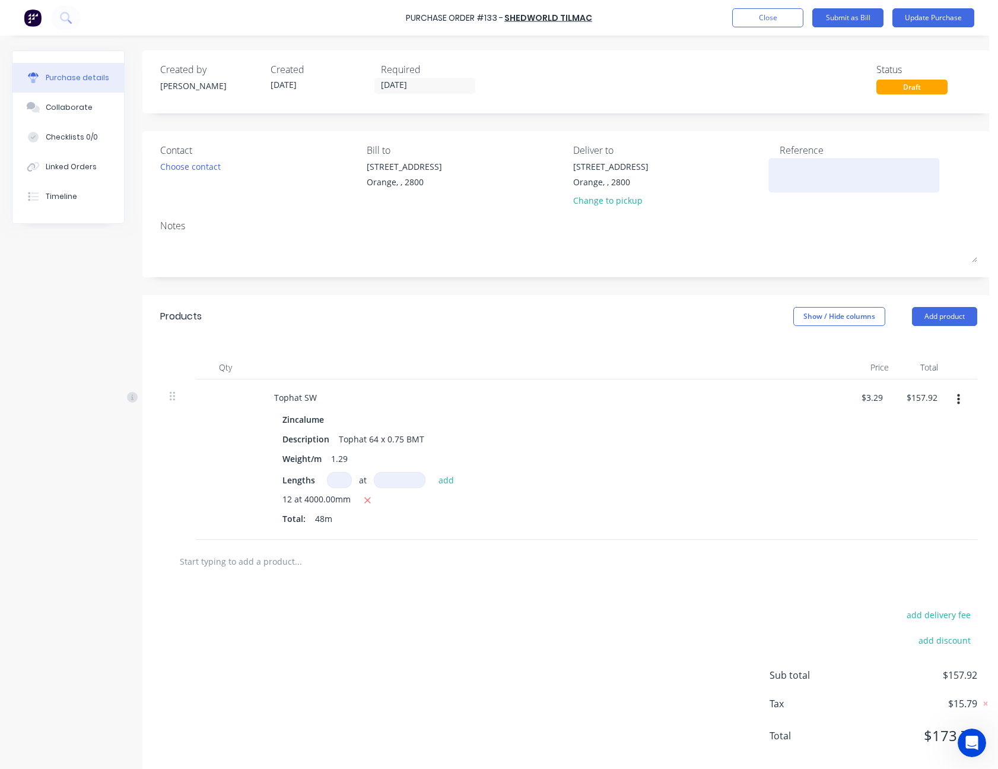
click at [843, 171] on textarea at bounding box center [854, 173] width 148 height 27
type textarea "[PERSON_NAME] M50487"
type textarea "x"
type textarea "[PERSON_NAME] -M50487"
type textarea "x"
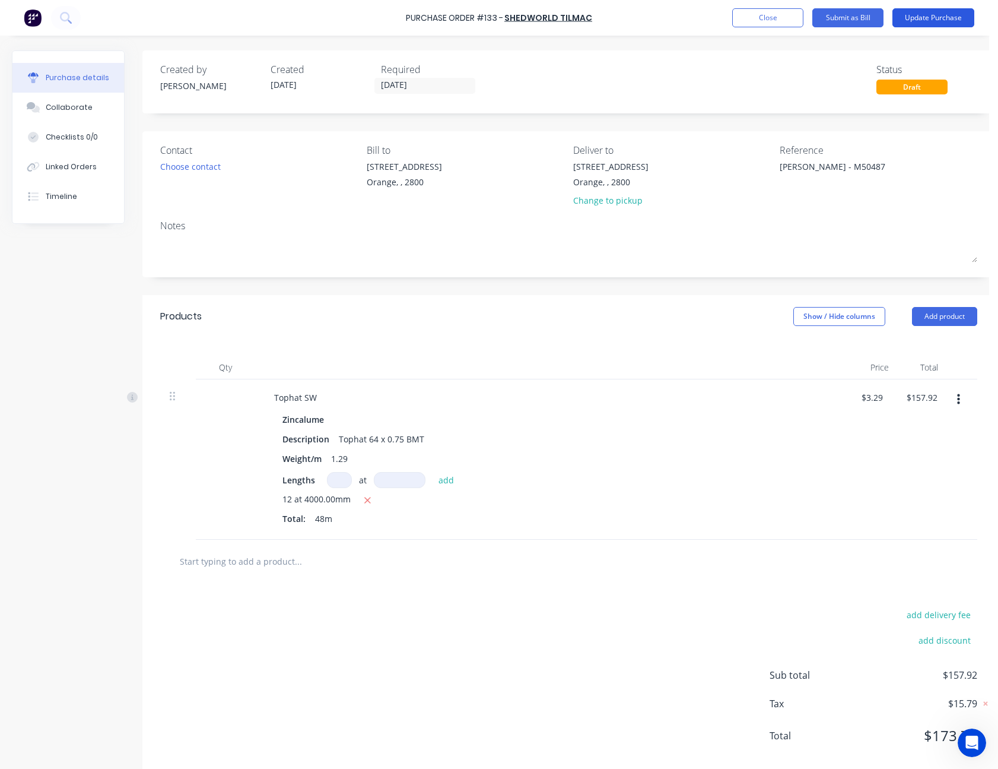
type textarea "[PERSON_NAME] - M50487"
type textarea "x"
type textarea "[PERSON_NAME] - M50487"
click at [941, 23] on button "Update Purchase" at bounding box center [934, 17] width 82 height 19
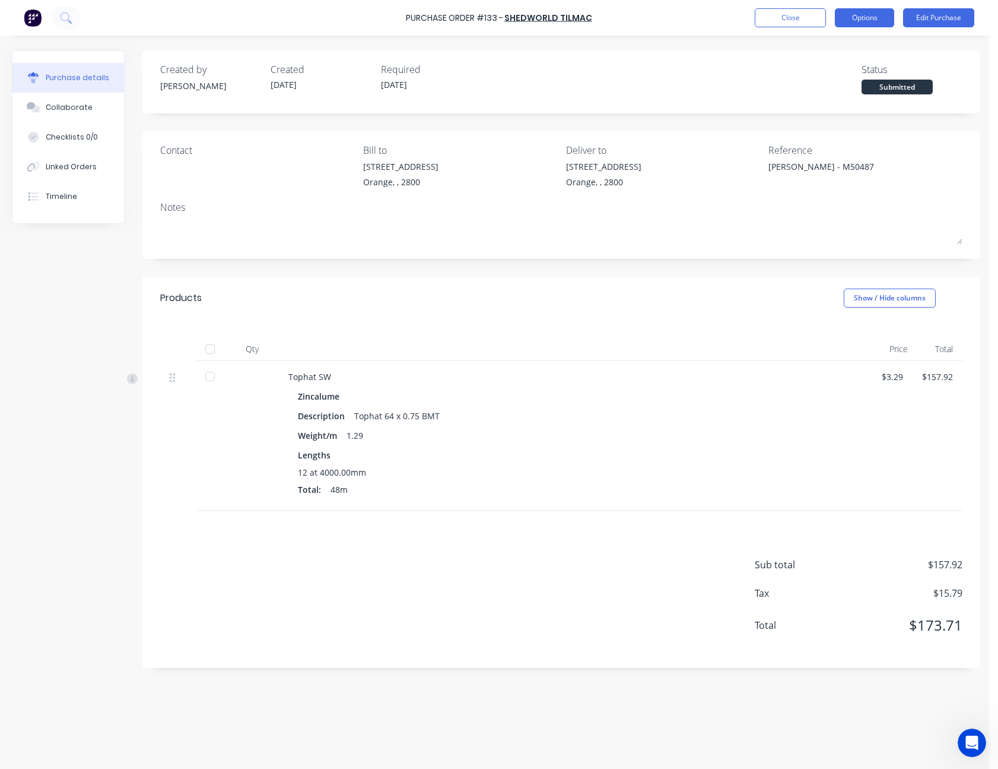
click at [862, 17] on button "Options" at bounding box center [864, 17] width 59 height 19
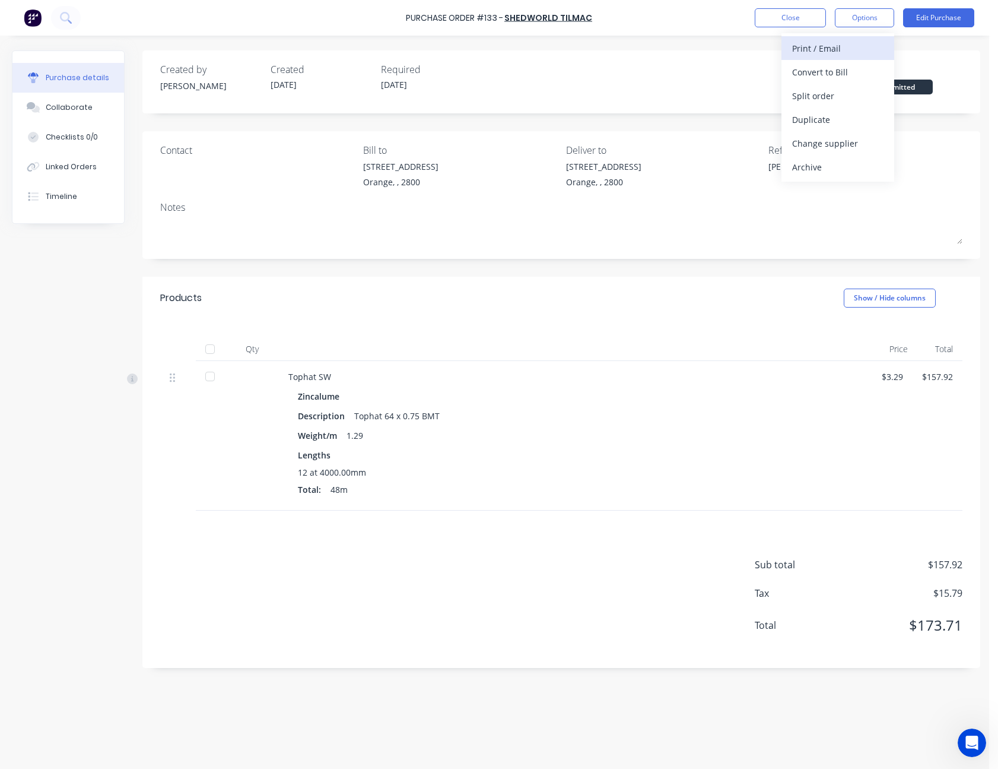
click at [852, 42] on div "Print / Email" at bounding box center [837, 48] width 91 height 17
click at [848, 95] on div "Without pricing" at bounding box center [837, 95] width 91 height 17
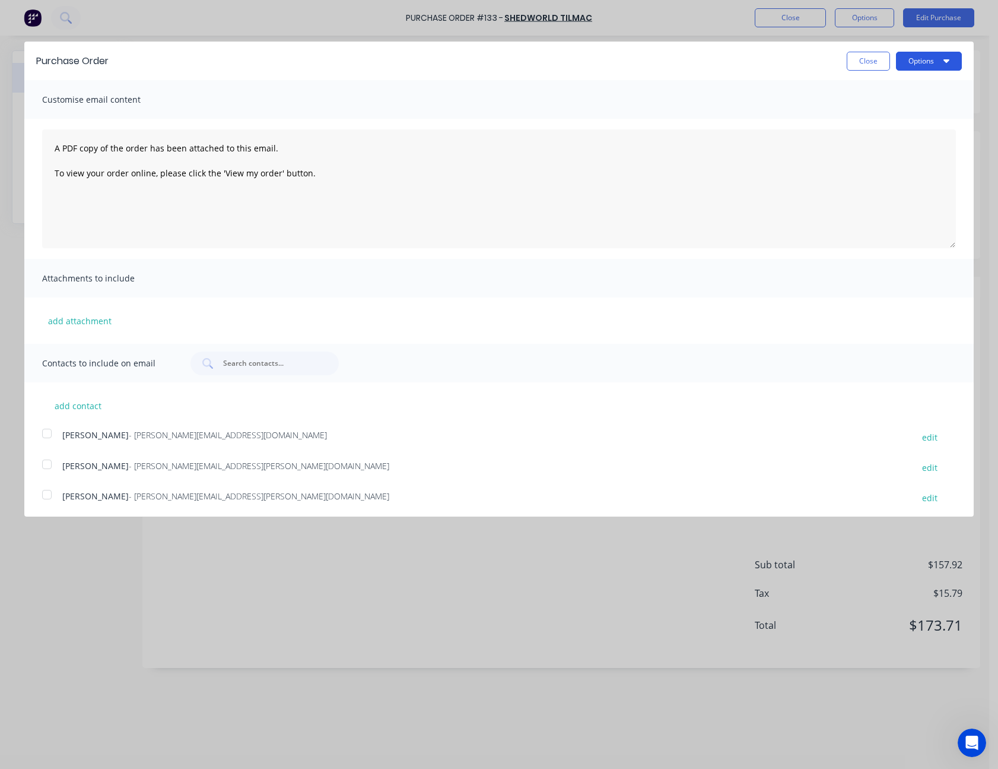
click at [907, 66] on button "Options" at bounding box center [929, 61] width 66 height 19
click at [907, 91] on div "Print" at bounding box center [905, 91] width 91 height 17
click at [864, 56] on button "Close" at bounding box center [868, 61] width 43 height 19
type textarea "x"
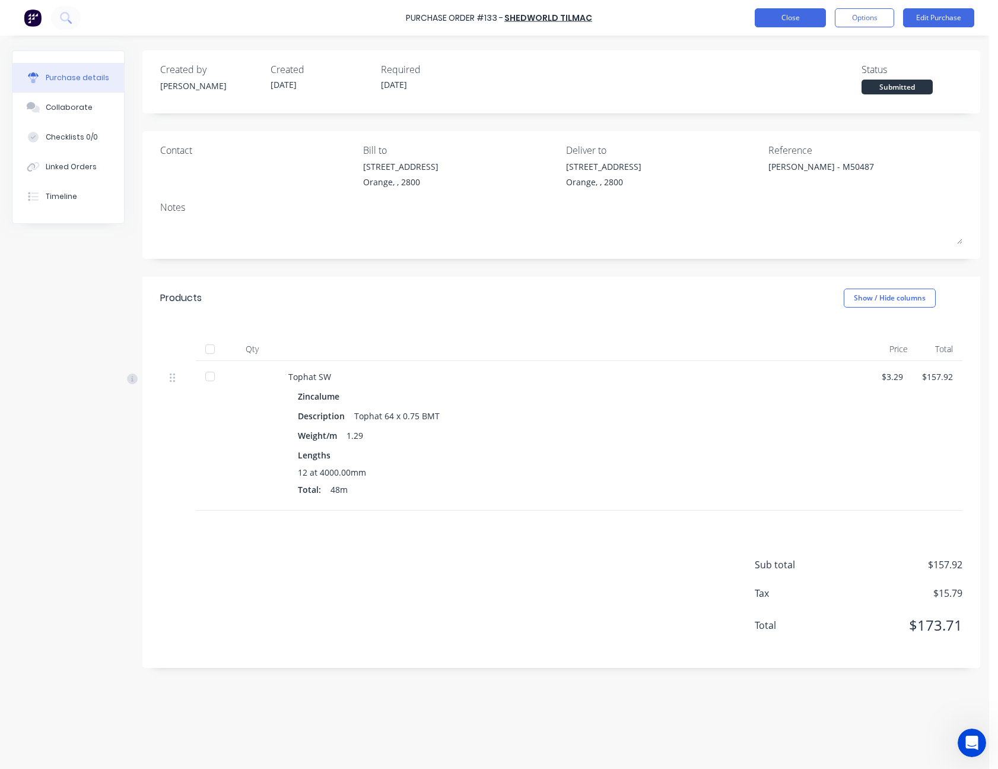
click at [778, 22] on button "Close" at bounding box center [790, 17] width 71 height 19
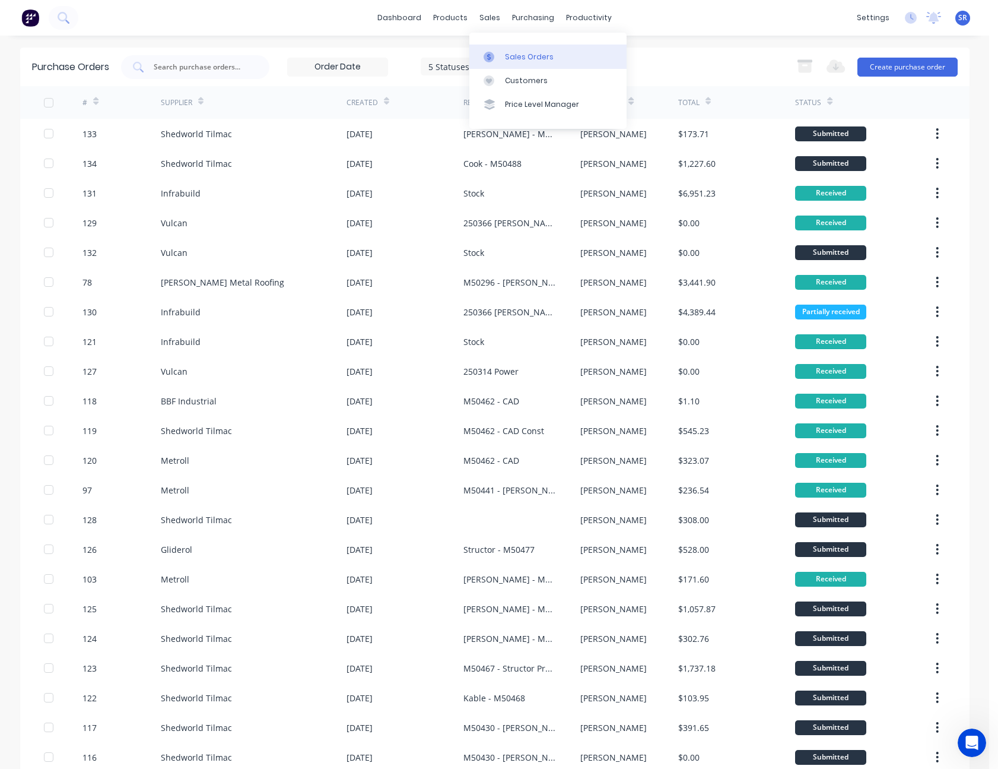
click at [521, 59] on div "Sales Orders" at bounding box center [529, 57] width 49 height 11
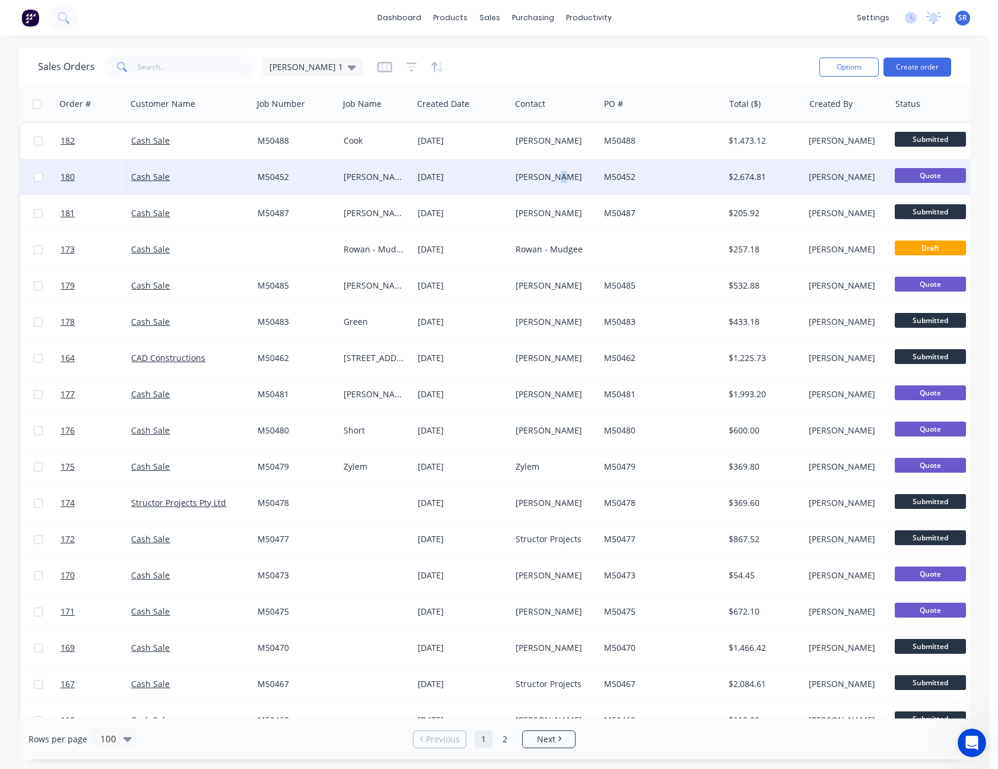
click at [556, 176] on div "[PERSON_NAME]" at bounding box center [553, 177] width 75 height 12
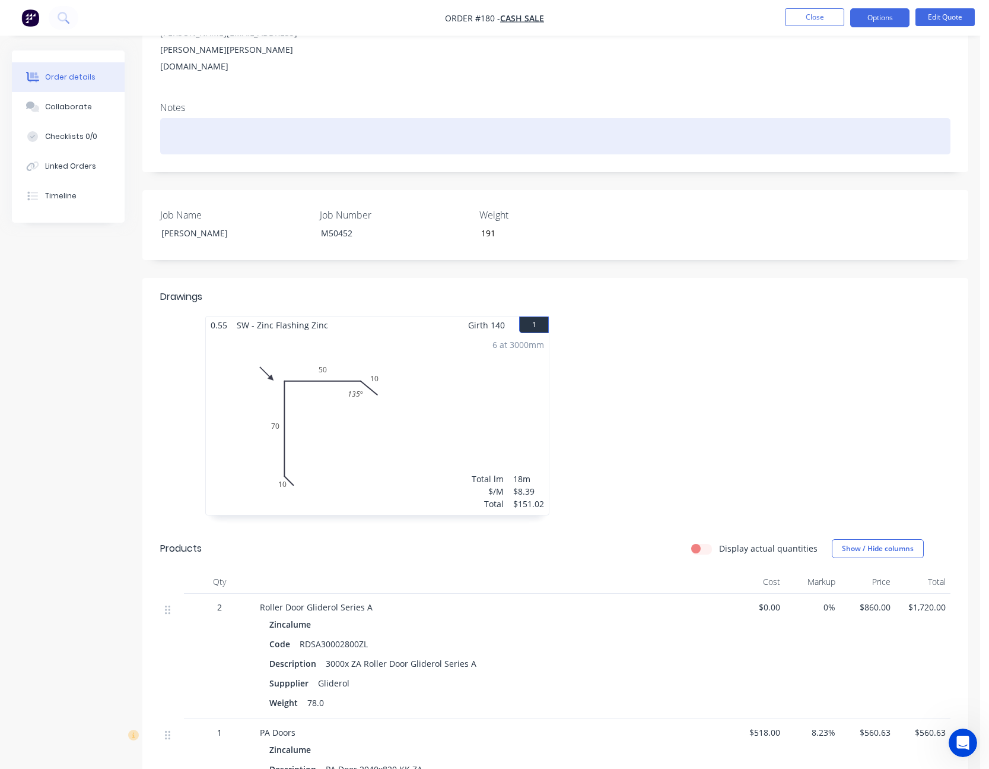
scroll to position [237, 0]
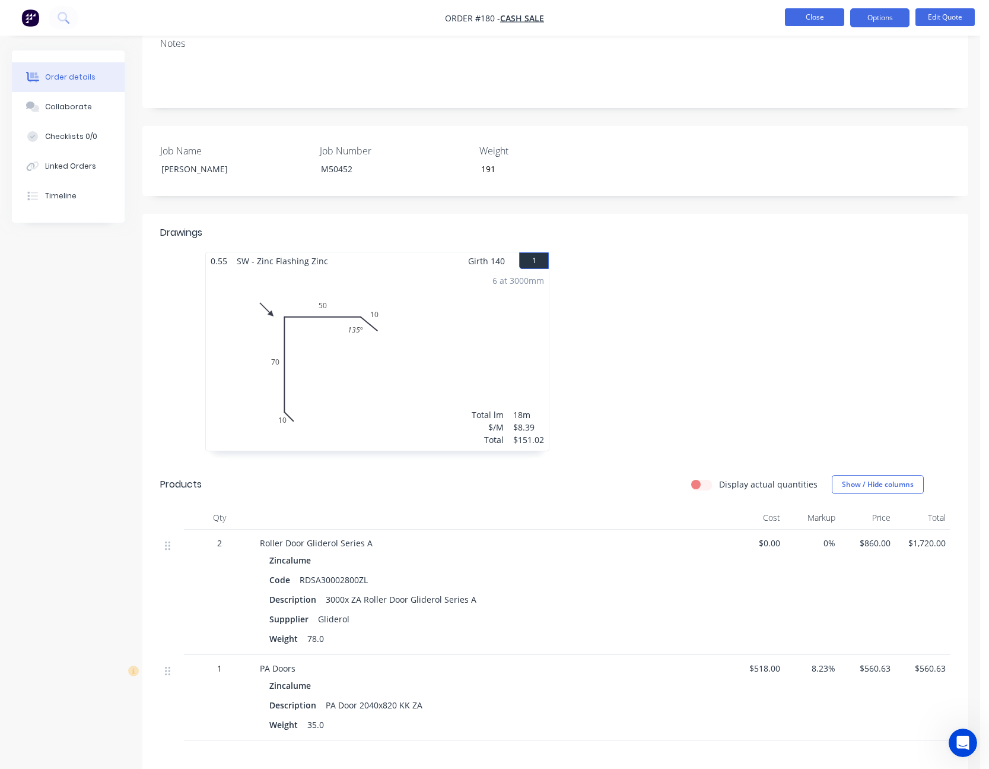
click at [821, 17] on button "Close" at bounding box center [814, 17] width 59 height 18
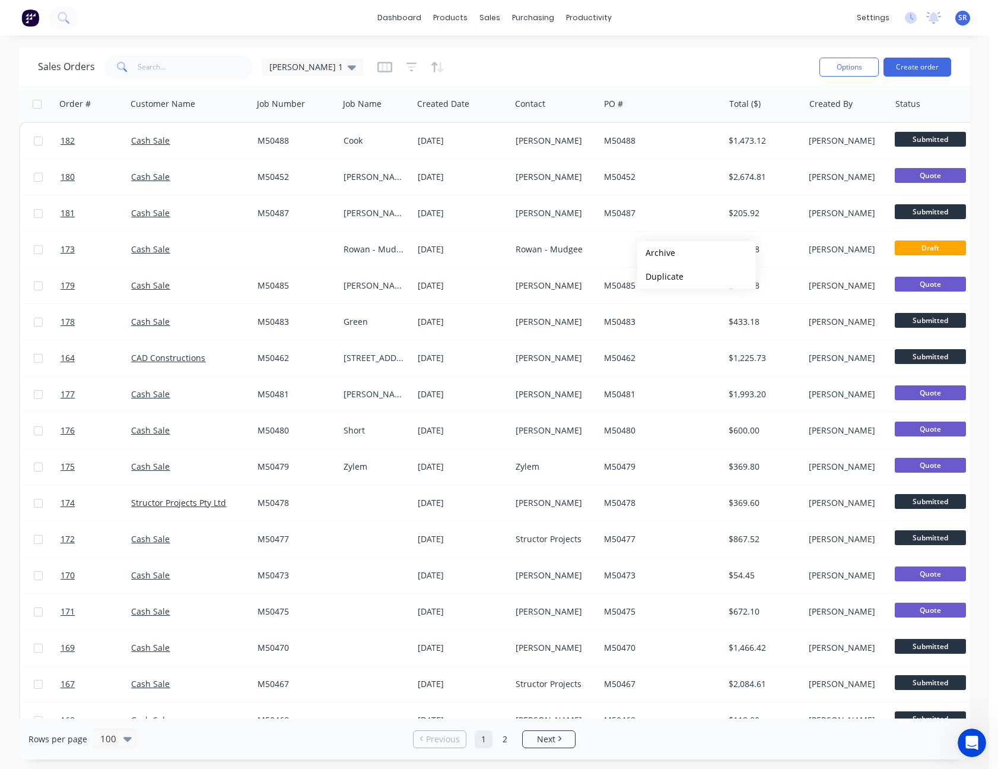
click at [734, 62] on div "Sales Orders [PERSON_NAME] 1" at bounding box center [424, 66] width 772 height 29
drag, startPoint x: 734, startPoint y: 62, endPoint x: 694, endPoint y: 64, distance: 39.2
click at [694, 64] on div "Sales Orders [PERSON_NAME] 1" at bounding box center [424, 66] width 772 height 29
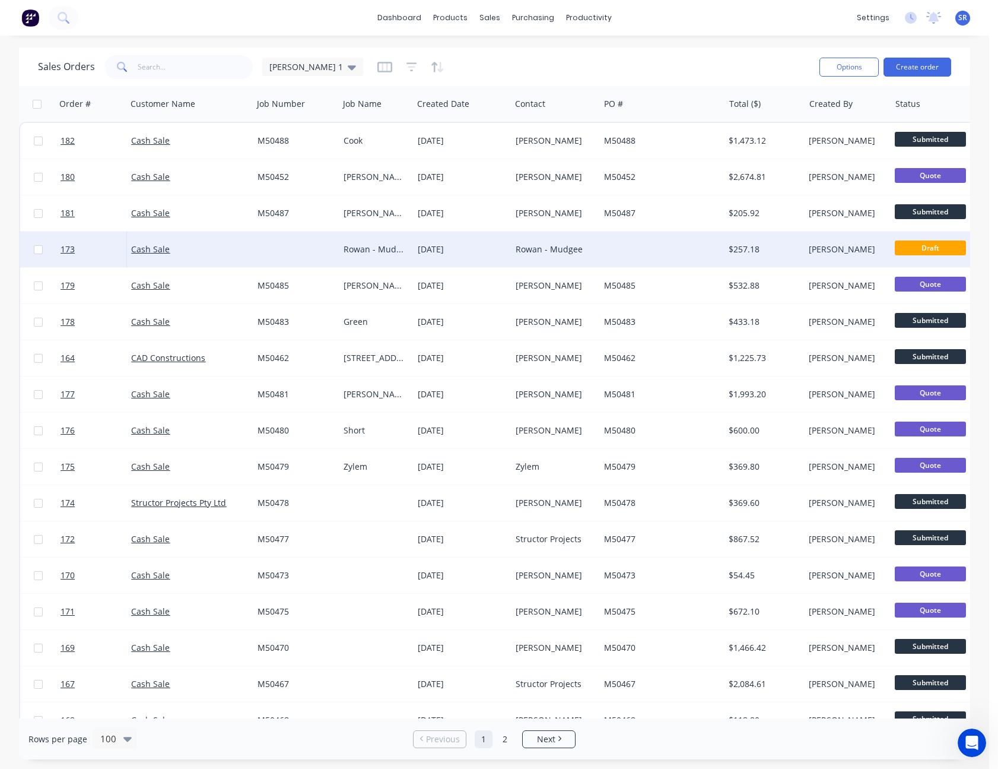
click at [373, 253] on div "Rowan - Mudgee" at bounding box center [375, 249] width 62 height 12
click at [555, 251] on div "Rowan - Mudgee" at bounding box center [553, 249] width 75 height 12
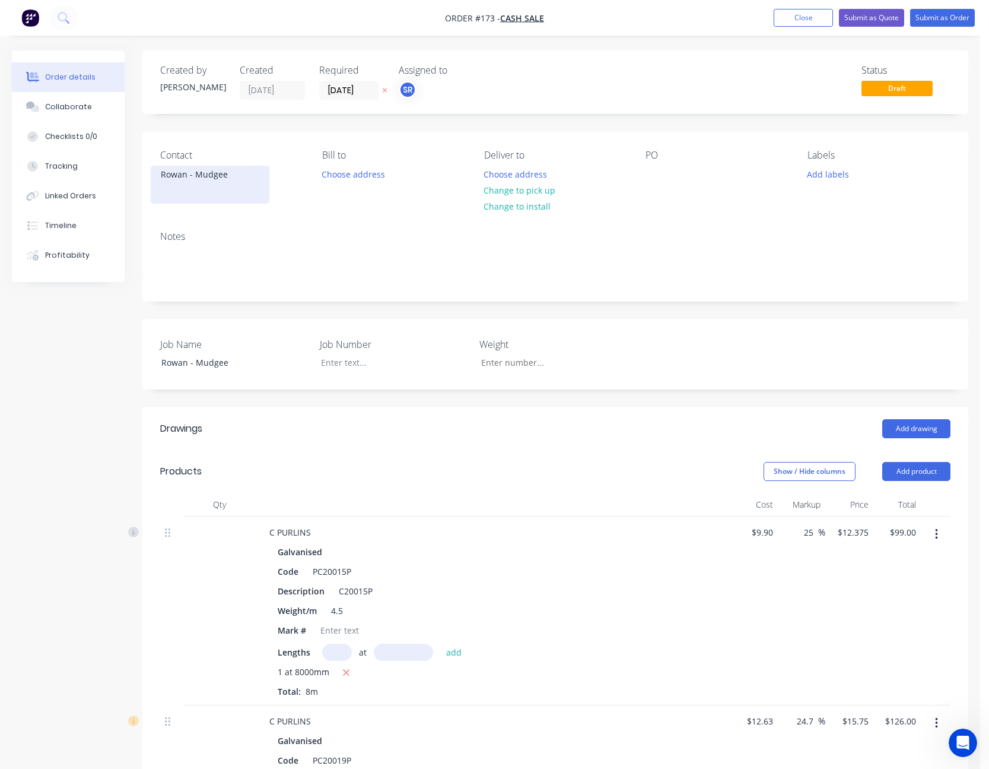
click at [198, 184] on div "Rowan - Mudgee" at bounding box center [210, 185] width 119 height 38
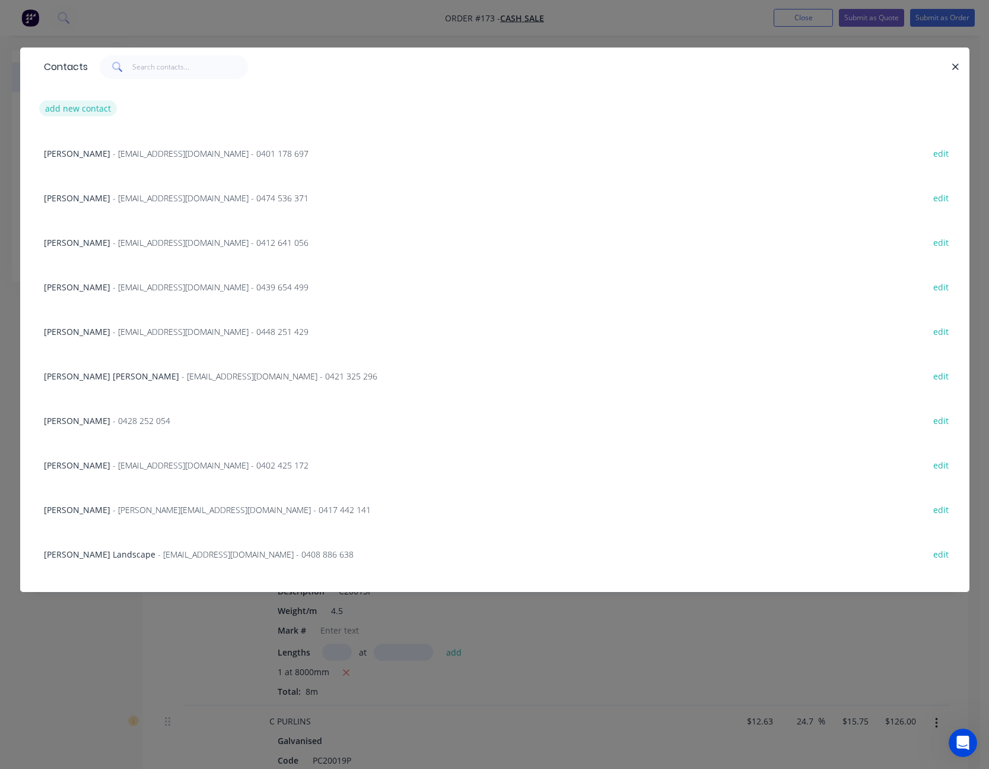
click at [67, 109] on button "add new contact" at bounding box center [78, 108] width 78 height 16
select select "AU"
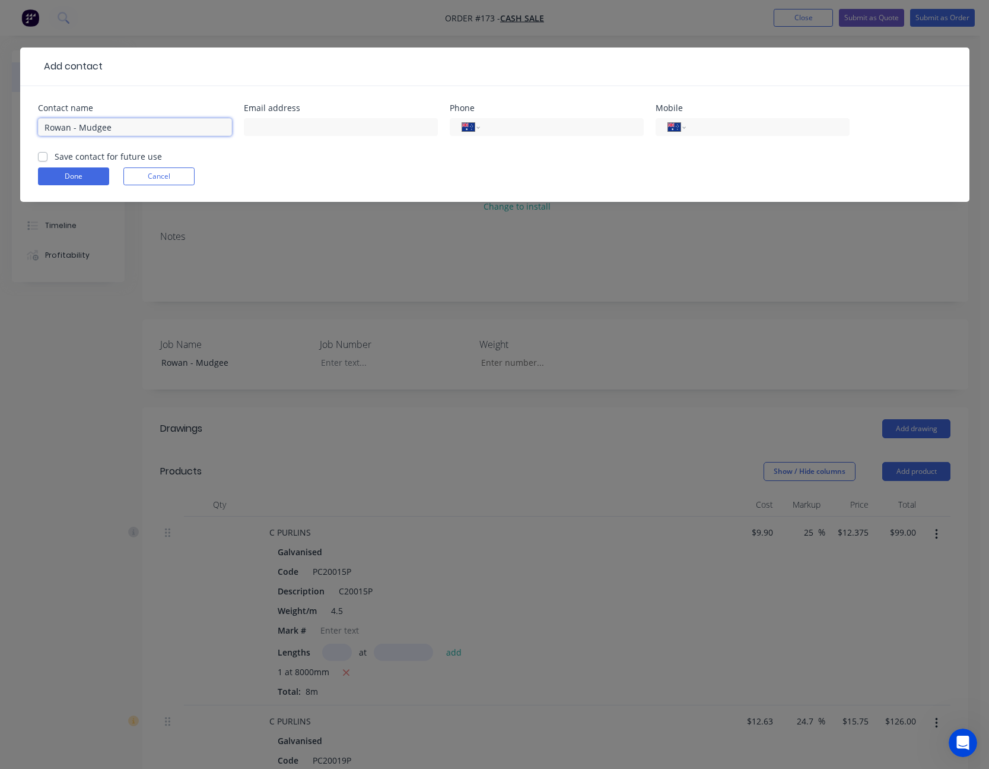
type input "Rowan - Mudgee"
type input "3032204400"
click at [72, 133] on input "Rowan - Mudgee" at bounding box center [135, 127] width 194 height 18
drag, startPoint x: 762, startPoint y: 129, endPoint x: 658, endPoint y: 129, distance: 103.9
click at [658, 129] on div "International [GEOGRAPHIC_DATA] [GEOGRAPHIC_DATA] [GEOGRAPHIC_DATA] [GEOGRAPHIC…" at bounding box center [753, 127] width 194 height 18
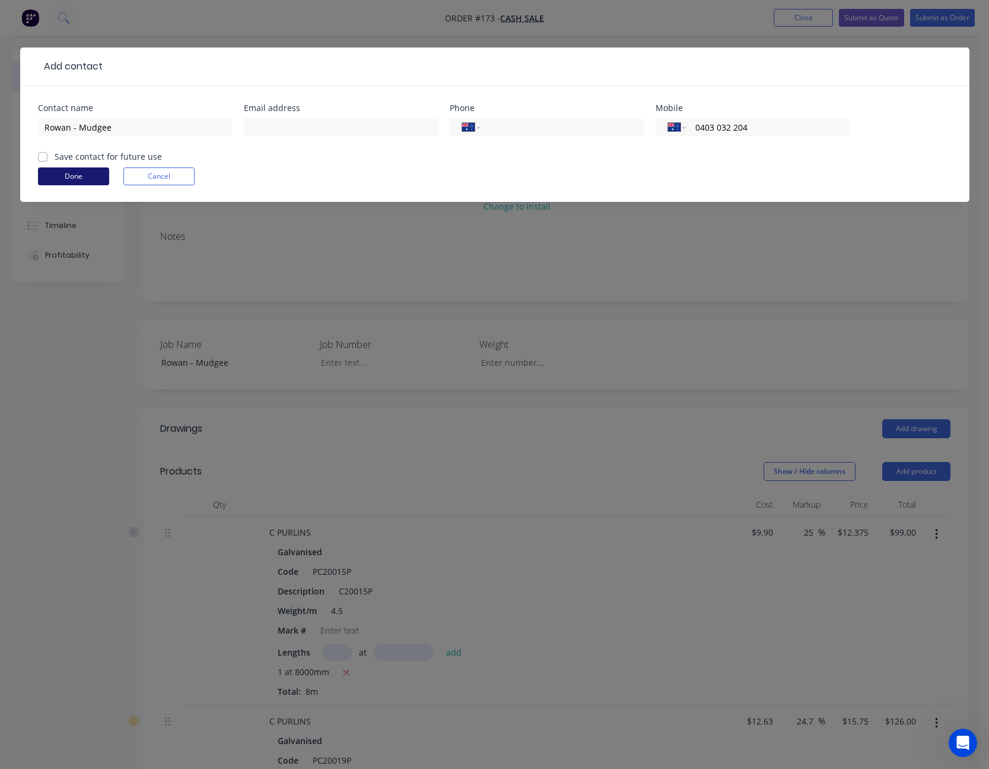
type input "0403 032 204"
click at [71, 180] on button "Done" at bounding box center [73, 176] width 71 height 18
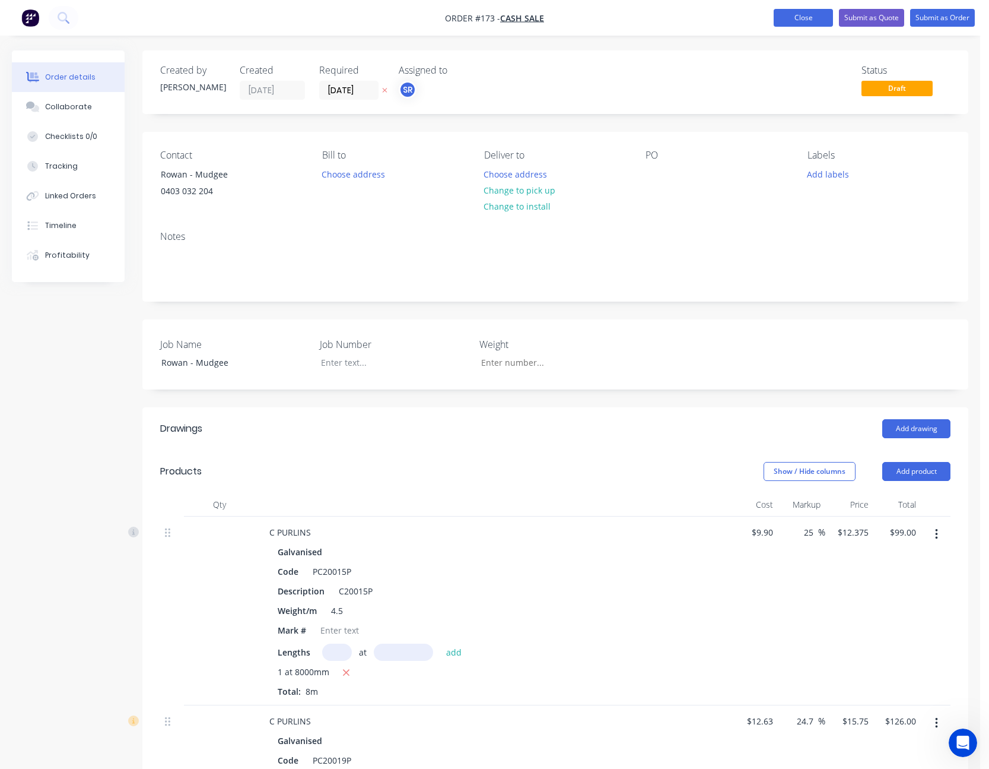
click at [802, 15] on button "Close" at bounding box center [803, 18] width 59 height 18
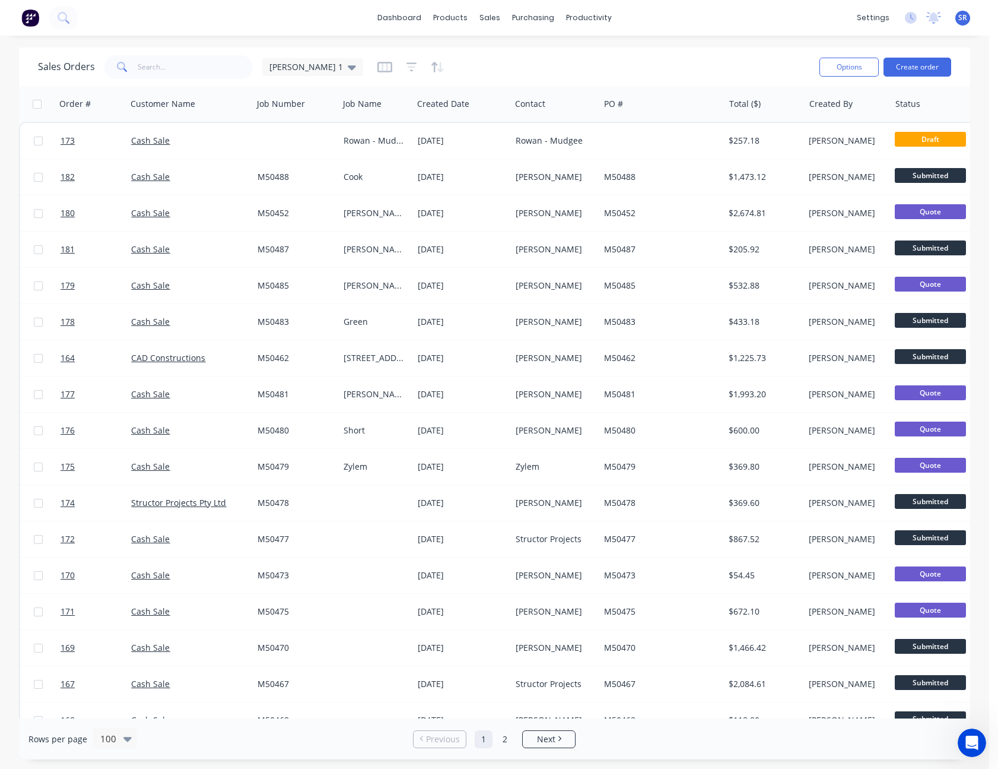
click at [736, 743] on div "Rows per page 100 Previous 1 2 Next" at bounding box center [494, 738] width 951 height 41
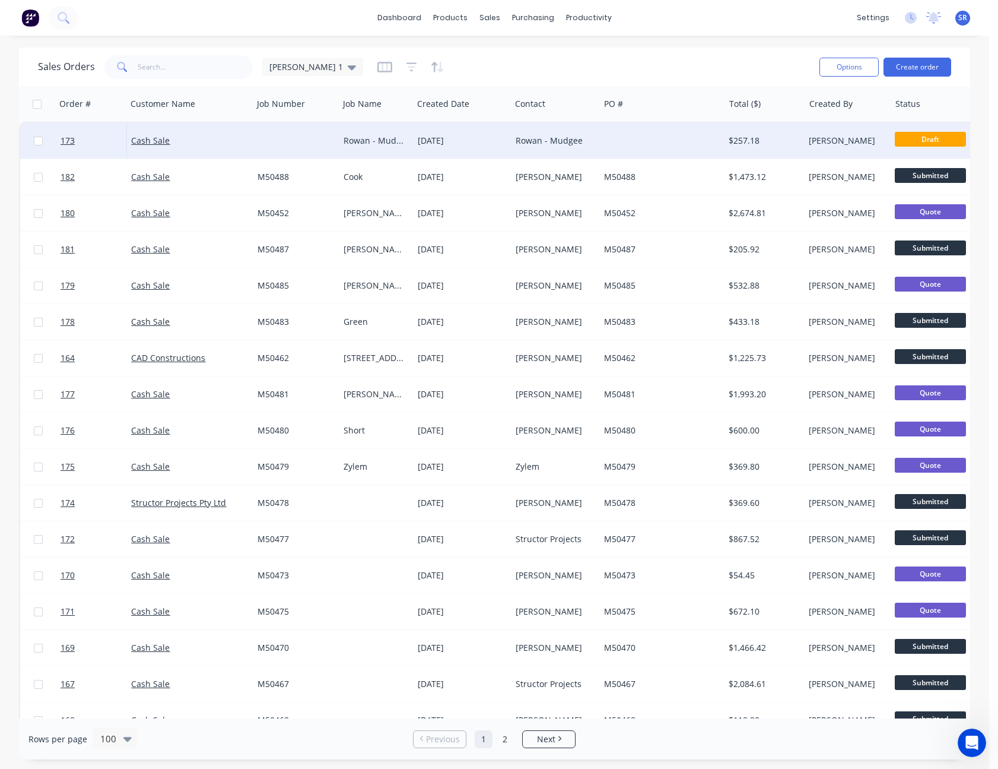
click at [572, 137] on div "Rowan - Mudgee" at bounding box center [553, 141] width 75 height 12
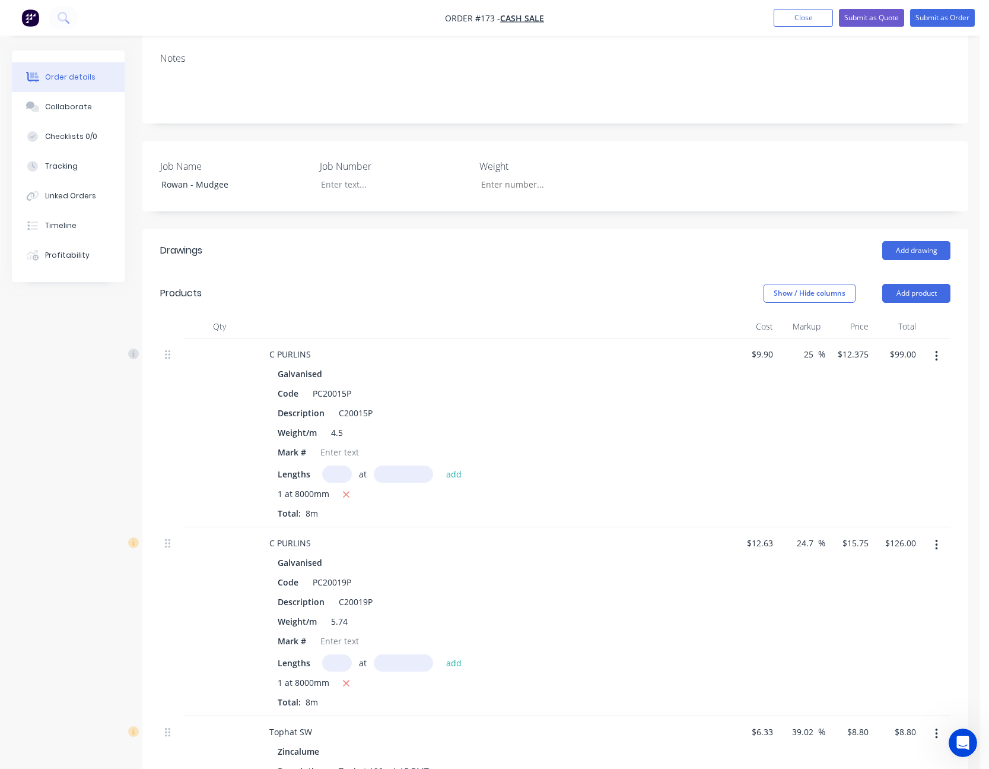
scroll to position [356, 0]
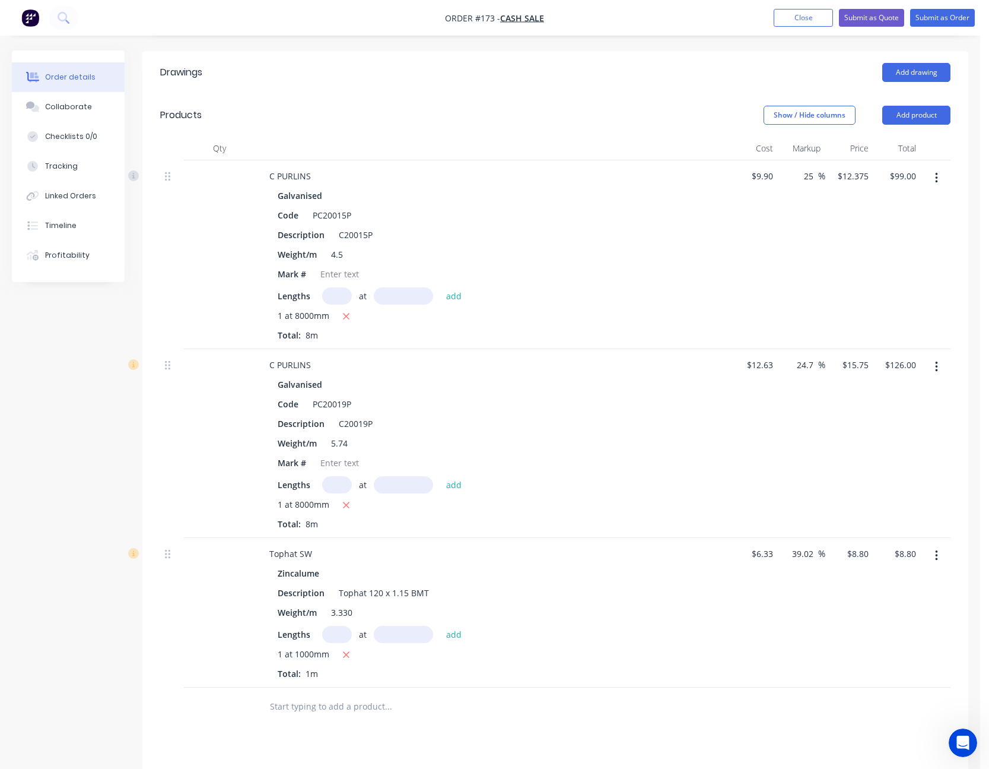
click at [14, 455] on div "Created by [PERSON_NAME] Created [DATE] Required [DATE] Assigned to SR Status D…" at bounding box center [490, 361] width 957 height 1334
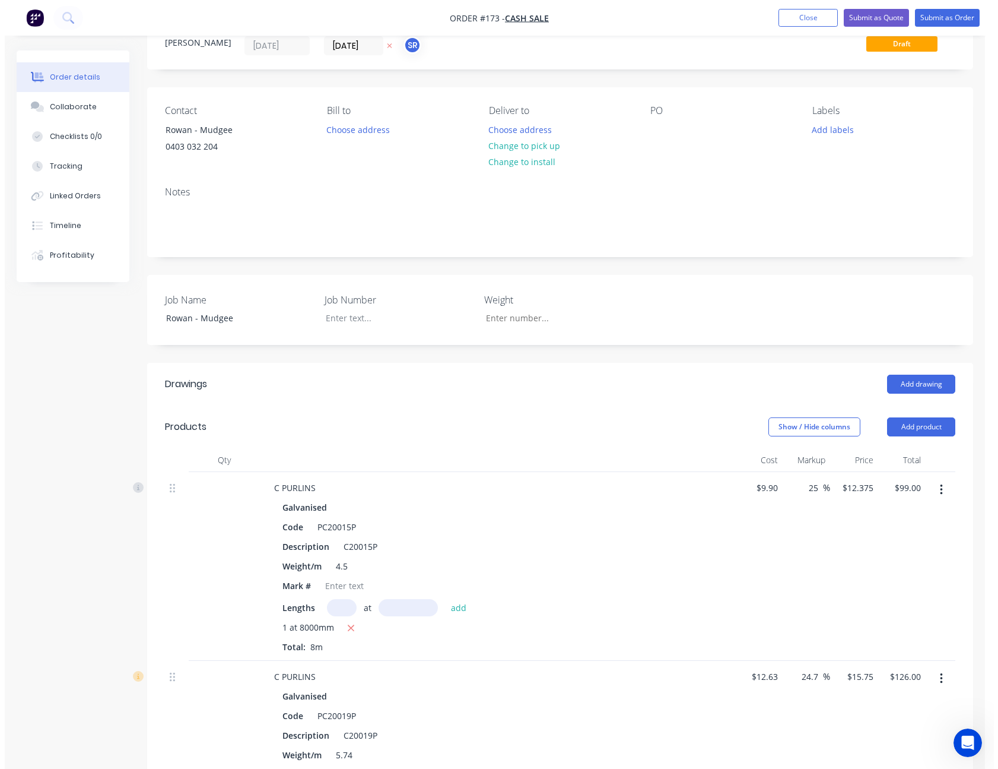
scroll to position [0, 0]
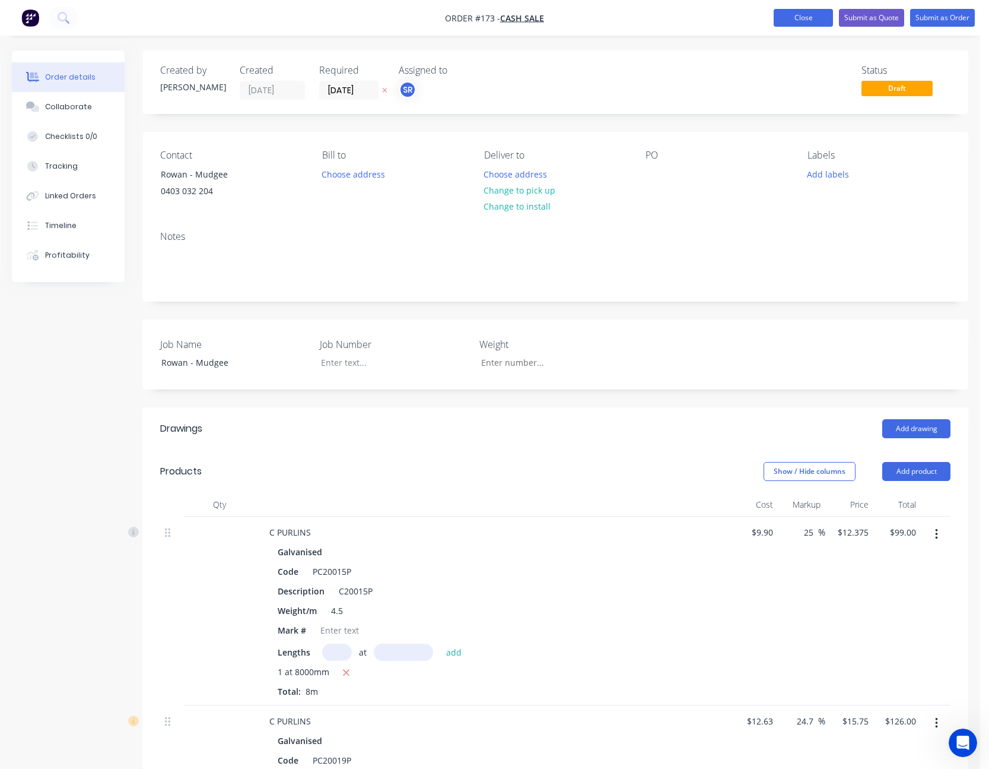
click at [792, 12] on button "Close" at bounding box center [803, 18] width 59 height 18
